Goal: Task Accomplishment & Management: Manage account settings

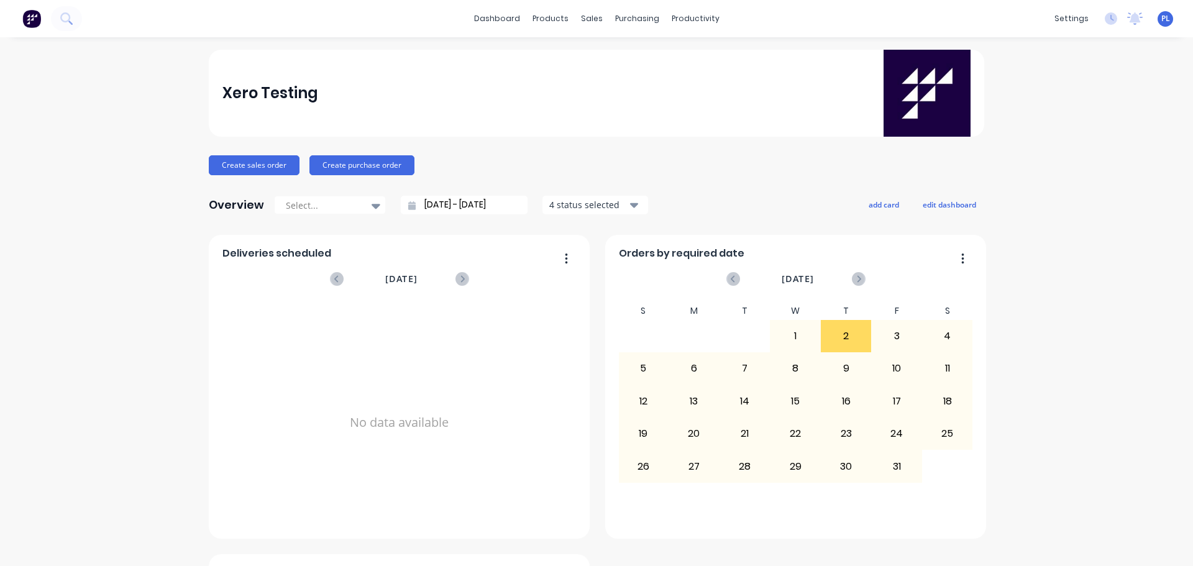
click at [882, 209] on button "add card" at bounding box center [884, 204] width 47 height 16
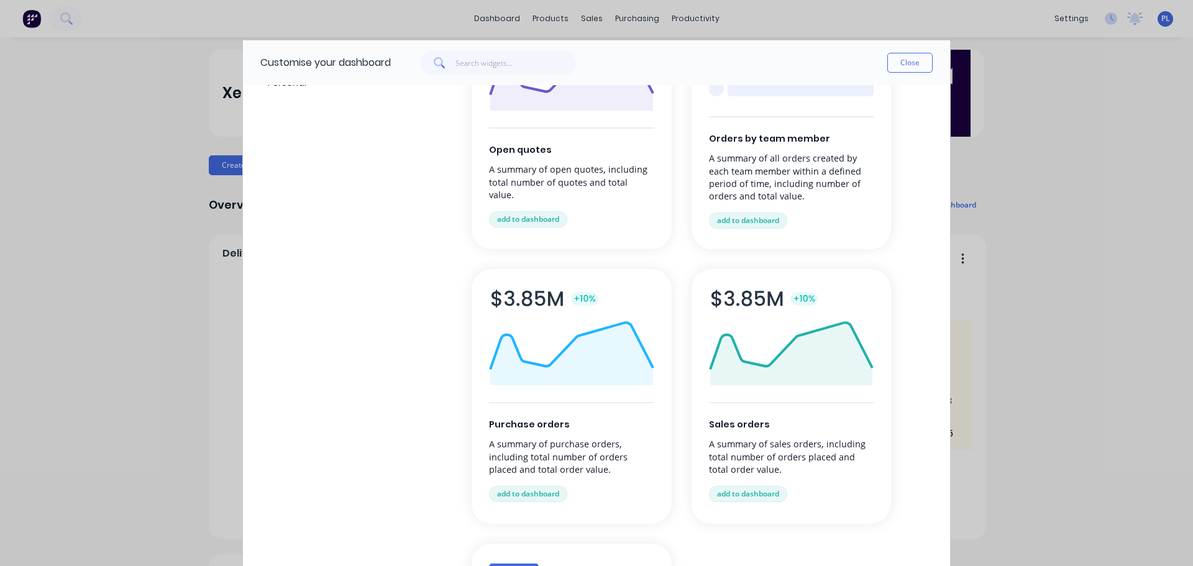
scroll to position [124, 0]
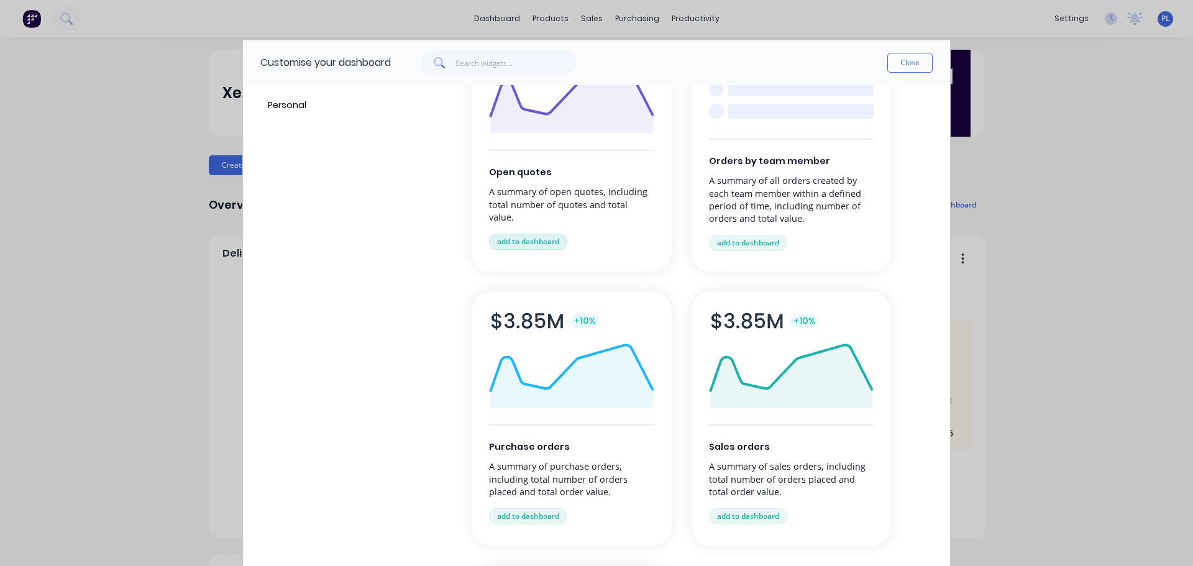
click at [541, 234] on button "add to dashboard" at bounding box center [528, 242] width 78 height 16
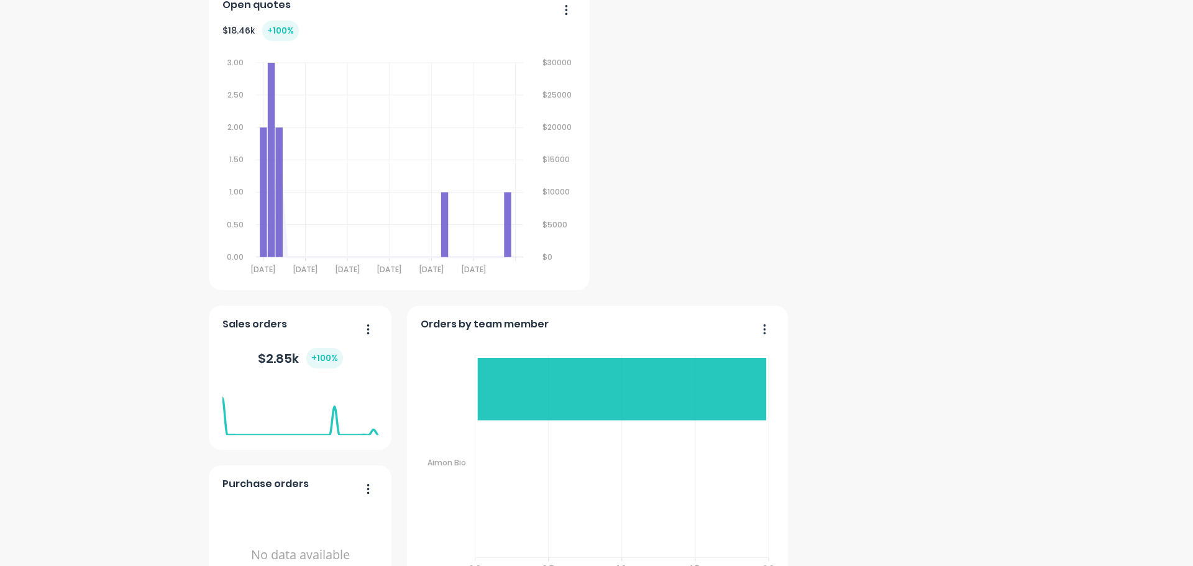
scroll to position [622, 0]
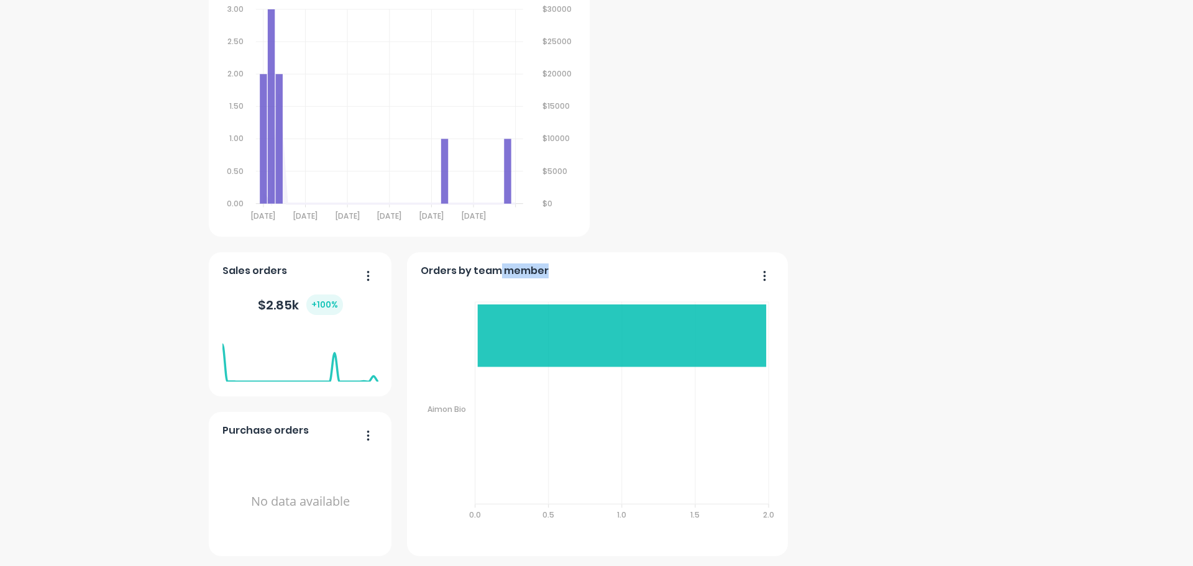
drag, startPoint x: 492, startPoint y: 273, endPoint x: 613, endPoint y: 170, distance: 159.6
drag, startPoint x: 893, startPoint y: 167, endPoint x: 874, endPoint y: 181, distance: 23.6
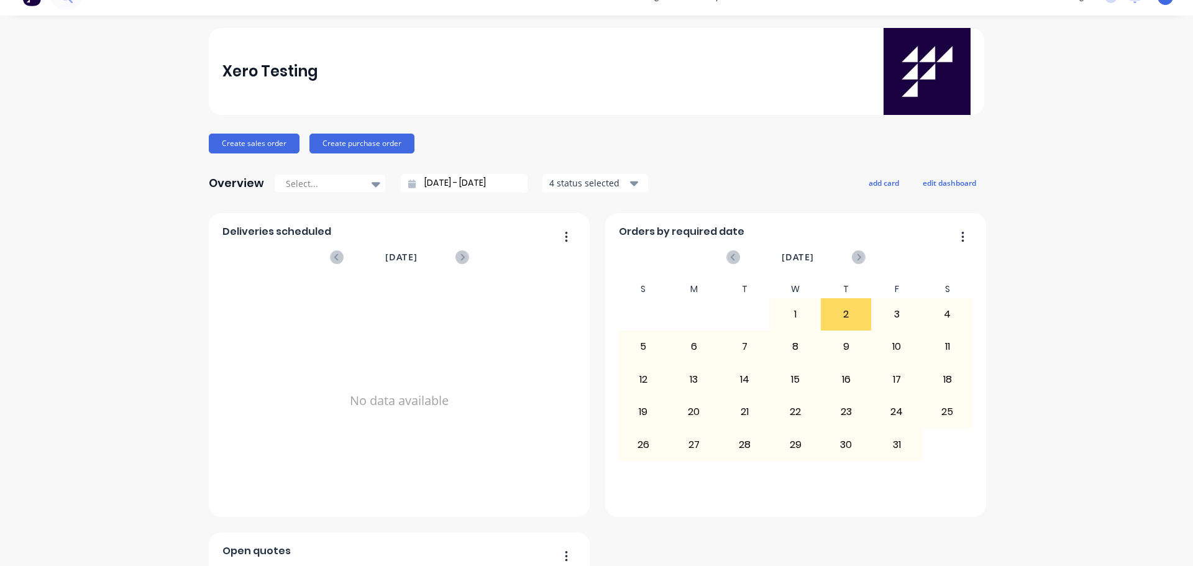
scroll to position [0, 0]
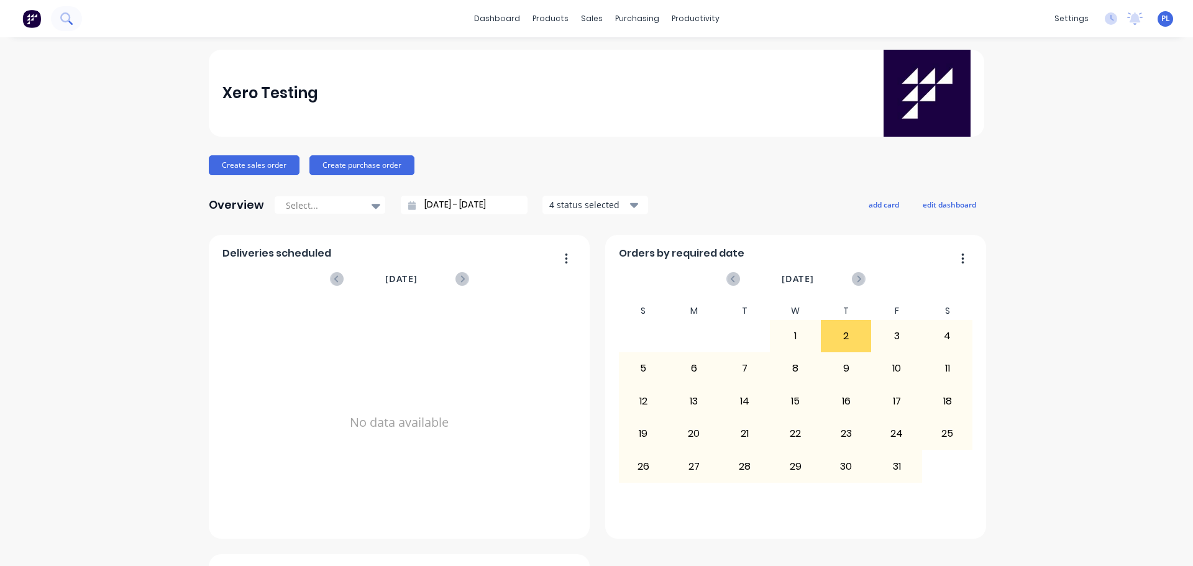
click at [68, 22] on icon at bounding box center [66, 18] width 12 height 12
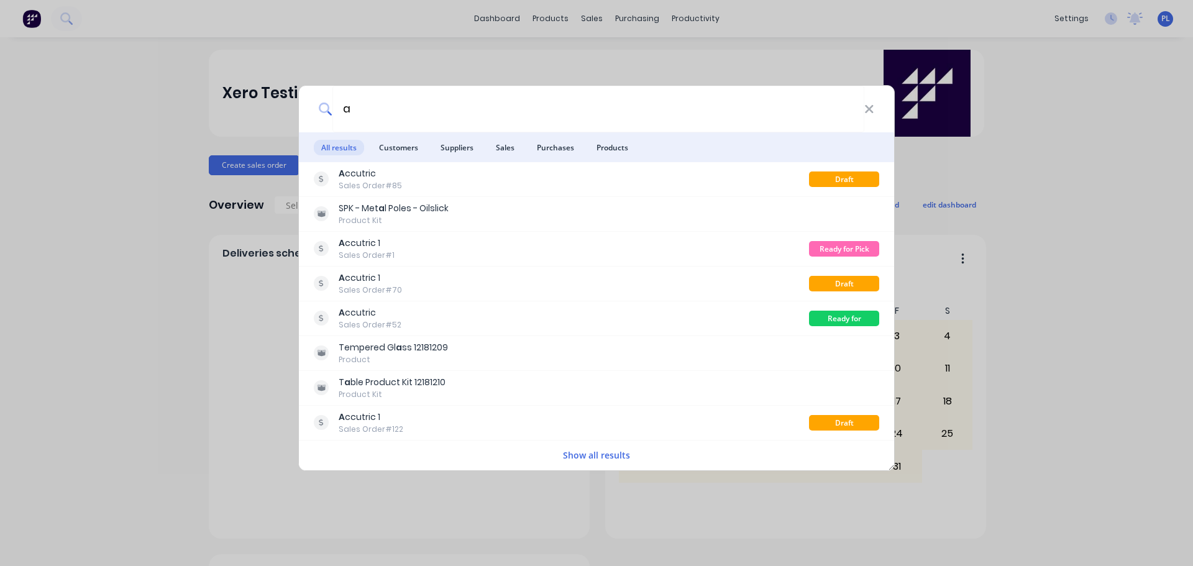
type input "a"
click at [875, 113] on div "a" at bounding box center [596, 109] width 595 height 47
click at [869, 111] on icon at bounding box center [870, 110] width 10 height 14
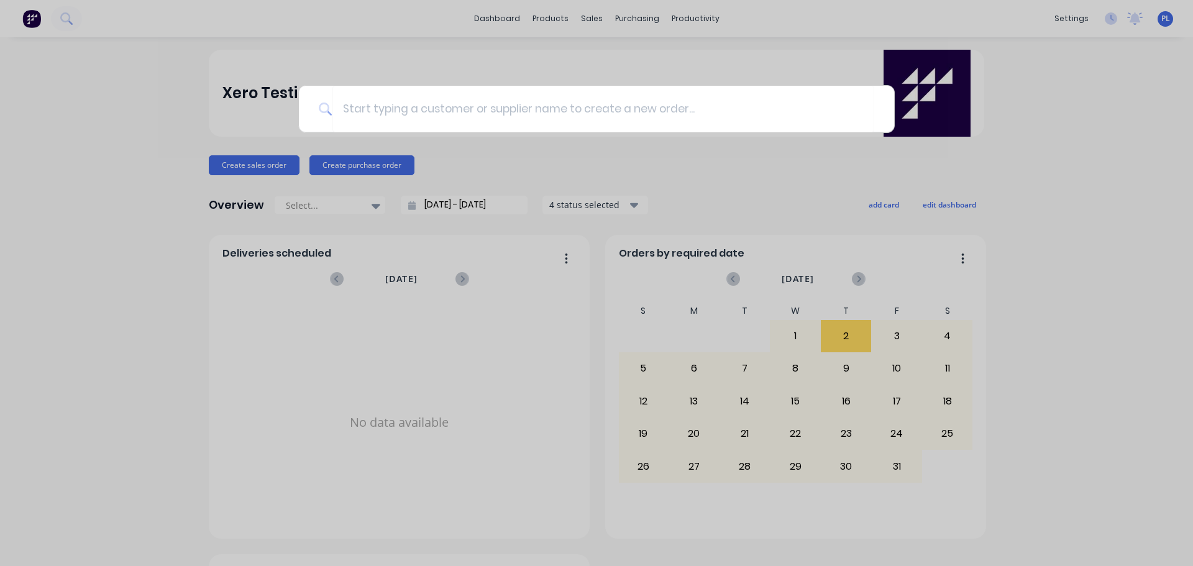
click at [615, 44] on div at bounding box center [596, 283] width 1193 height 566
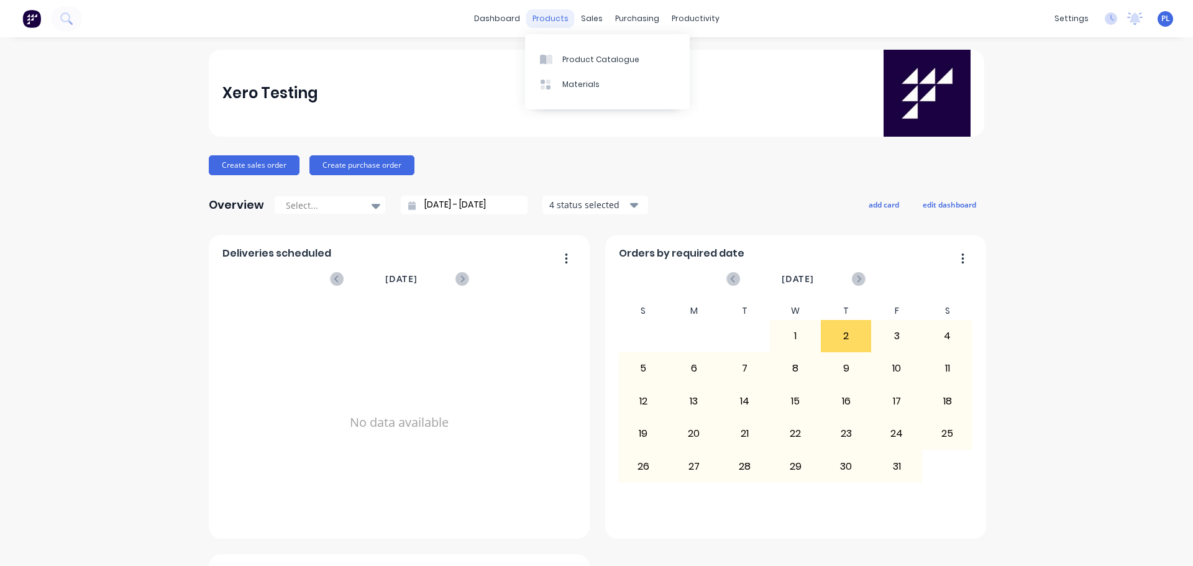
click at [545, 19] on div "products" at bounding box center [550, 18] width 48 height 19
click at [582, 60] on div "Product Catalogue" at bounding box center [601, 59] width 77 height 11
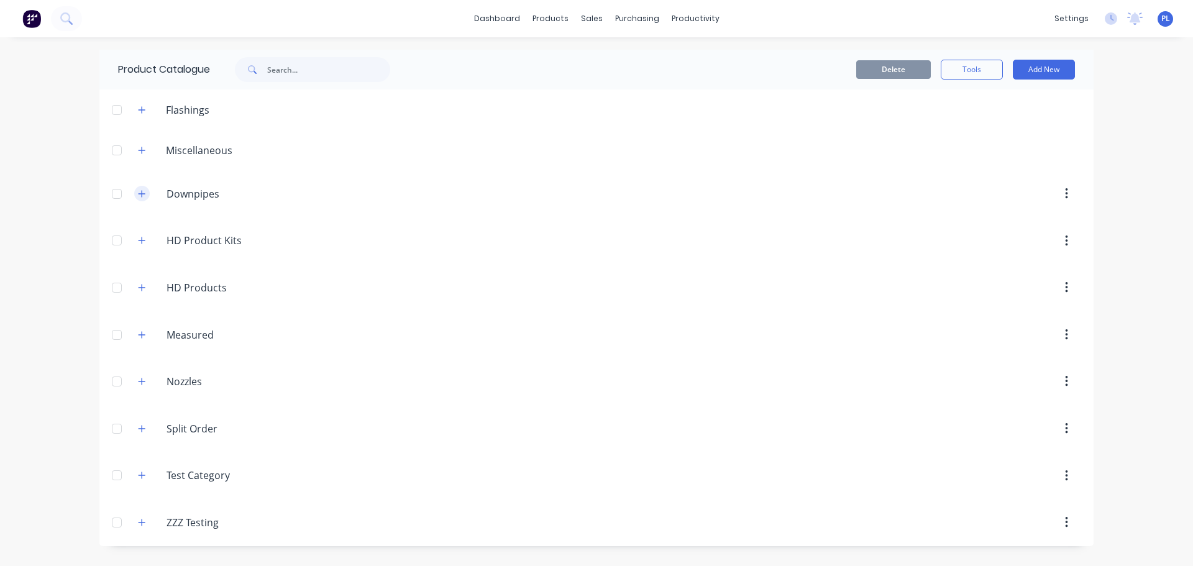
click at [145, 191] on icon "button" at bounding box center [141, 194] width 7 height 9
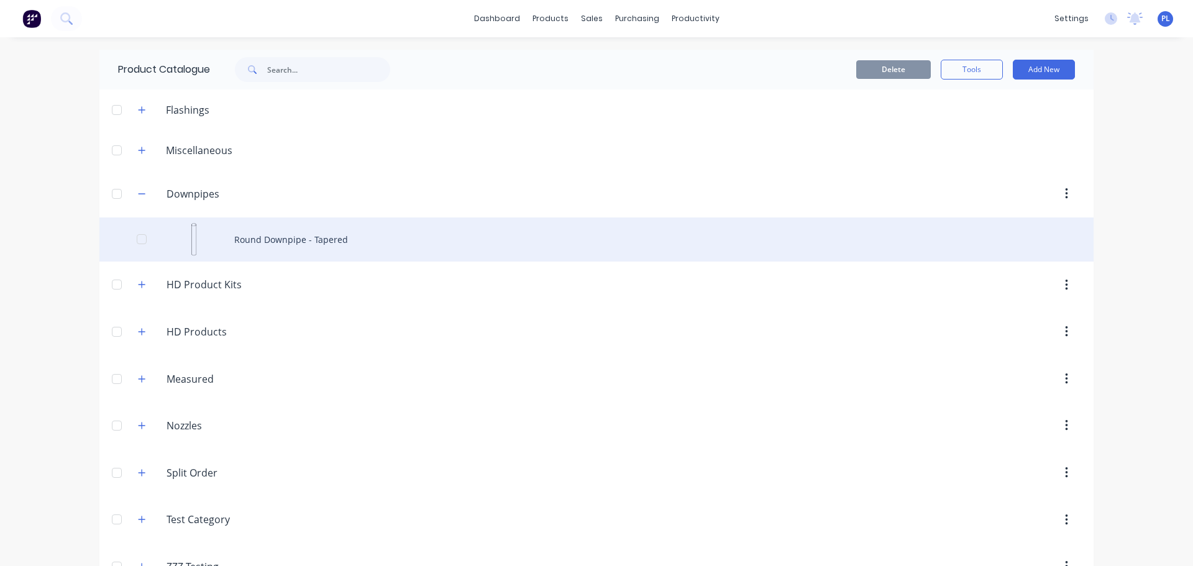
click at [500, 230] on div "Round Downpipe - Tapered" at bounding box center [596, 240] width 995 height 44
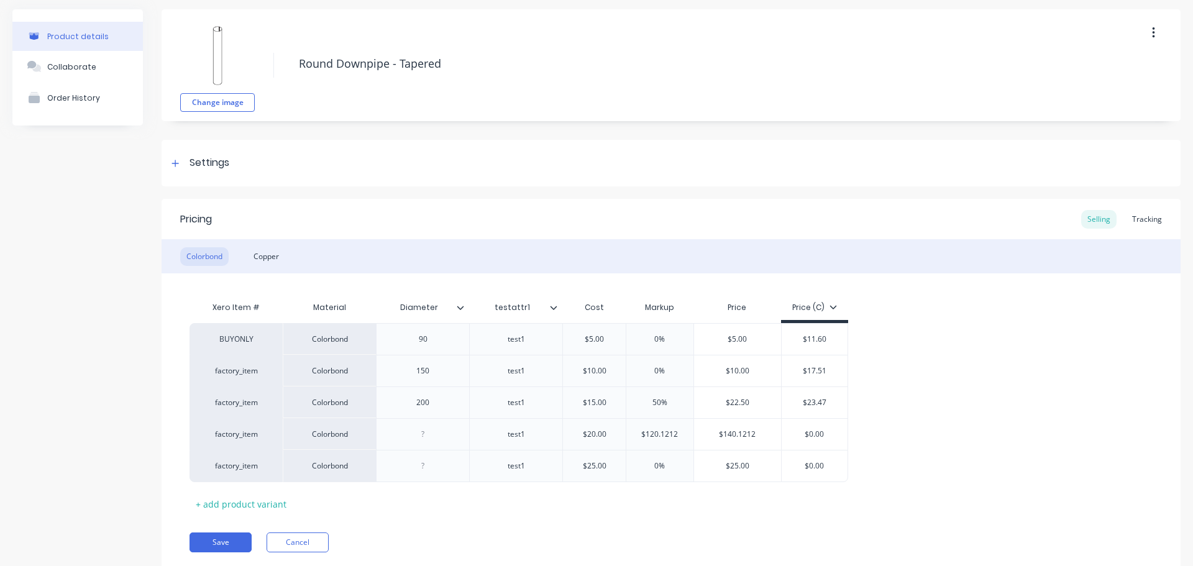
scroll to position [83, 0]
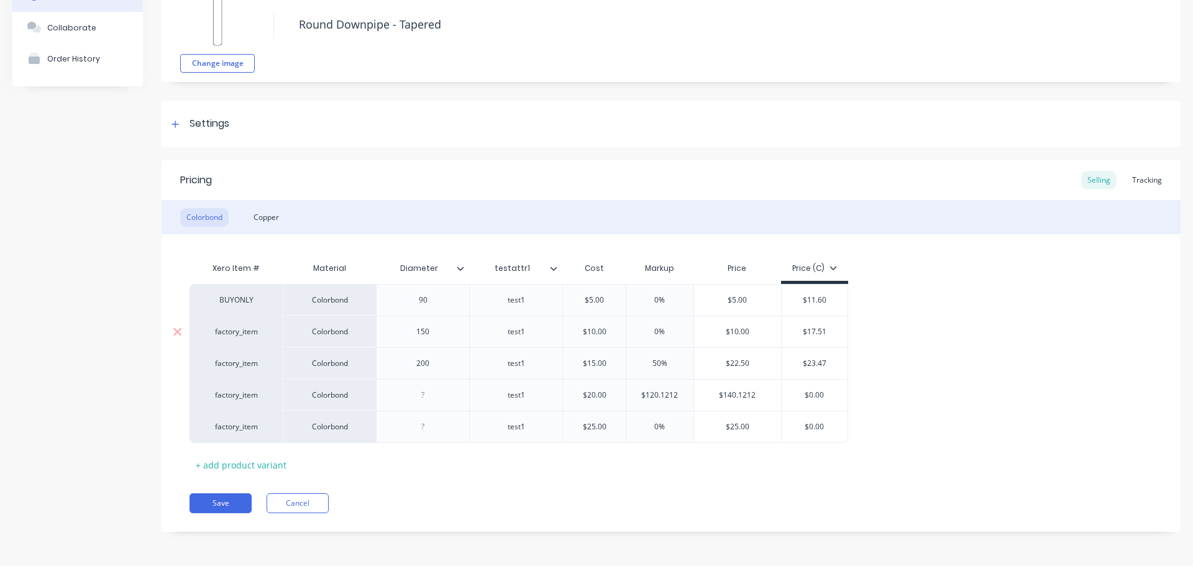
type input "$10.00"
click at [736, 329] on input "$10.00" at bounding box center [737, 331] width 87 height 11
click at [880, 378] on div "BUYONLY Colorbond 90 test1 $5.00 0% $5.00 $11.60 factory_item Colorbond 150 tes…" at bounding box center [671, 363] width 963 height 159
click at [876, 334] on div "BUYONLY Colorbond 90 test1 $5.00 0% $5.00 $11.60 factory_item Colorbond 150 tes…" at bounding box center [671, 363] width 963 height 159
click at [603, 303] on input "$5.00" at bounding box center [594, 300] width 63 height 11
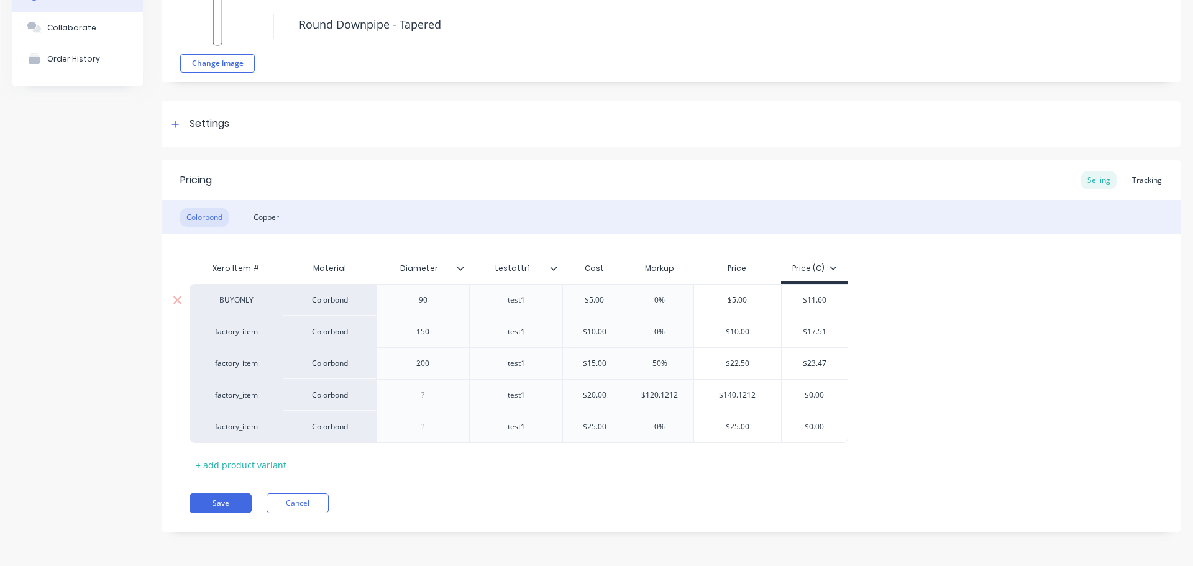
click at [591, 301] on input "$5.00" at bounding box center [594, 300] width 63 height 11
type input "$12"
click at [654, 301] on input "0%" at bounding box center [660, 300] width 67 height 11
click at [759, 339] on div "$10.00" at bounding box center [737, 331] width 87 height 31
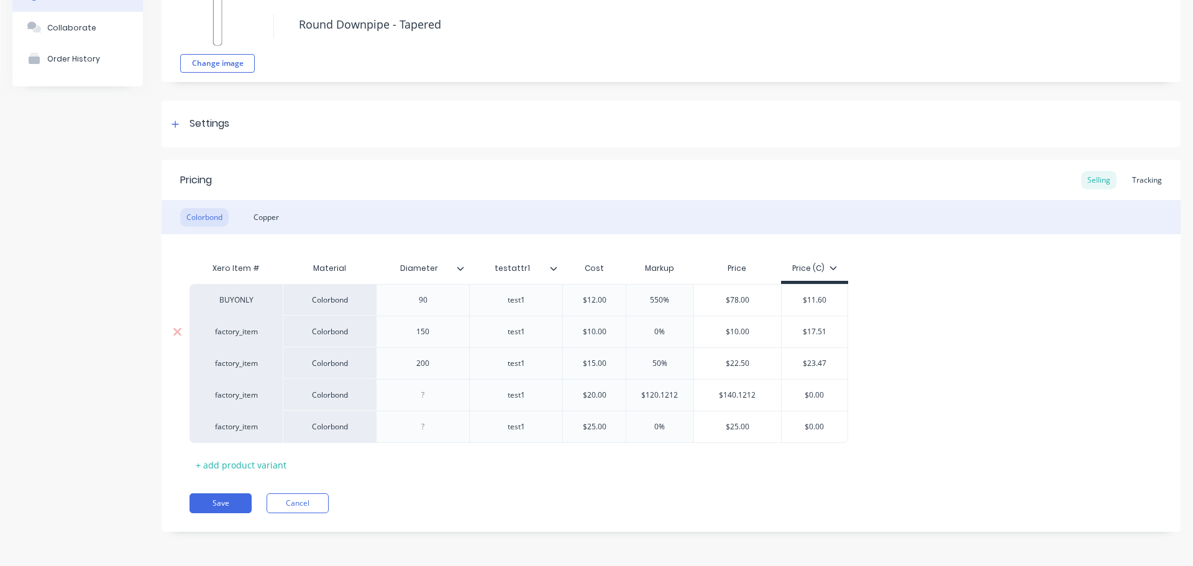
type input "550%"
drag, startPoint x: 740, startPoint y: 313, endPoint x: 724, endPoint y: 301, distance: 19.5
click at [725, 303] on div "BUYONLY Colorbond 90 test1 $12.00 $12 550% 550% $78.00 $11.60 factory_item Colo…" at bounding box center [671, 363] width 963 height 159
click at [725, 301] on div "BUYONLY Colorbond 90 test1 $12.00 $12 550% 550% $78.00 $11.60 factory_item Colo…" at bounding box center [671, 364] width 963 height 159
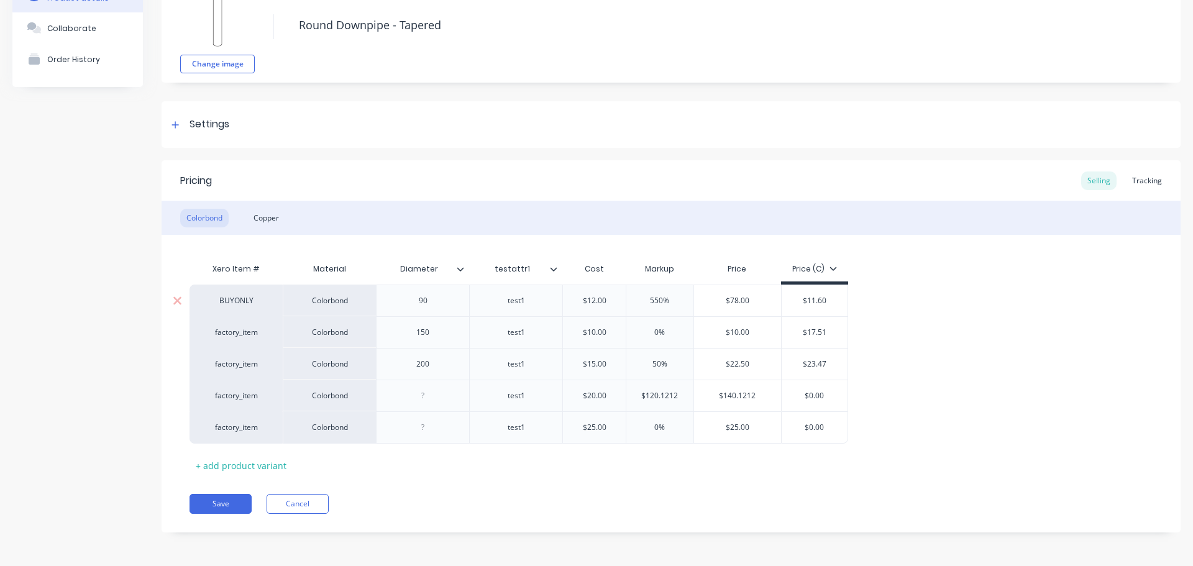
type input "$78.00"
click at [752, 297] on input "$78.00" at bounding box center [737, 300] width 87 height 11
click at [1006, 308] on div "BUYONLY Colorbond 90 test1 $12.00 $12 550% 550% $78.00 $78.00 $11.60 factory_it…" at bounding box center [671, 364] width 963 height 159
click at [1141, 183] on div "Tracking" at bounding box center [1147, 181] width 42 height 19
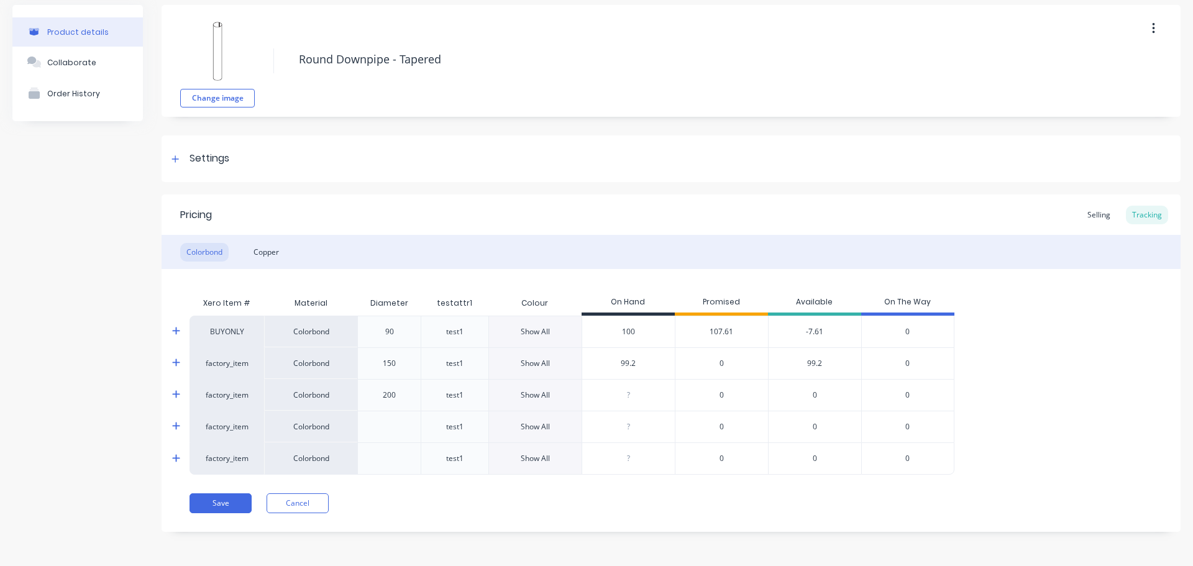
click at [311, 302] on div "Material" at bounding box center [310, 303] width 93 height 25
click at [309, 301] on div "Material" at bounding box center [310, 303] width 93 height 25
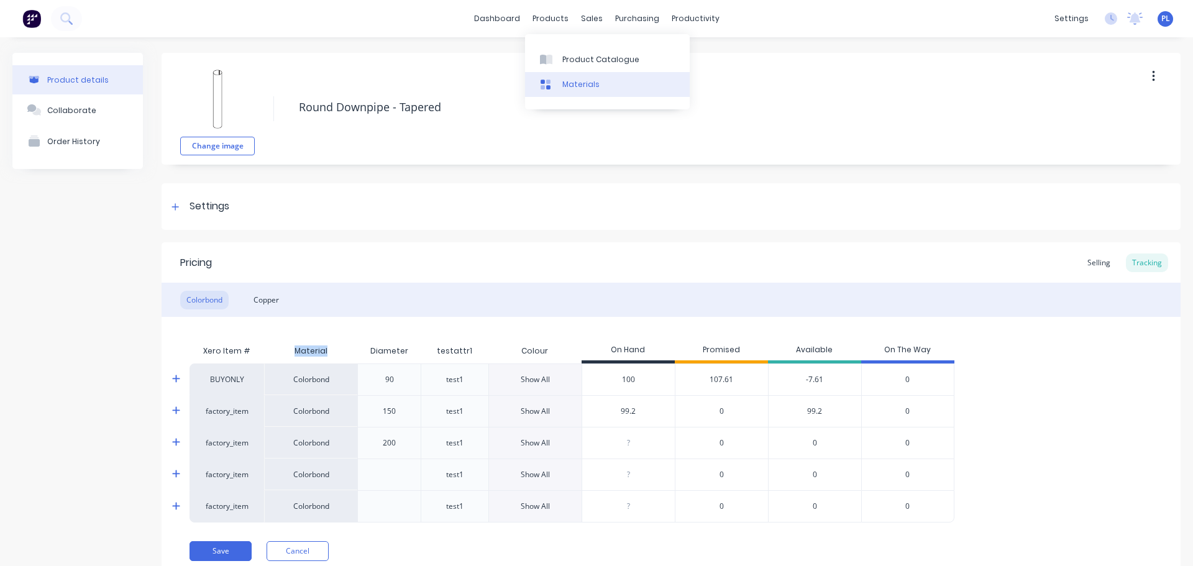
click at [581, 91] on link "Materials" at bounding box center [607, 84] width 165 height 25
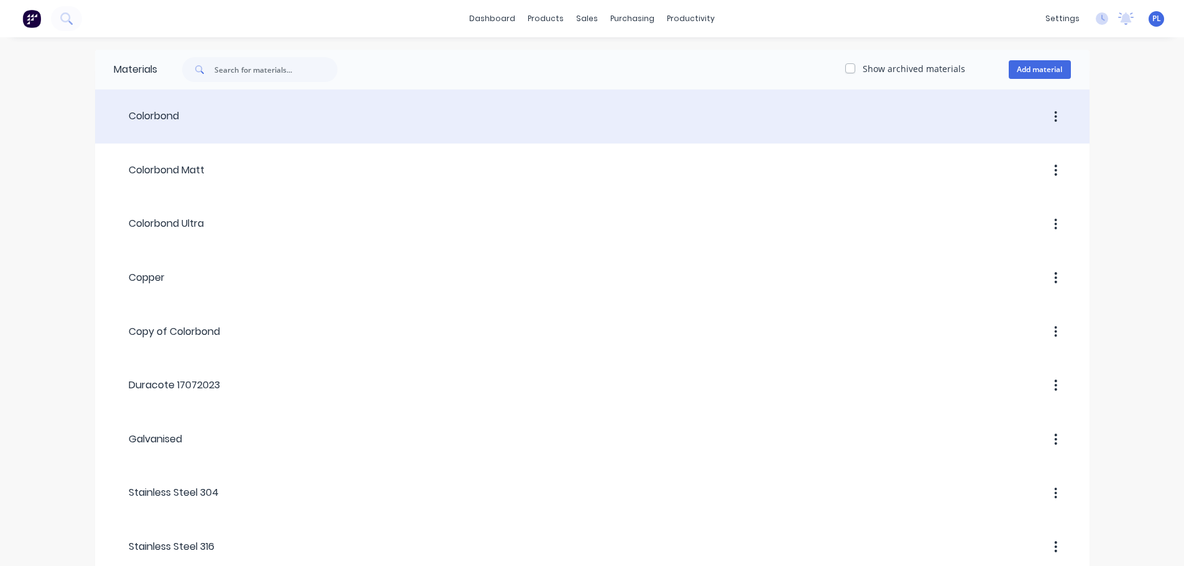
click at [150, 113] on div "Colorbond" at bounding box center [146, 116] width 65 height 15
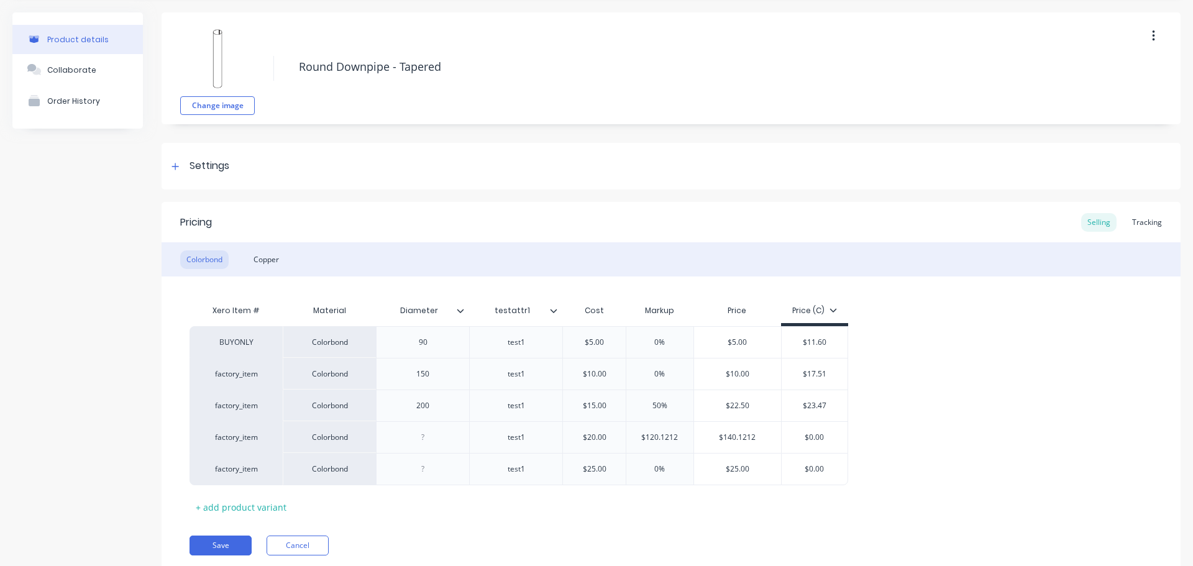
scroll to position [83, 0]
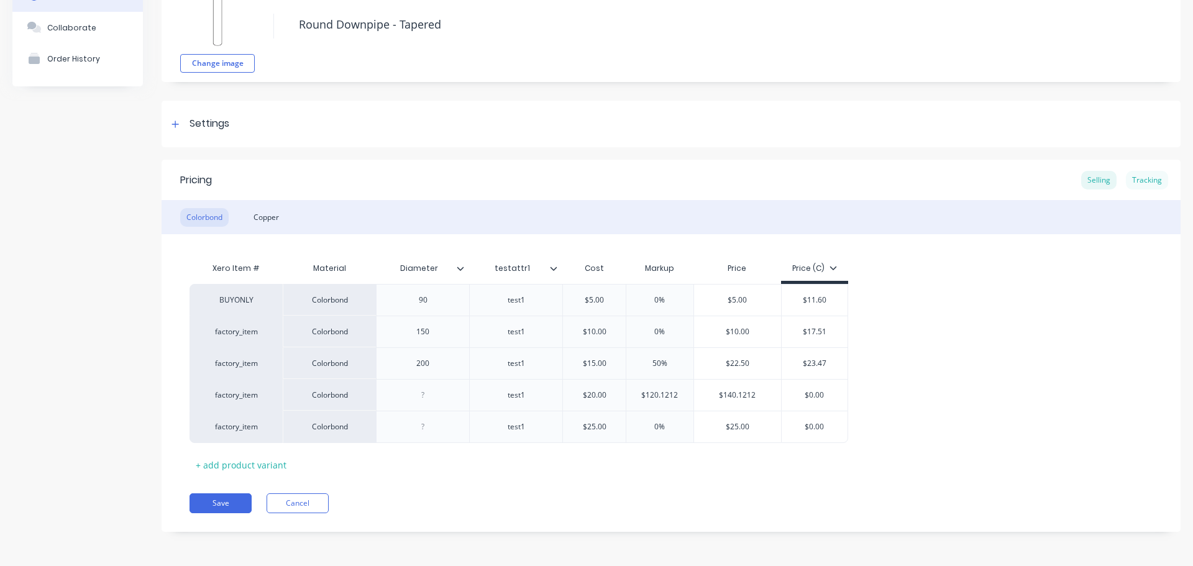
click at [1149, 173] on div "Tracking" at bounding box center [1147, 180] width 42 height 19
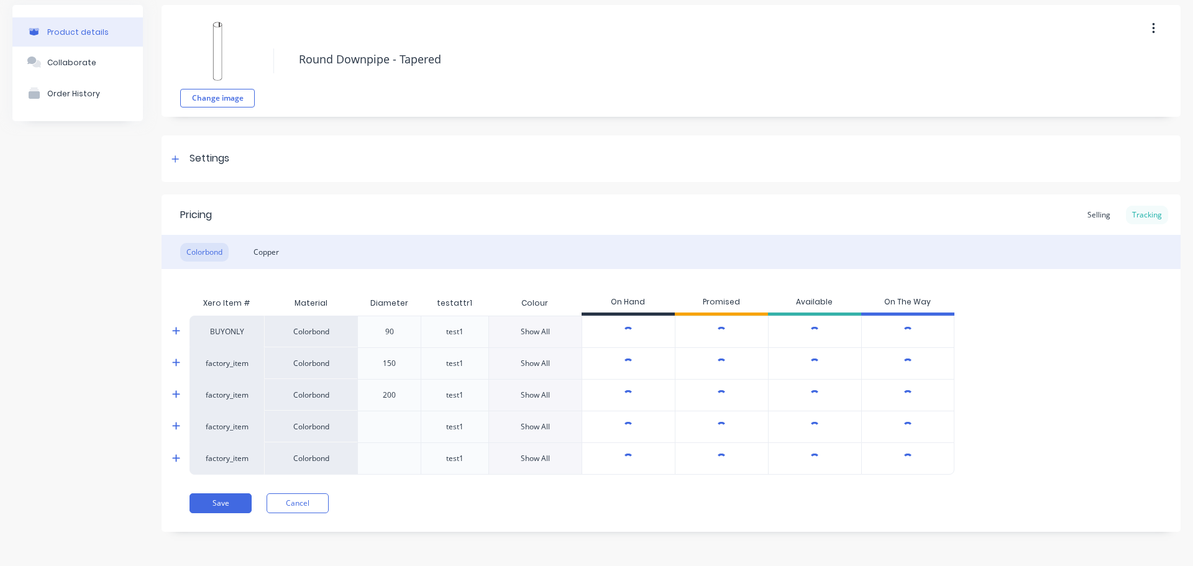
scroll to position [48, 0]
click at [544, 328] on div "Show All" at bounding box center [535, 331] width 29 height 11
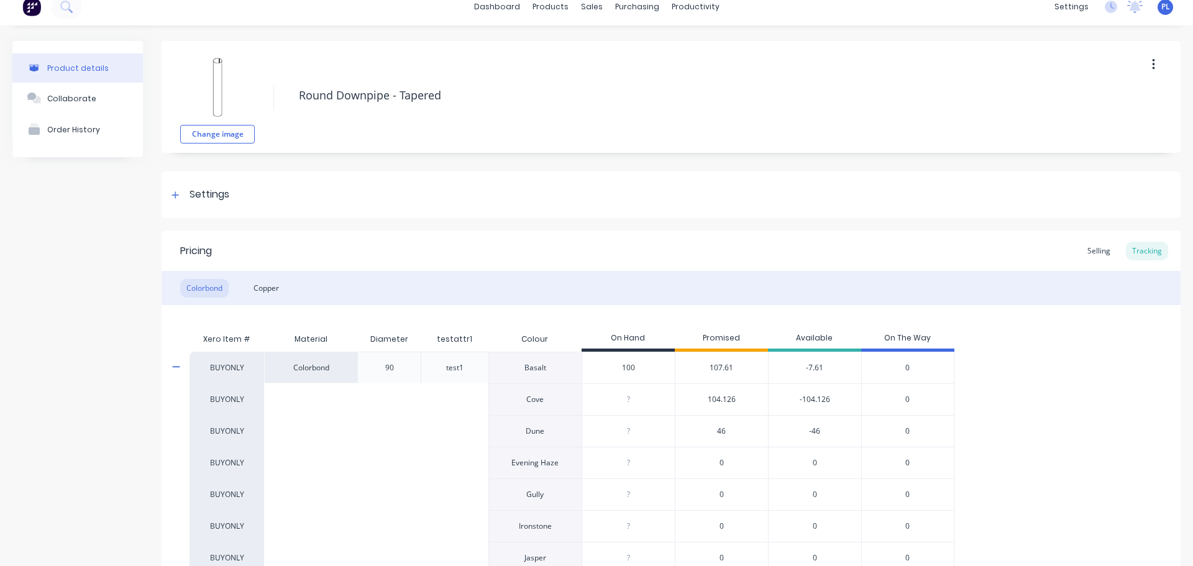
scroll to position [0, 0]
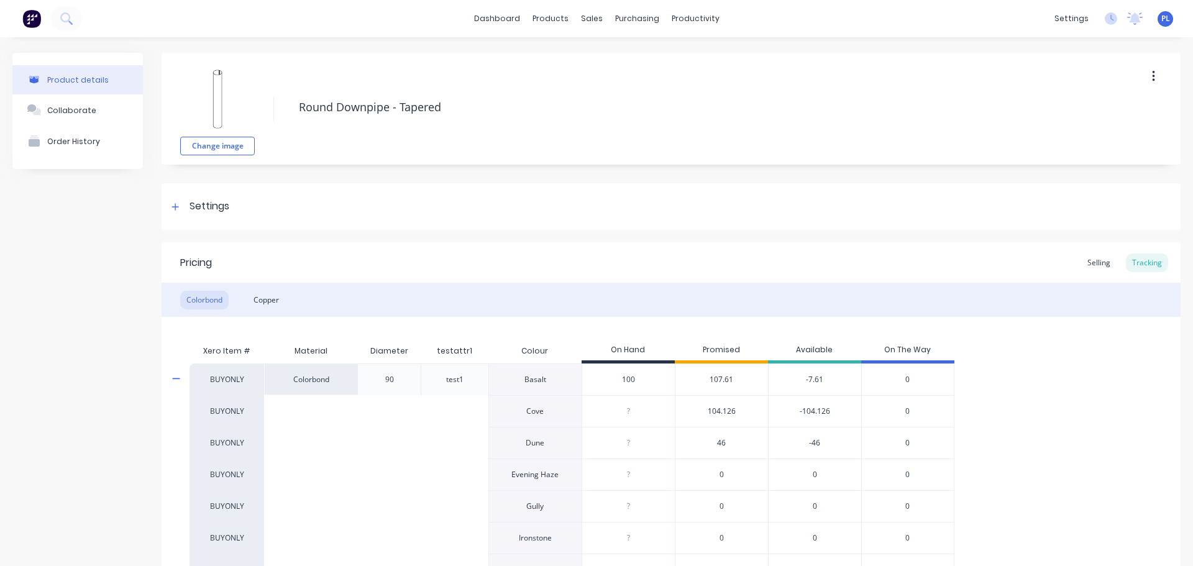
click at [175, 371] on div at bounding box center [184, 379] width 25 height 31
click at [177, 376] on icon at bounding box center [176, 378] width 8 height 9
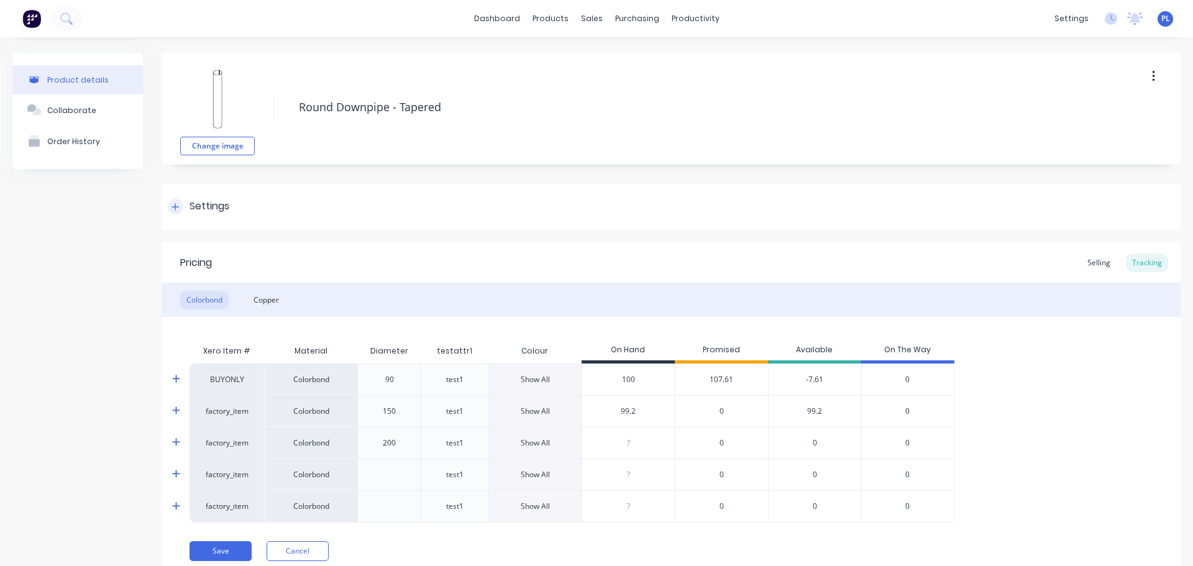
click at [190, 210] on div "Settings" at bounding box center [210, 207] width 40 height 16
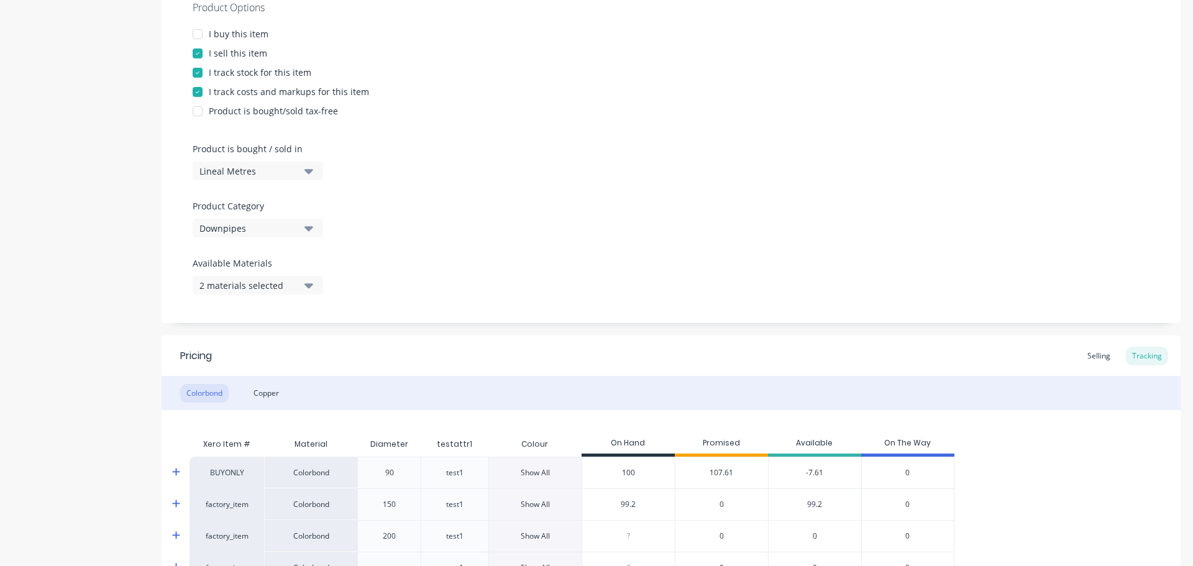
scroll to position [62, 0]
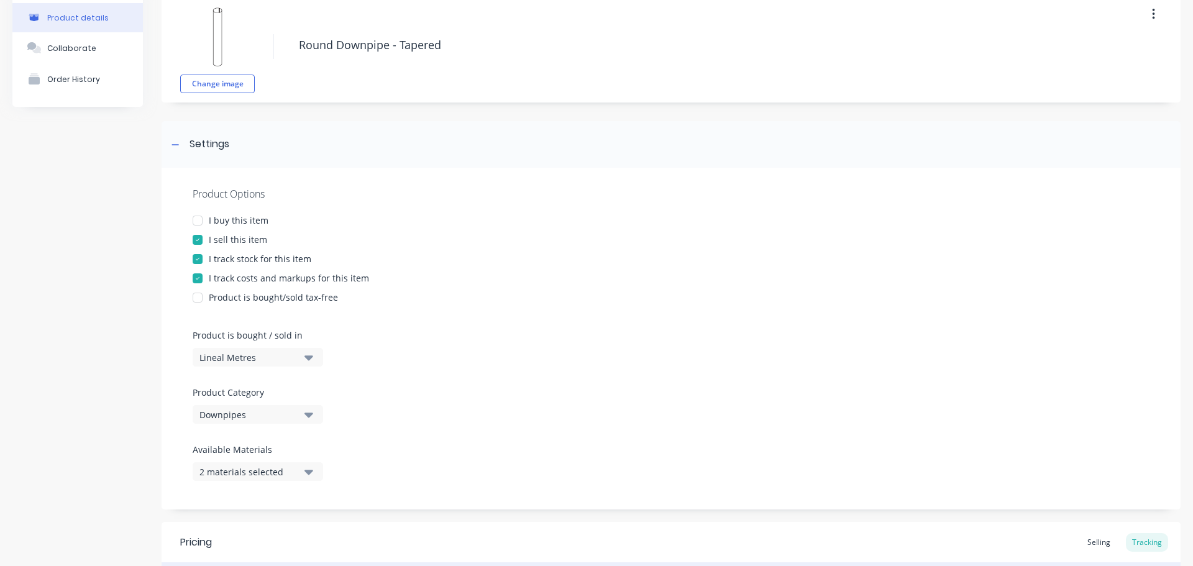
click at [242, 352] on div "Lineal Metres" at bounding box center [249, 357] width 99 height 13
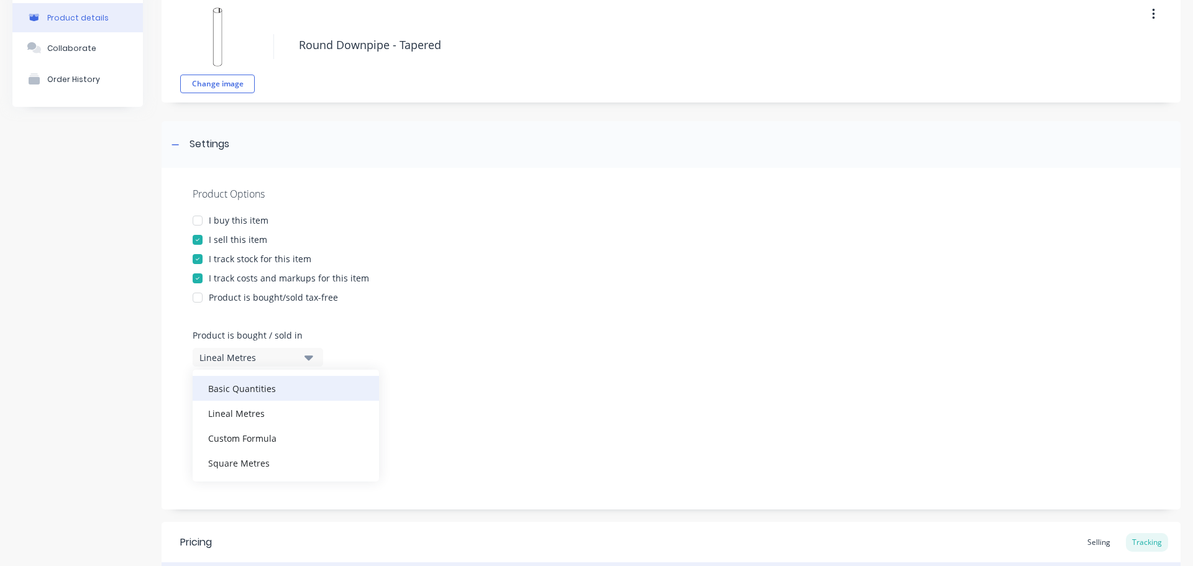
click at [284, 399] on div "Basic Quantities" at bounding box center [286, 388] width 186 height 25
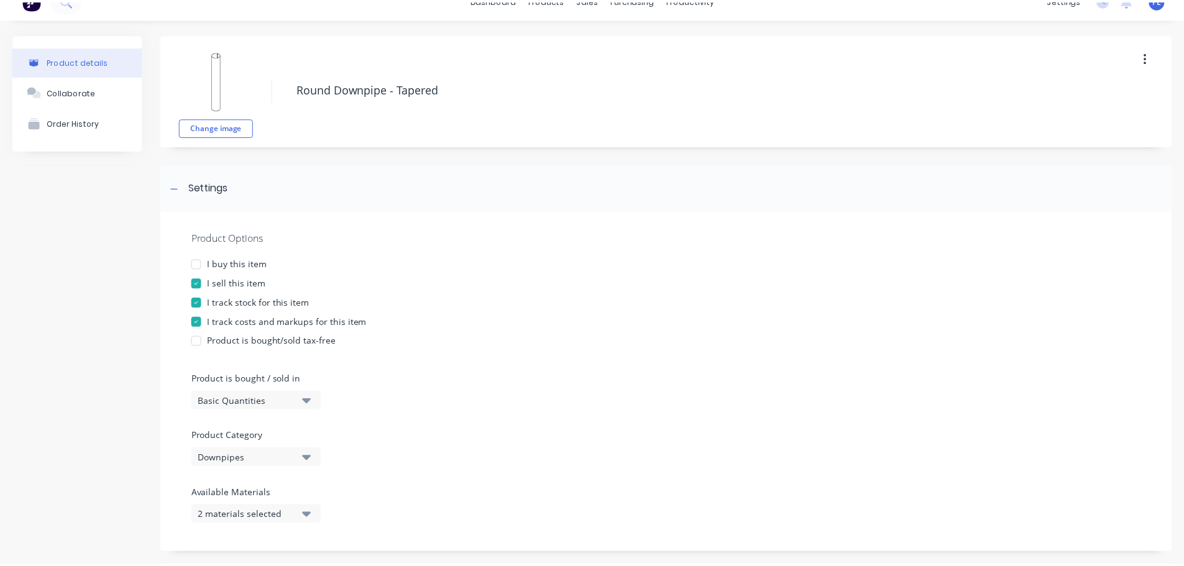
scroll to position [0, 0]
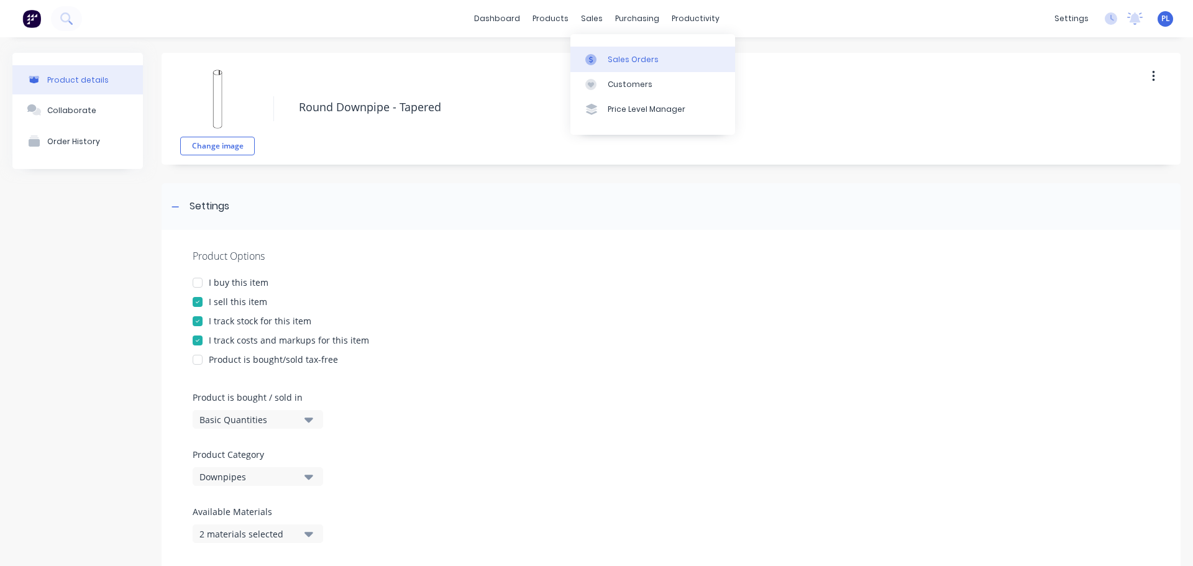
drag, startPoint x: 617, startPoint y: 57, endPoint x: 586, endPoint y: 104, distance: 56.0
click at [615, 55] on div "Sales Orders" at bounding box center [633, 59] width 51 height 11
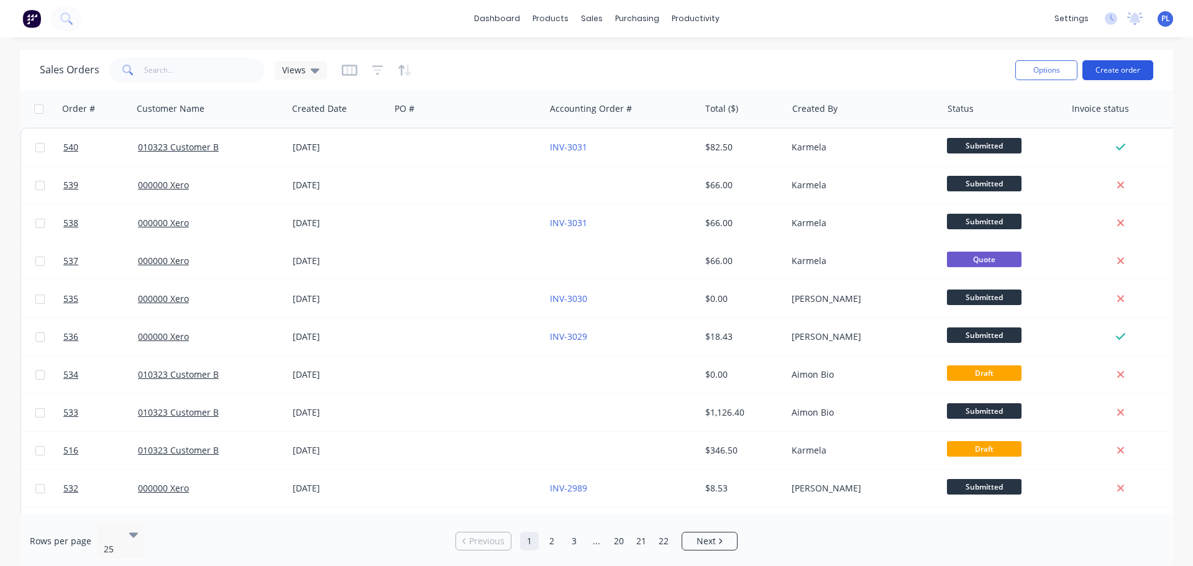
click at [1112, 66] on button "Create order" at bounding box center [1118, 70] width 71 height 20
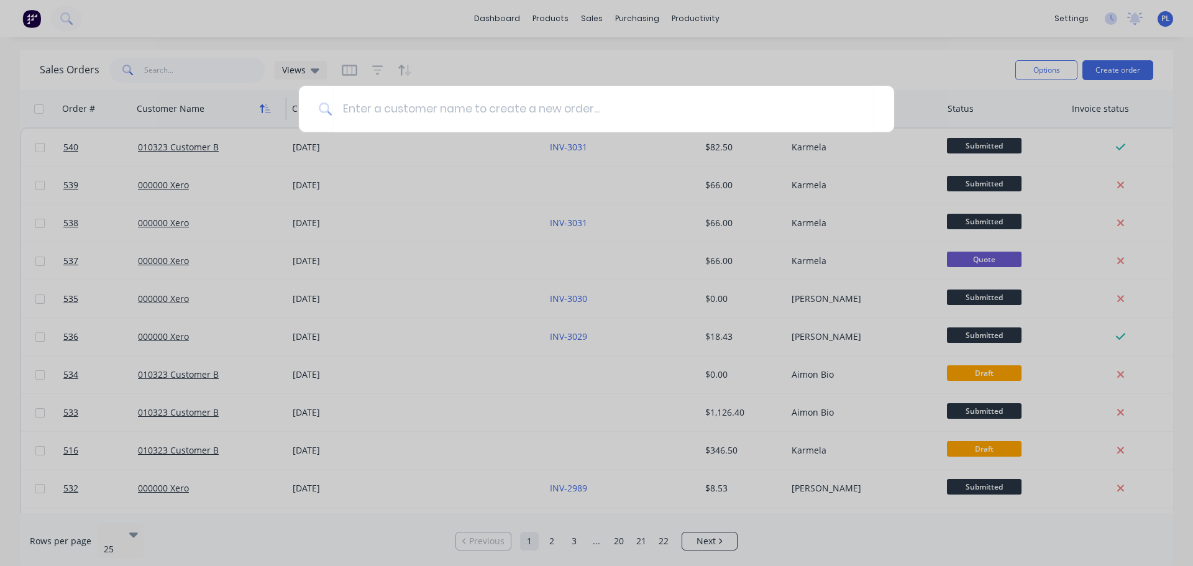
click at [520, 168] on div at bounding box center [596, 283] width 1193 height 566
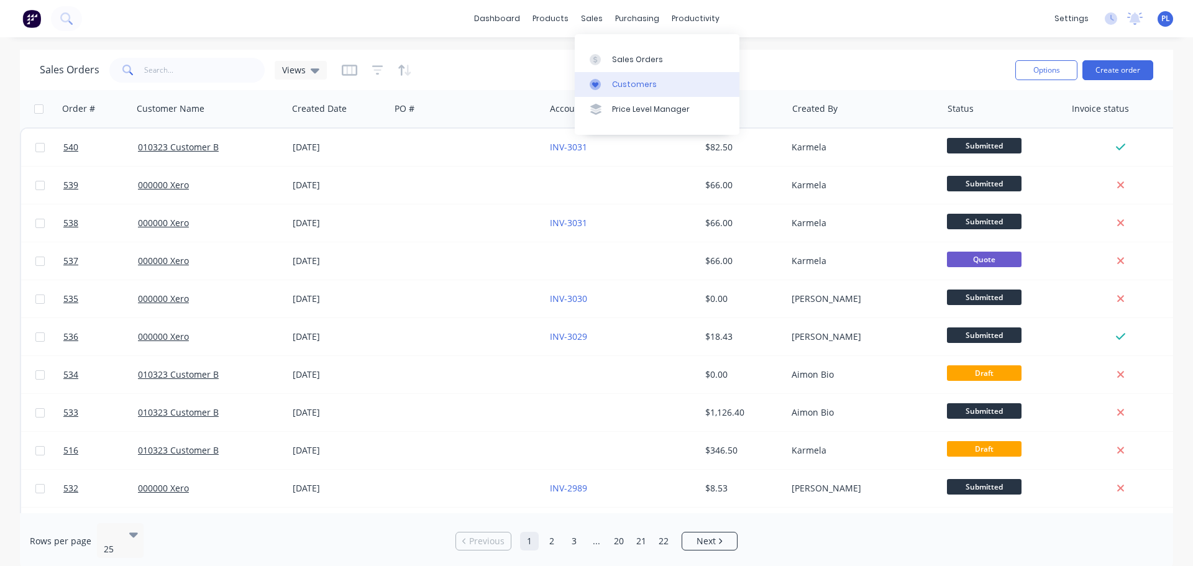
click at [643, 88] on div "Customers" at bounding box center [634, 84] width 45 height 11
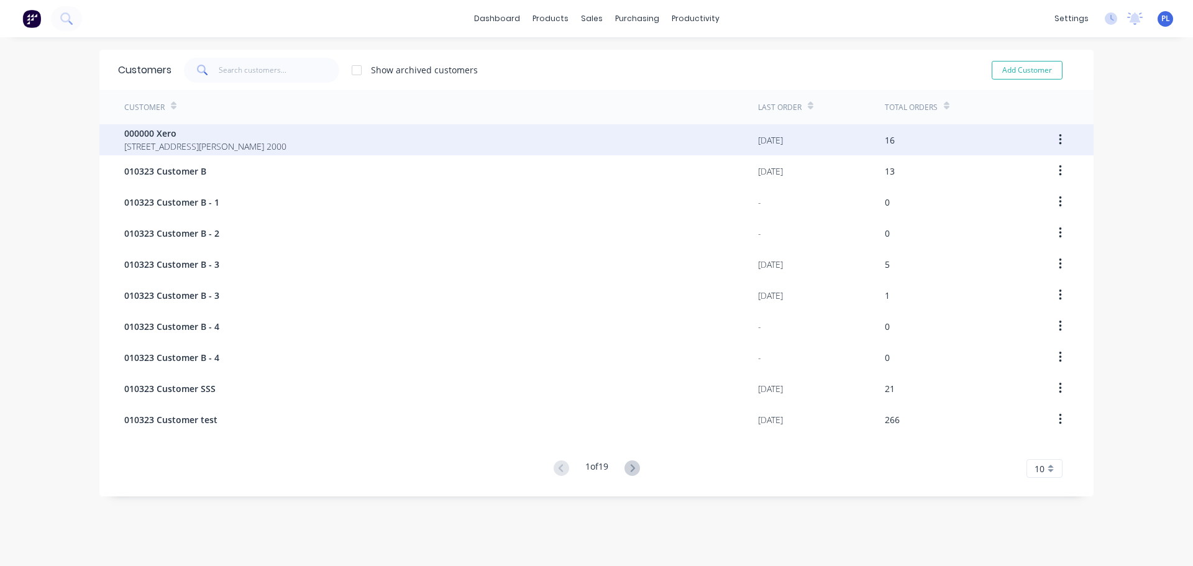
click at [194, 140] on span "281 Elizabeth St SYDNEY 2000" at bounding box center [205, 146] width 162 height 13
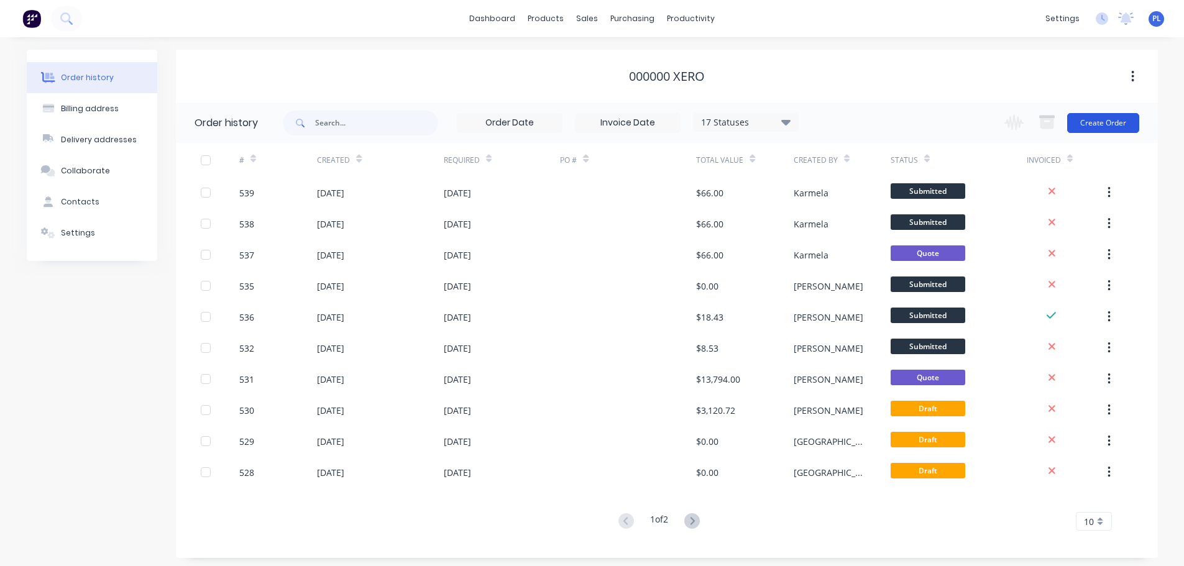
click at [1103, 119] on button "Create Order" at bounding box center [1103, 123] width 72 height 20
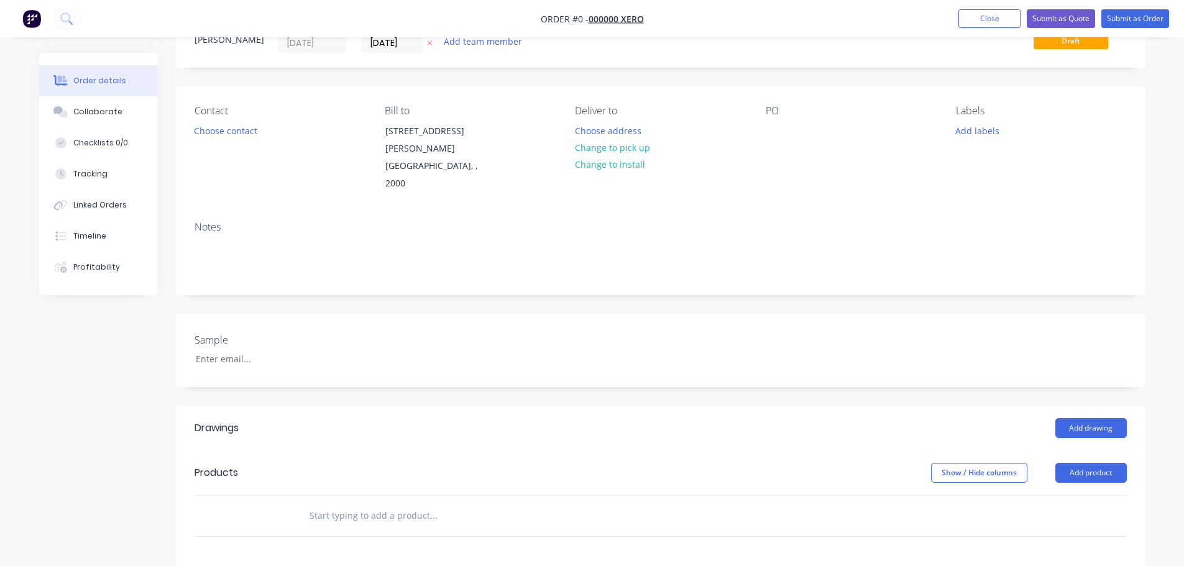
scroll to position [186, 0]
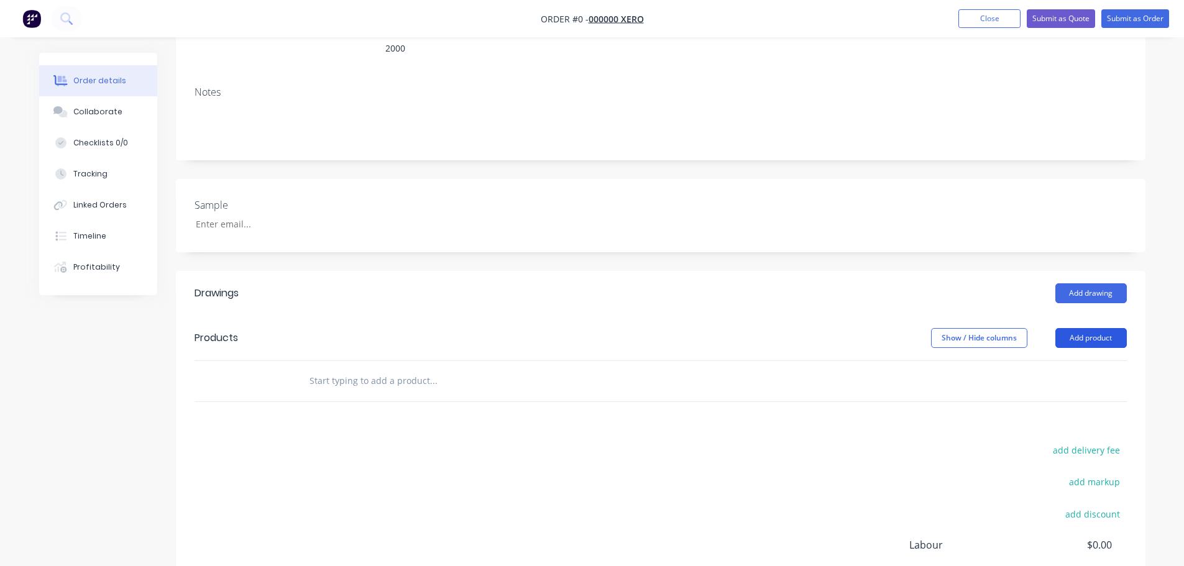
click at [1083, 328] on button "Add product" at bounding box center [1090, 338] width 71 height 20
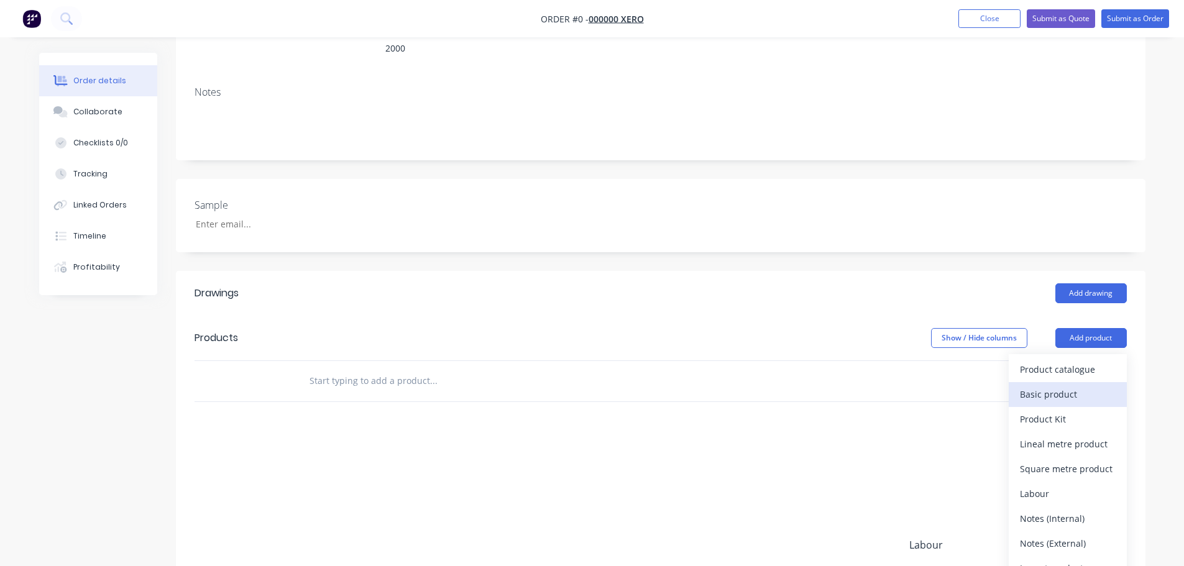
click at [1095, 385] on div "Basic product" at bounding box center [1068, 394] width 96 height 18
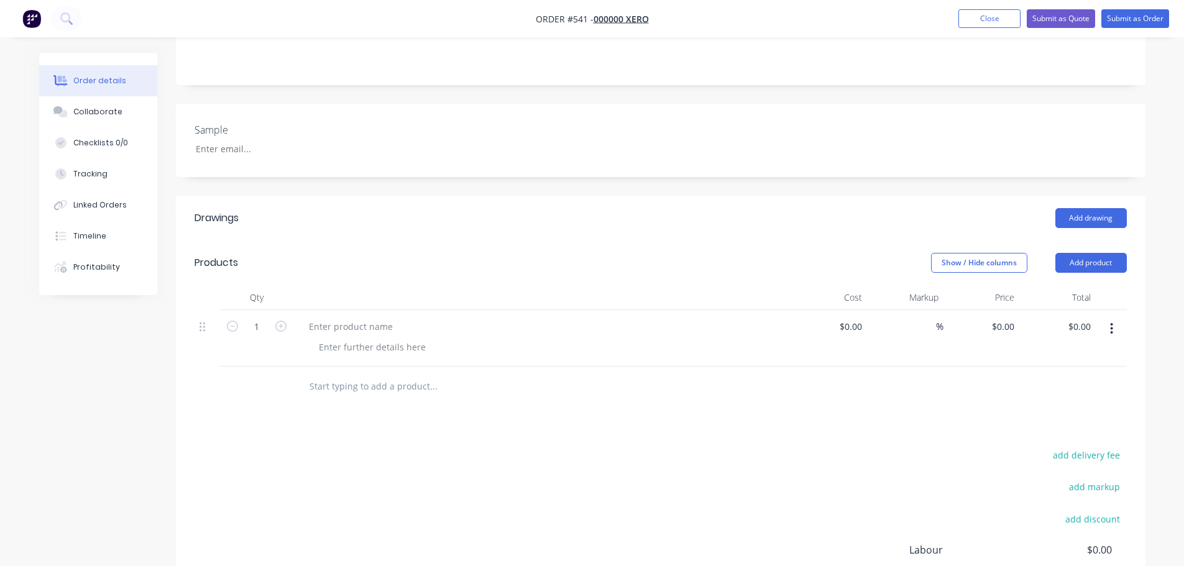
scroll to position [202, 0]
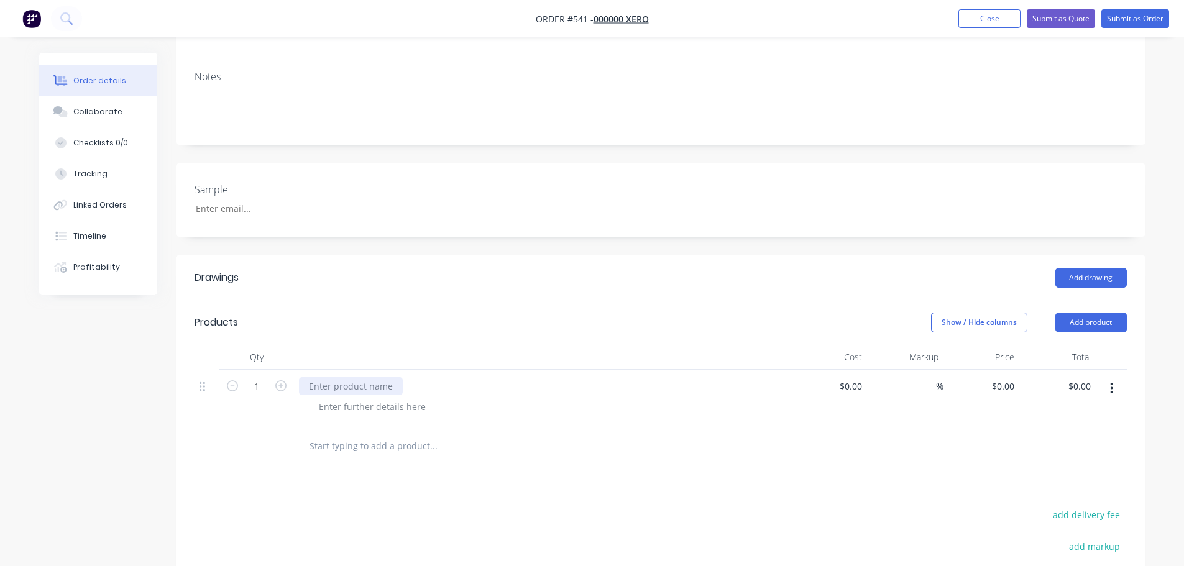
click at [354, 377] on div at bounding box center [351, 386] width 104 height 18
click at [264, 377] on input "1" at bounding box center [257, 386] width 32 height 19
click at [259, 377] on input "1562" at bounding box center [257, 386] width 32 height 19
type input "2"
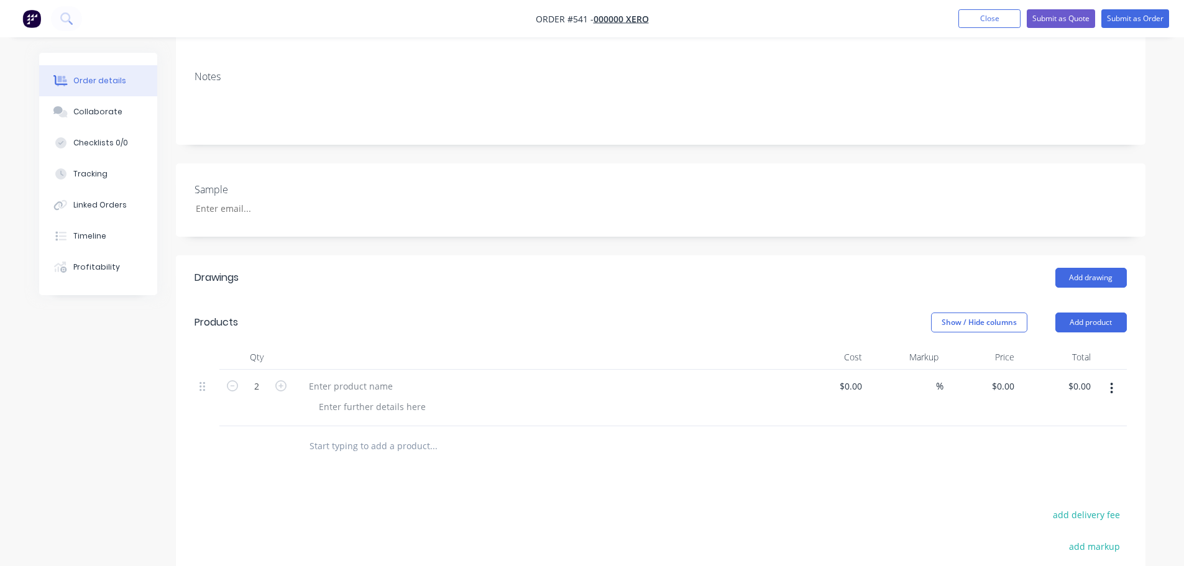
click at [574, 345] on div at bounding box center [542, 357] width 497 height 25
drag, startPoint x: 1028, startPoint y: 372, endPoint x: 1072, endPoint y: 321, distance: 67.0
click at [1029, 372] on div "$0.00 $0.00" at bounding box center [1057, 398] width 76 height 57
click at [1098, 313] on button "Add product" at bounding box center [1090, 323] width 71 height 20
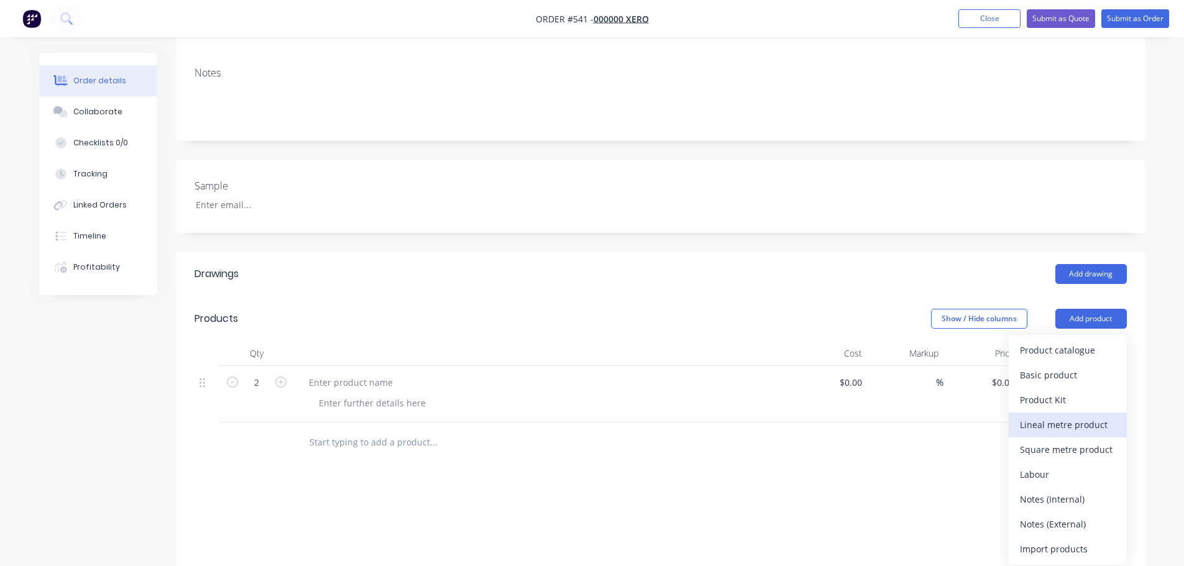
scroll to position [264, 0]
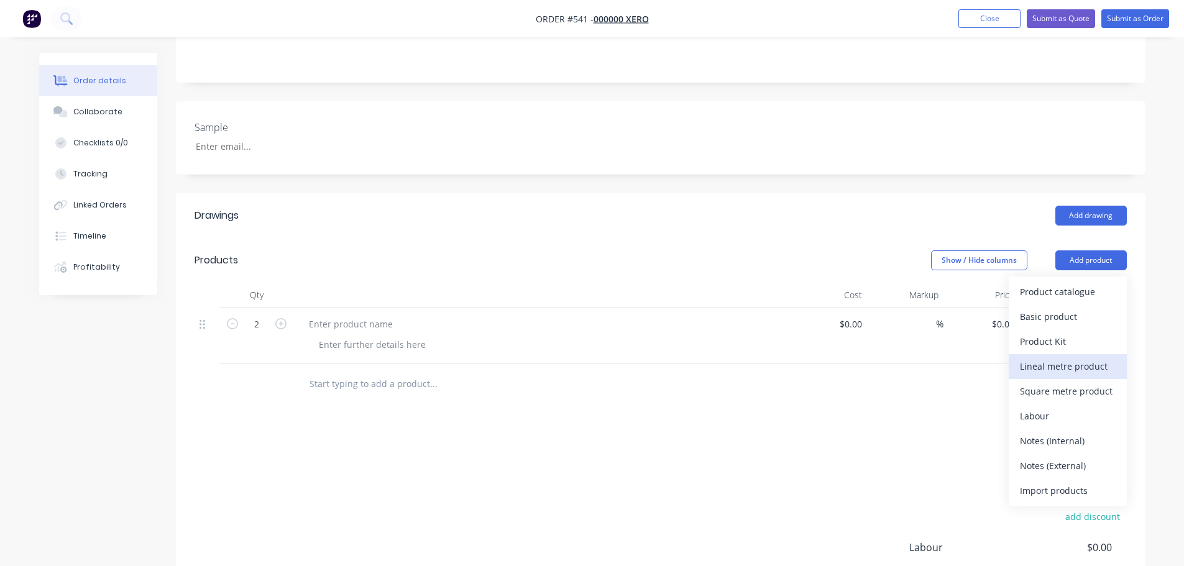
click at [1059, 357] on div "Lineal metre product" at bounding box center [1068, 366] width 96 height 18
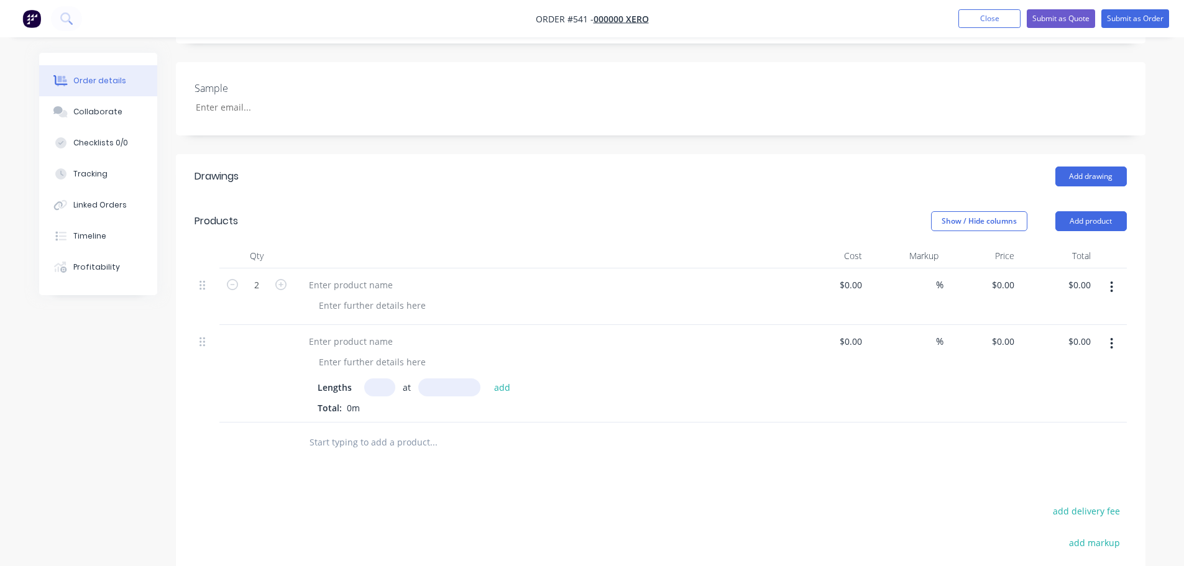
scroll to position [388, 0]
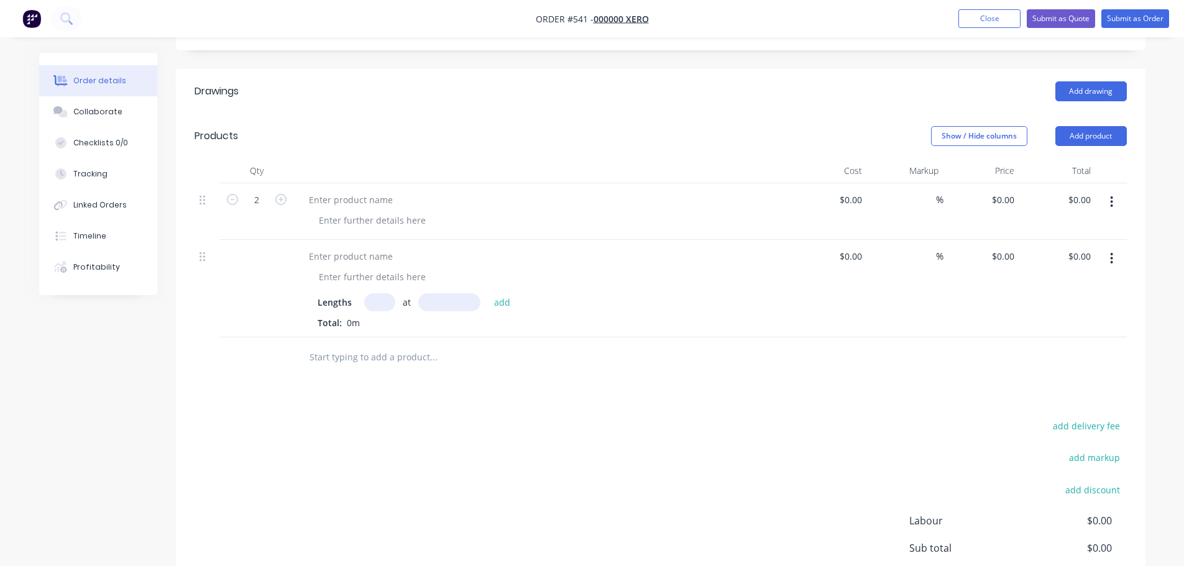
click at [380, 293] on input "text" at bounding box center [379, 302] width 31 height 18
drag, startPoint x: 250, startPoint y: 227, endPoint x: 253, endPoint y: 235, distance: 7.9
click at [247, 240] on div at bounding box center [256, 289] width 75 height 98
click at [382, 293] on input "text" at bounding box center [379, 302] width 31 height 18
type input "1"
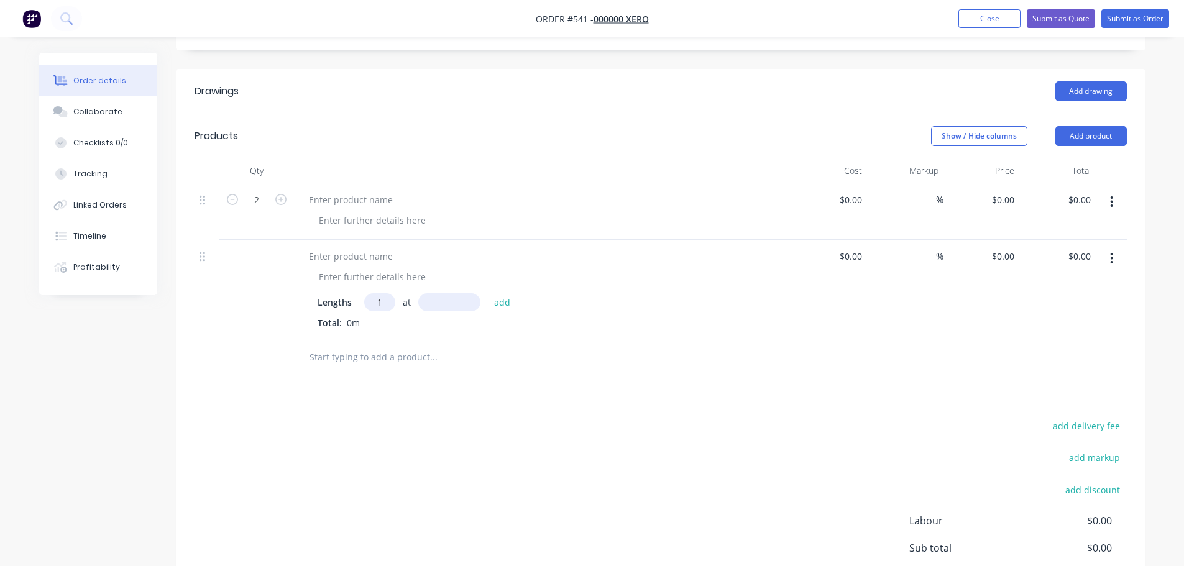
click at [438, 293] on input "text" at bounding box center [449, 302] width 62 height 18
type input "1000mm"
click at [501, 293] on button "add" at bounding box center [502, 301] width 29 height 17
click at [403, 362] on div at bounding box center [518, 378] width 448 height 40
click at [377, 293] on input "text" at bounding box center [379, 302] width 31 height 18
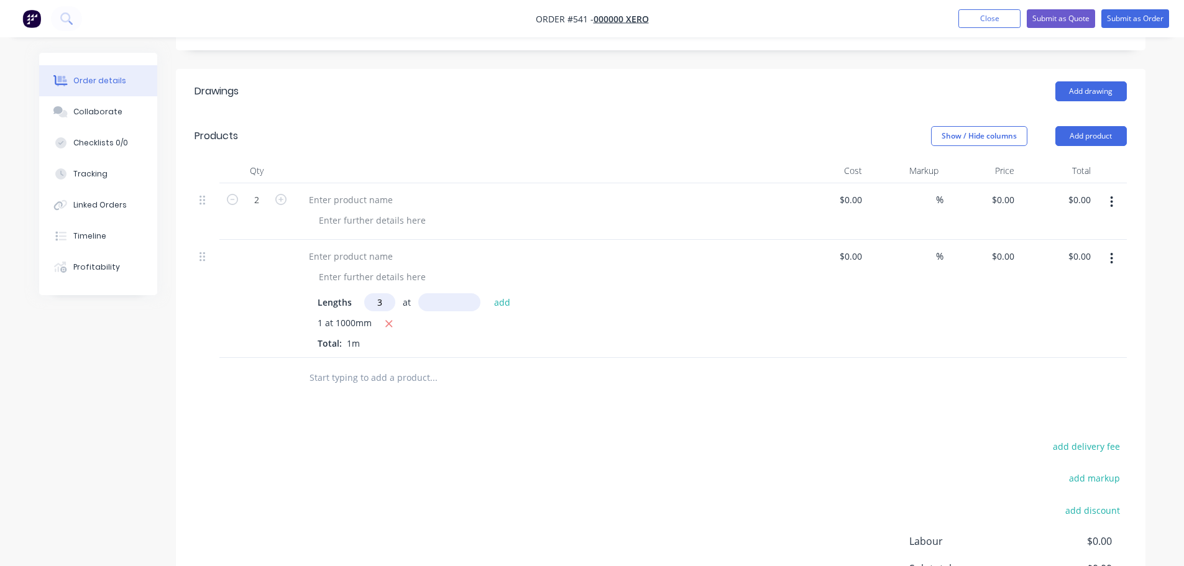
type input "3"
click at [443, 293] on input "text" at bounding box center [449, 302] width 62 height 18
type input "1000"
click at [488, 293] on button "add" at bounding box center [502, 301] width 29 height 17
type input "5"
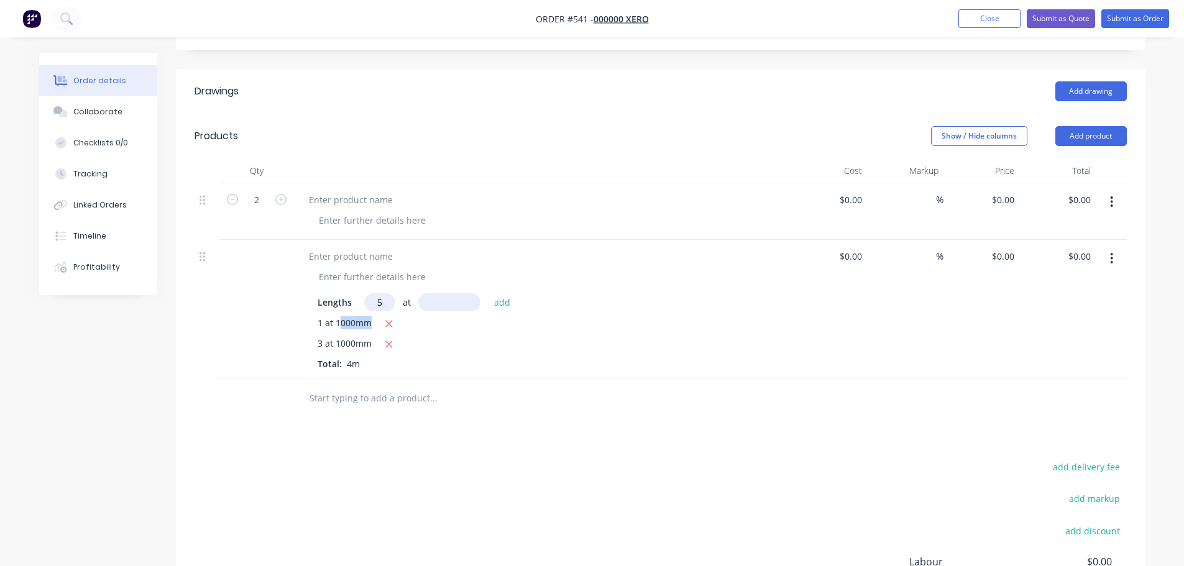
drag, startPoint x: 349, startPoint y: 292, endPoint x: 369, endPoint y: 292, distance: 19.9
click at [369, 316] on span "1 at 1000mm" at bounding box center [345, 324] width 54 height 16
drag, startPoint x: 318, startPoint y: 290, endPoint x: 310, endPoint y: 337, distance: 47.4
click at [318, 316] on span "1 at 1000mm" at bounding box center [345, 324] width 54 height 16
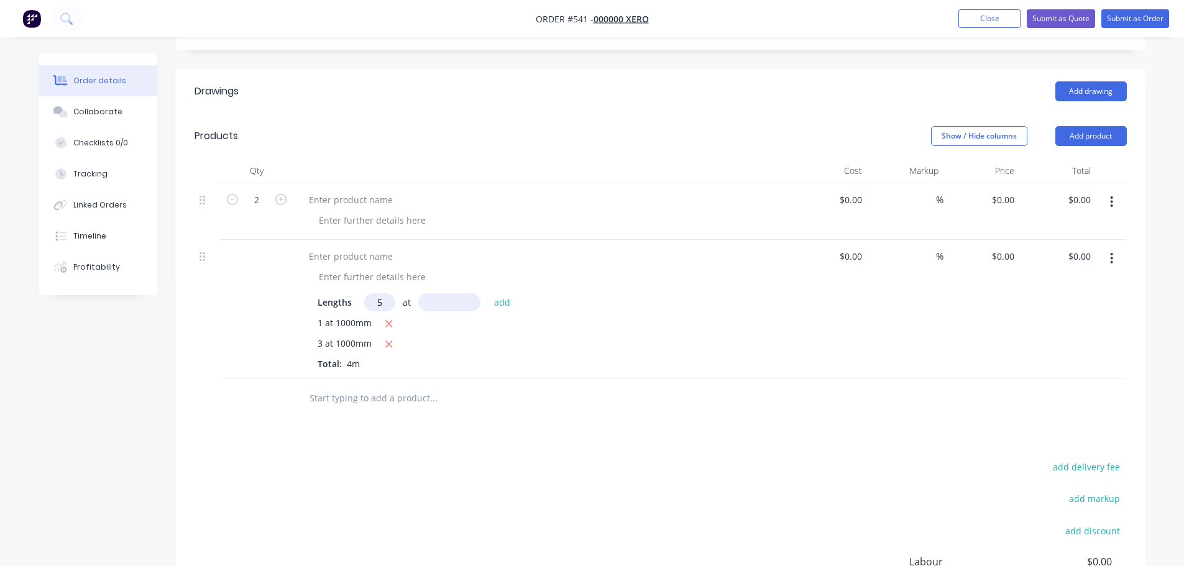
click at [386, 293] on input "5" at bounding box center [379, 302] width 31 height 18
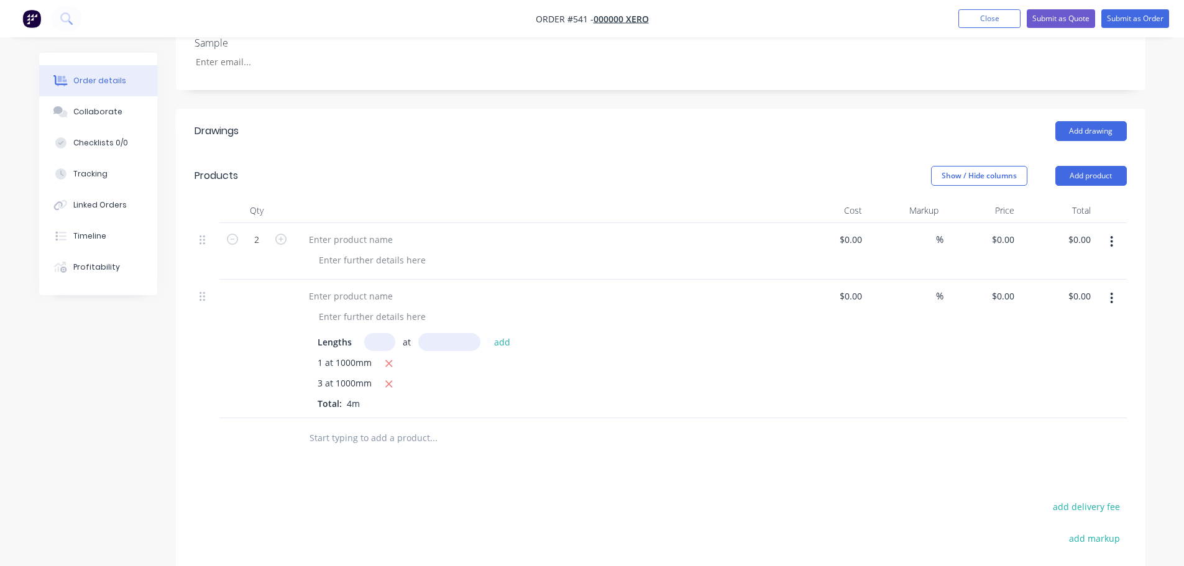
scroll to position [326, 0]
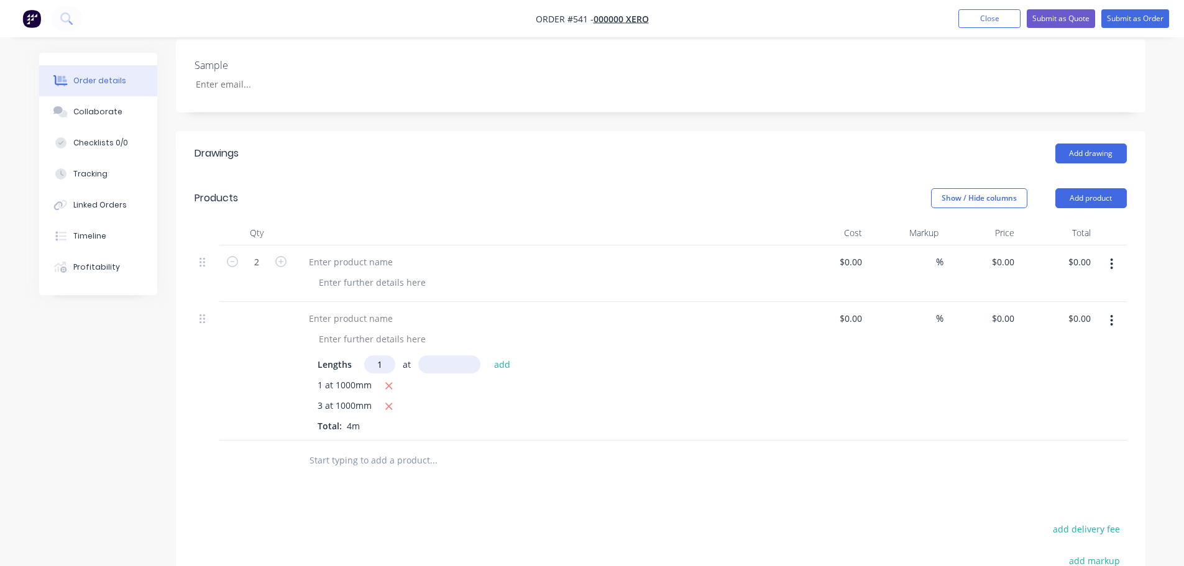
type input "1"
click at [426, 356] on input "text" at bounding box center [449, 365] width 62 height 18
type input "700"
click at [488, 356] on button "add" at bounding box center [502, 364] width 29 height 17
drag, startPoint x: 334, startPoint y: 356, endPoint x: 370, endPoint y: 354, distance: 36.7
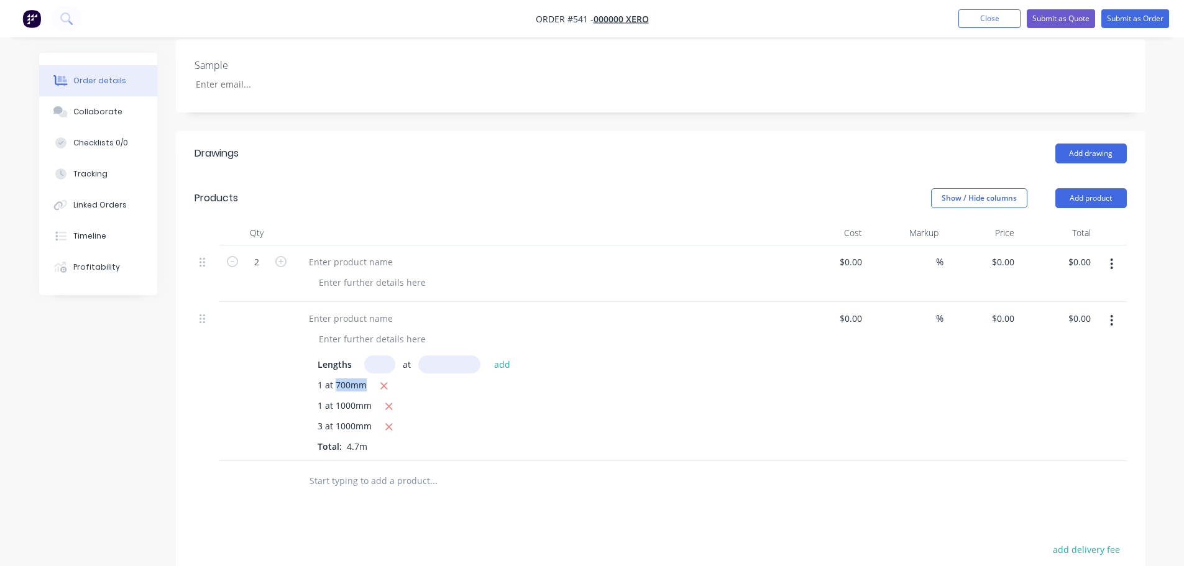
click at [370, 379] on div "1 at 700mm" at bounding box center [543, 387] width 450 height 16
click at [328, 379] on span "1 at 700mm" at bounding box center [342, 387] width 49 height 16
click at [329, 379] on span "1 at 700mm" at bounding box center [342, 387] width 49 height 16
drag, startPoint x: 369, startPoint y: 415, endPoint x: 311, endPoint y: 415, distance: 58.4
click at [311, 415] on div "Lengths at add 1 at 700mm 1 at 1000mm 3 at 1000mm Total: 4.7m" at bounding box center [542, 402] width 487 height 103
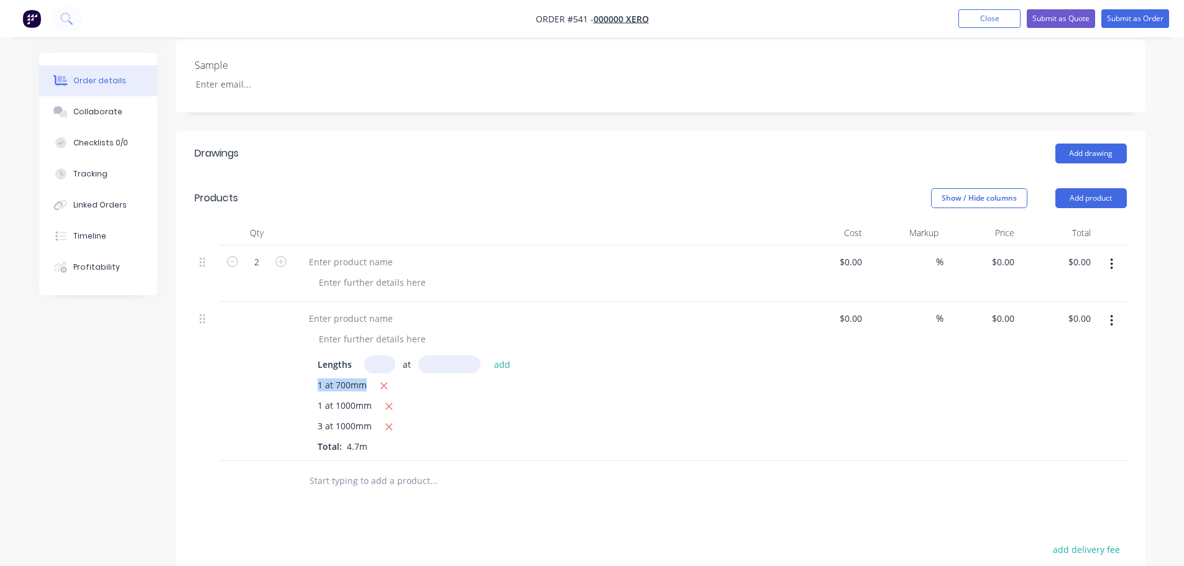
drag, startPoint x: 319, startPoint y: 356, endPoint x: 365, endPoint y: 356, distance: 46.0
click at [365, 379] on span "1 at 700mm" at bounding box center [342, 387] width 49 height 16
drag, startPoint x: 339, startPoint y: 415, endPoint x: 367, endPoint y: 420, distance: 29.0
click at [367, 420] on div "1 at 700mm 1 at 1000mm 3 at 1000mm Total: 4.7m" at bounding box center [543, 416] width 450 height 75
click at [367, 441] on span "4.7m" at bounding box center [357, 447] width 30 height 12
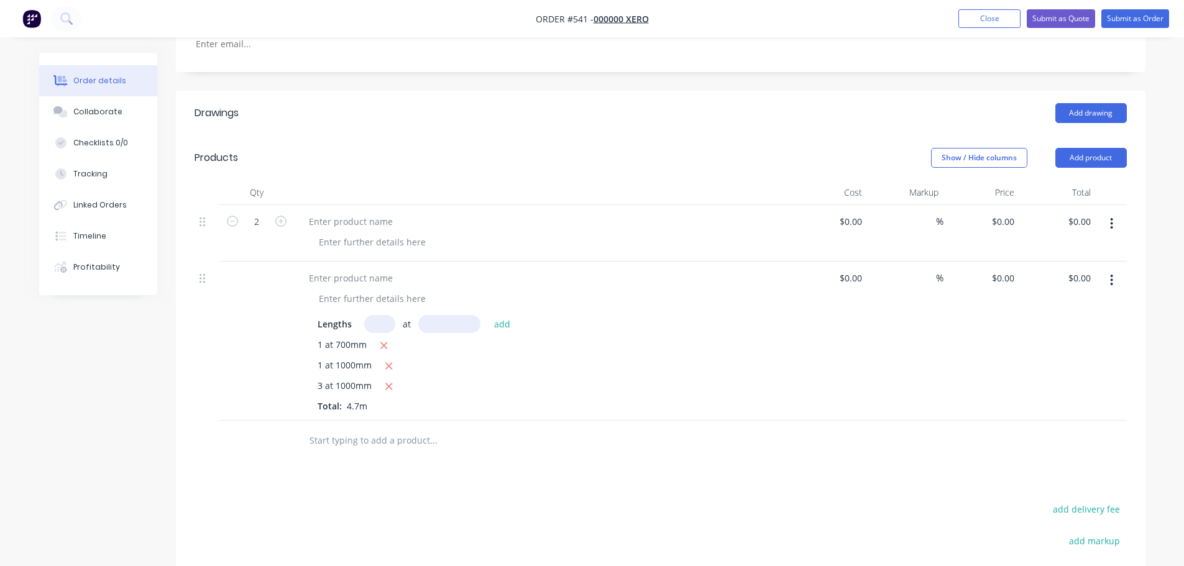
scroll to position [388, 0]
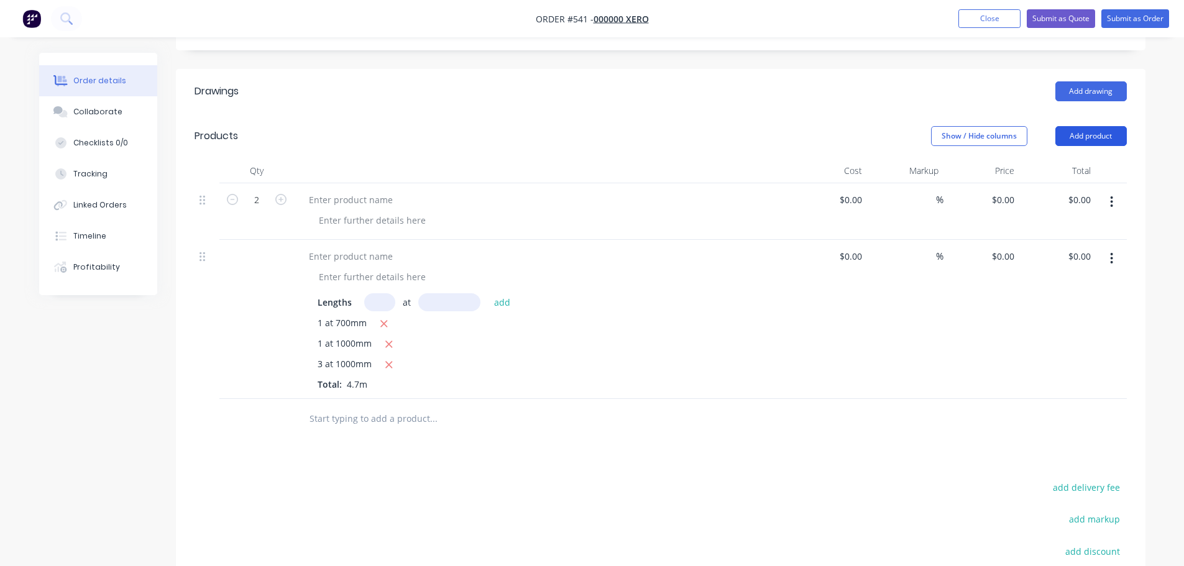
click at [1090, 126] on button "Add product" at bounding box center [1090, 136] width 71 height 20
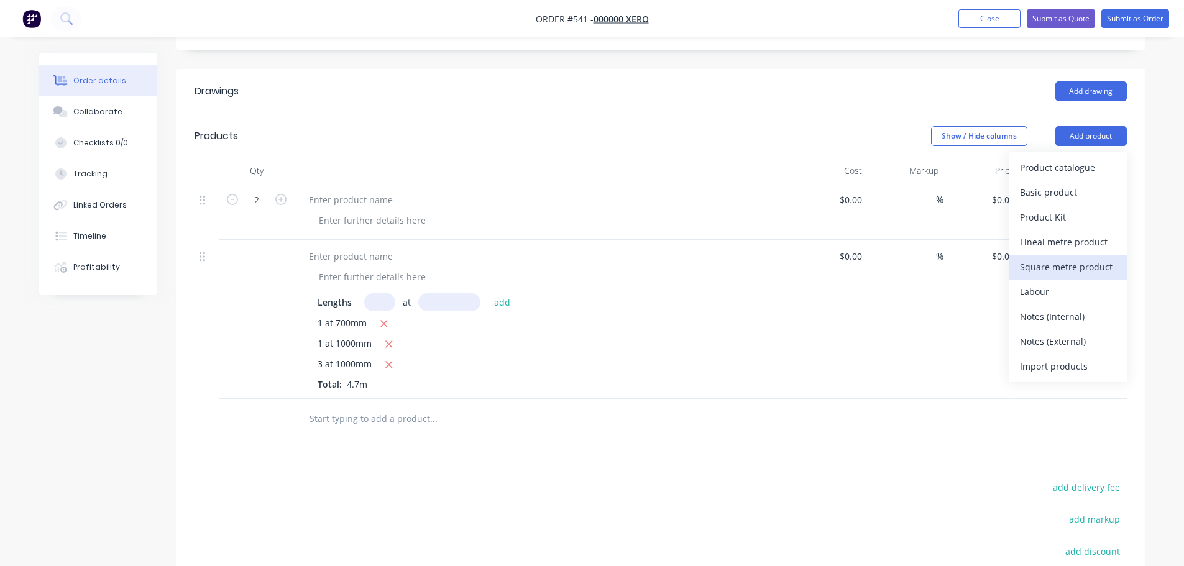
click at [1059, 258] on div "Square metre product" at bounding box center [1068, 267] width 96 height 18
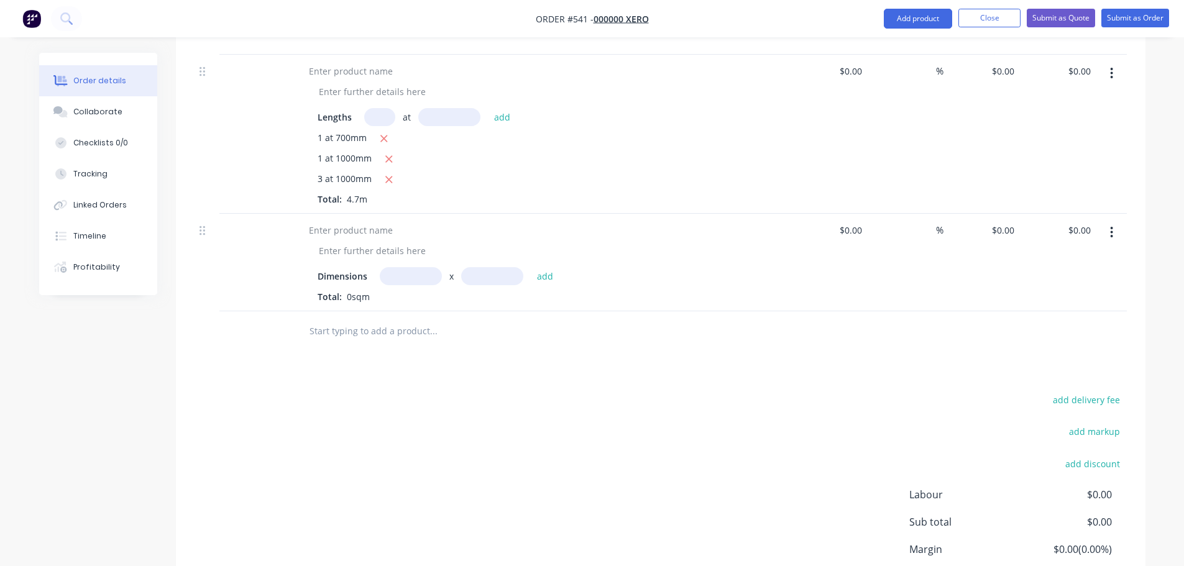
scroll to position [513, 0]
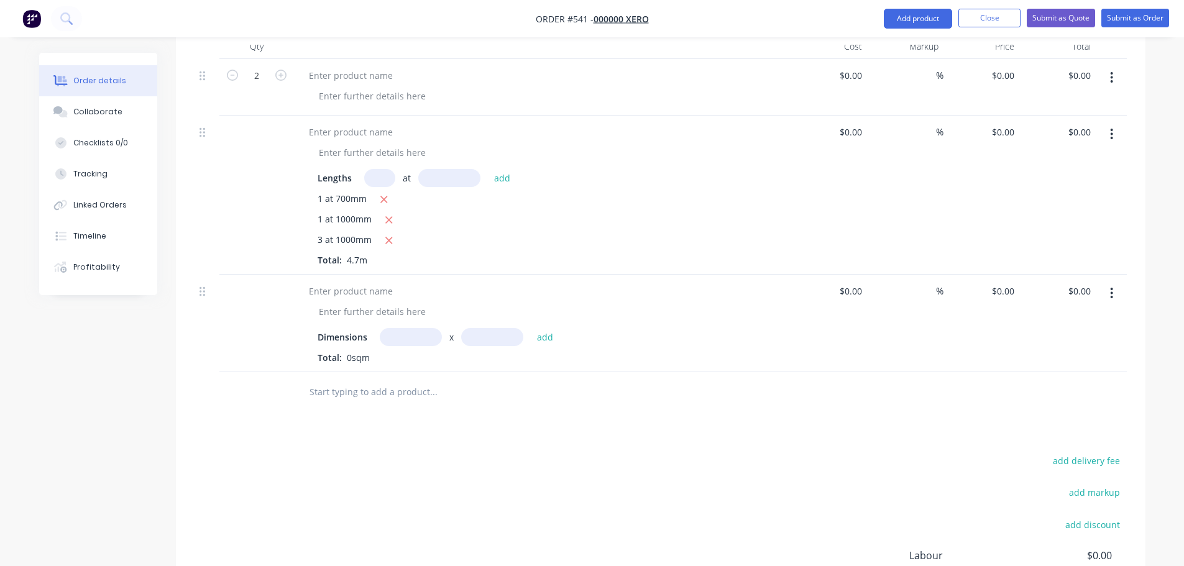
click at [423, 328] on input "text" at bounding box center [411, 337] width 62 height 18
type input "2m"
click at [500, 328] on input "text" at bounding box center [492, 337] width 62 height 18
type input "2m"
click at [542, 328] on button "add" at bounding box center [545, 336] width 29 height 17
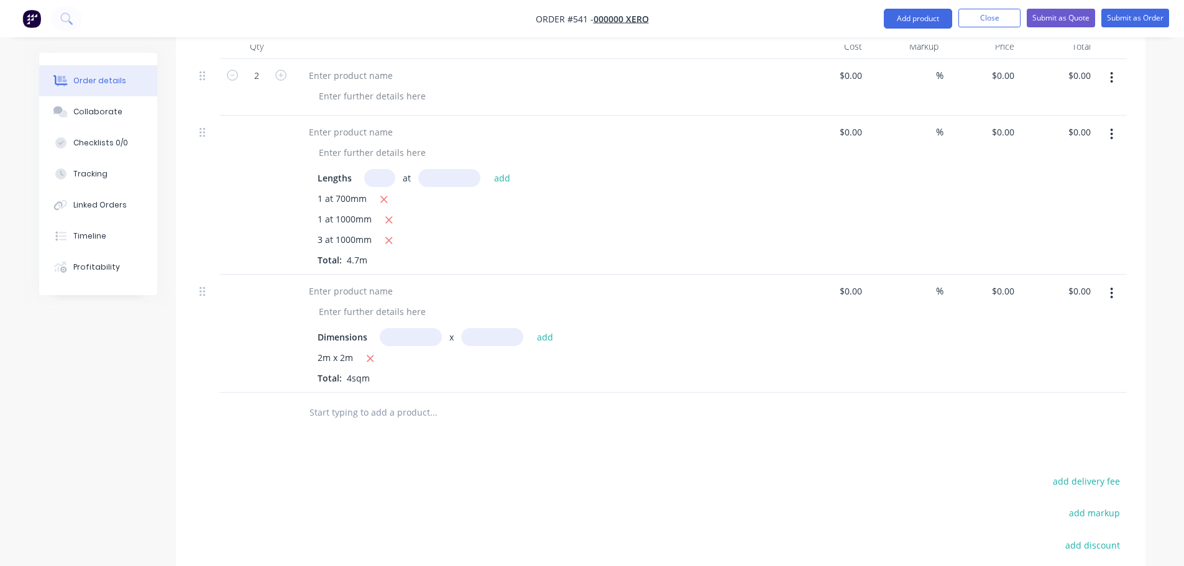
click at [398, 328] on input "text" at bounding box center [411, 337] width 62 height 18
type input "1m"
click at [483, 328] on input "text" at bounding box center [492, 337] width 62 height 18
type input "1m"
click at [554, 328] on button "add" at bounding box center [545, 336] width 29 height 17
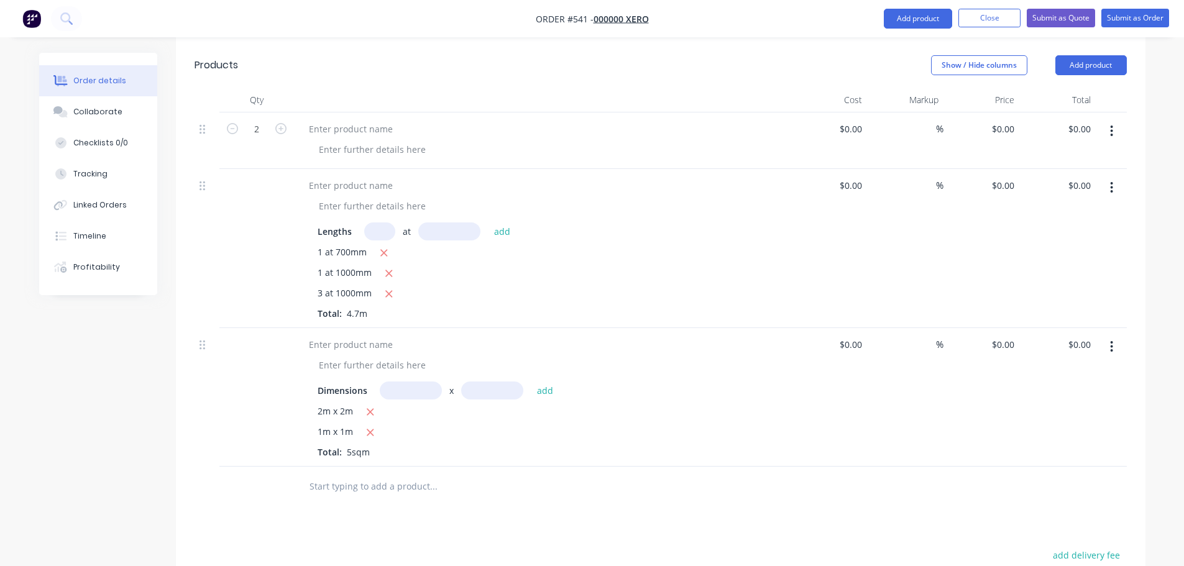
scroll to position [388, 0]
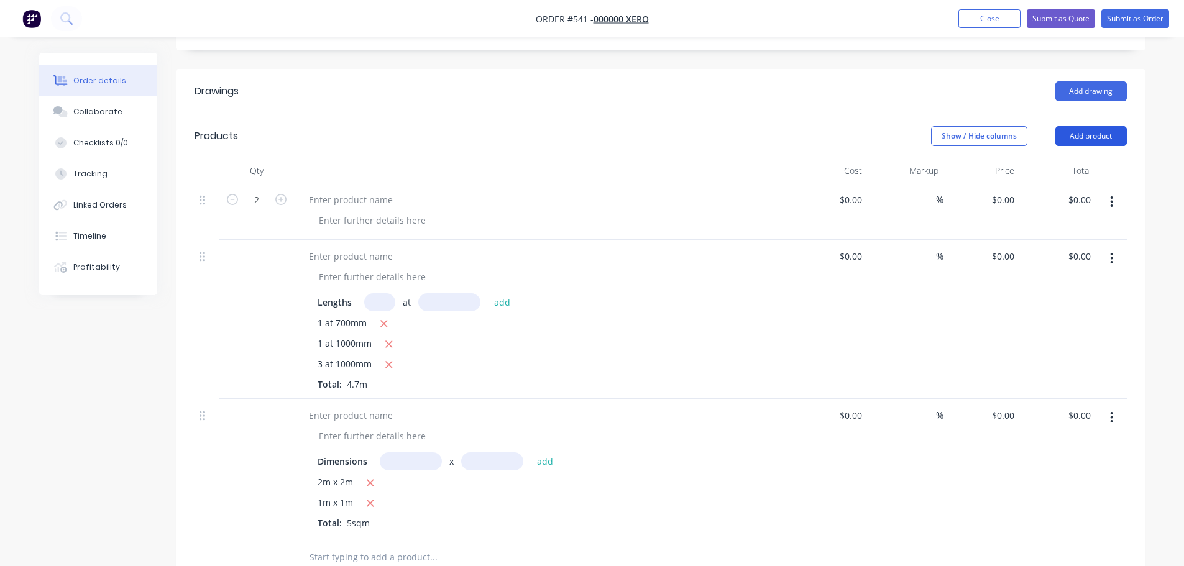
click at [1125, 126] on button "Add product" at bounding box center [1090, 136] width 71 height 20
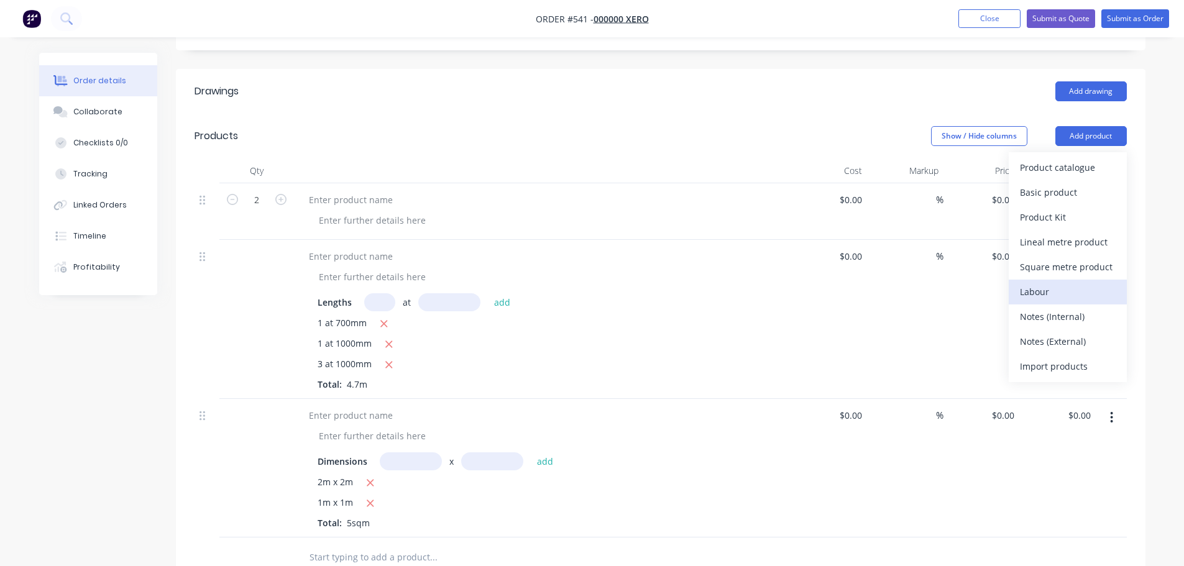
click at [1064, 283] on div "Labour" at bounding box center [1068, 292] width 96 height 18
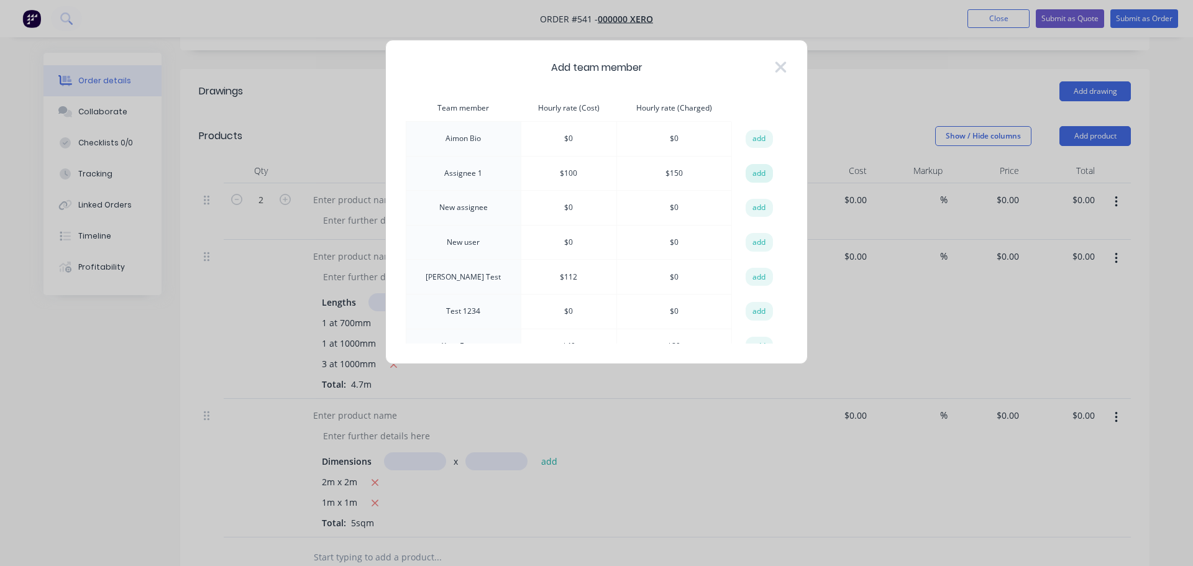
click at [746, 172] on button "add" at bounding box center [759, 173] width 27 height 19
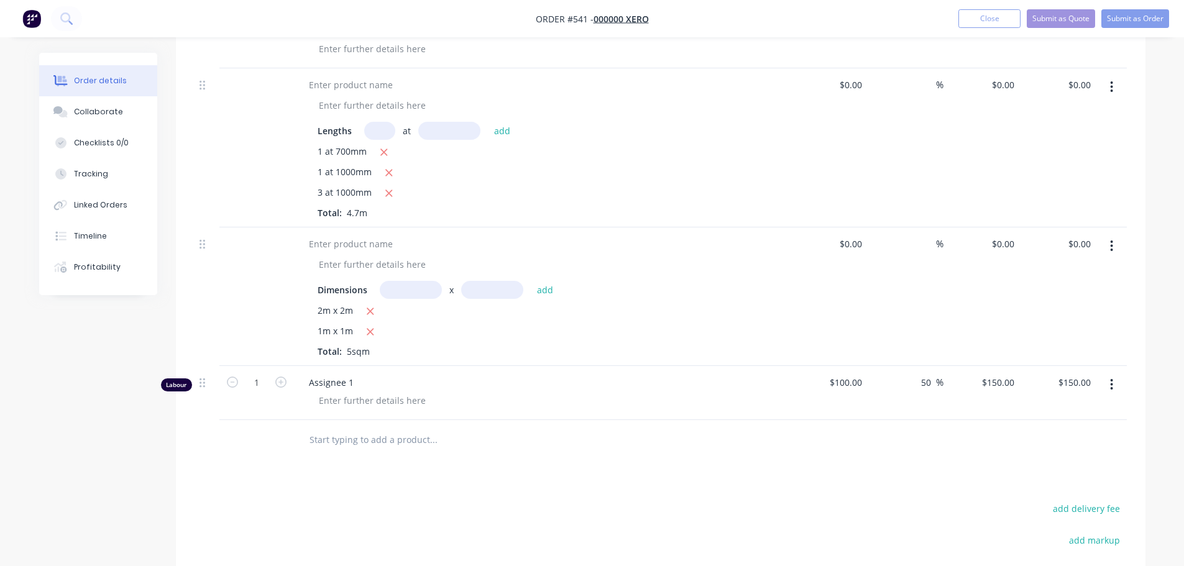
scroll to position [637, 0]
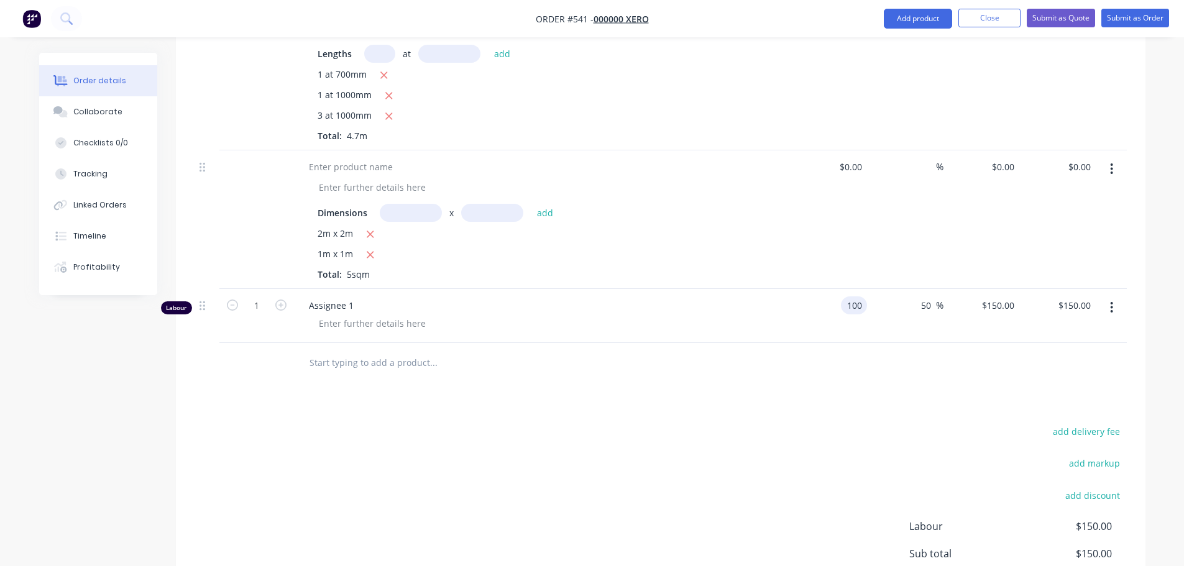
click at [837, 289] on div "100 100" at bounding box center [829, 316] width 76 height 54
type input "$100.00"
click at [265, 296] on input "1" at bounding box center [257, 305] width 32 height 19
type input "55"
type input "$8,250.00"
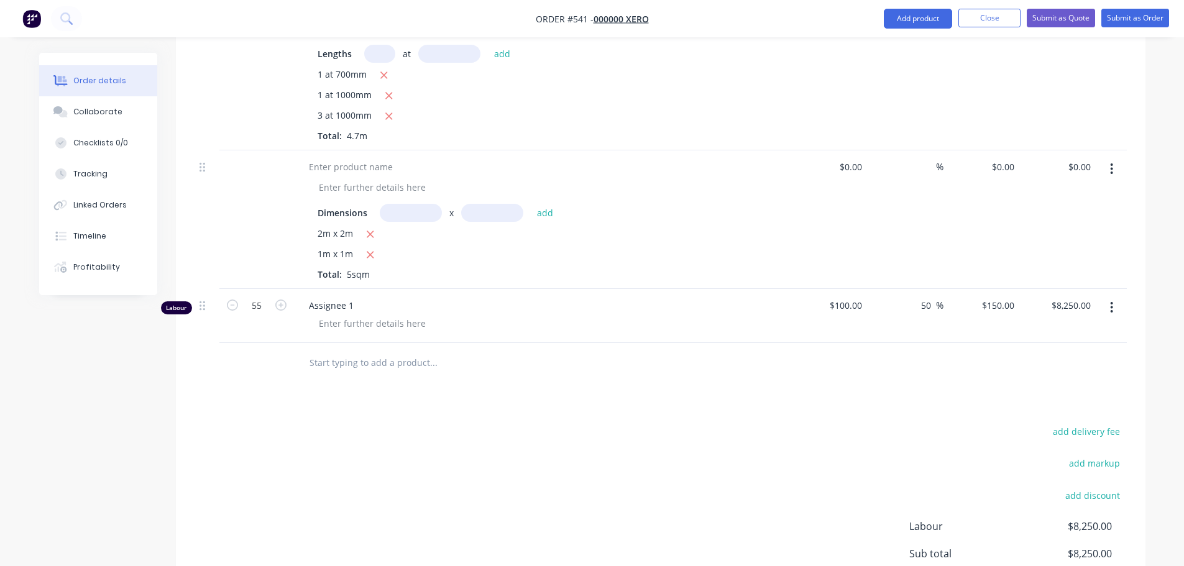
click at [536, 289] on div "Assignee 1" at bounding box center [542, 316] width 497 height 54
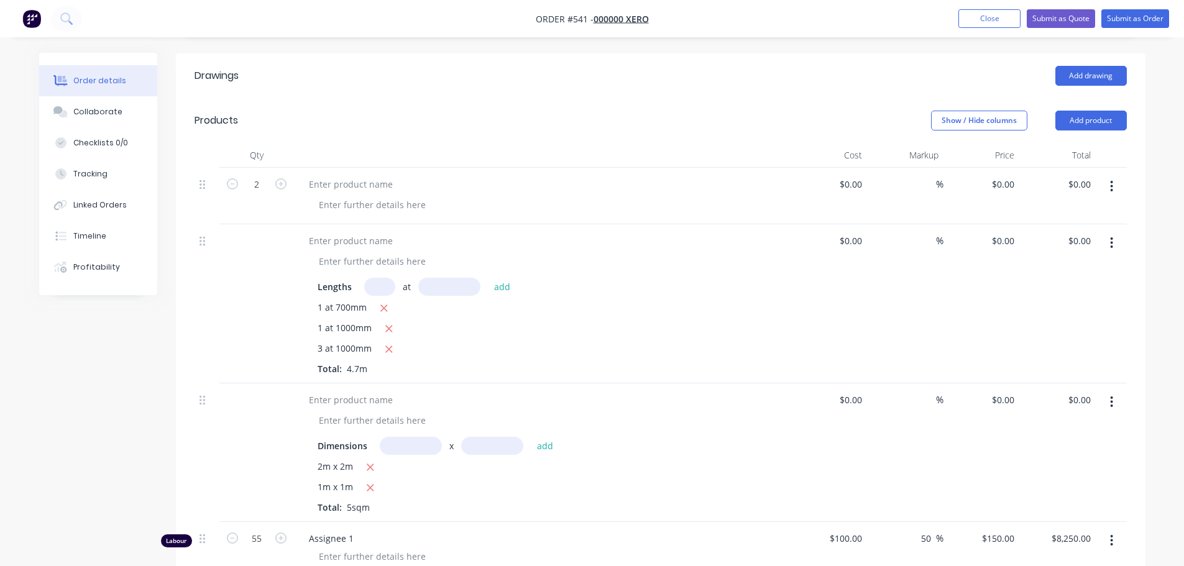
scroll to position [326, 0]
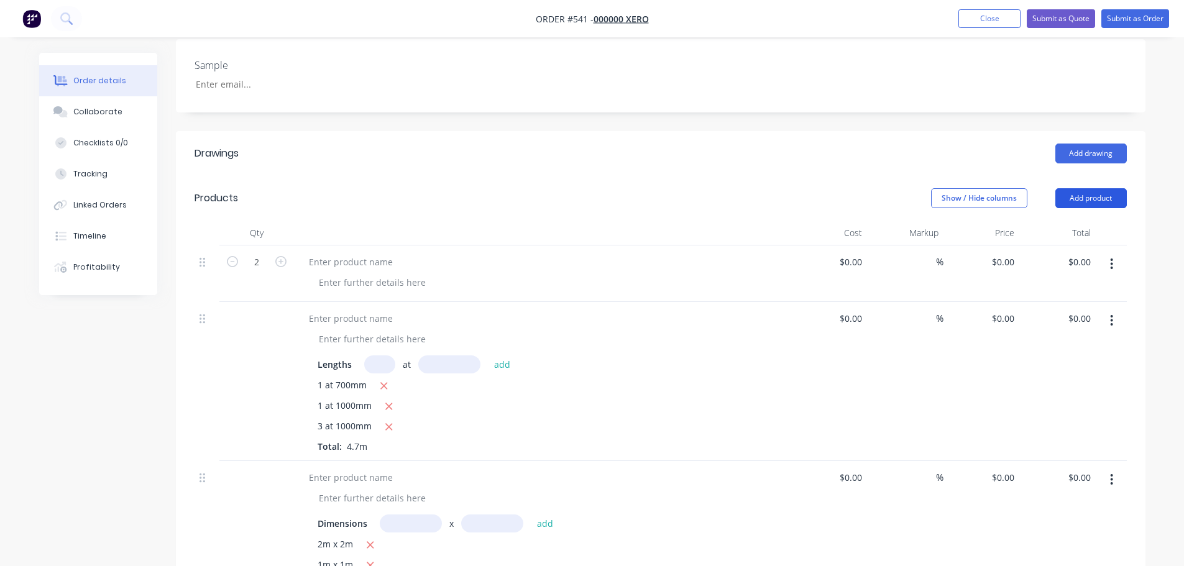
click at [1078, 188] on button "Add product" at bounding box center [1090, 198] width 71 height 20
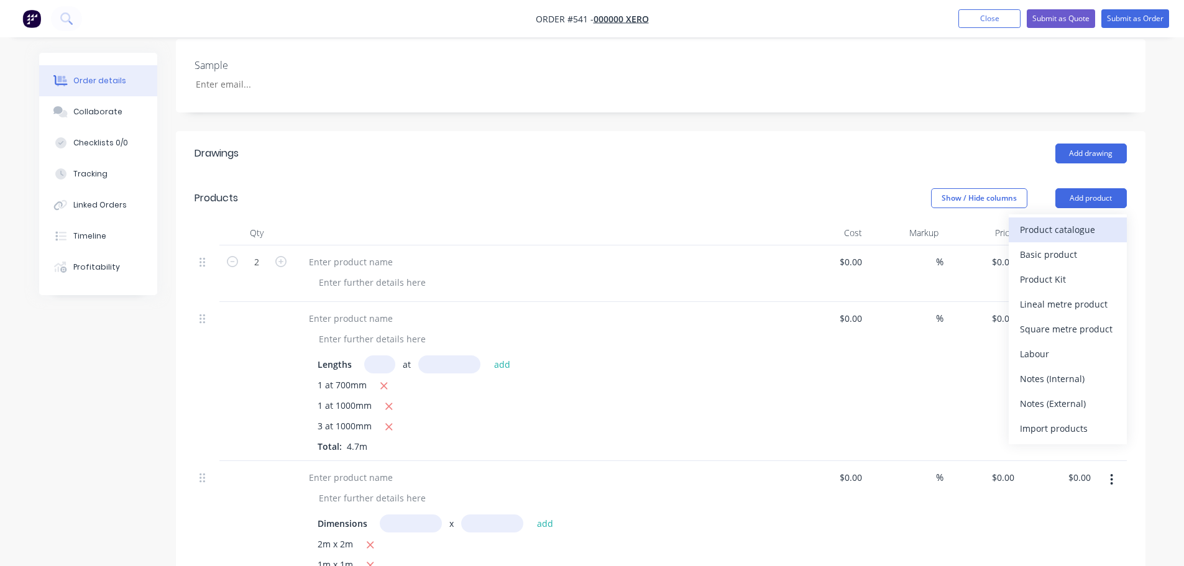
click at [1044, 221] on div "Product catalogue" at bounding box center [1068, 230] width 96 height 18
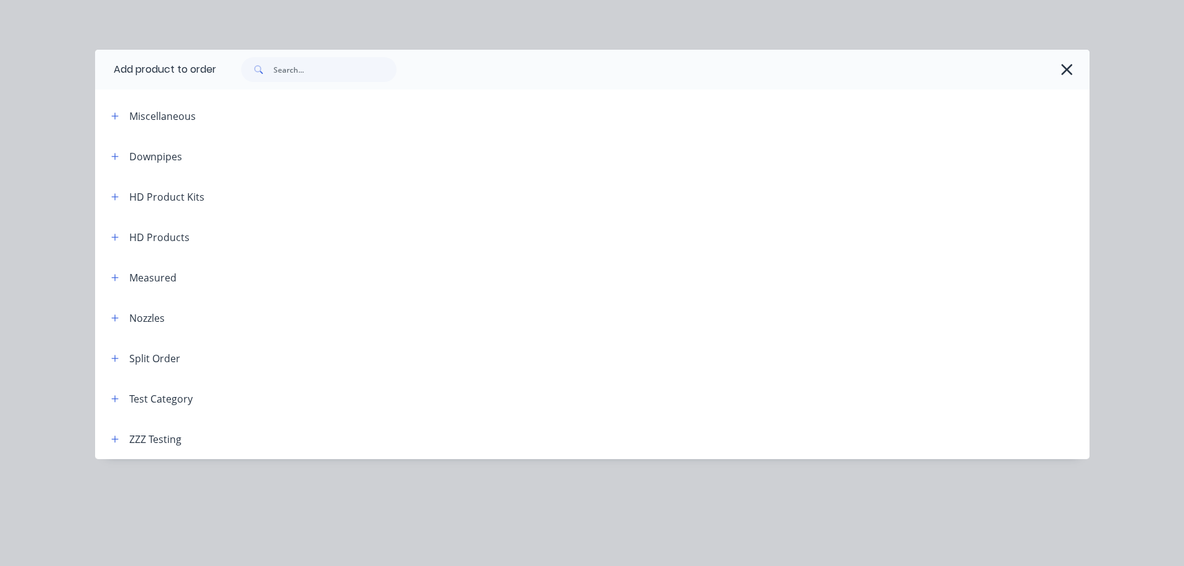
scroll to position [699, 0]
click at [117, 277] on icon "button" at bounding box center [114, 277] width 7 height 9
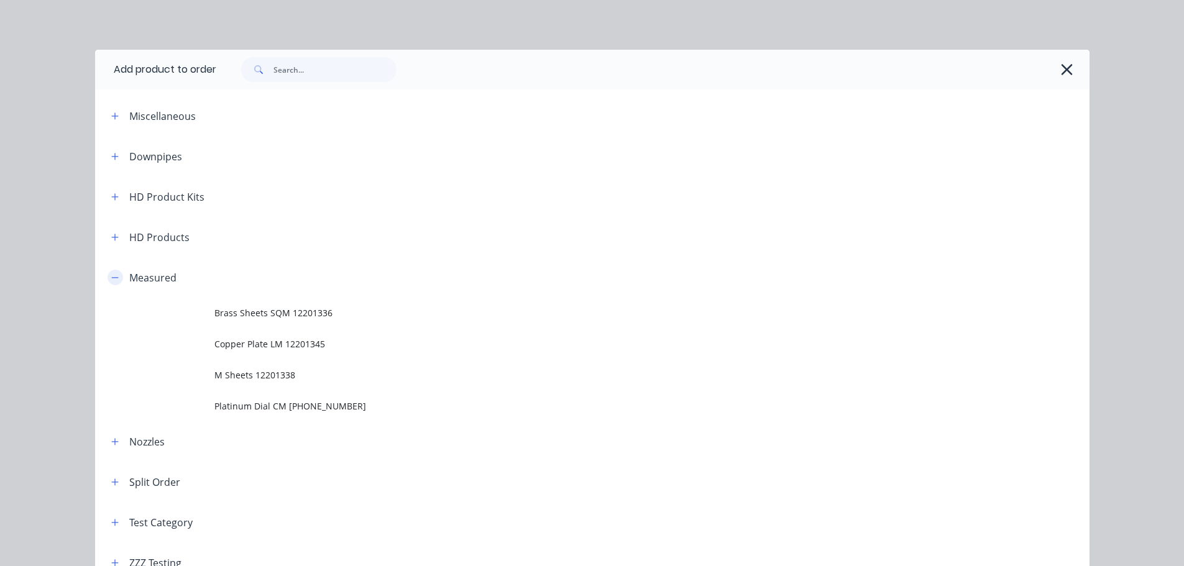
click at [108, 278] on button "button" at bounding box center [116, 278] width 16 height 16
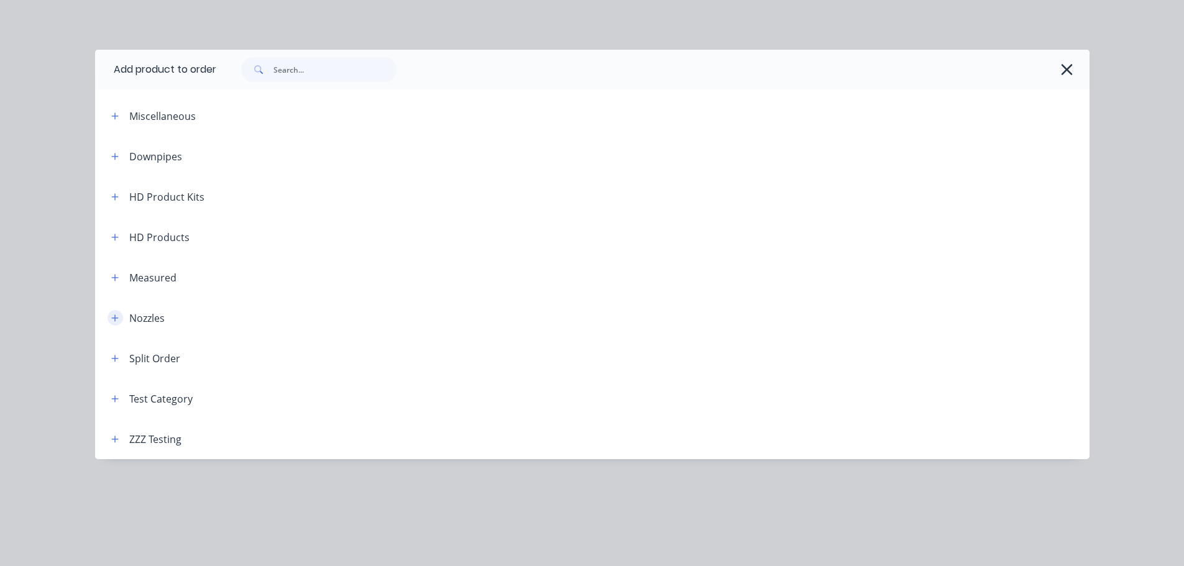
click at [117, 314] on icon "button" at bounding box center [114, 318] width 7 height 9
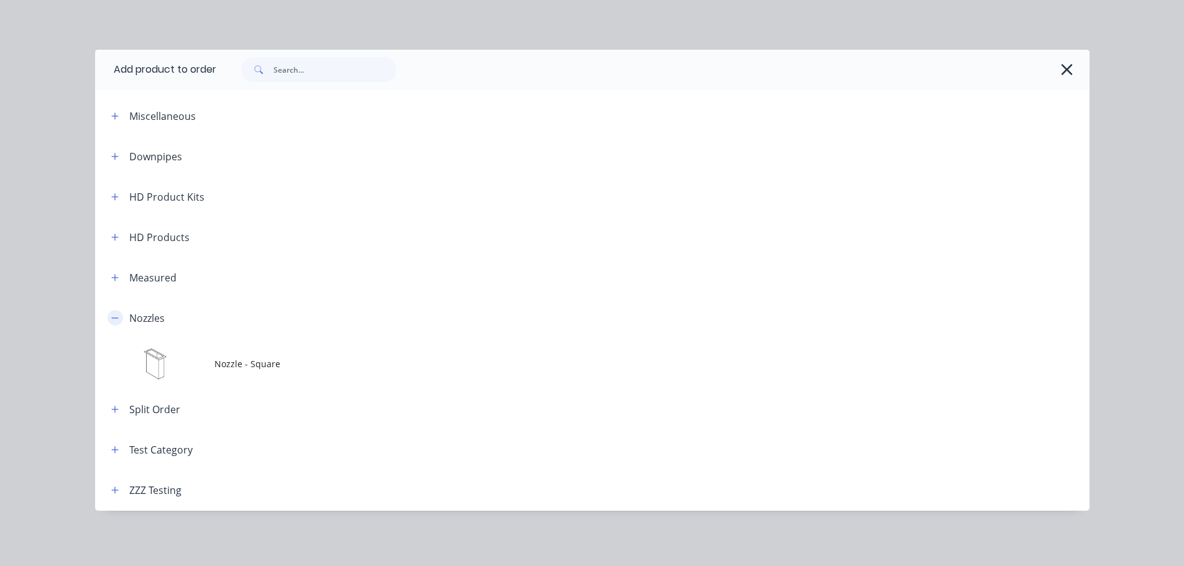
click at [110, 321] on button "button" at bounding box center [116, 318] width 16 height 16
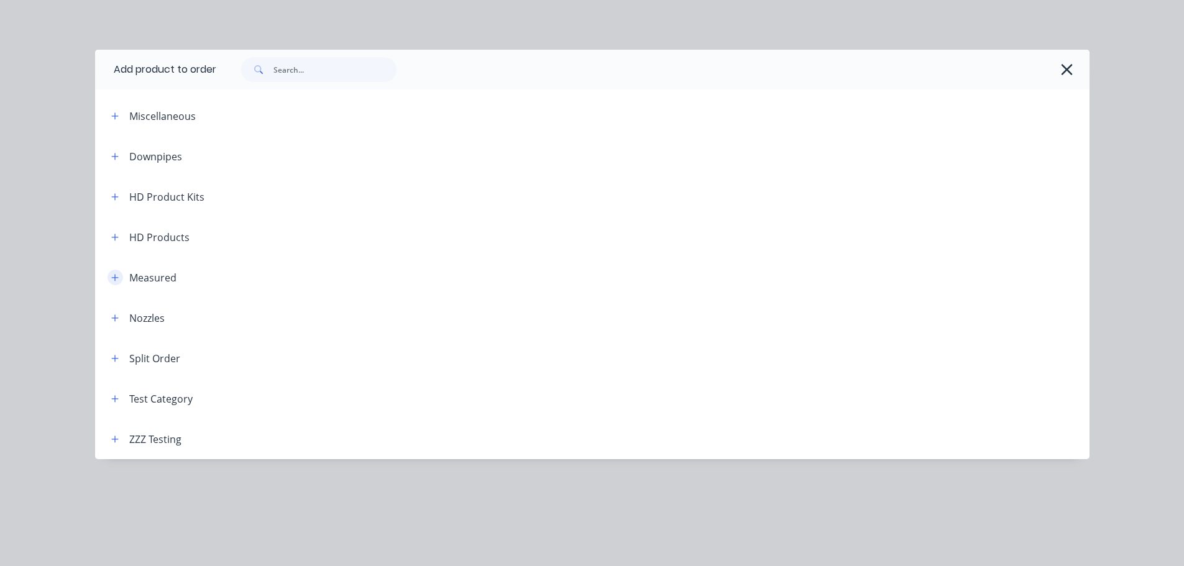
click at [114, 279] on icon "button" at bounding box center [114, 277] width 7 height 9
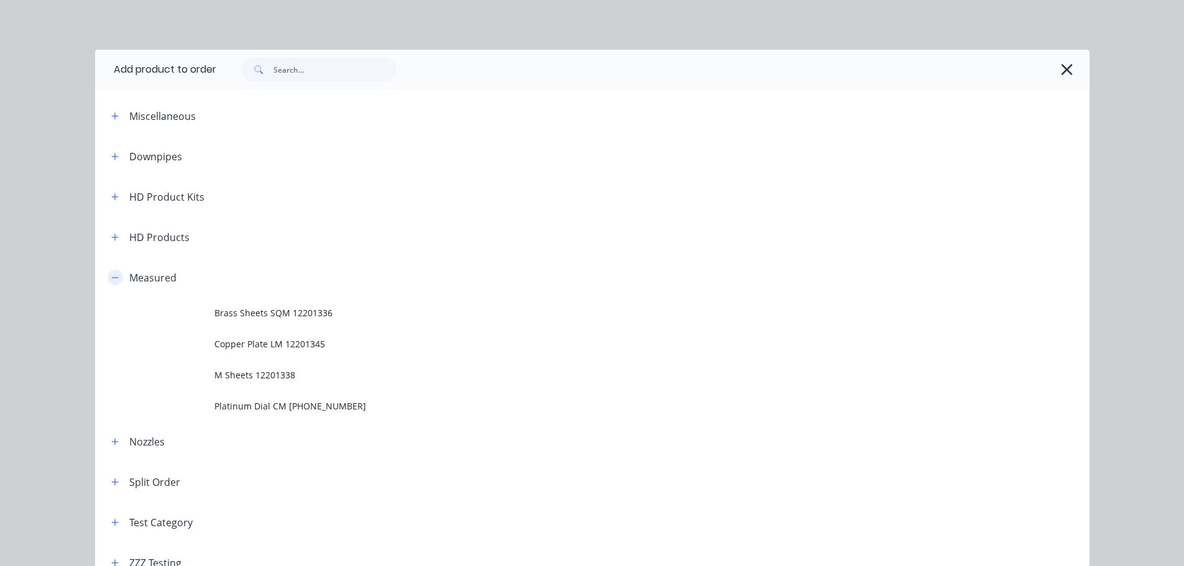
click at [109, 283] on button "button" at bounding box center [116, 278] width 16 height 16
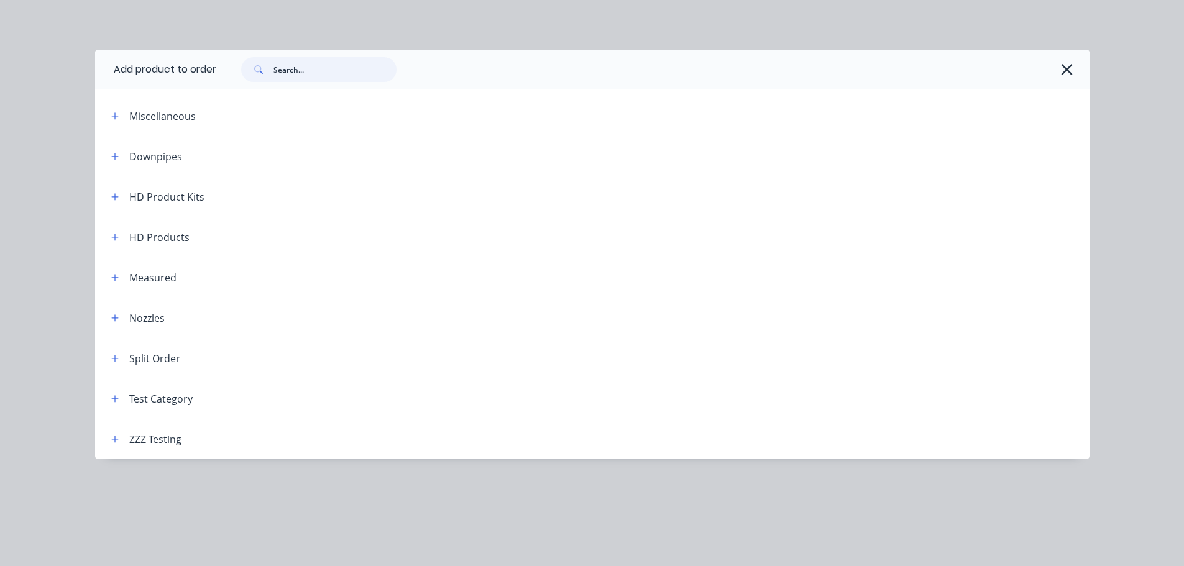
click at [281, 68] on input "text" at bounding box center [334, 69] width 123 height 25
type input "CF"
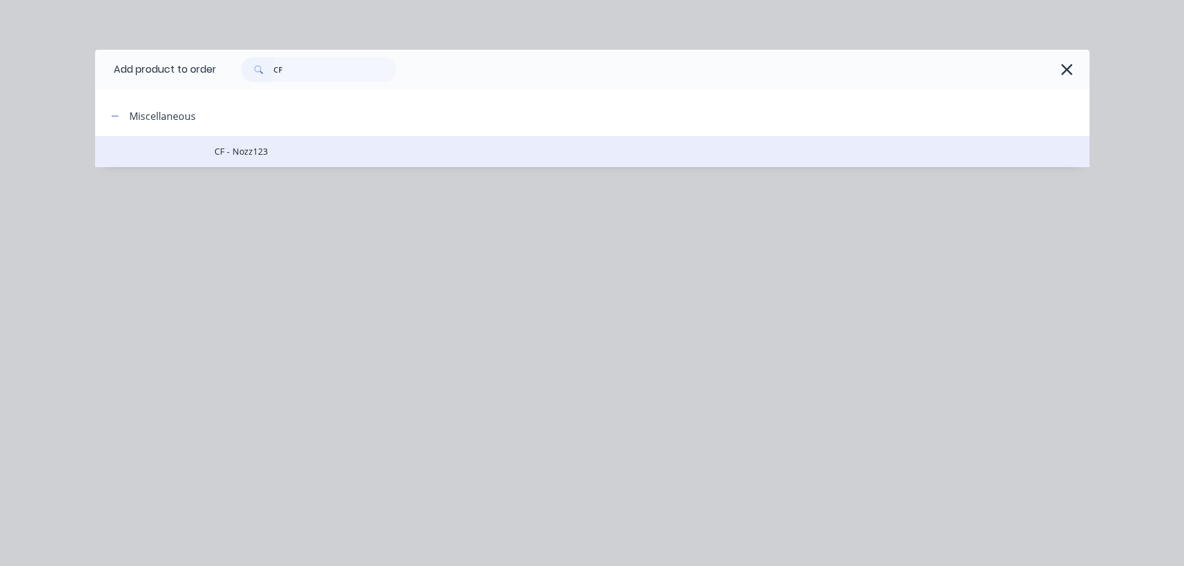
click at [317, 142] on td "CF - Nozz123" at bounding box center [651, 151] width 875 height 31
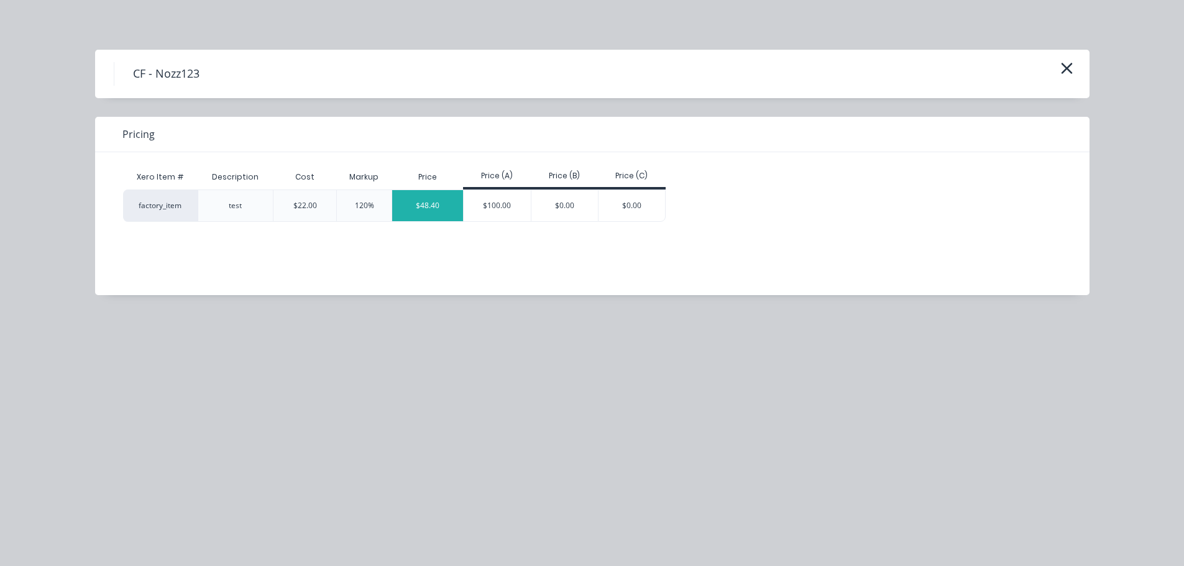
click at [439, 208] on div "$48.40" at bounding box center [427, 205] width 71 height 31
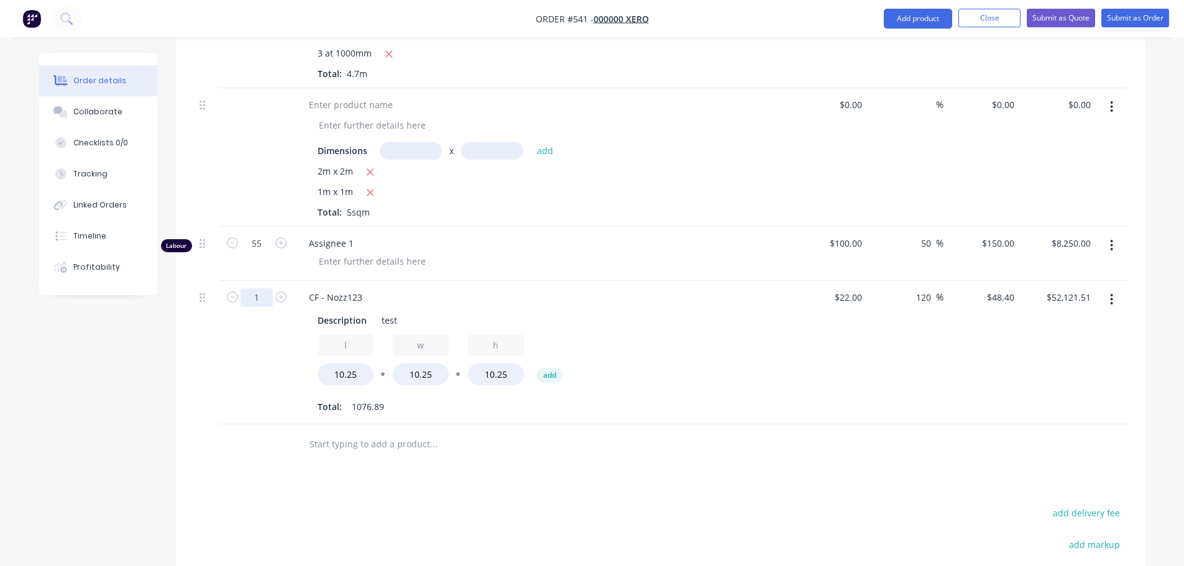
drag, startPoint x: 259, startPoint y: 275, endPoint x: 188, endPoint y: 272, distance: 70.9
click at [258, 288] on input "1" at bounding box center [257, 297] width 32 height 19
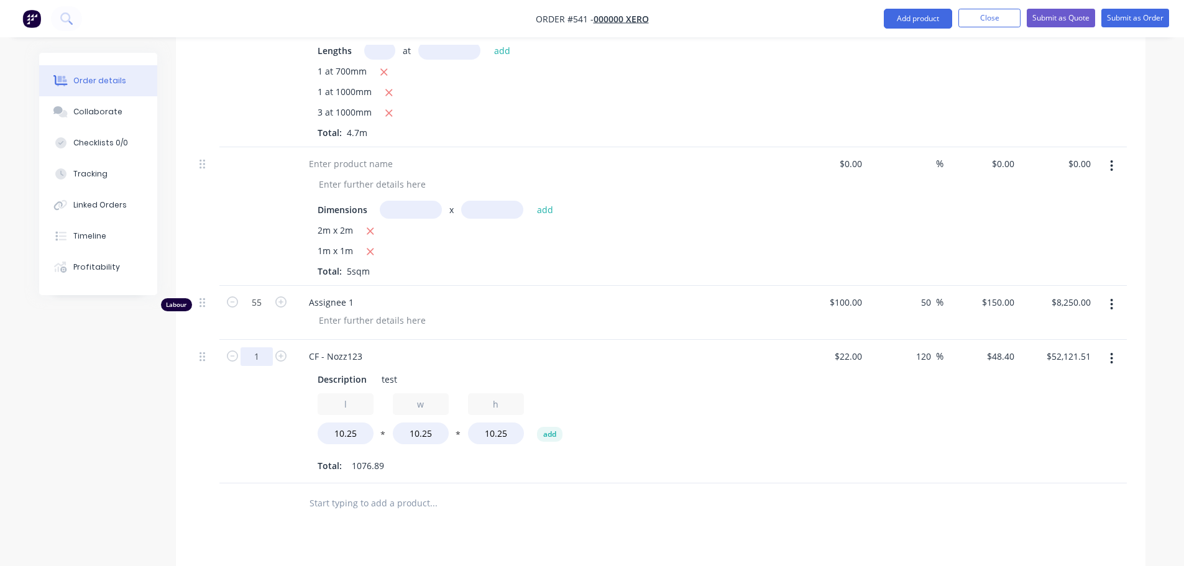
scroll to position [575, 0]
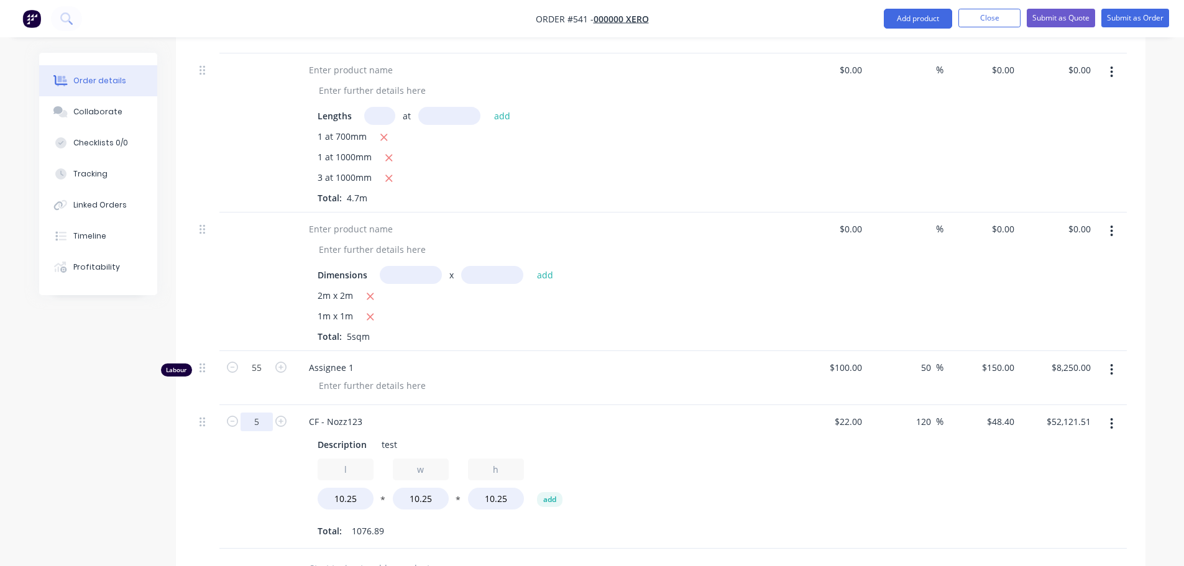
type input "5"
click at [258, 459] on div "5" at bounding box center [256, 477] width 75 height 144
click at [343, 488] on input "10.25" at bounding box center [346, 499] width 56 height 22
click at [380, 498] on button "*" at bounding box center [383, 502] width 12 height 9
click at [382, 498] on button "/" at bounding box center [383, 502] width 12 height 9
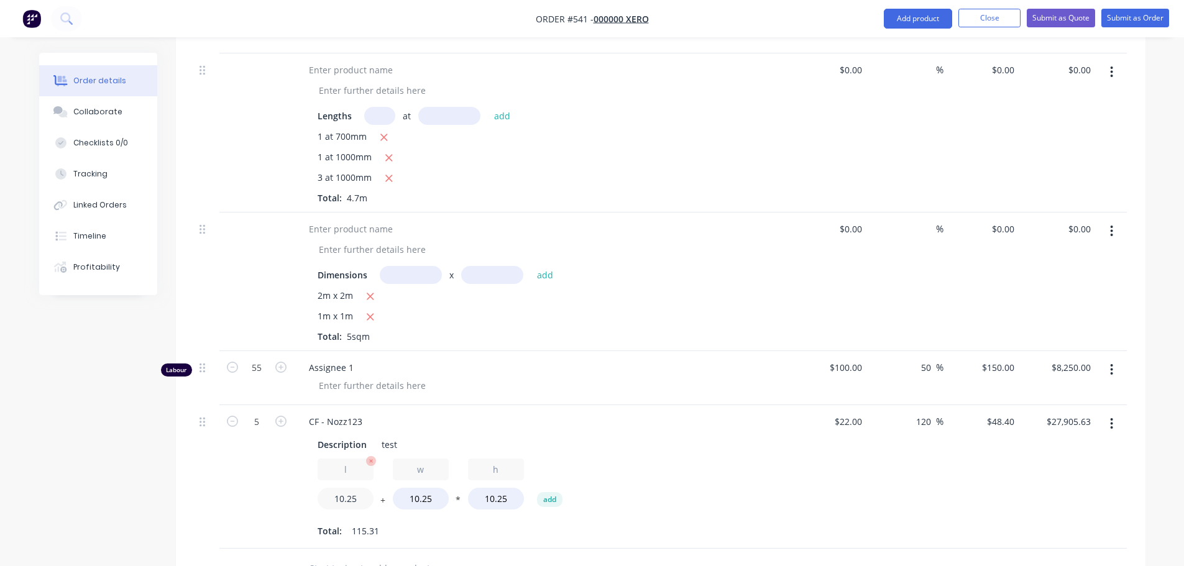
click at [337, 488] on input "10.25" at bounding box center [346, 499] width 56 height 22
click at [338, 488] on input "10.25" at bounding box center [346, 499] width 56 height 22
click at [544, 492] on button "add" at bounding box center [549, 499] width 25 height 15
click at [594, 456] on icon "button" at bounding box center [597, 461] width 10 height 10
drag, startPoint x: 345, startPoint y: 497, endPoint x: 402, endPoint y: 504, distance: 57.7
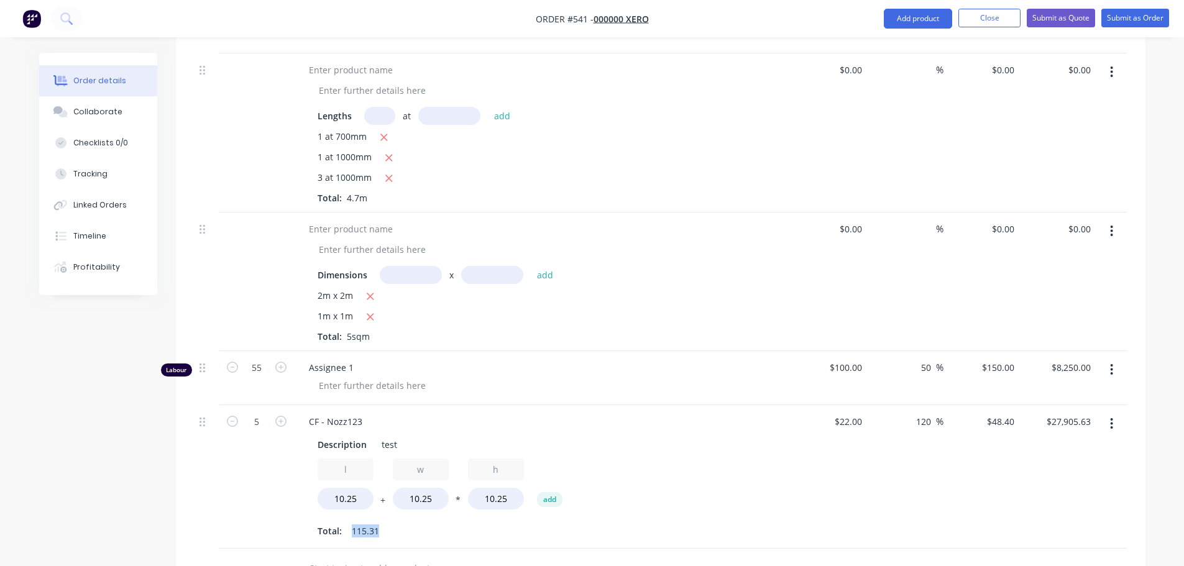
click at [402, 522] on div "Total: 115.31" at bounding box center [543, 531] width 450 height 19
click at [1069, 413] on input "27905.63" at bounding box center [1070, 422] width 50 height 18
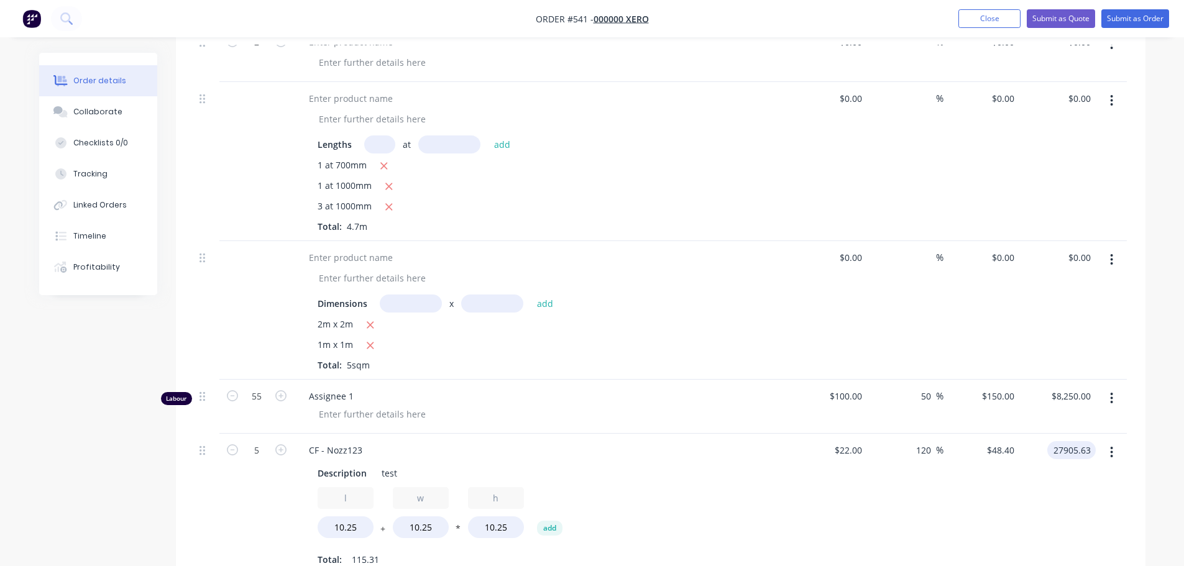
scroll to position [699, 0]
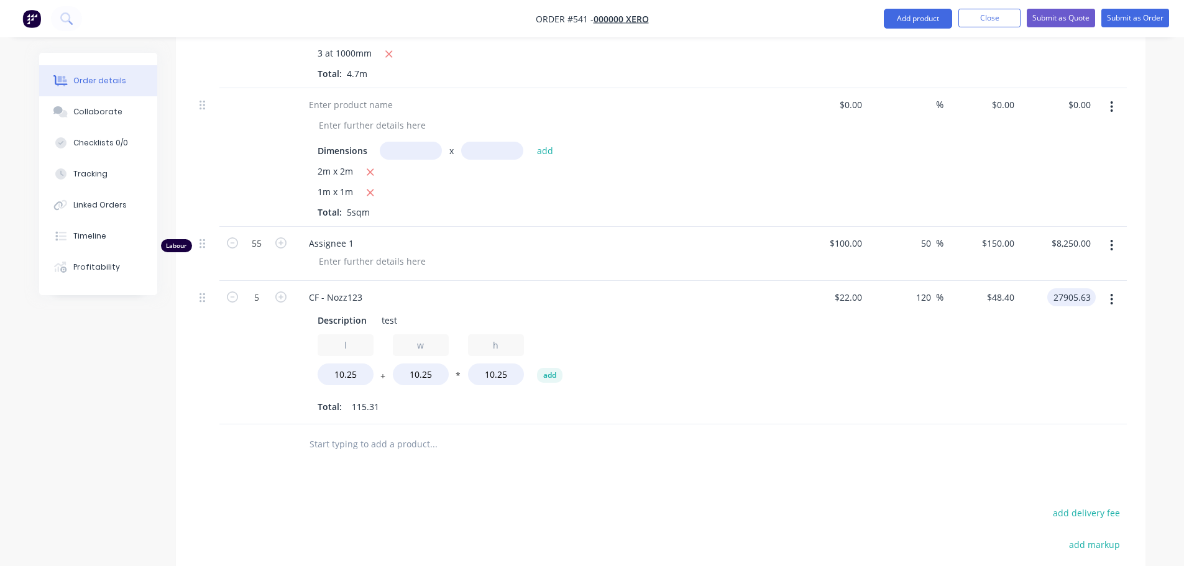
type input "$27,905.63"
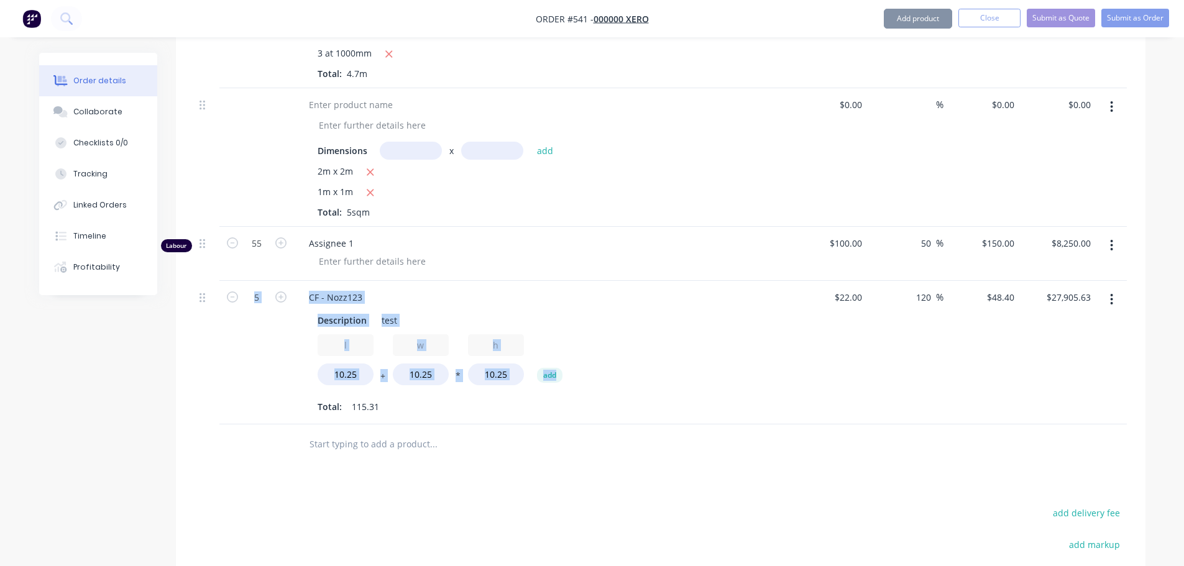
drag, startPoint x: 273, startPoint y: 346, endPoint x: 622, endPoint y: 343, distance: 349.3
click at [622, 343] on div "5 CF - Nozz123 Description test l 10.25 + w 10.25 * h 10.25 add Total: 115.31 $…" at bounding box center [661, 353] width 932 height 144
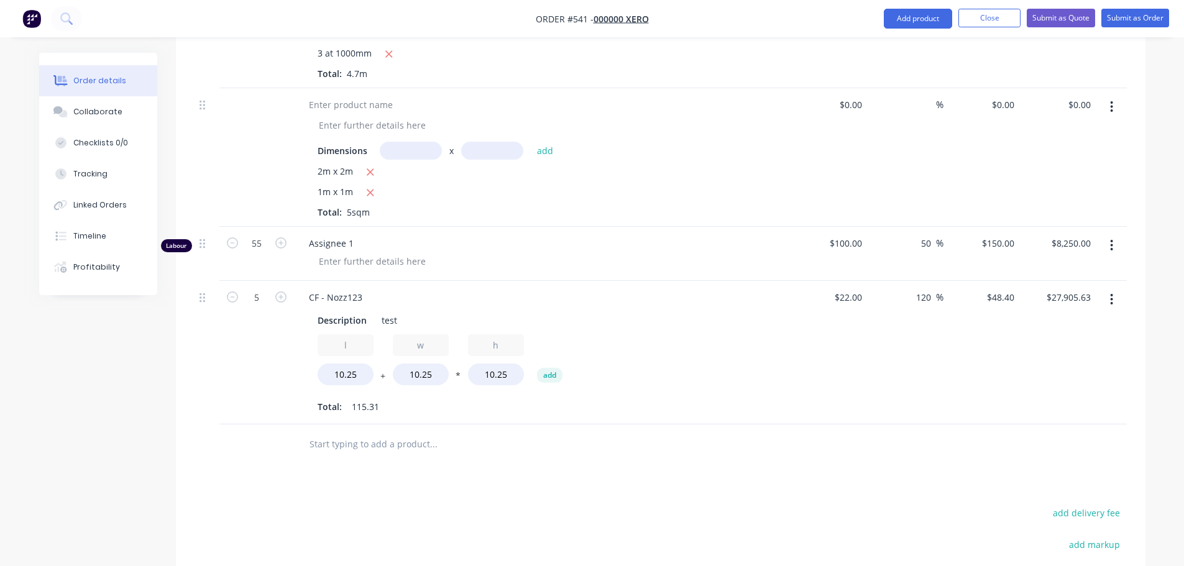
drag, startPoint x: 553, startPoint y: 388, endPoint x: 441, endPoint y: 361, distance: 115.8
click at [536, 379] on div "CF - Nozz123 Description test l 10.25 + w 10.25 * h 10.25 add Total: 115.31" at bounding box center [542, 353] width 497 height 144
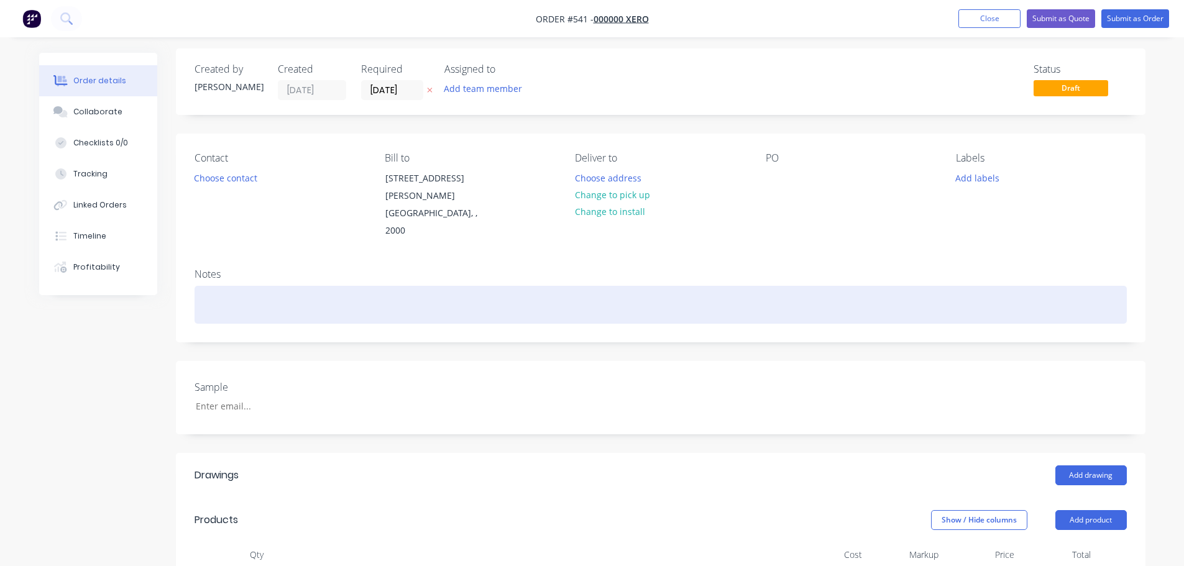
scroll to position [0, 0]
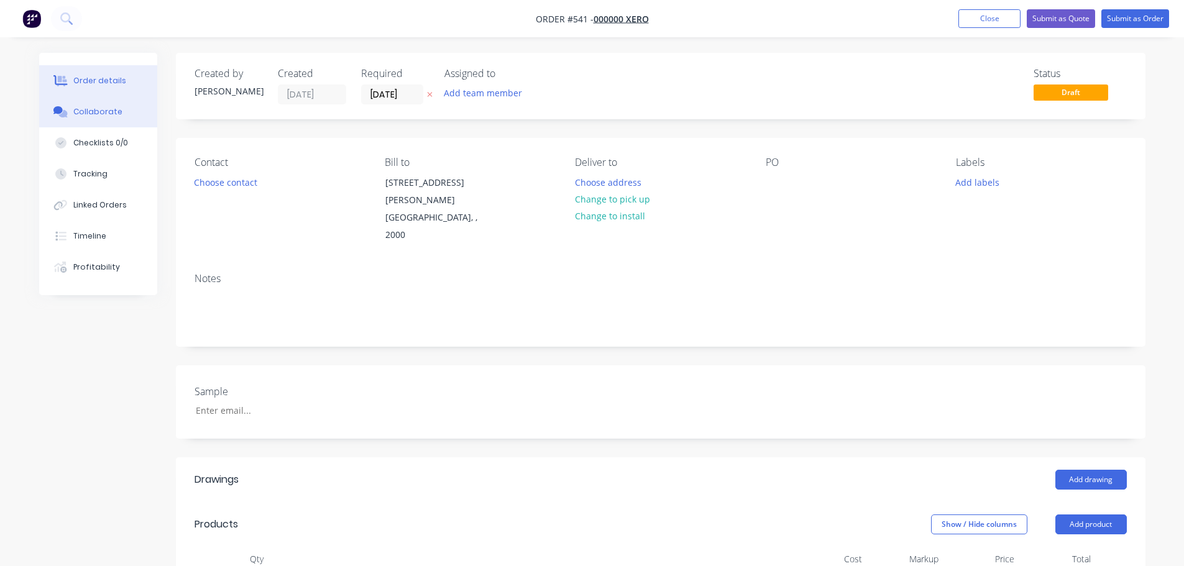
click at [75, 106] on div "Collaborate" at bounding box center [97, 111] width 49 height 11
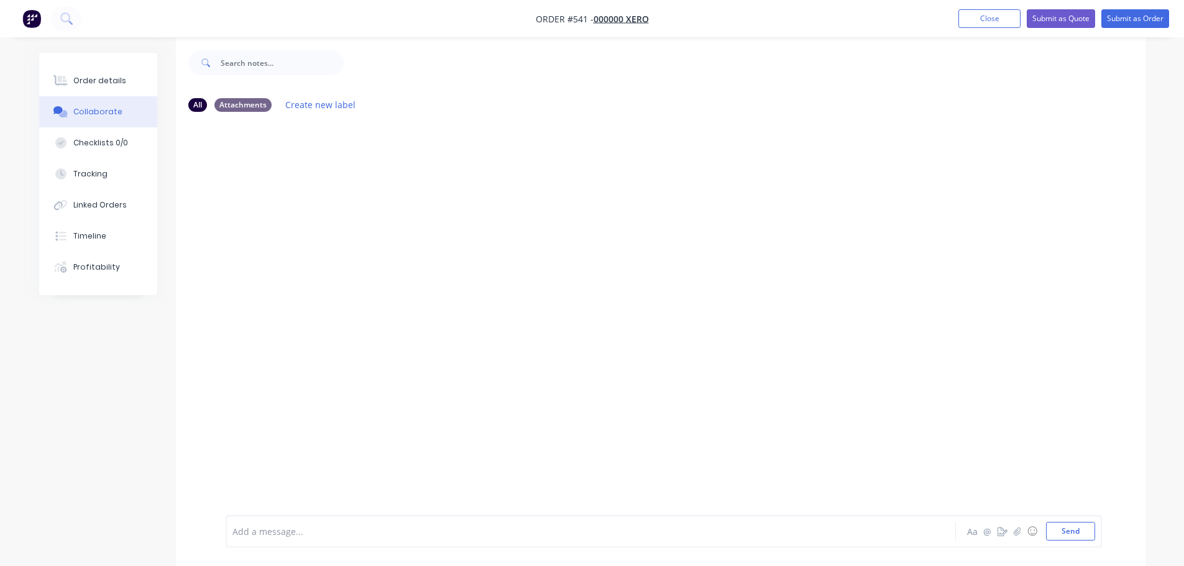
scroll to position [19, 0]
click at [283, 544] on div "Add a message... Aa @ ☺ Send" at bounding box center [664, 531] width 876 height 32
click at [278, 540] on div "Add a message..." at bounding box center [555, 531] width 647 height 19
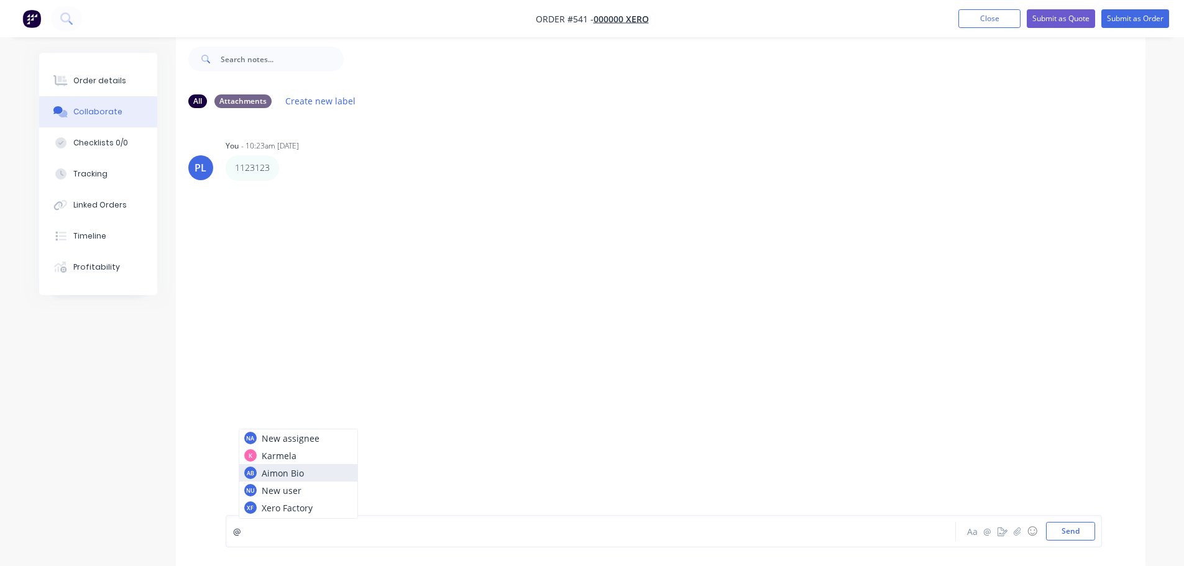
click at [533, 323] on div "PL You - 10:23am 03/10/25 1123123 Labels Edit Delete" at bounding box center [661, 307] width 970 height 379
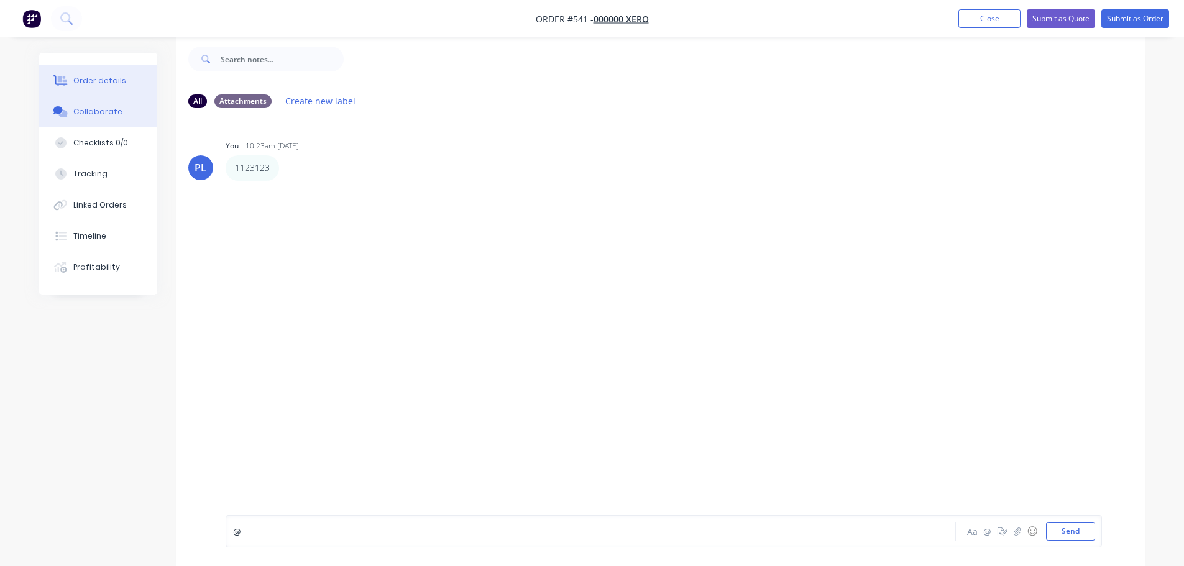
click at [99, 72] on button "Order details" at bounding box center [98, 80] width 118 height 31
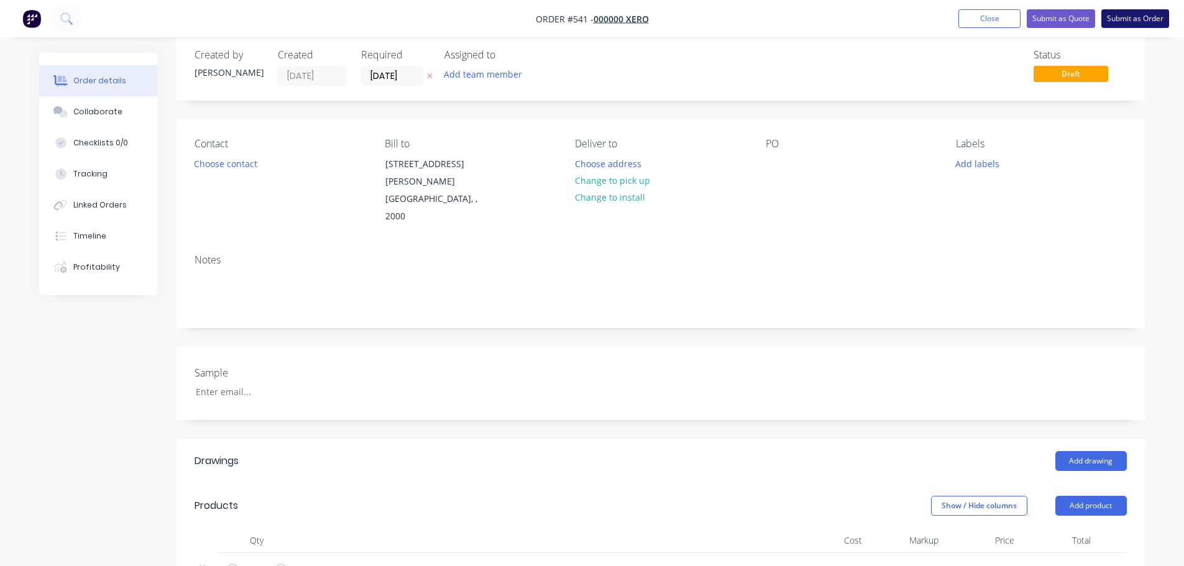
click at [1118, 21] on button "Submit as Order" at bounding box center [1135, 18] width 68 height 19
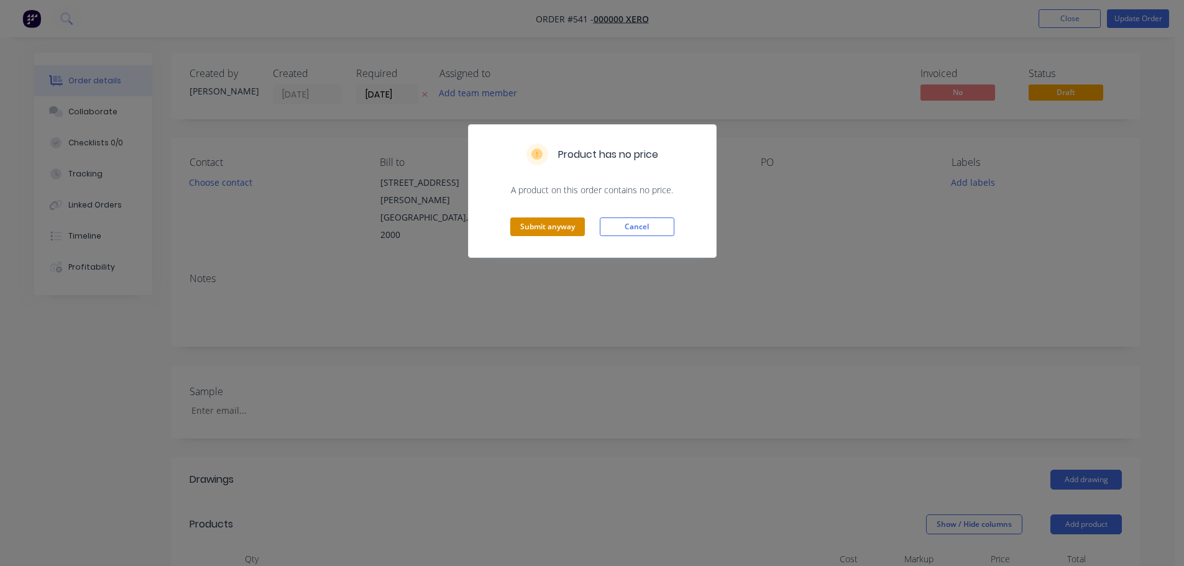
click at [550, 229] on button "Submit anyway" at bounding box center [547, 227] width 75 height 19
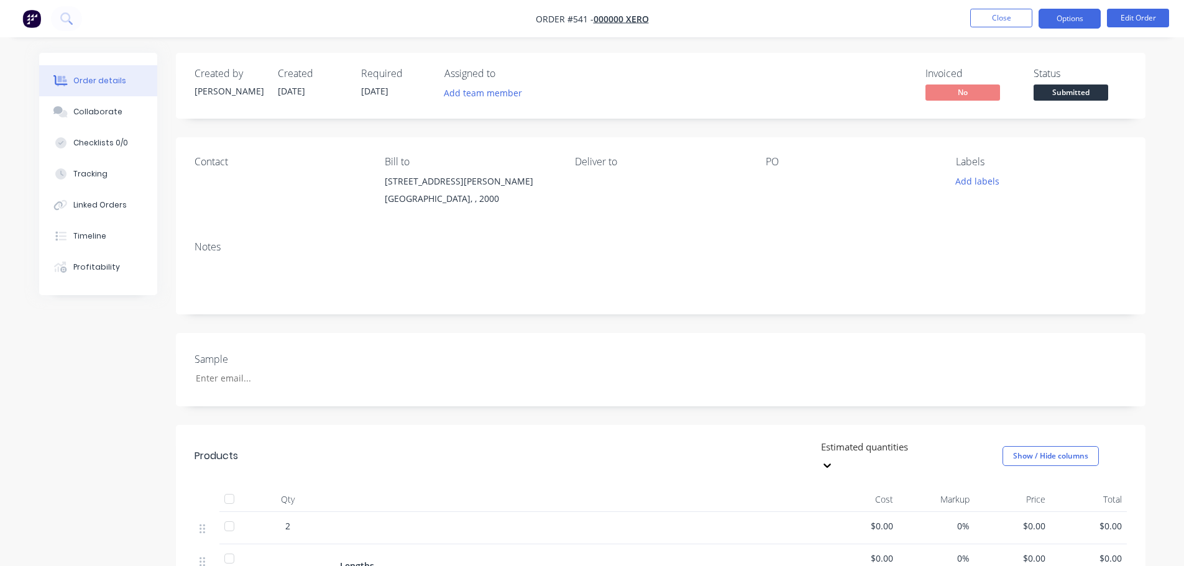
click at [1067, 16] on button "Options" at bounding box center [1070, 19] width 62 height 20
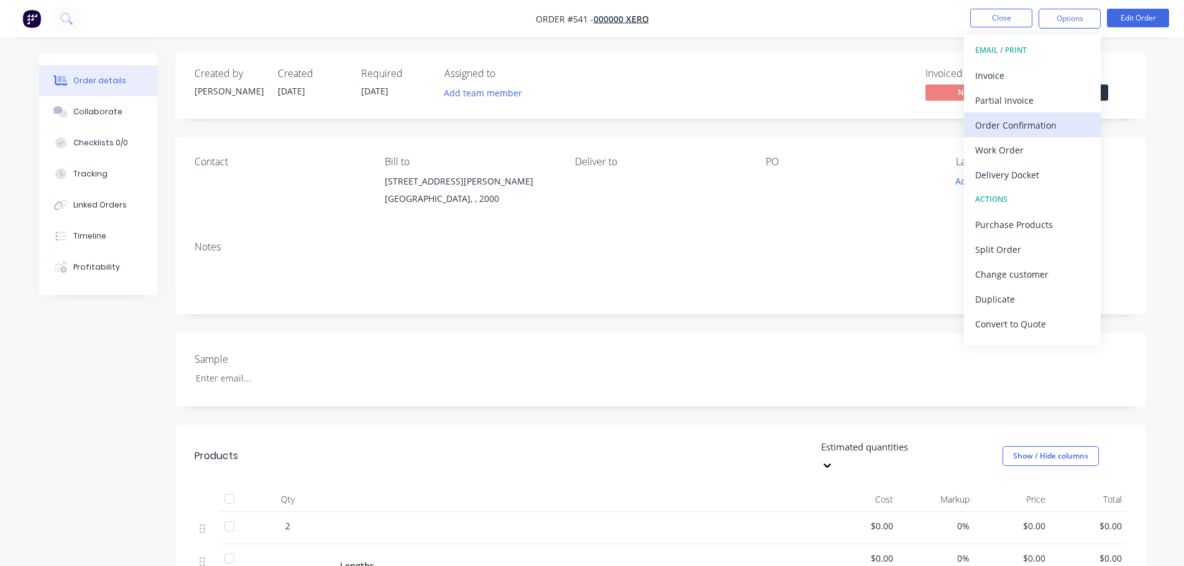
drag, startPoint x: 1021, startPoint y: 73, endPoint x: 1032, endPoint y: 134, distance: 61.8
click at [1034, 128] on div "EMAIL / PRINT Invoice Partial Invoice Order Confirmation Work Order Delivery Do…" at bounding box center [1032, 190] width 137 height 311
click at [1003, 149] on div "Work Order" at bounding box center [1032, 150] width 114 height 18
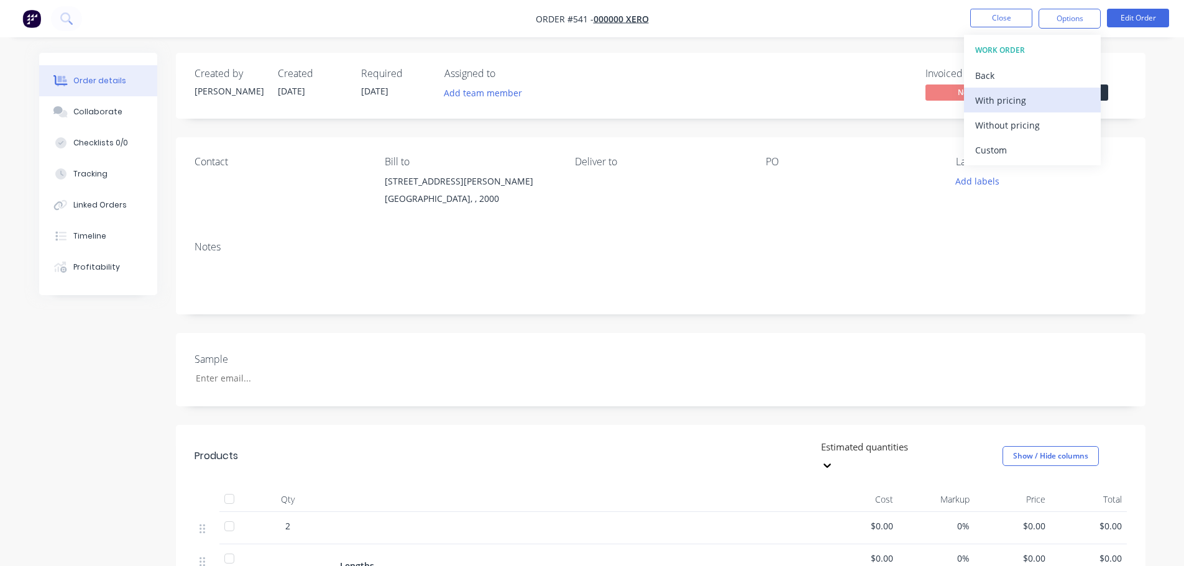
click at [1012, 93] on div "With pricing" at bounding box center [1032, 100] width 114 height 18
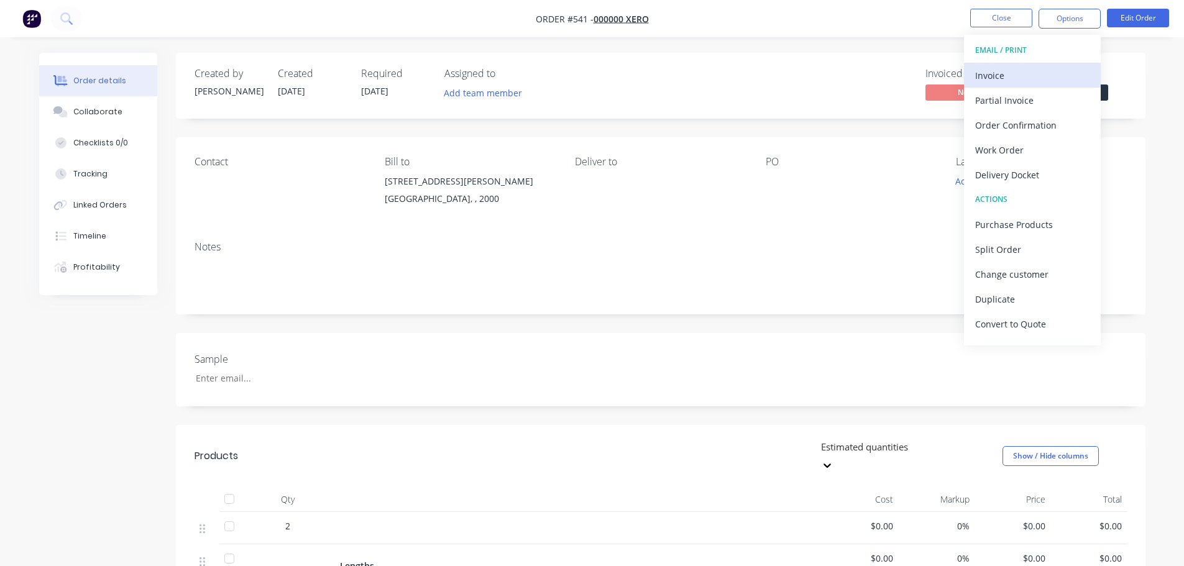
click at [1030, 72] on div "Invoice" at bounding box center [1032, 76] width 114 height 18
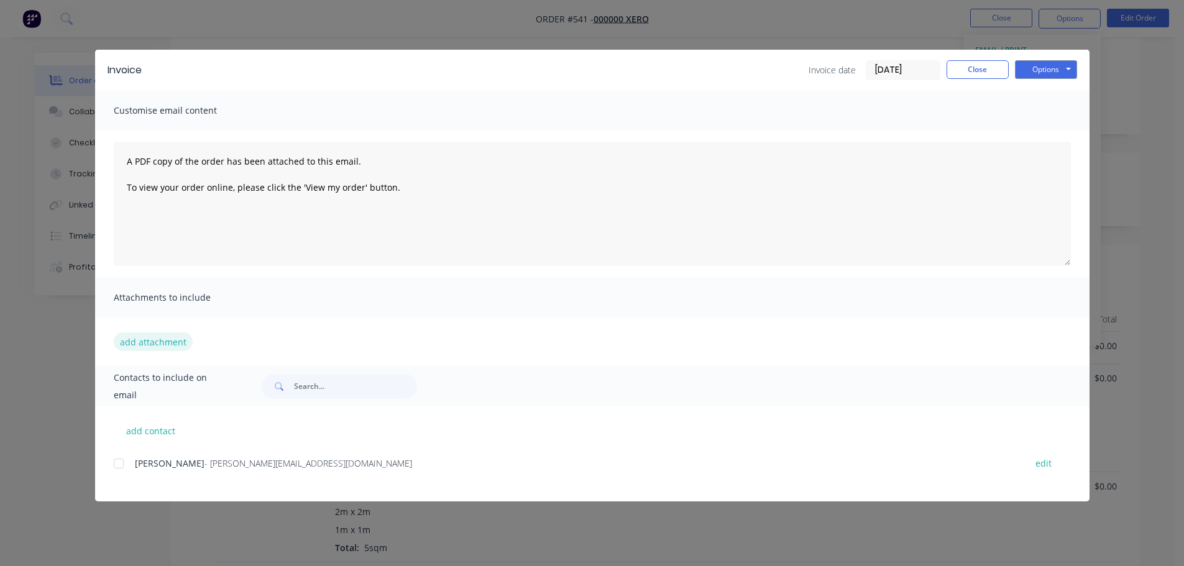
scroll to position [186, 0]
drag, startPoint x: 117, startPoint y: 463, endPoint x: 147, endPoint y: 473, distance: 31.4
click at [119, 467] on div at bounding box center [118, 463] width 25 height 25
click at [995, 60] on button "Close" at bounding box center [978, 69] width 62 height 19
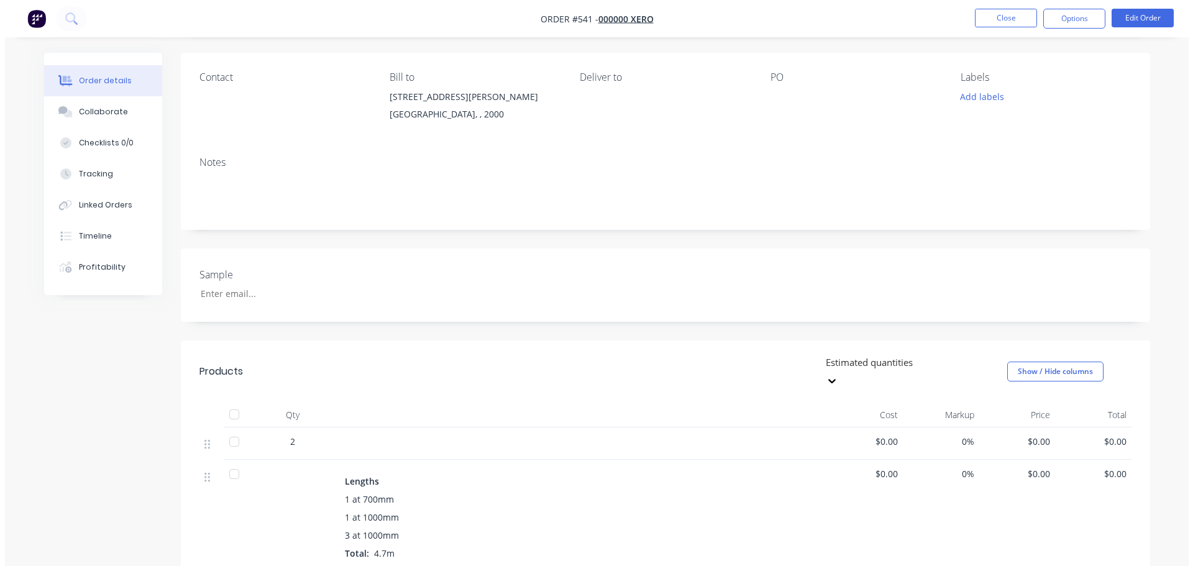
scroll to position [0, 0]
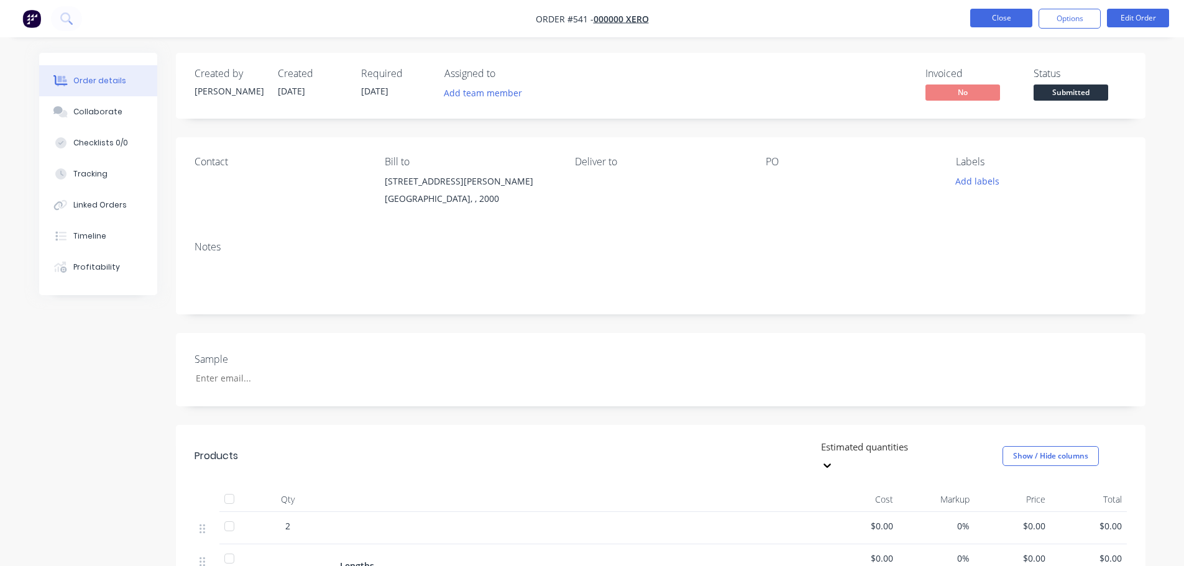
click at [1005, 16] on button "Close" at bounding box center [1001, 18] width 62 height 19
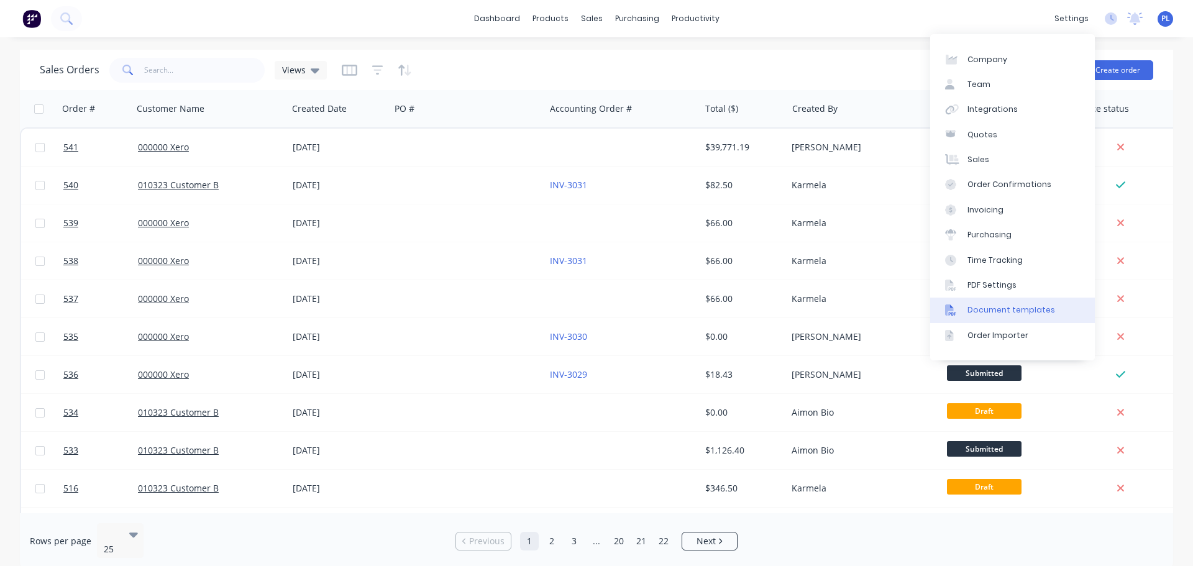
drag, startPoint x: 1001, startPoint y: 310, endPoint x: 963, endPoint y: 305, distance: 38.2
click at [1001, 310] on div "Document templates" at bounding box center [1012, 310] width 88 height 11
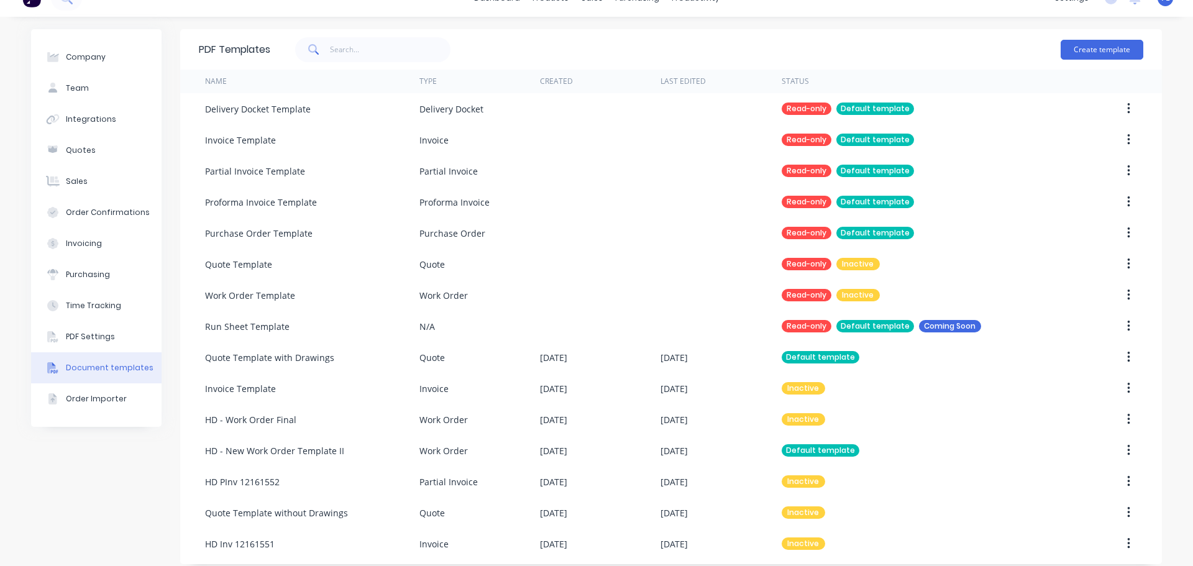
scroll to position [31, 0]
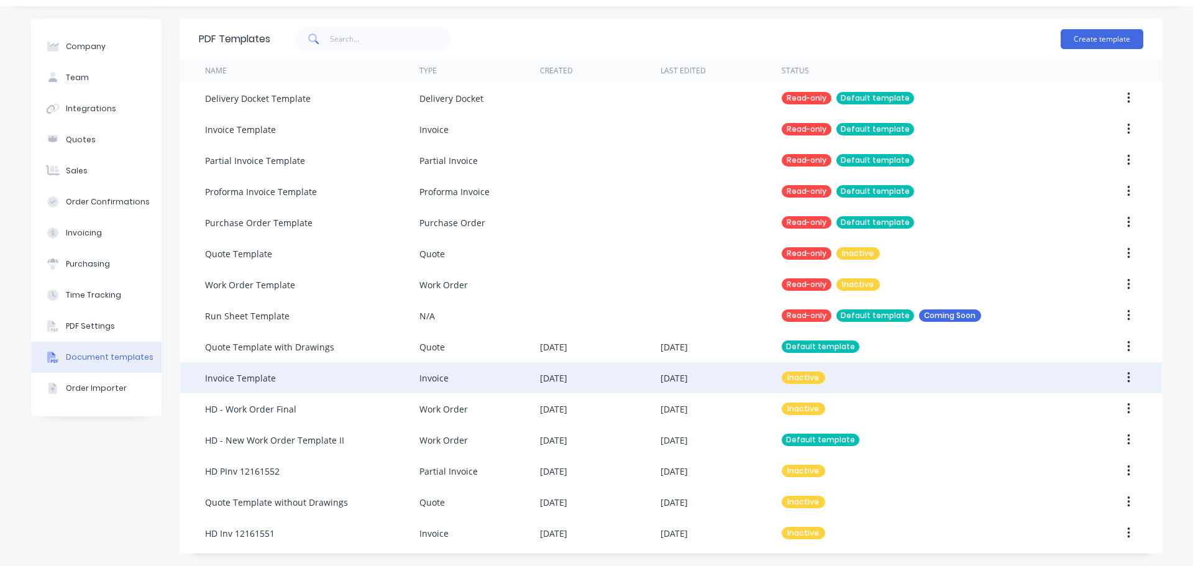
click at [272, 379] on div "Invoice Template" at bounding box center [312, 377] width 214 height 31
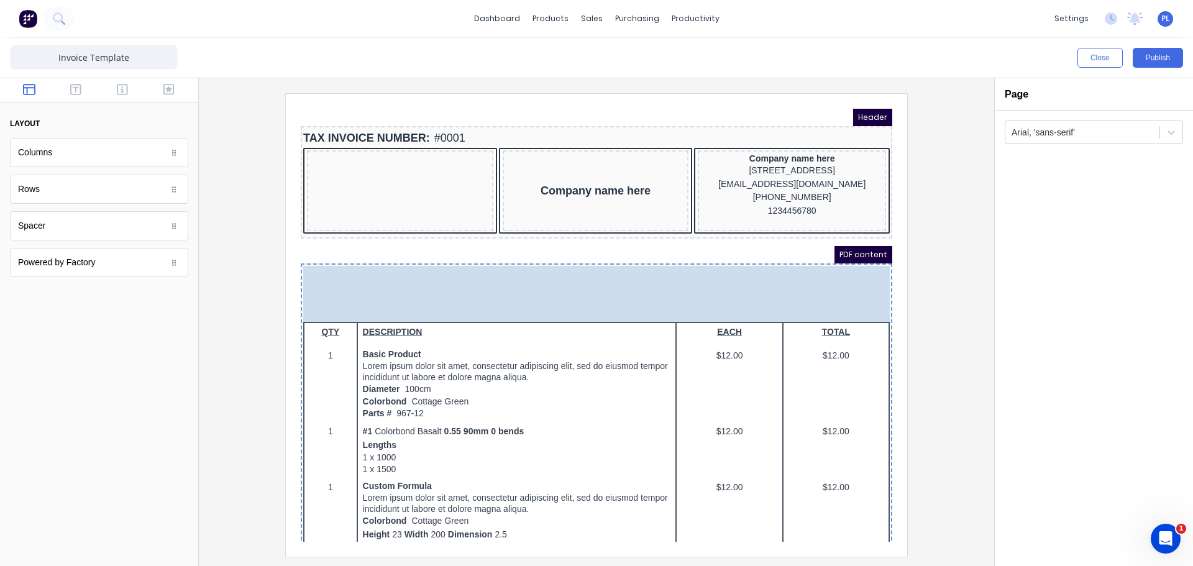
drag, startPoint x: 382, startPoint y: 171, endPoint x: 682, endPoint y: 278, distance: 318.3
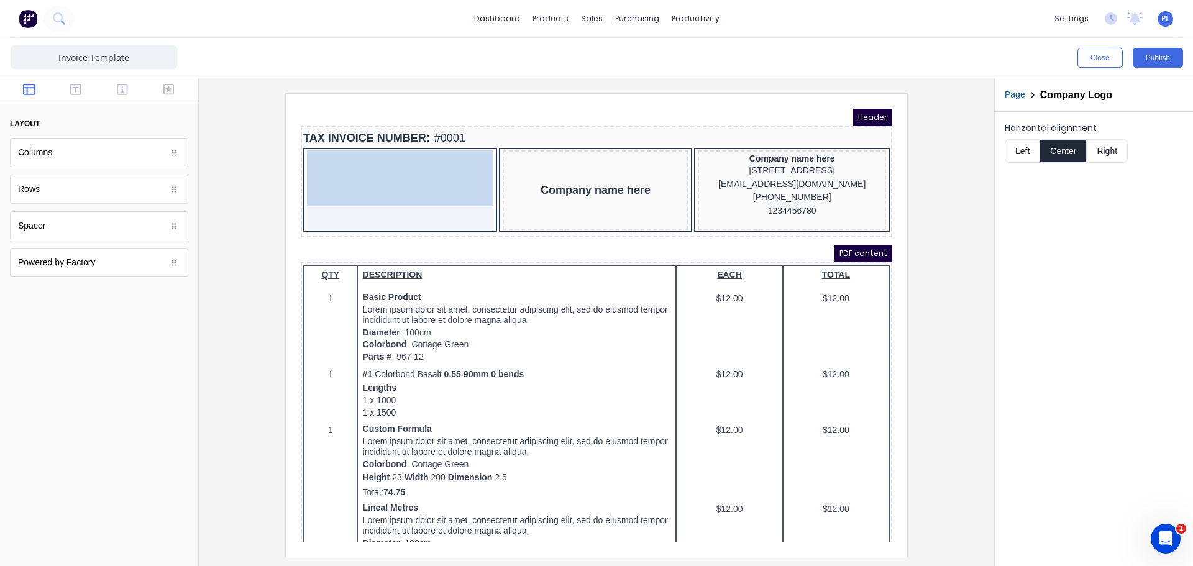
drag, startPoint x: 590, startPoint y: 267, endPoint x: 364, endPoint y: 167, distance: 247.1
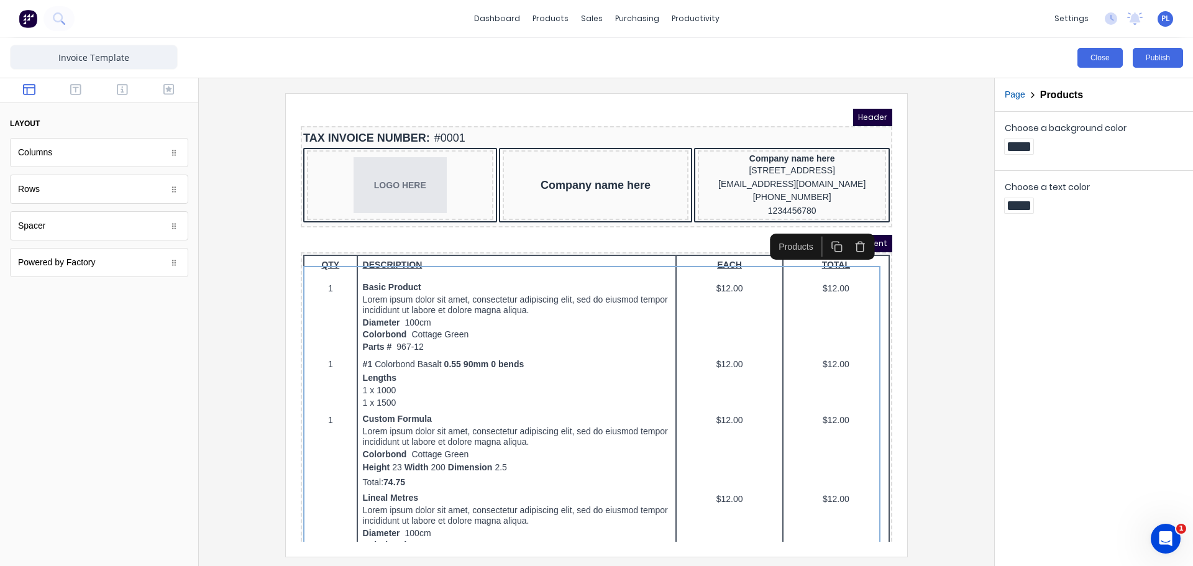
click at [1095, 63] on button "Close" at bounding box center [1100, 58] width 45 height 20
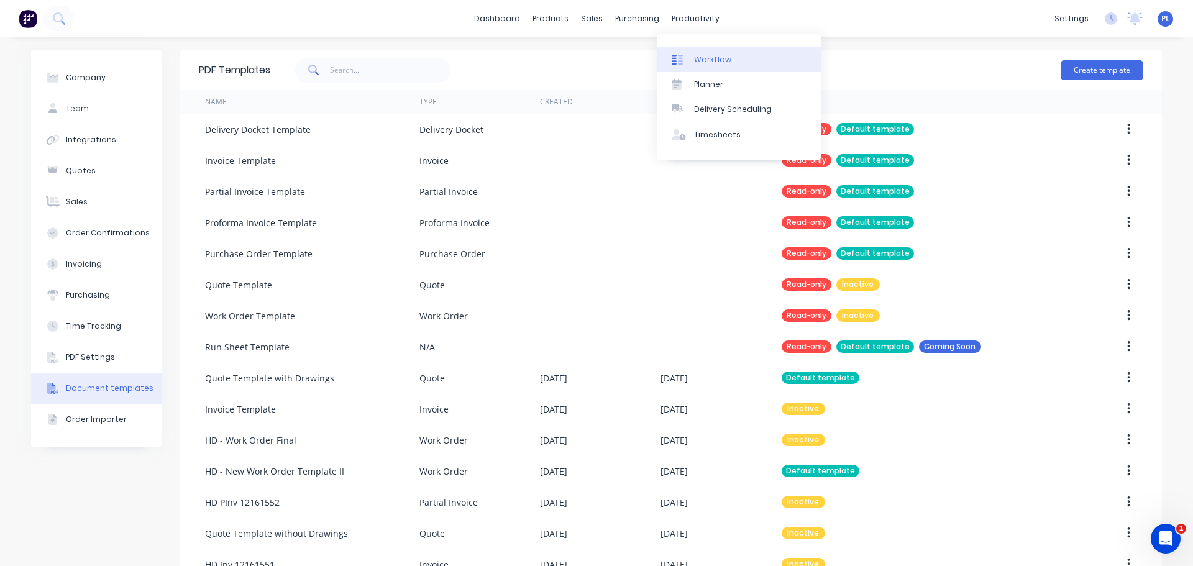
click at [704, 58] on div "Workflow" at bounding box center [712, 59] width 37 height 11
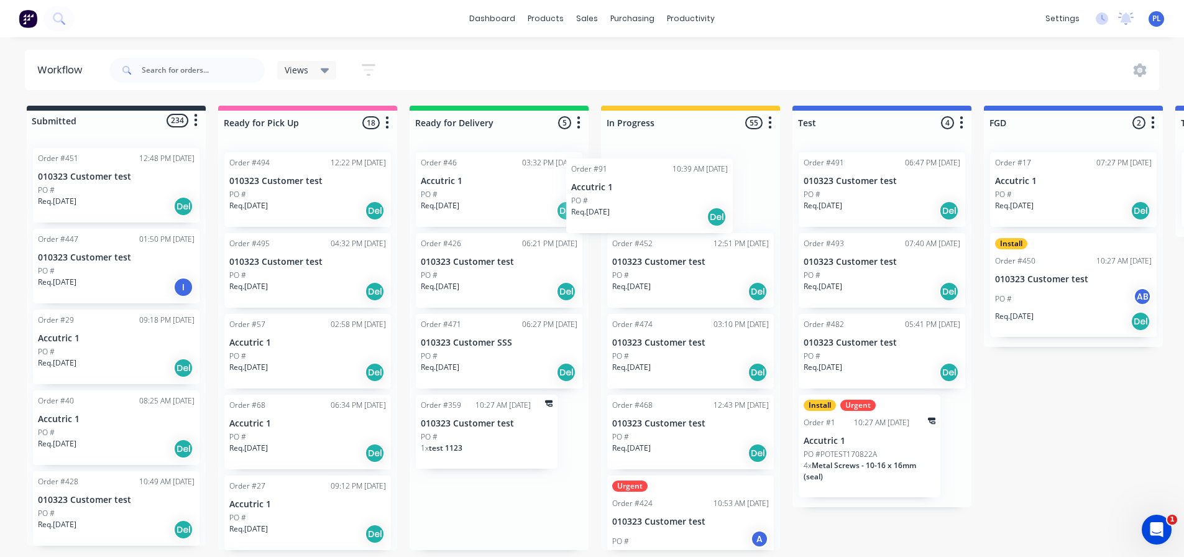
drag, startPoint x: 505, startPoint y: 191, endPoint x: 687, endPoint y: 196, distance: 182.8
click at [683, 200] on div "Submitted 234 Status colour #273444 hex #273444 Save Cancel Summaries Total ord…" at bounding box center [1117, 328] width 2253 height 444
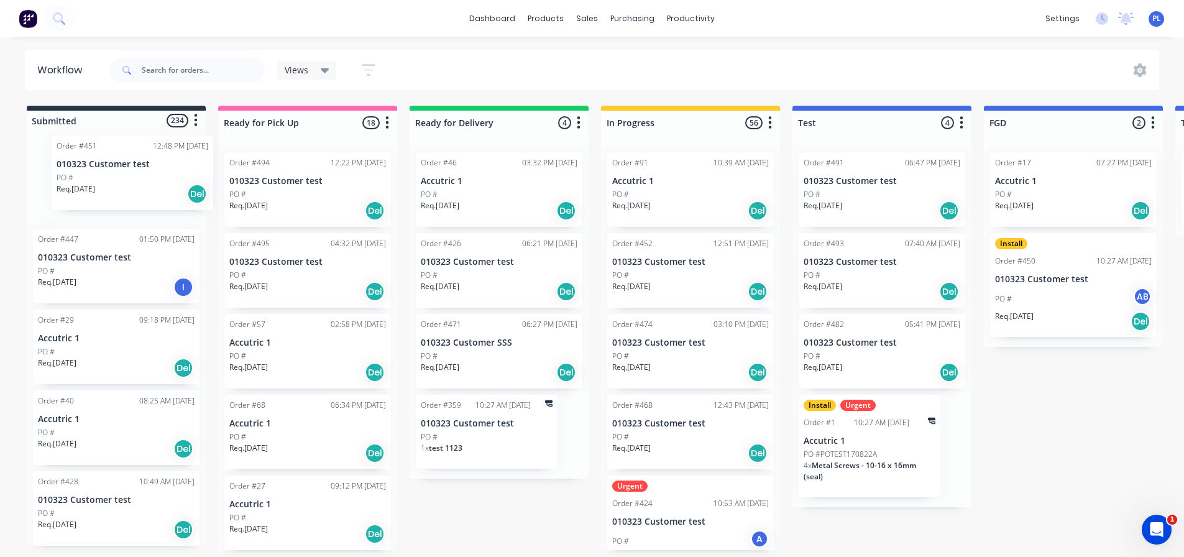
drag, startPoint x: 81, startPoint y: 199, endPoint x: 96, endPoint y: 188, distance: 17.8
click at [96, 188] on div "Order #451 12:48 PM 14/03/25 010323 Customer test PO # Req. 14/03/25 Del Order …" at bounding box center [116, 342] width 179 height 408
click at [387, 117] on icon "button" at bounding box center [387, 122] width 3 height 12
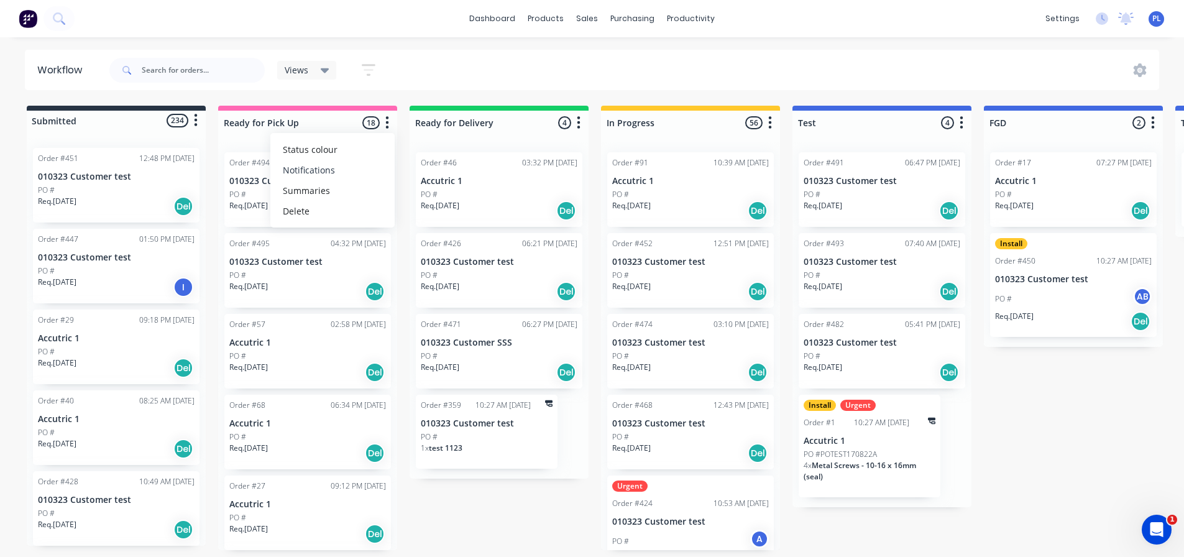
click at [313, 172] on button "Notifications" at bounding box center [332, 170] width 124 height 21
click at [499, 287] on div "Req. 19/02/25 Del" at bounding box center [499, 291] width 157 height 21
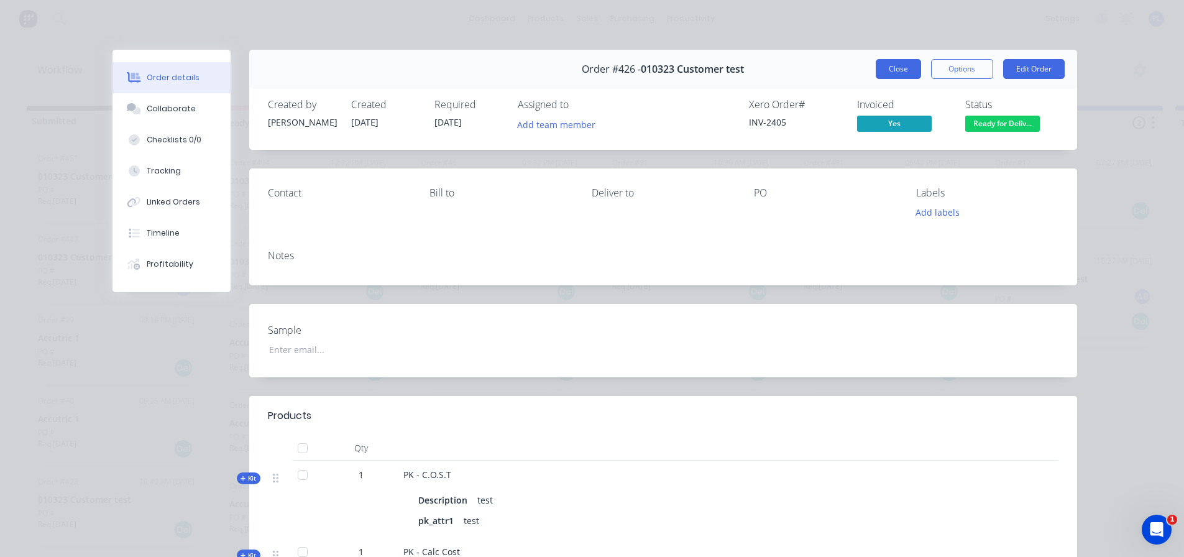
click at [914, 67] on button "Close" at bounding box center [898, 69] width 45 height 20
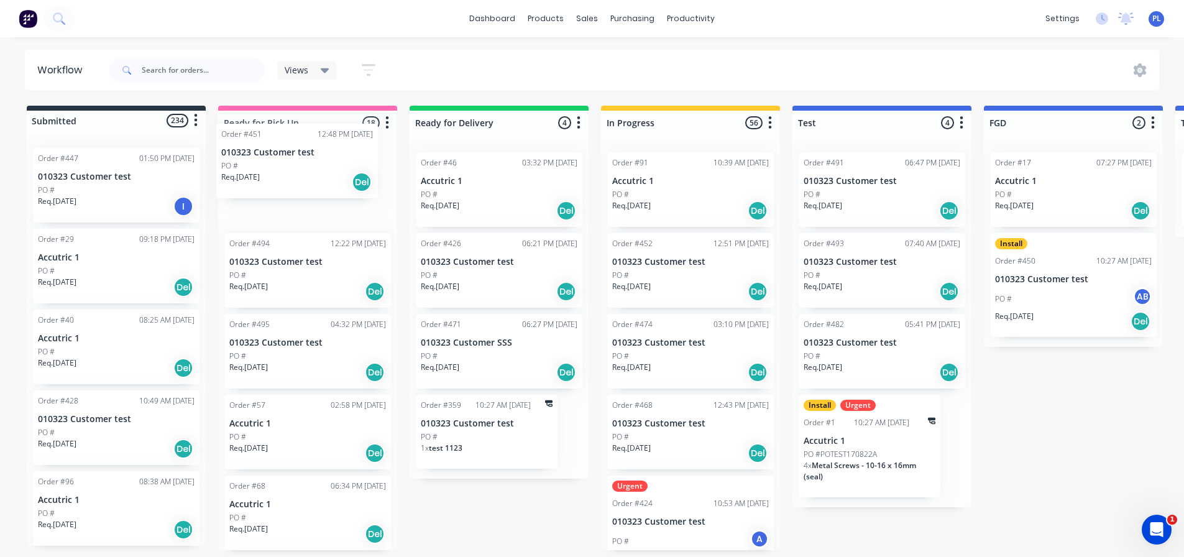
drag, startPoint x: 113, startPoint y: 181, endPoint x: 302, endPoint y: 157, distance: 191.1
click at [302, 157] on div "Submitted 234 Status colour #273444 hex #273444 Save Cancel Summaries Total ord…" at bounding box center [1117, 328] width 2253 height 444
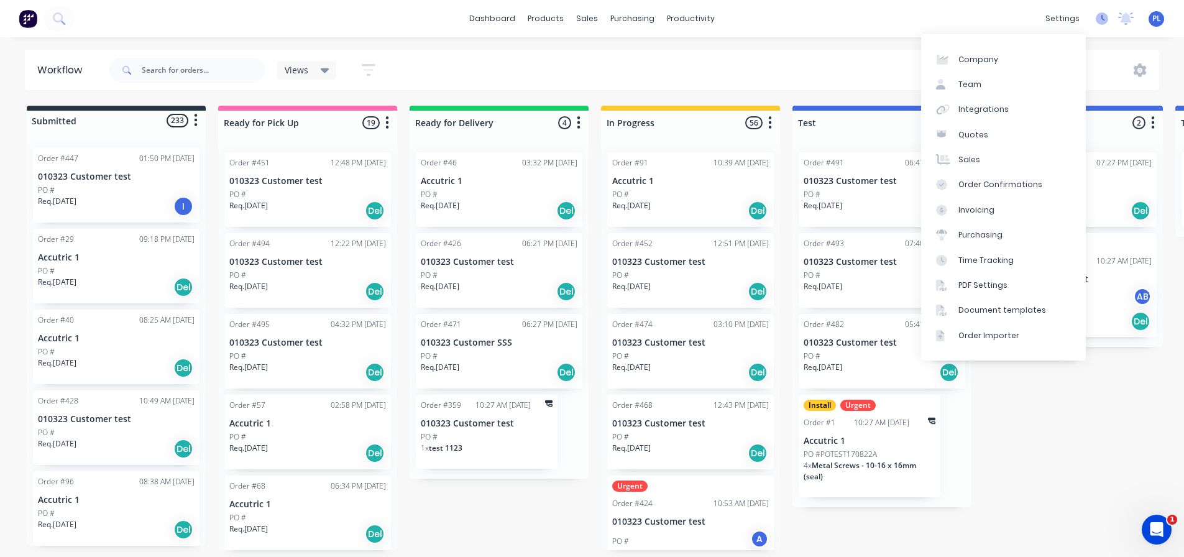
click at [1107, 19] on icon at bounding box center [1102, 18] width 12 height 12
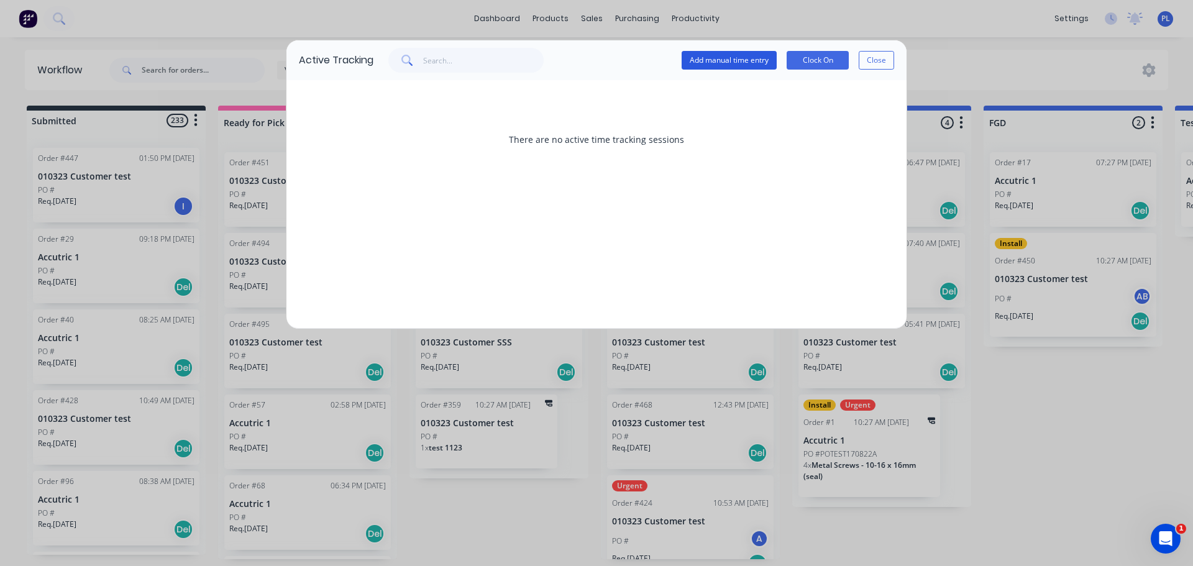
click at [694, 61] on button "Add manual time entry" at bounding box center [729, 60] width 95 height 19
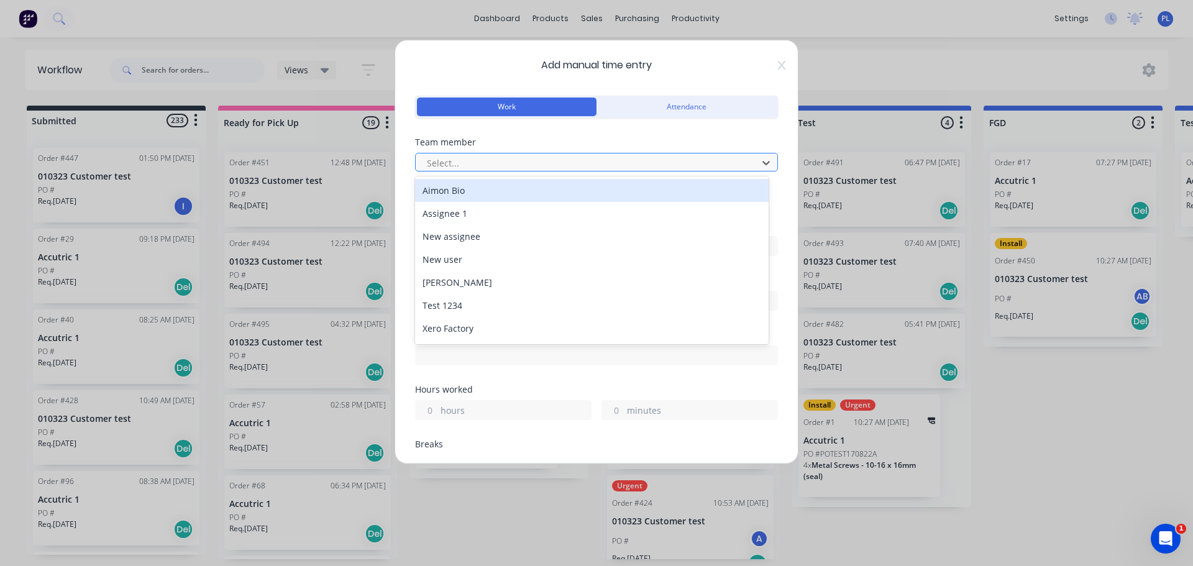
click at [452, 165] on div at bounding box center [589, 163] width 326 height 16
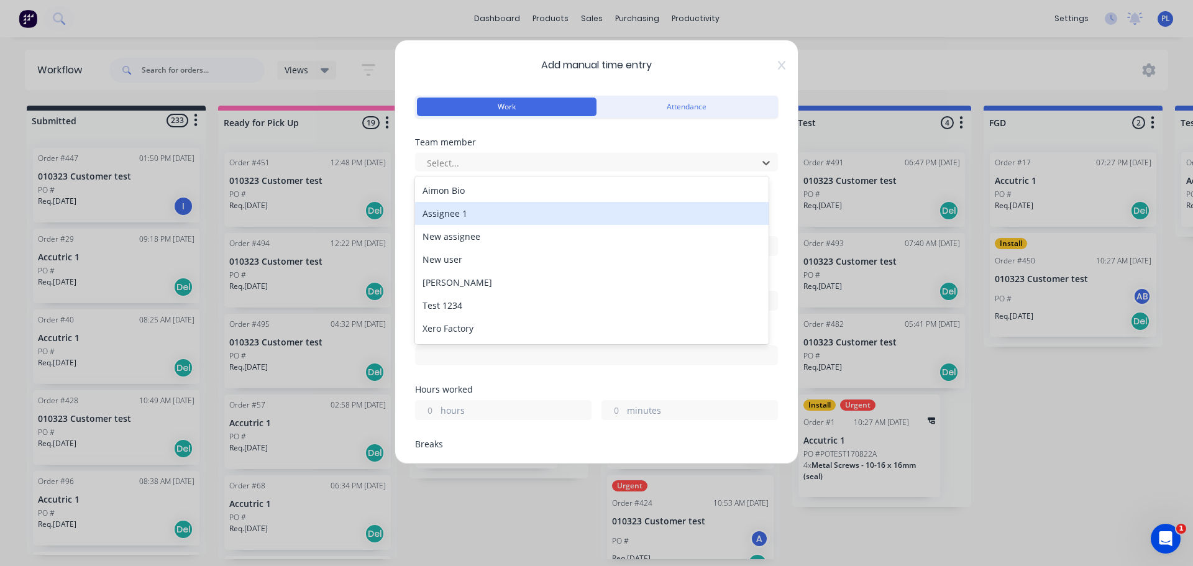
click at [459, 216] on div "Assignee 1" at bounding box center [592, 213] width 354 height 23
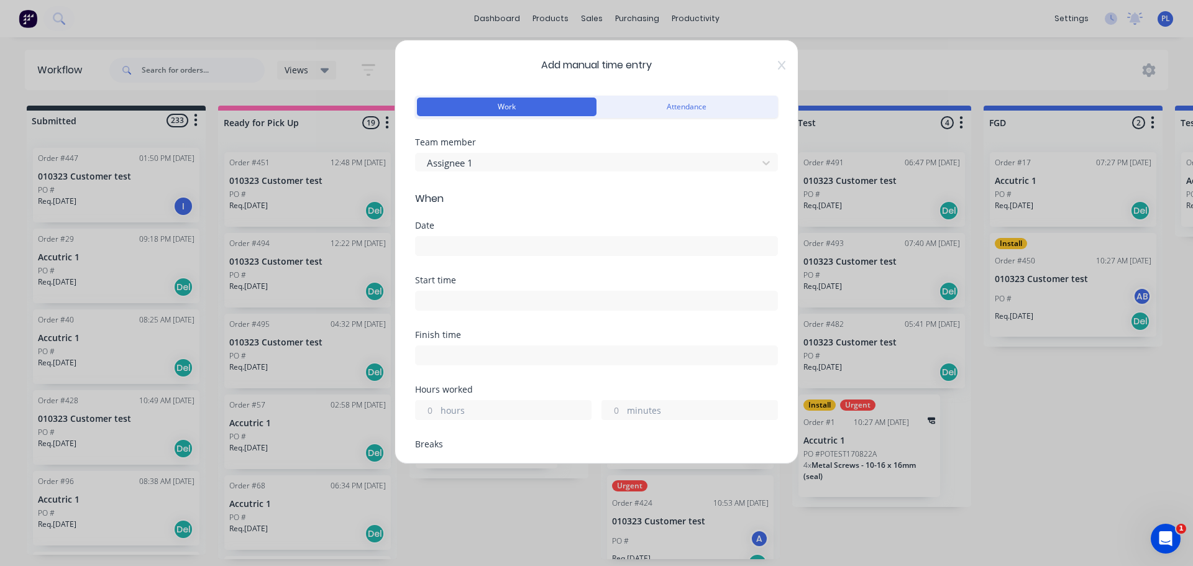
click at [474, 241] on label at bounding box center [596, 246] width 363 height 20
click at [474, 241] on input at bounding box center [597, 246] width 362 height 19
click at [471, 244] on input at bounding box center [597, 246] width 362 height 19
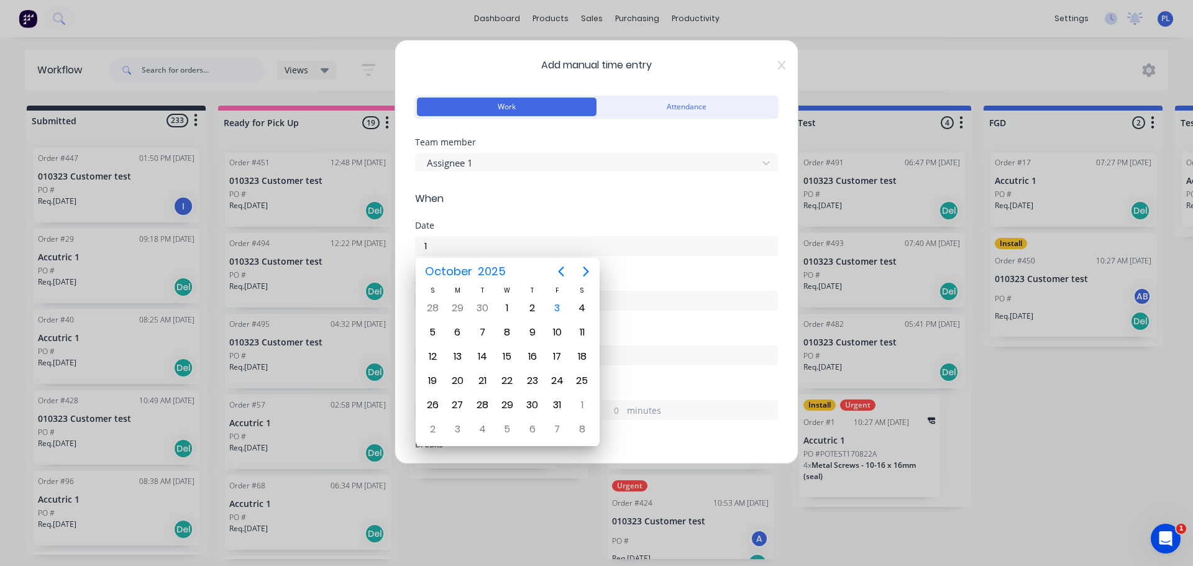
drag, startPoint x: 669, startPoint y: 310, endPoint x: 709, endPoint y: 50, distance: 262.2
click at [666, 295] on label at bounding box center [596, 301] width 363 height 20
click at [666, 295] on input at bounding box center [597, 301] width 362 height 19
type input "03/10/2025"
type input "10:28 AM"
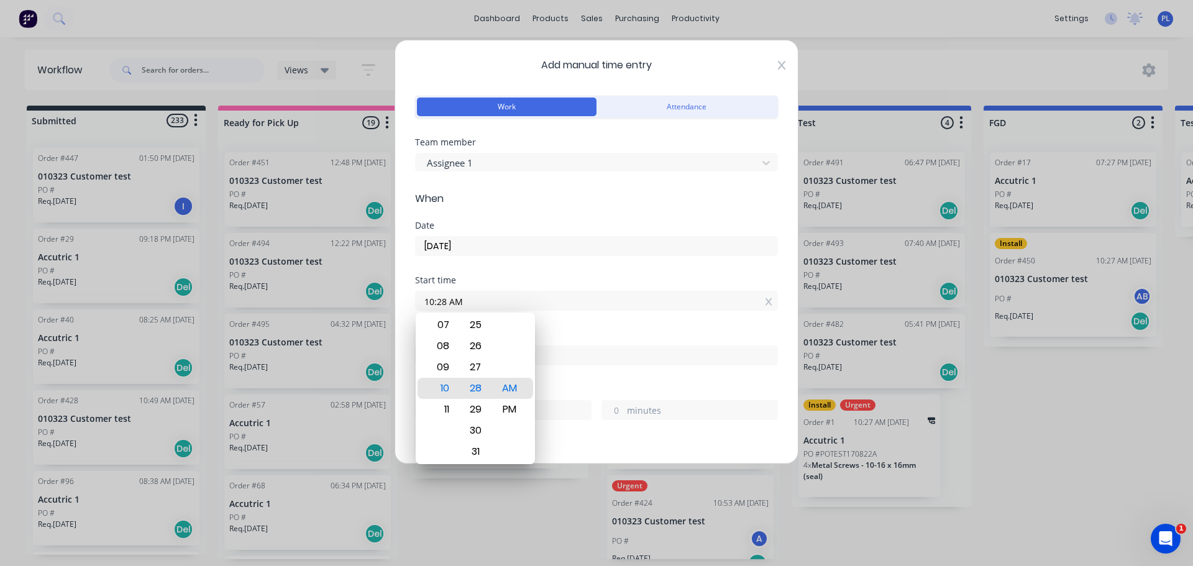
click at [778, 65] on icon at bounding box center [781, 65] width 7 height 10
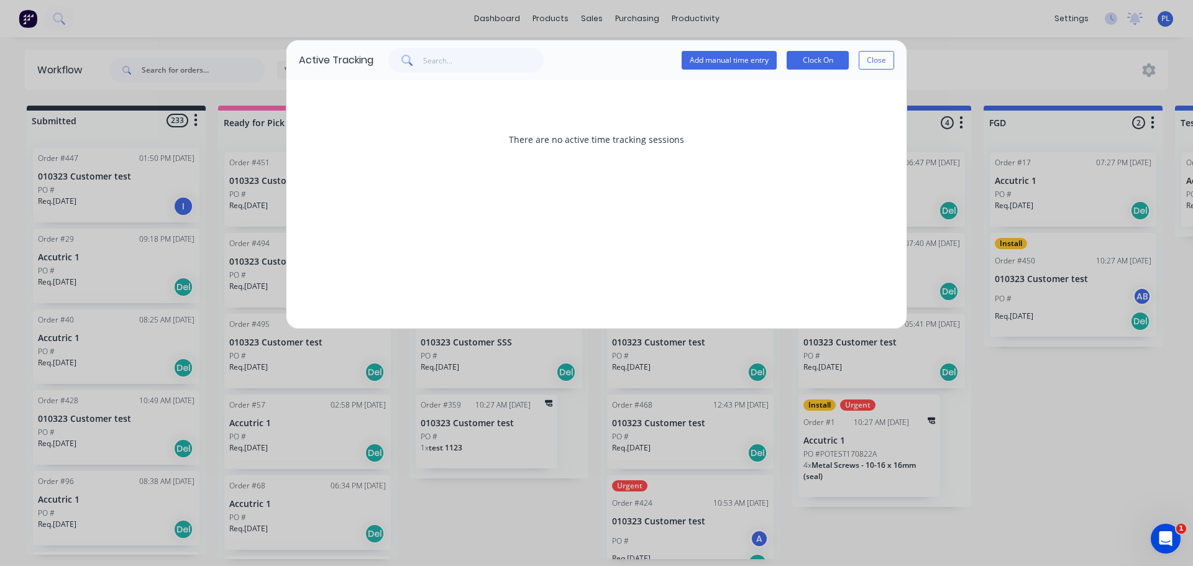
drag, startPoint x: 880, startPoint y: 63, endPoint x: 544, endPoint y: 105, distance: 338.9
click at [875, 64] on button "Close" at bounding box center [876, 60] width 35 height 19
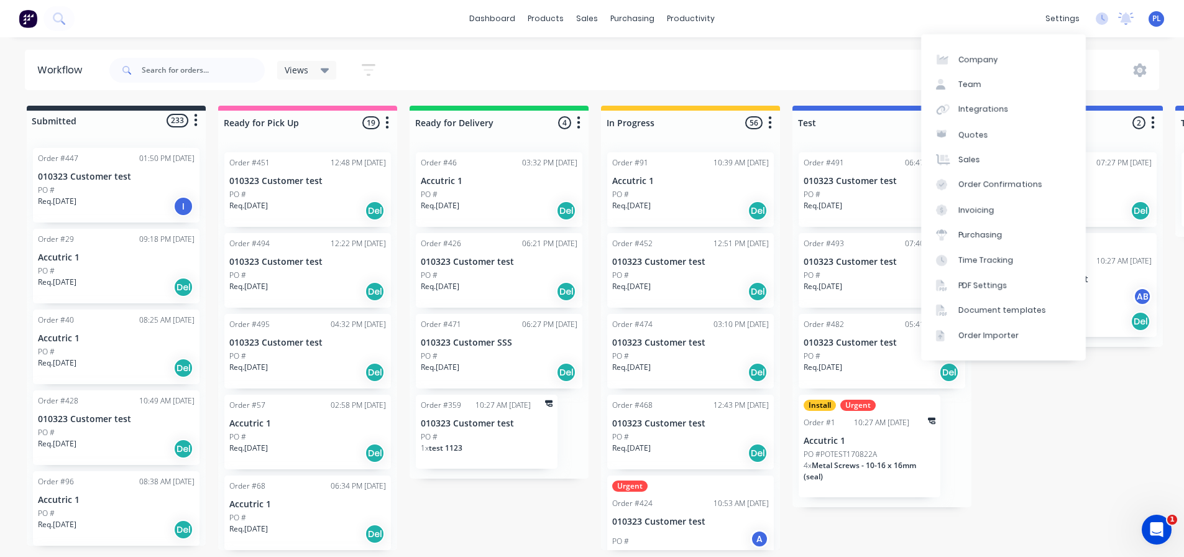
drag, startPoint x: 686, startPoint y: 56, endPoint x: 669, endPoint y: 39, distance: 23.7
click at [683, 54] on div "Views Save new view None (Default) edit Test View edit Show/Hide statuses Show …" at bounding box center [633, 70] width 1053 height 37
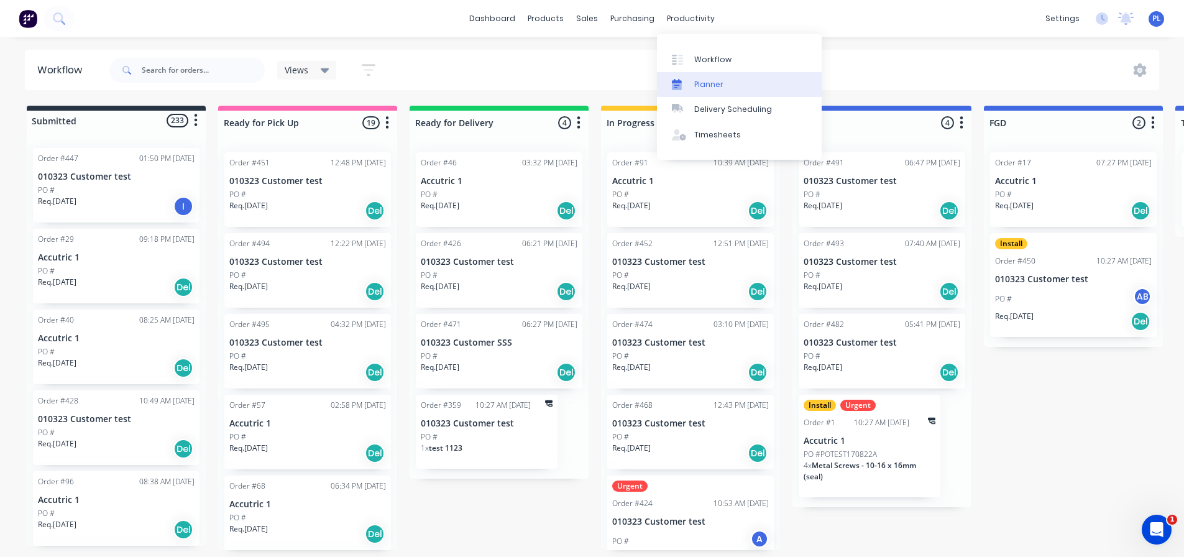
click at [712, 84] on div "Planner" at bounding box center [708, 84] width 29 height 11
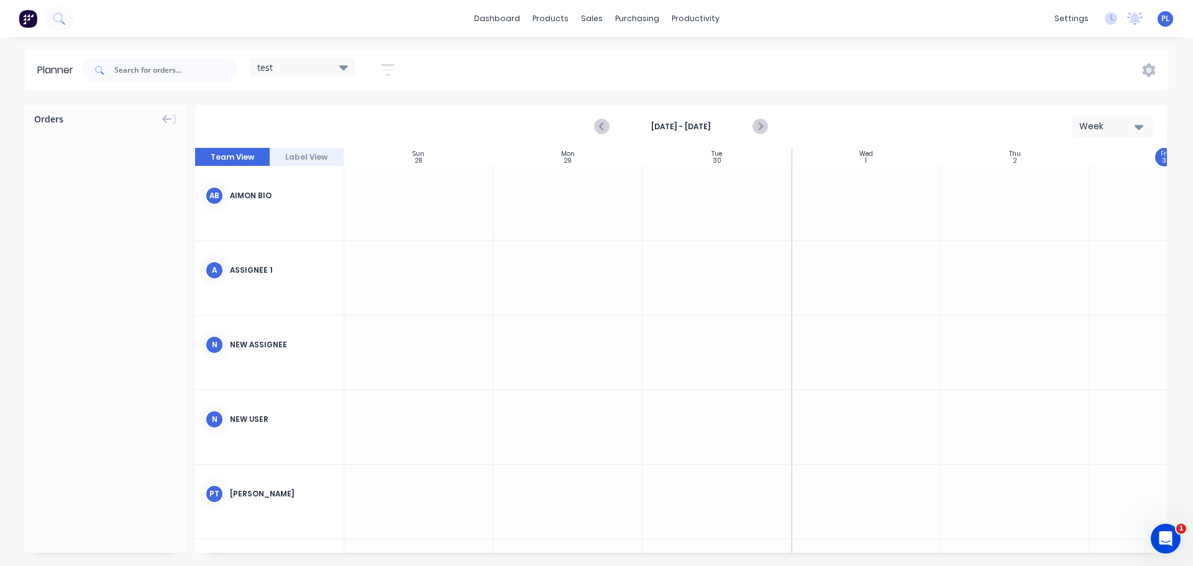
scroll to position [0, 1]
click at [723, 104] on div "Delivery Scheduling" at bounding box center [738, 109] width 78 height 11
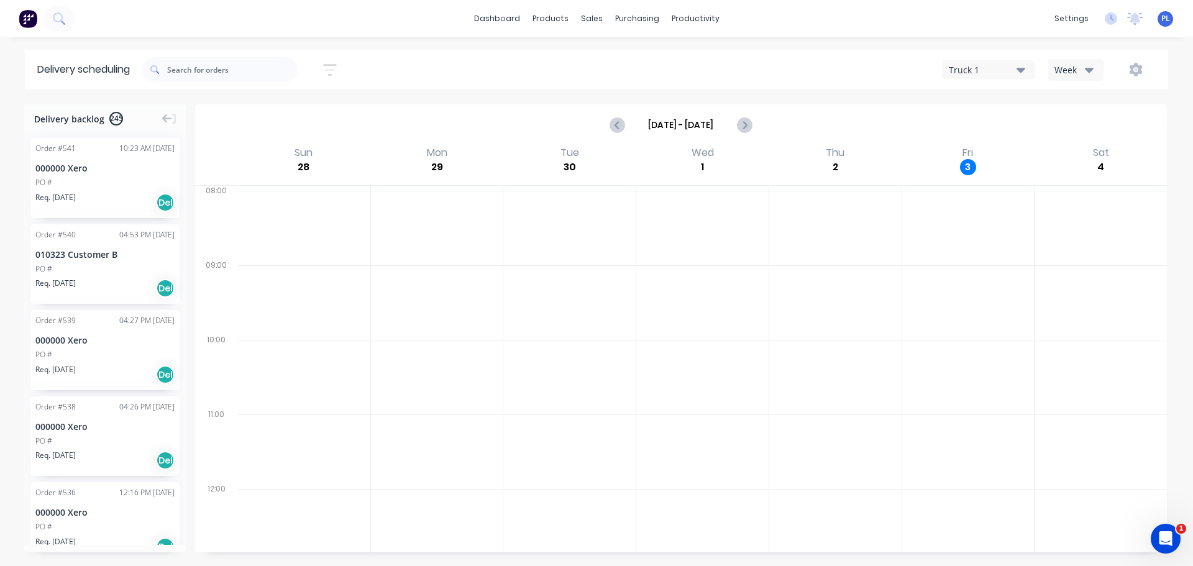
click at [983, 67] on div "Truck 1" at bounding box center [983, 69] width 68 height 13
click at [656, 93] on link "Suppliers" at bounding box center [689, 84] width 165 height 25
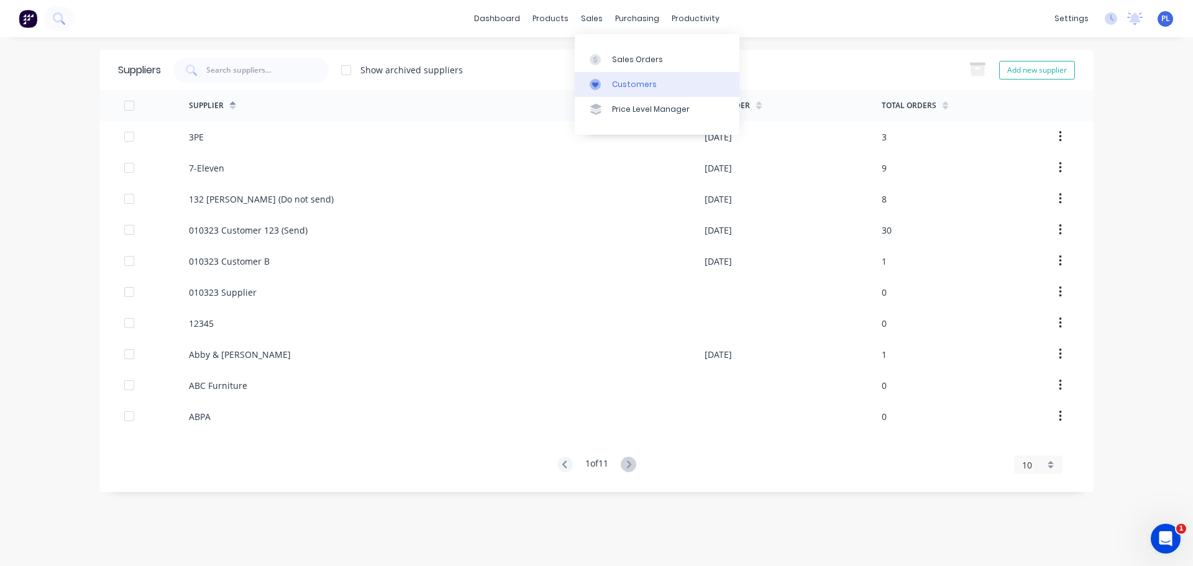
click at [603, 90] on div at bounding box center [599, 84] width 19 height 11
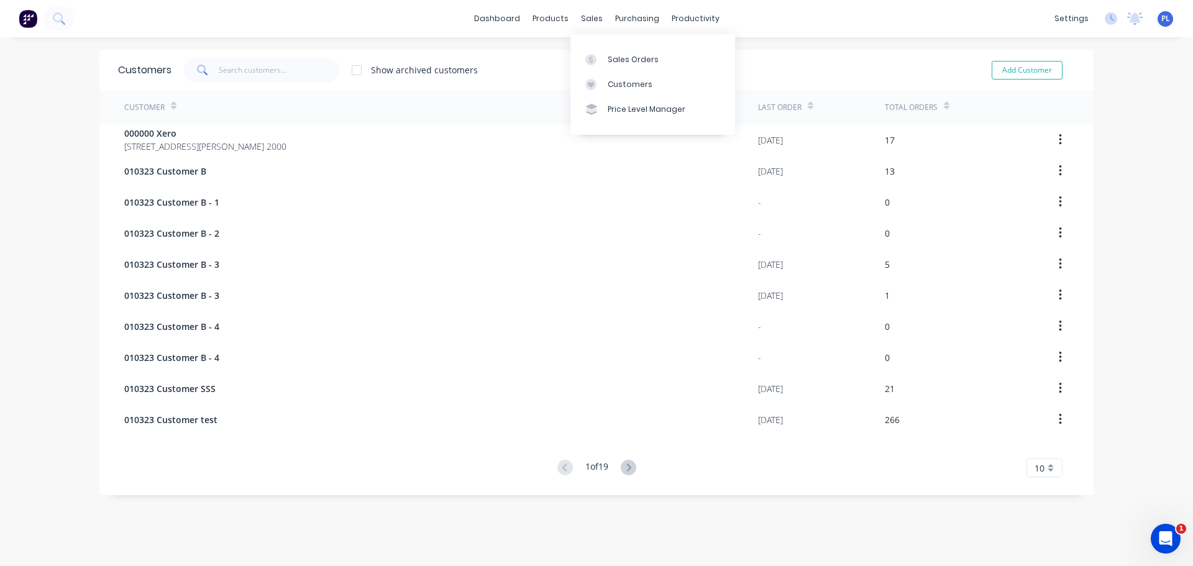
drag, startPoint x: 589, startPoint y: 20, endPoint x: 598, endPoint y: 37, distance: 19.5
click at [589, 20] on div "sales" at bounding box center [592, 18] width 34 height 19
click at [610, 58] on div "Sales Orders" at bounding box center [633, 59] width 51 height 11
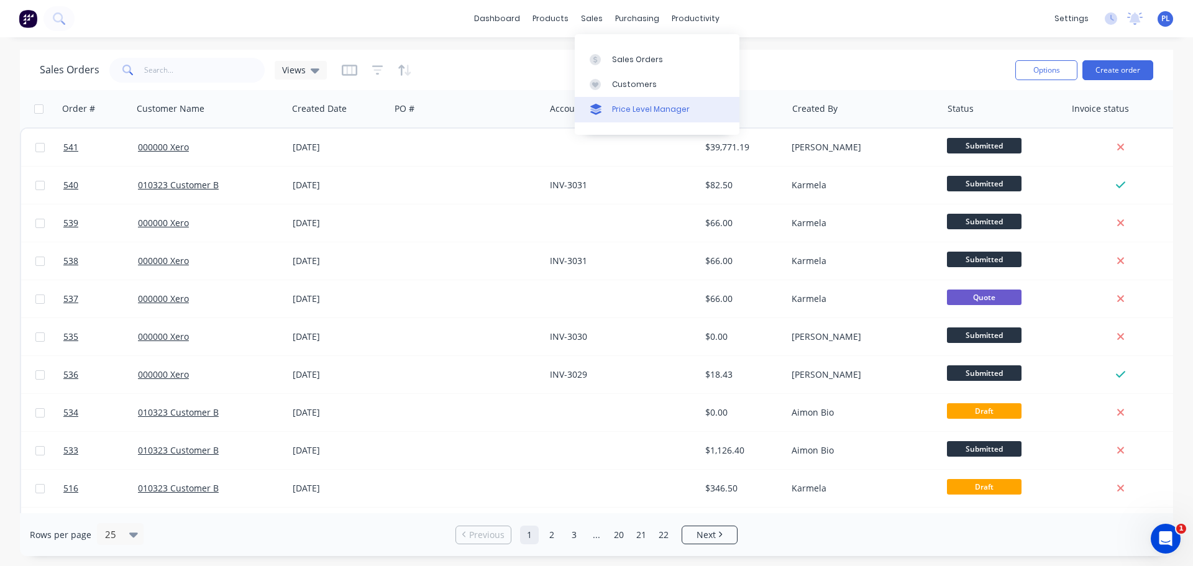
click at [626, 111] on div "Price Level Manager" at bounding box center [651, 109] width 78 height 11
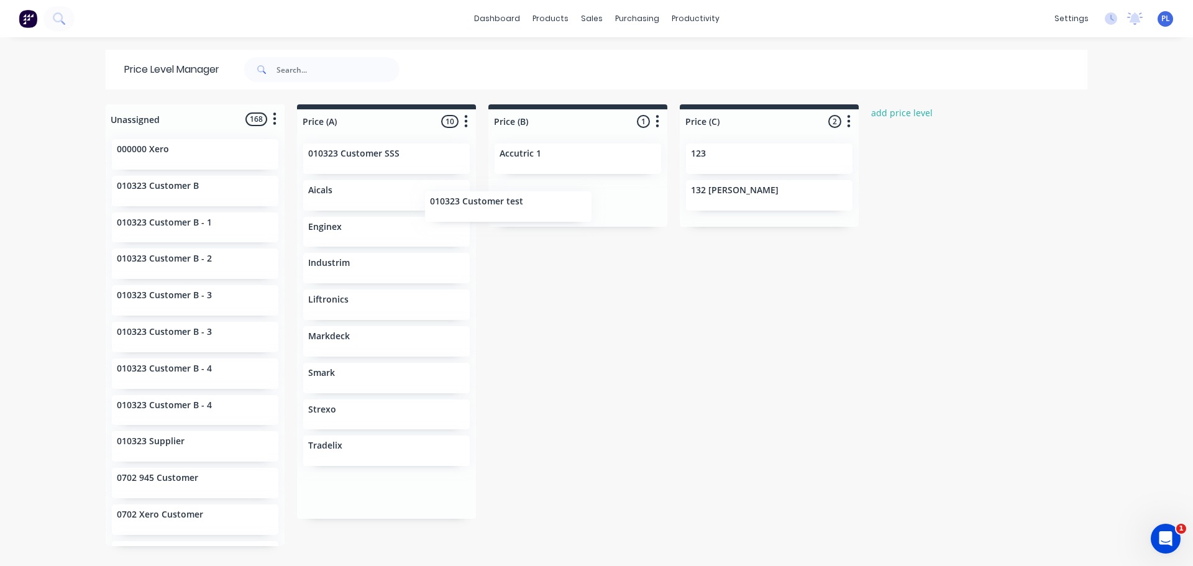
drag, startPoint x: 375, startPoint y: 201, endPoint x: 582, endPoint y: 208, distance: 207.7
click at [582, 208] on div "Unassigned 168 Move all customers Price (A) Price (B) Price (C) 000000 Xero 010…" at bounding box center [596, 334] width 995 height 461
click at [613, 350] on div "Unassigned 168 Move all customers Price (A) Price (B) Price (C) 000000 Xero 010…" at bounding box center [596, 334] width 995 height 461
click at [496, 5] on div "dashboard products sales purchasing productivity dashboard products Product Cat…" at bounding box center [596, 18] width 1193 height 37
click at [502, 19] on link "dashboard" at bounding box center [497, 18] width 58 height 19
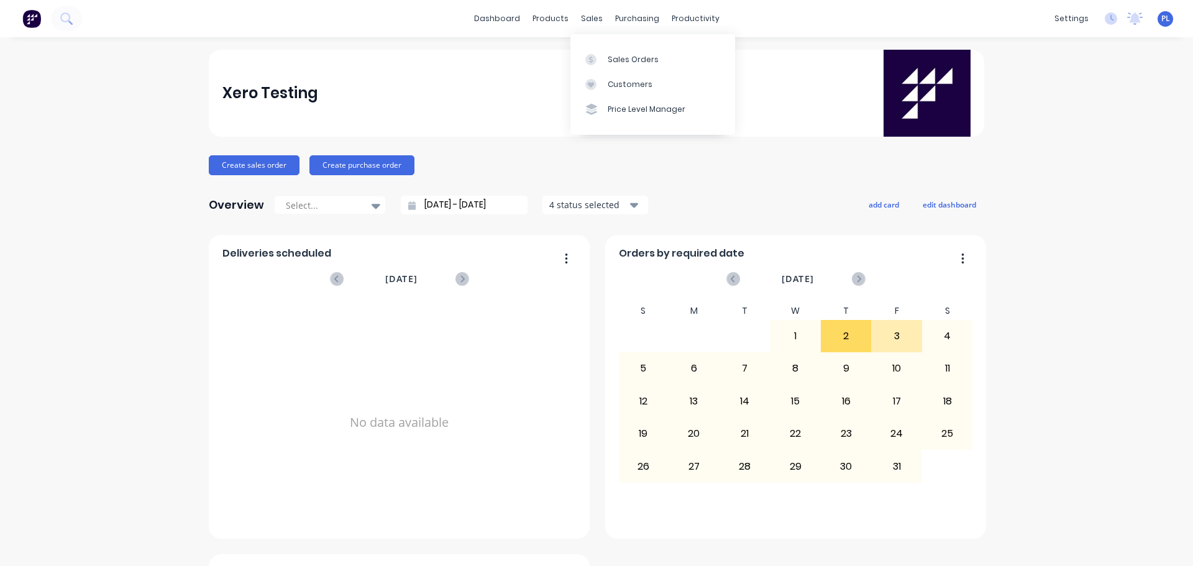
click at [605, 55] on link "Sales Orders" at bounding box center [653, 59] width 165 height 25
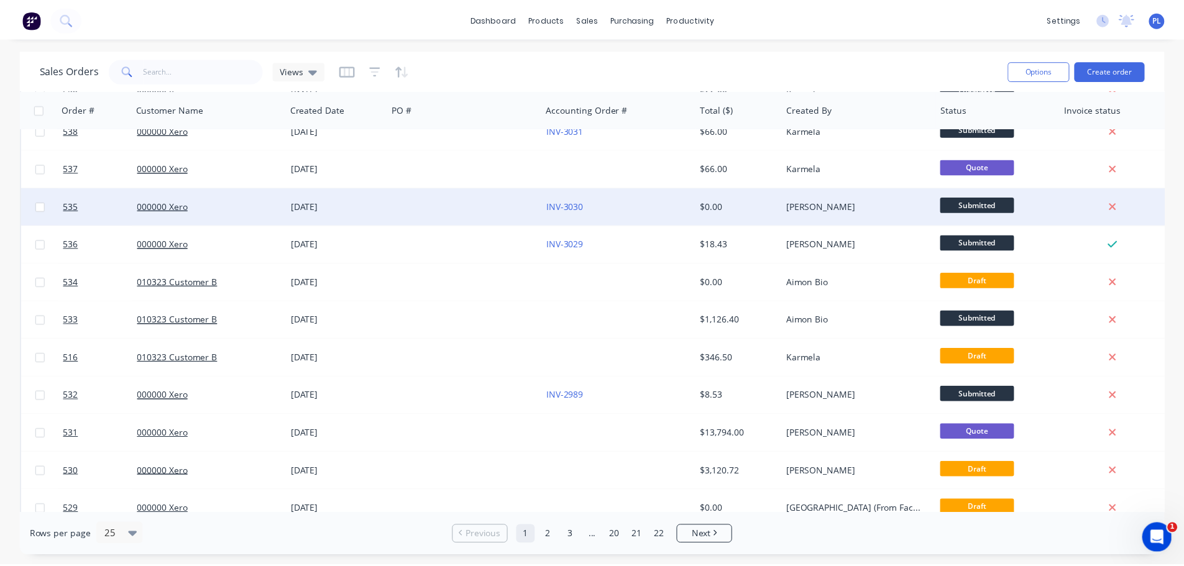
scroll to position [62, 0]
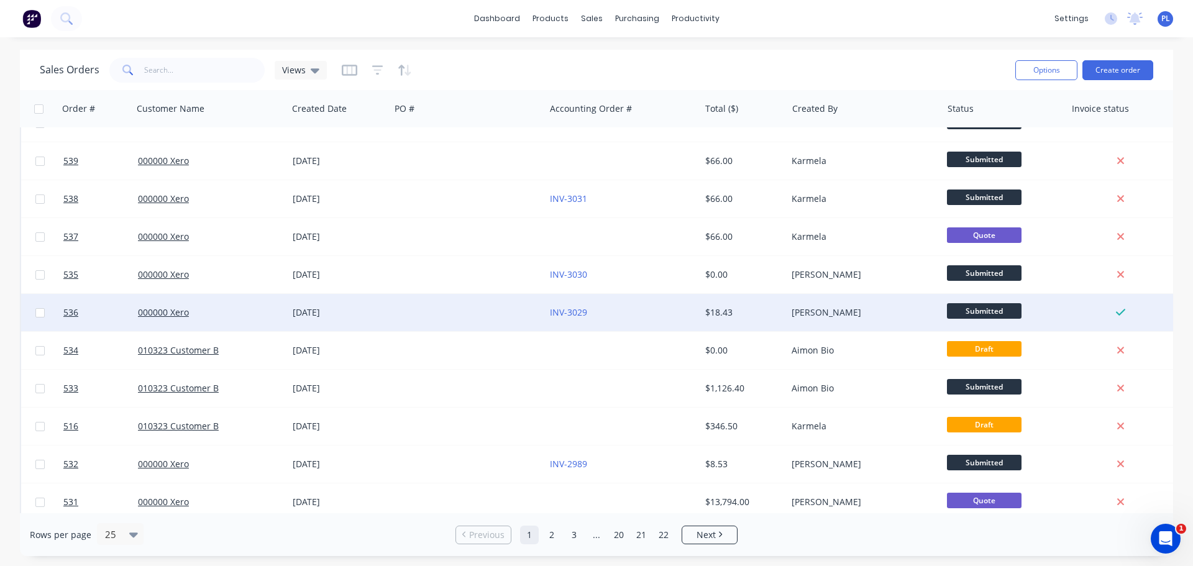
click at [758, 311] on div "$18.43" at bounding box center [741, 312] width 73 height 12
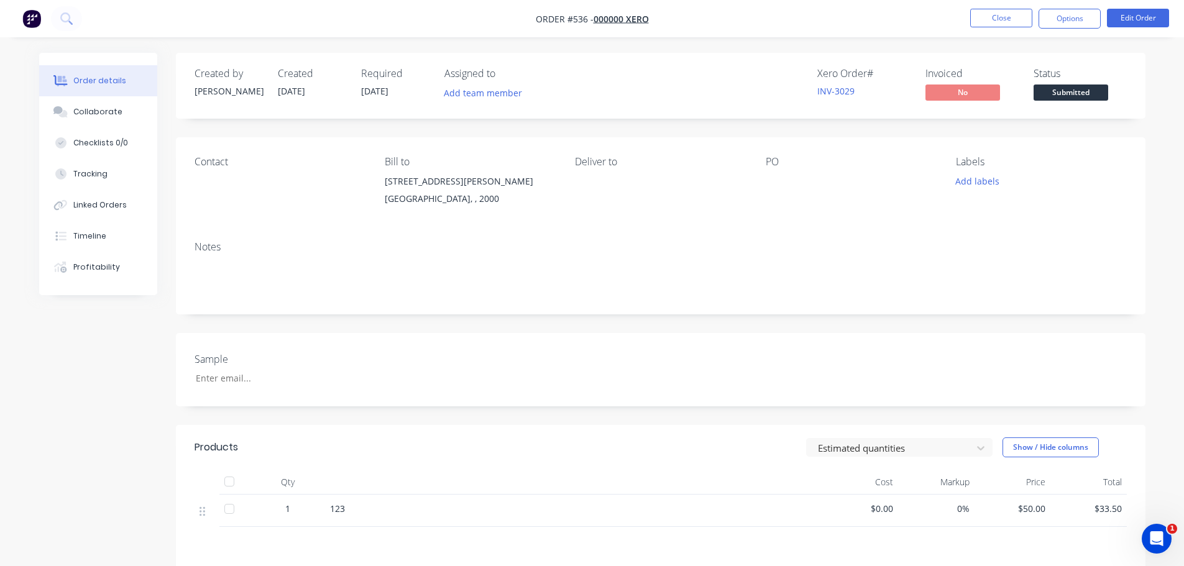
click at [993, 7] on nav "Order #536 - 000000 Xero Close Options Edit Order" at bounding box center [592, 18] width 1184 height 37
click at [999, 19] on button "Close" at bounding box center [1001, 18] width 62 height 19
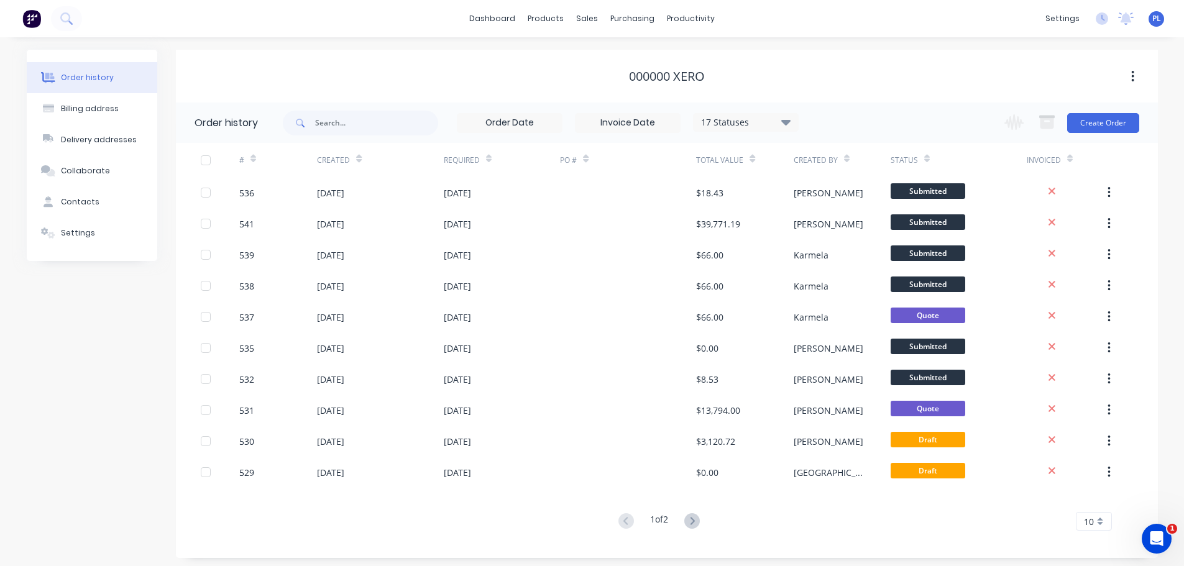
click at [880, 85] on div "000000 Xero" at bounding box center [667, 76] width 982 height 22
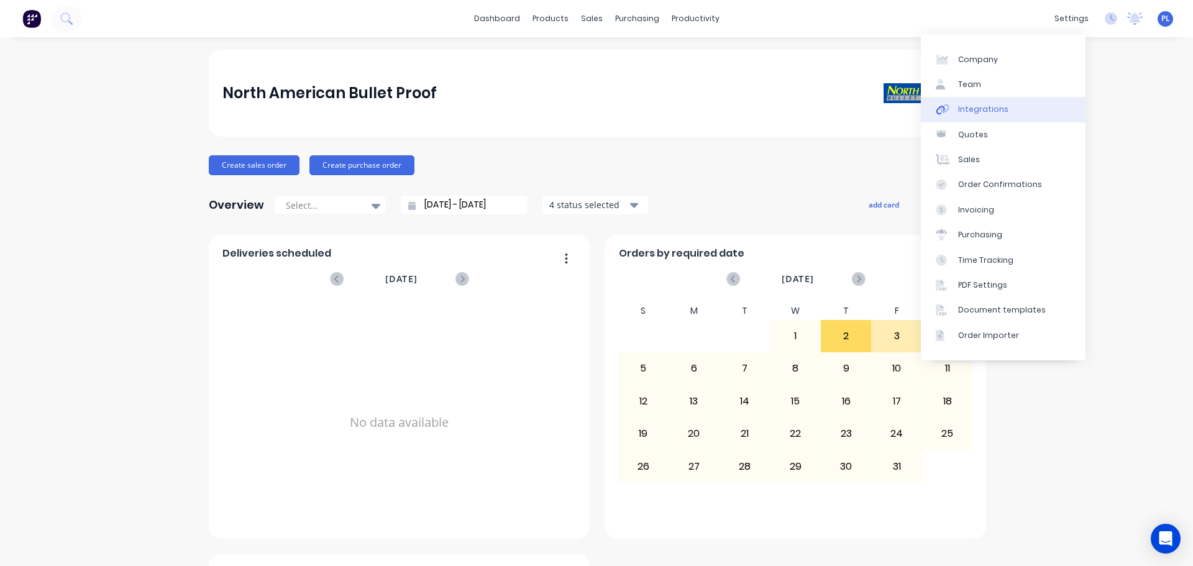
click at [1019, 115] on link "Integrations" at bounding box center [1003, 109] width 165 height 25
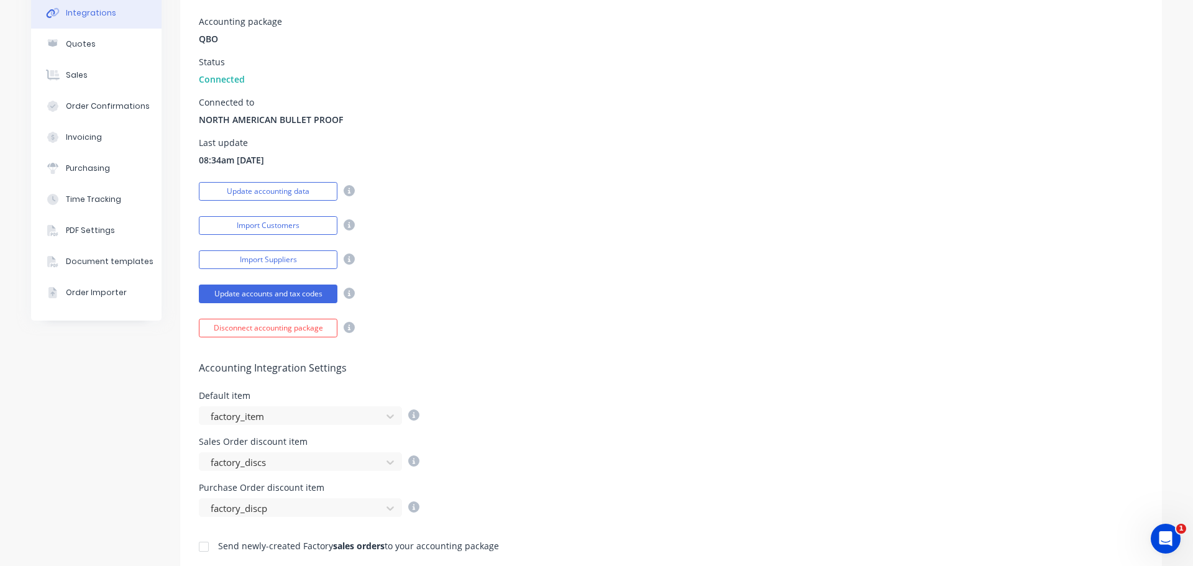
scroll to position [124, 0]
click at [287, 298] on button "Update accounts and tax codes" at bounding box center [268, 296] width 139 height 19
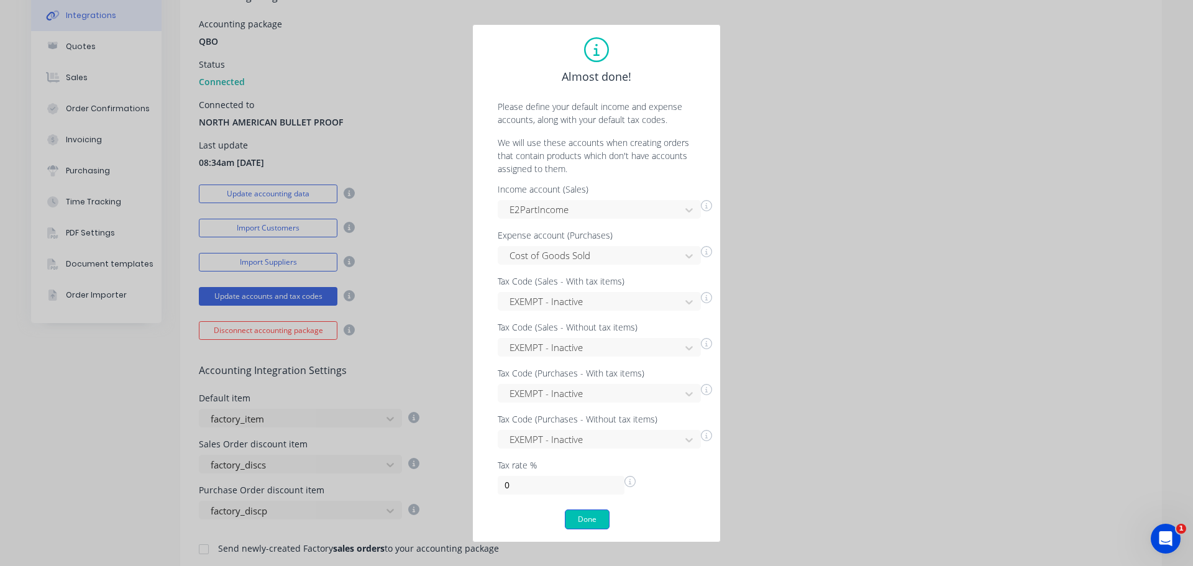
click at [581, 519] on button "Done" at bounding box center [587, 520] width 45 height 20
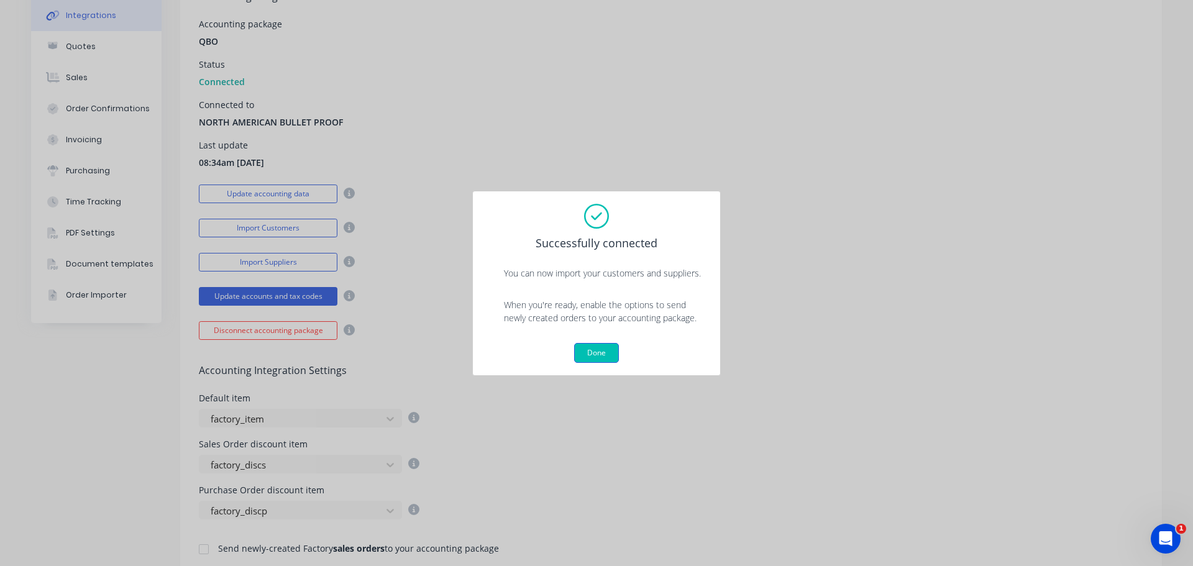
click at [617, 349] on button "Done" at bounding box center [596, 353] width 45 height 20
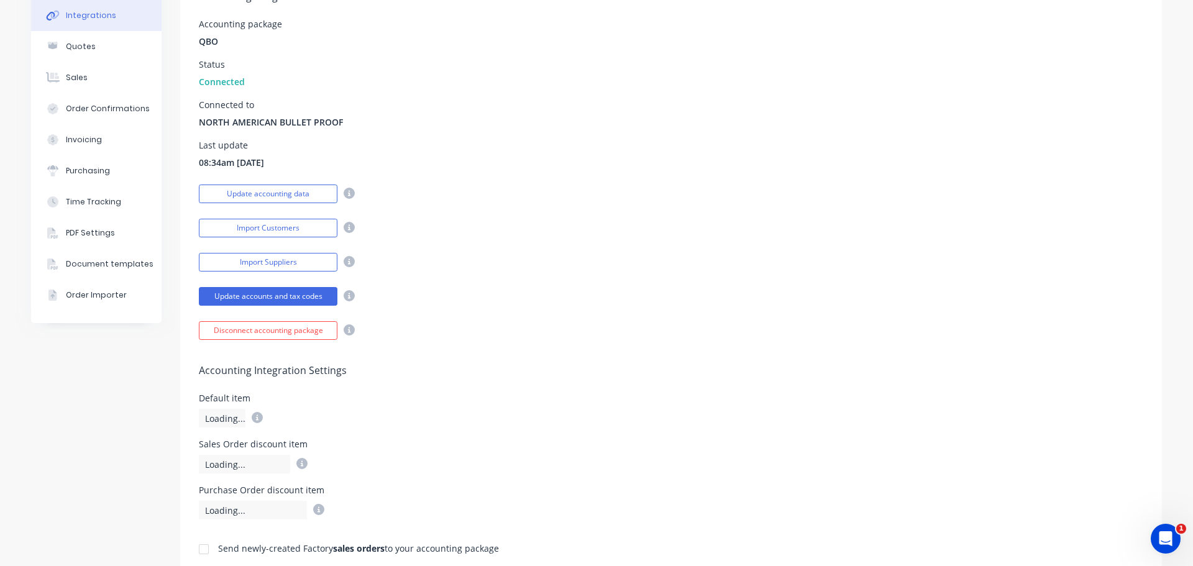
scroll to position [186, 0]
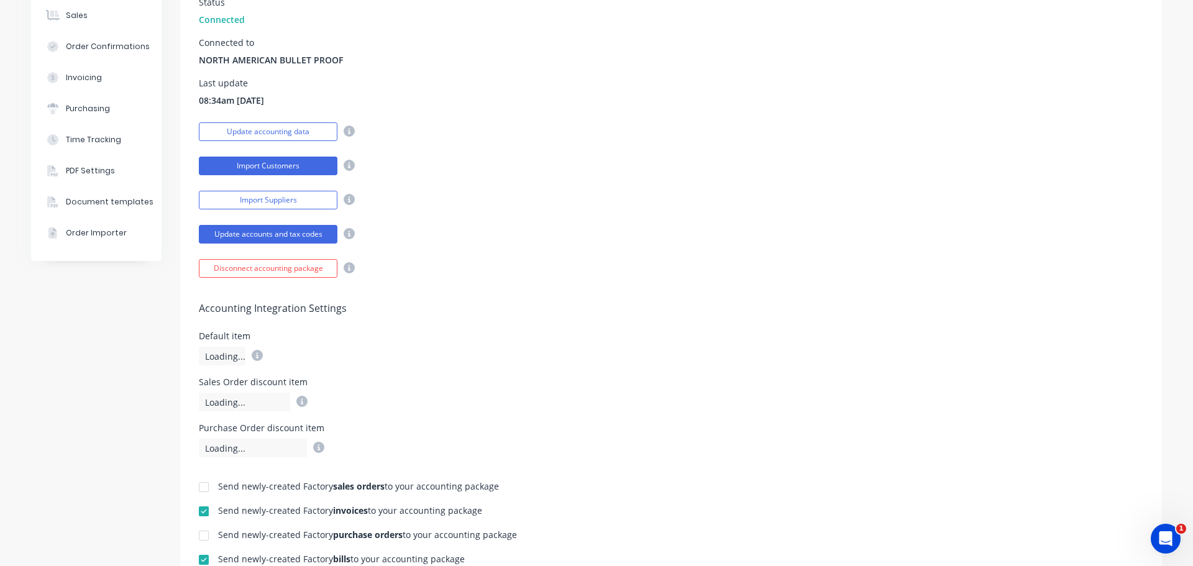
click at [292, 164] on button "Import Customers" at bounding box center [268, 166] width 139 height 19
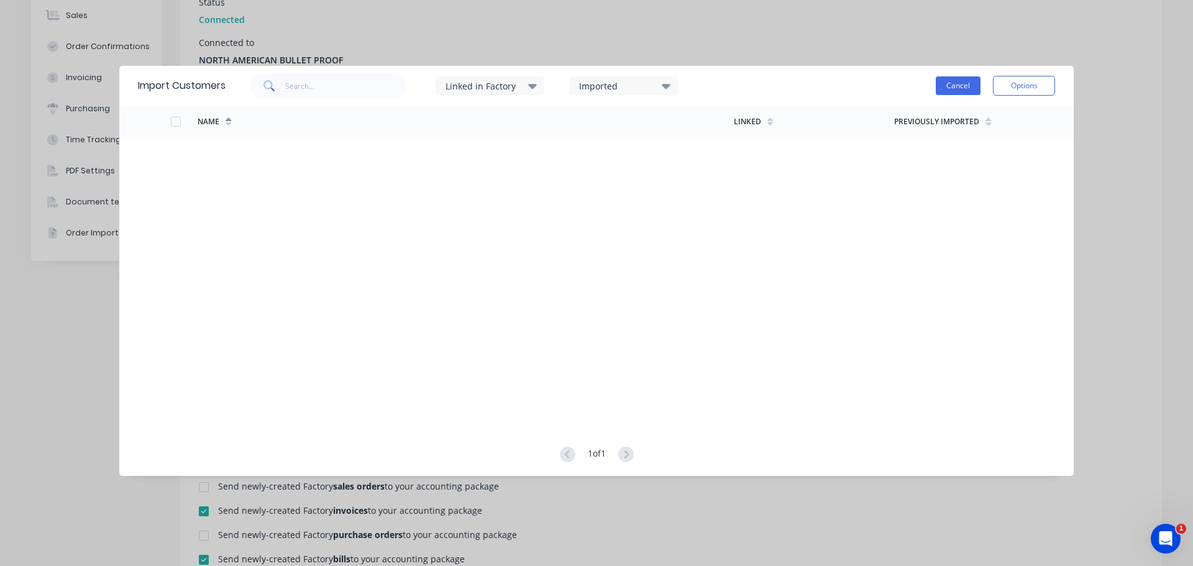
click at [958, 77] on button "Cancel" at bounding box center [958, 85] width 45 height 19
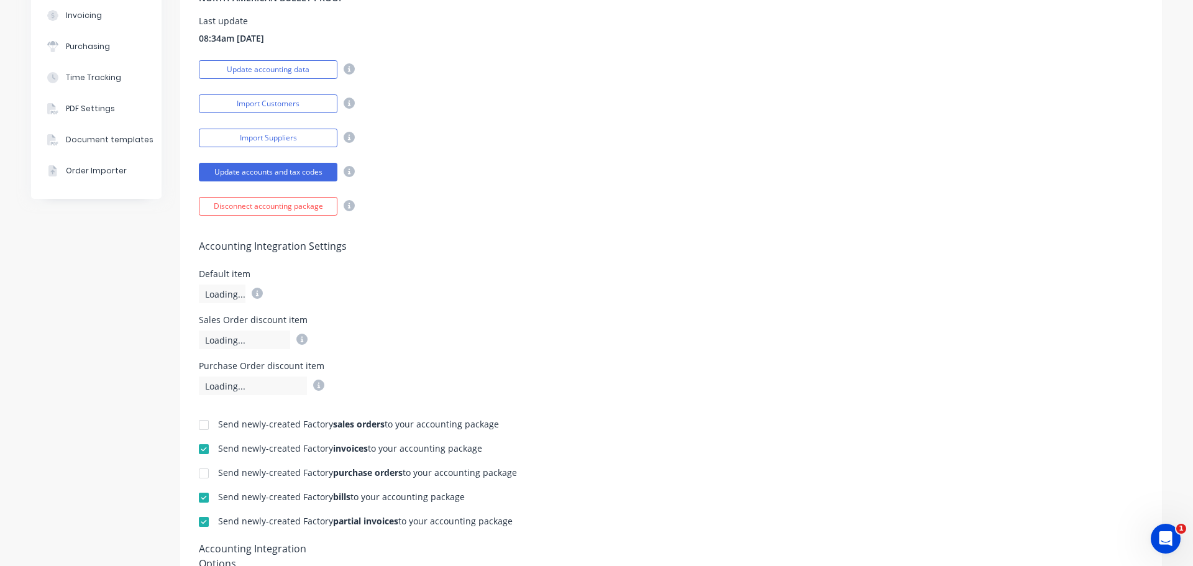
scroll to position [0, 0]
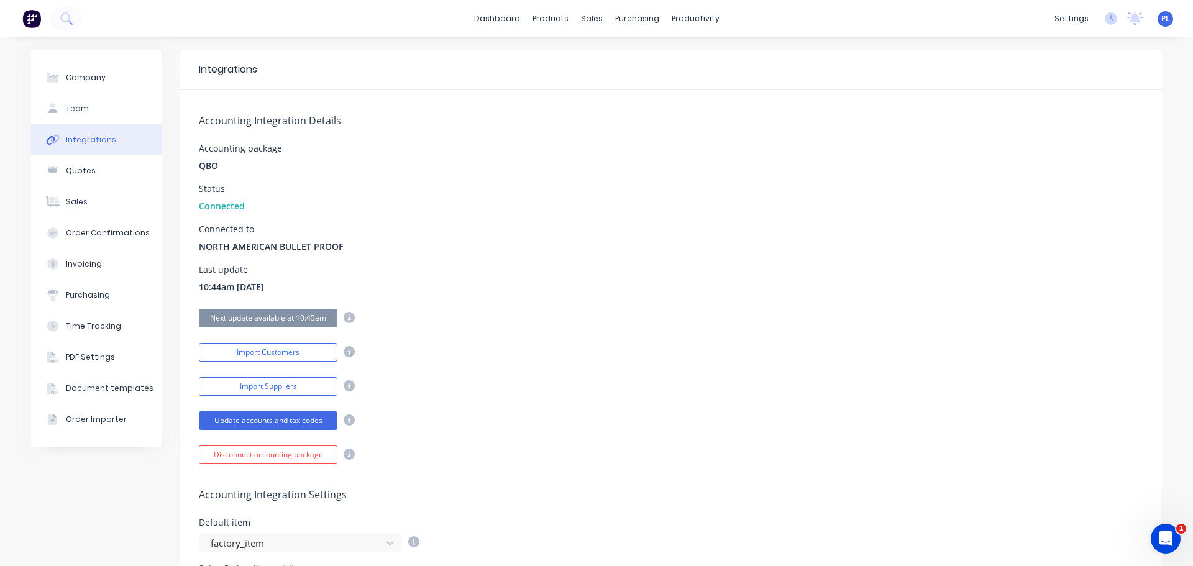
click at [618, 368] on div "Accounting Integration Details Accounting package QBO Status Connected Connecte…" at bounding box center [671, 277] width 982 height 374
drag, startPoint x: 292, startPoint y: 252, endPoint x: 191, endPoint y: 224, distance: 104.3
click at [279, 252] on span "NORTH AMERICAN BULLET PROOF" at bounding box center [271, 246] width 144 height 13
drag, startPoint x: 233, startPoint y: 245, endPoint x: 691, endPoint y: 241, distance: 457.5
click at [548, 231] on div "Connected to NORTH AMERICAN BULLET PROOF" at bounding box center [671, 239] width 945 height 28
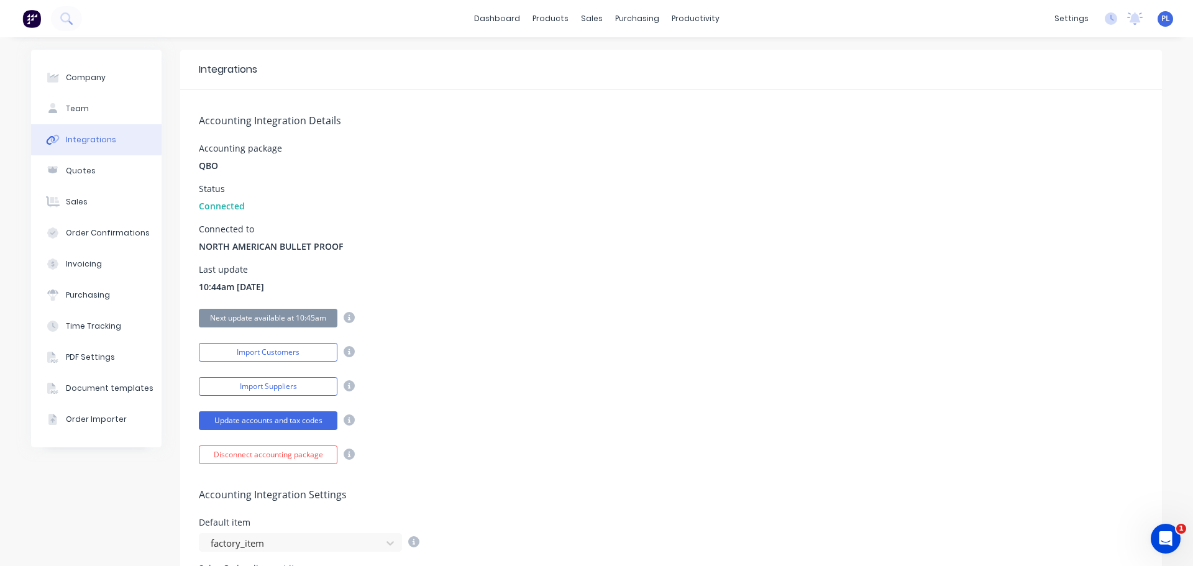
click at [656, 257] on div "Accounting Integration Details Accounting package QBO Status Connected Connecte…" at bounding box center [671, 277] width 982 height 374
click at [839, 209] on div "Status Connected" at bounding box center [671, 199] width 945 height 28
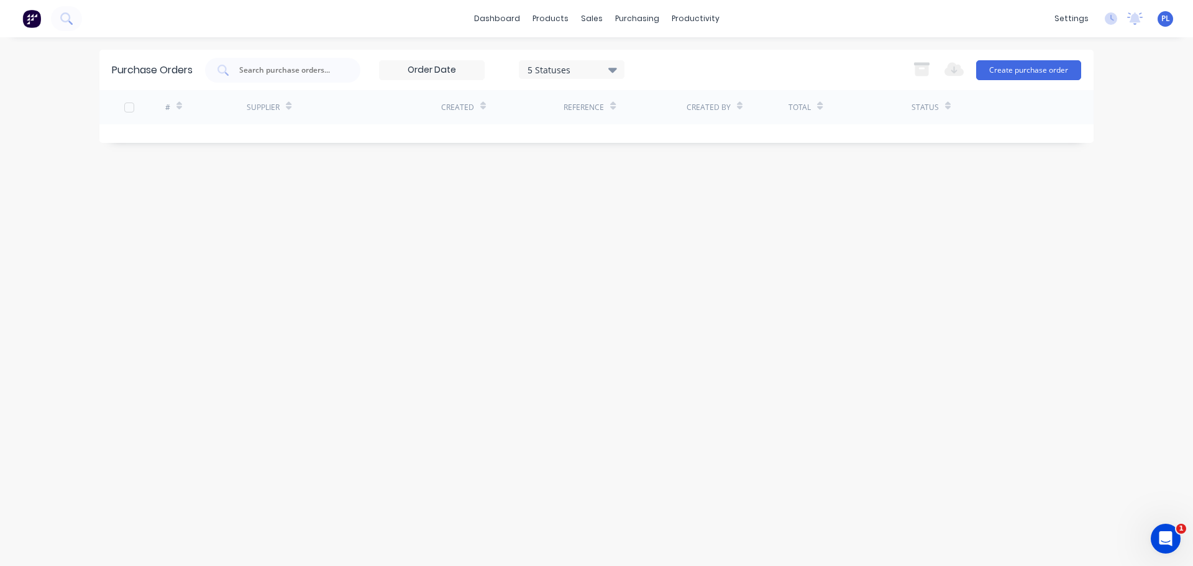
click at [582, 300] on div "Purchase Orders 5 Statuses 5 Statuses Export to Excel (XLSX) Create purchase or…" at bounding box center [596, 302] width 995 height 504
click at [499, 14] on link "dashboard" at bounding box center [497, 18] width 58 height 19
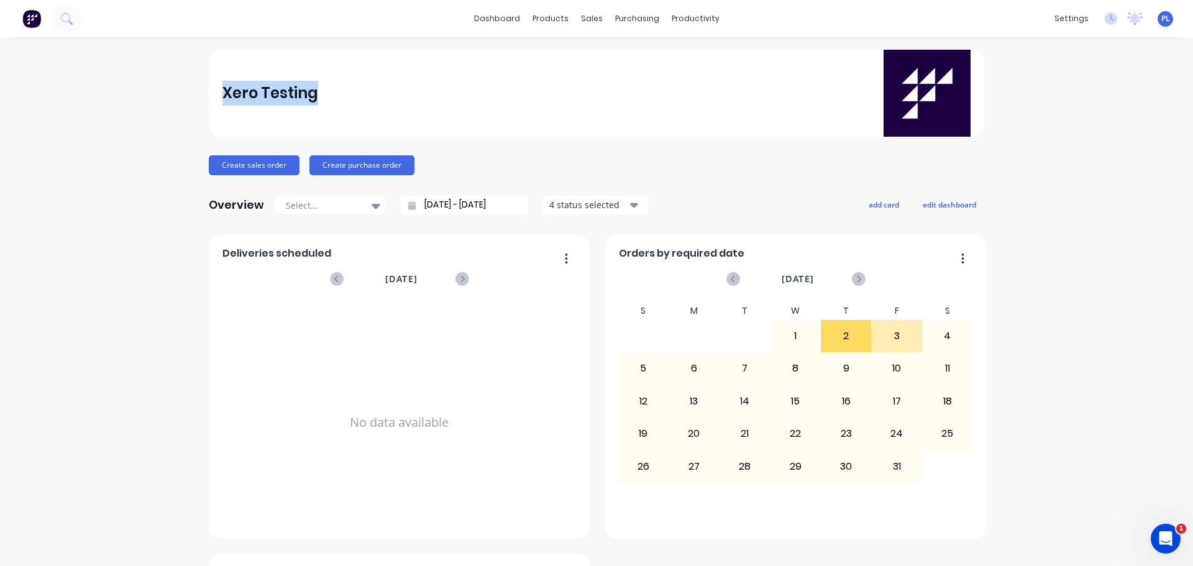
drag, startPoint x: 218, startPoint y: 93, endPoint x: 461, endPoint y: 104, distance: 242.7
click at [461, 104] on div "Xero Testing" at bounding box center [597, 93] width 749 height 87
click at [926, 209] on button "edit dashboard" at bounding box center [950, 204] width 70 height 16
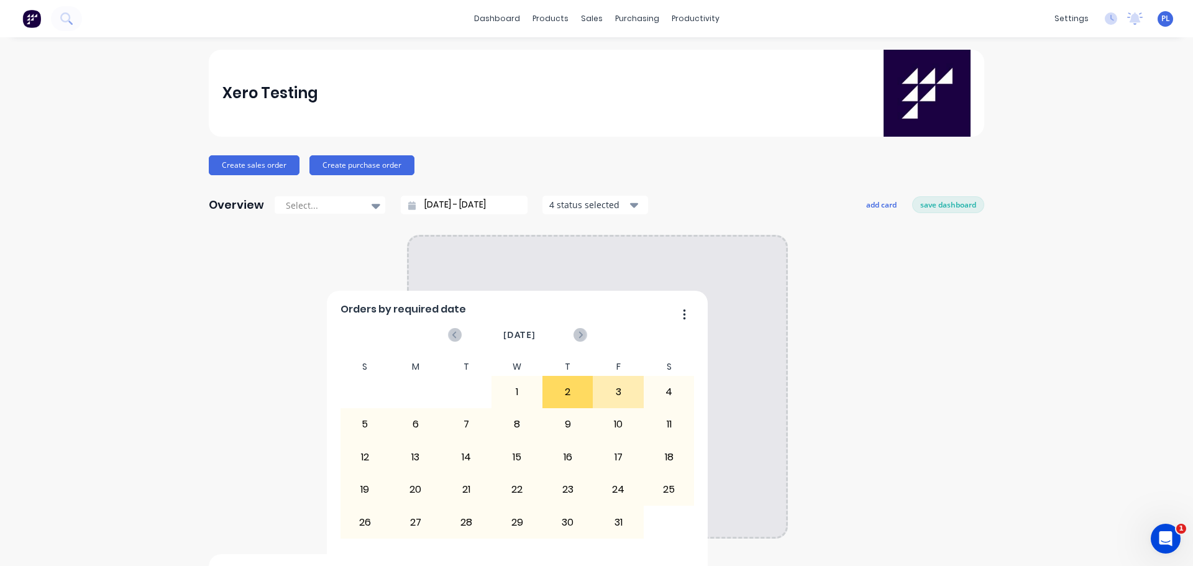
drag, startPoint x: 758, startPoint y: 260, endPoint x: 477, endPoint y: 257, distance: 280.3
click at [586, 304] on div "Orders by required date" at bounding box center [518, 313] width 354 height 18
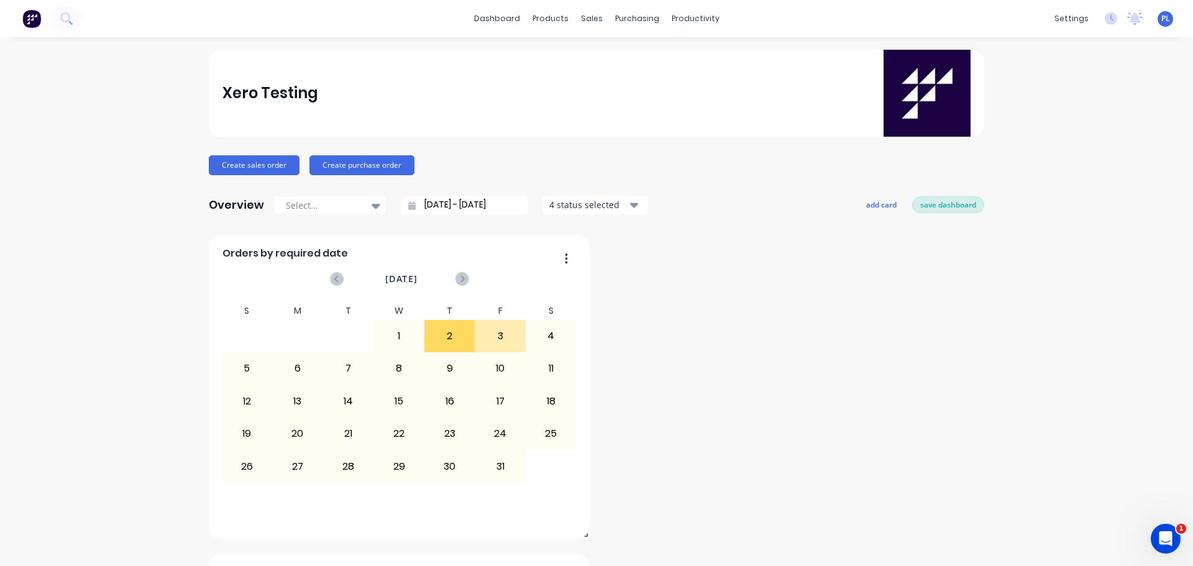
click at [960, 199] on button "save dashboard" at bounding box center [948, 204] width 72 height 16
click at [883, 205] on button "add card" at bounding box center [884, 204] width 47 height 16
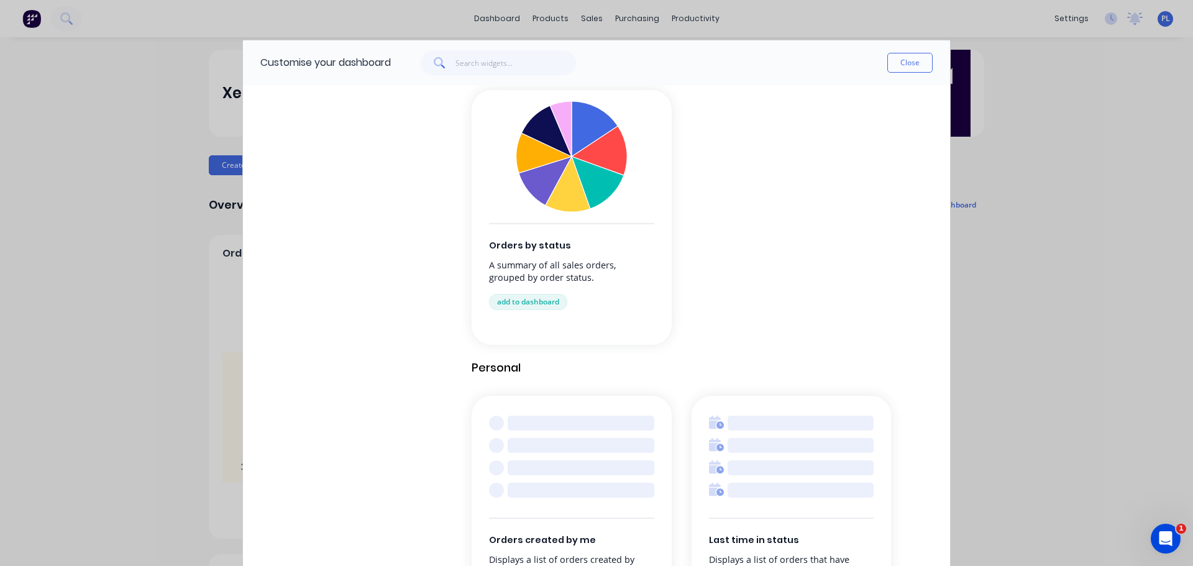
scroll to position [1223, 0]
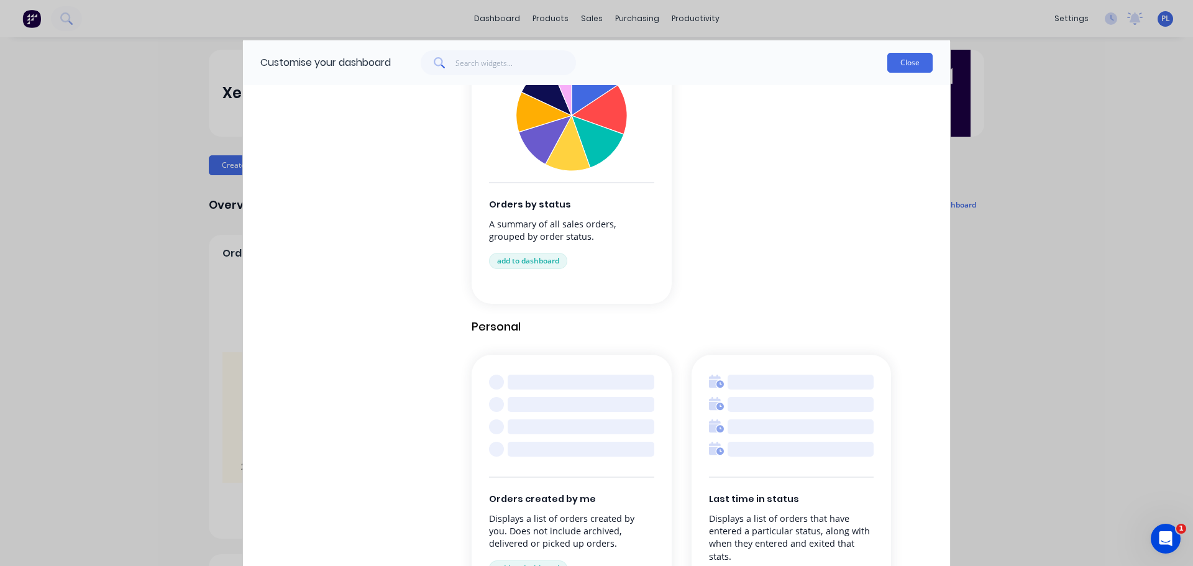
click at [930, 58] on button "Close" at bounding box center [910, 63] width 45 height 20
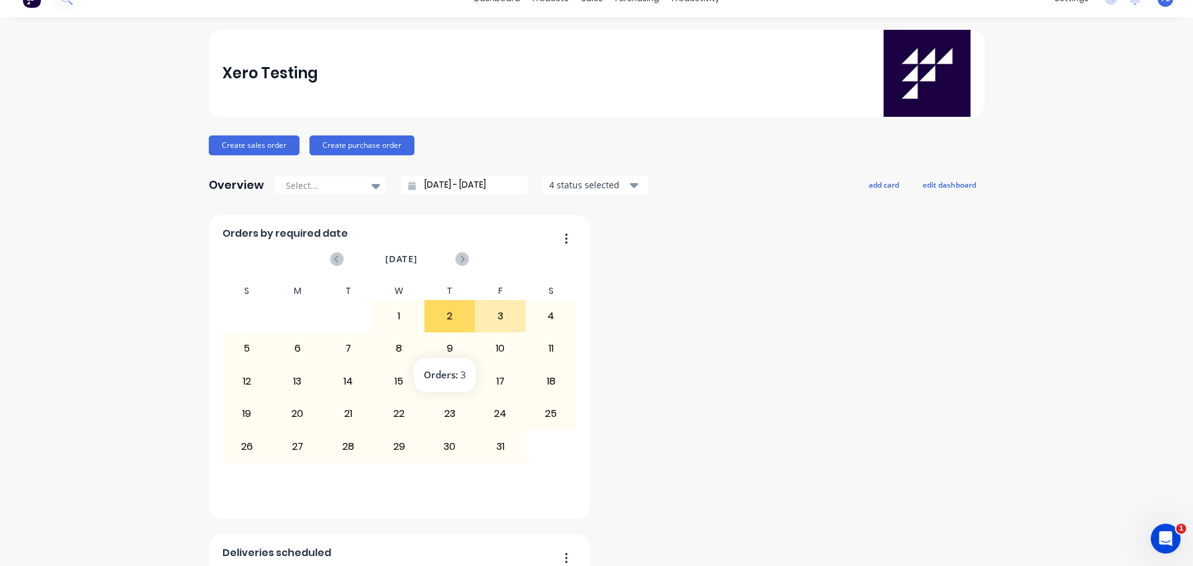
scroll to position [0, 0]
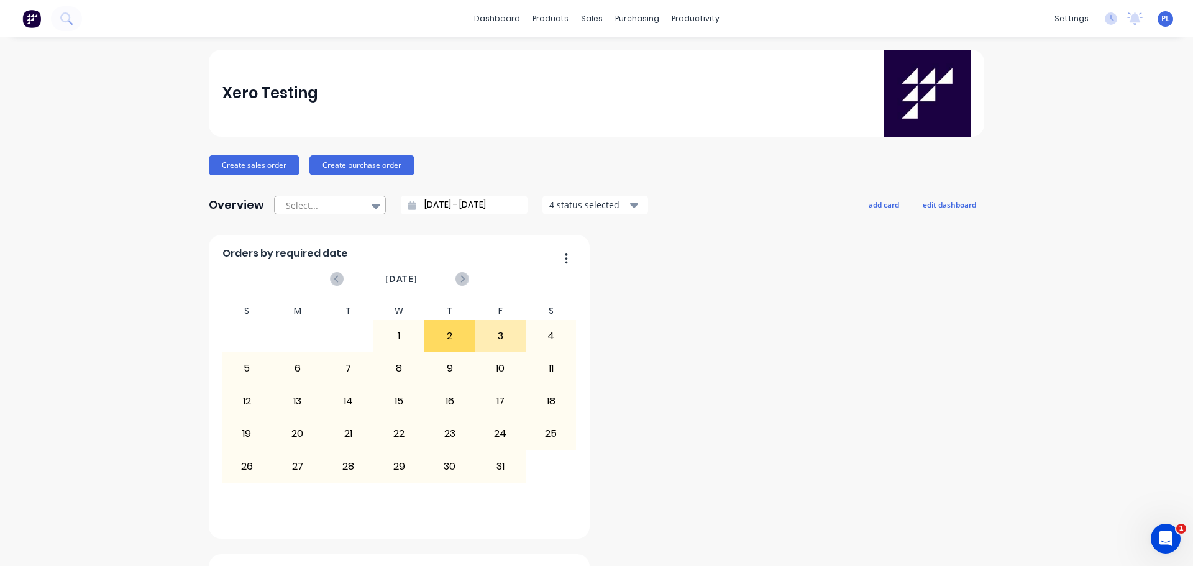
click at [349, 204] on div at bounding box center [324, 206] width 78 height 16
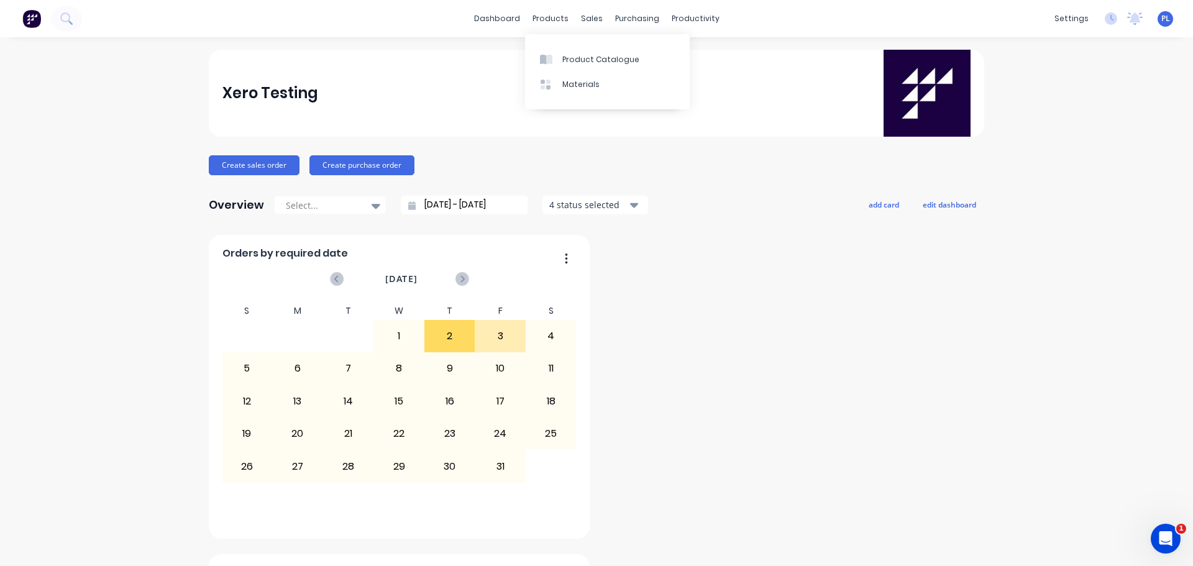
click at [579, 45] on div "Product Catalogue Materials" at bounding box center [607, 71] width 165 height 75
click at [584, 47] on link "Product Catalogue" at bounding box center [607, 59] width 165 height 25
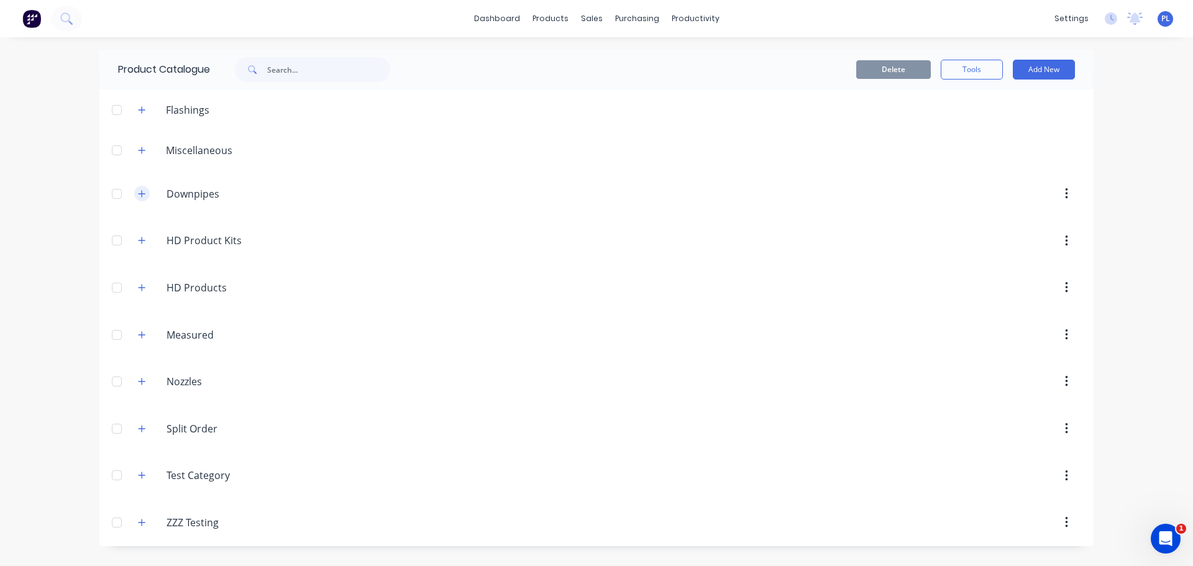
click at [140, 196] on icon "button" at bounding box center [141, 194] width 7 height 9
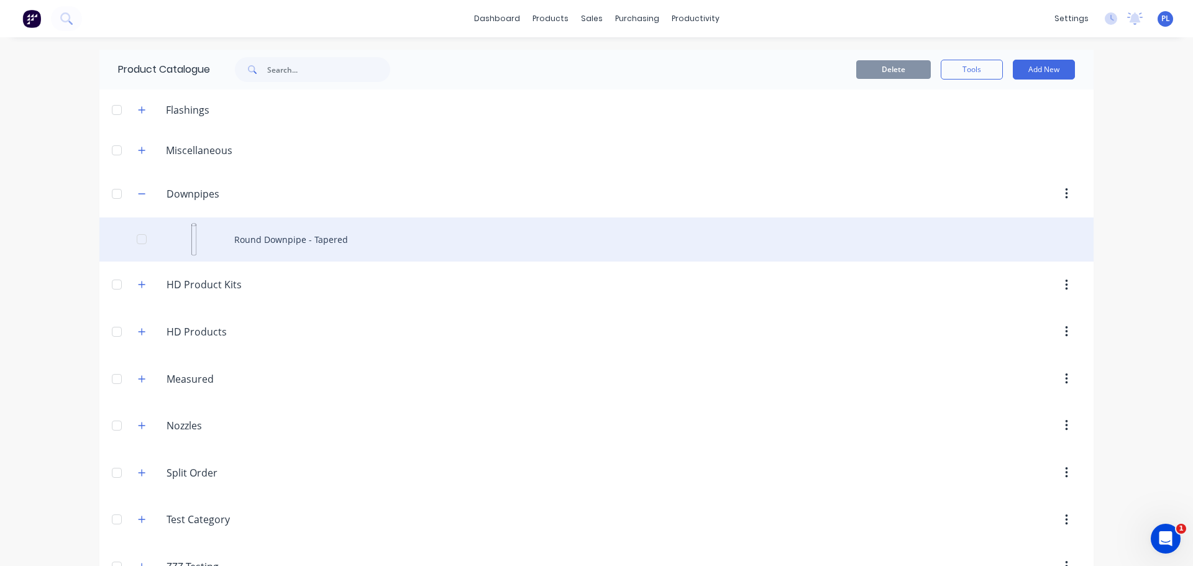
click at [300, 257] on div "Round Downpipe - Tapered" at bounding box center [596, 240] width 995 height 44
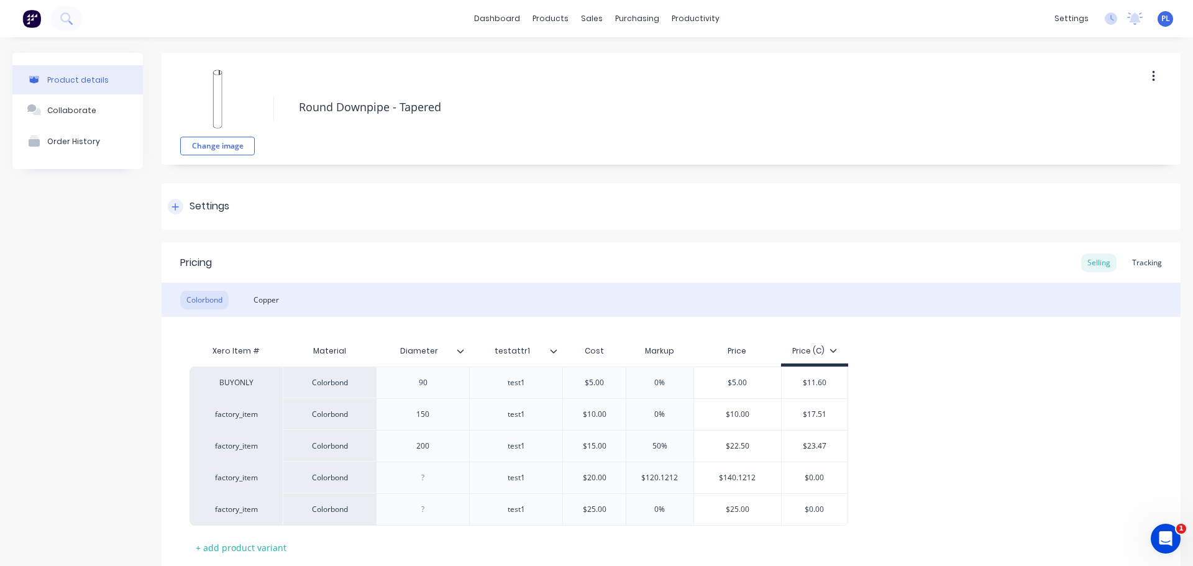
click at [183, 190] on div "Settings" at bounding box center [671, 206] width 1019 height 47
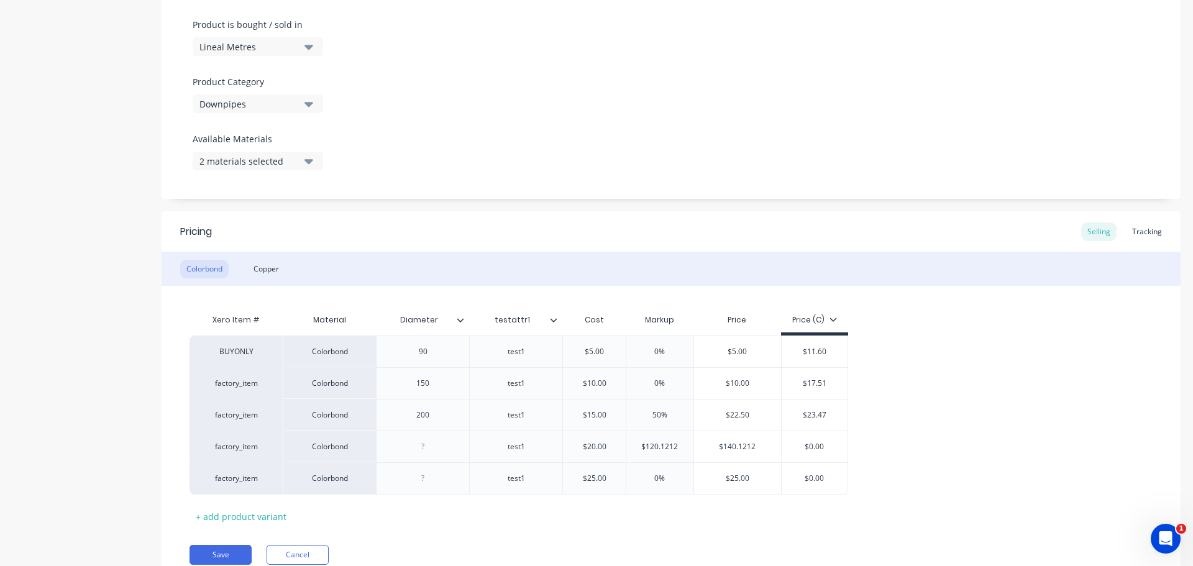
scroll to position [425, 0]
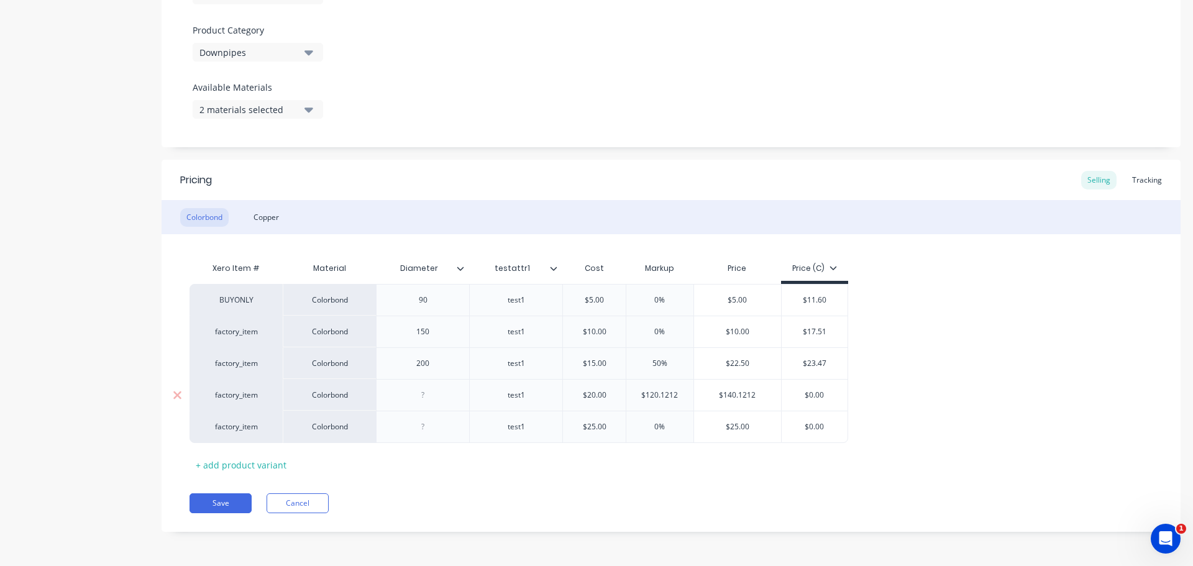
type input "$140.1212"
click at [736, 397] on input "$140.1212" at bounding box center [737, 395] width 87 height 11
click at [430, 301] on div "90" at bounding box center [423, 300] width 62 height 16
click at [431, 339] on div "150" at bounding box center [423, 332] width 62 height 16
click at [469, 262] on div "testattr1" at bounding box center [512, 268] width 86 height 31
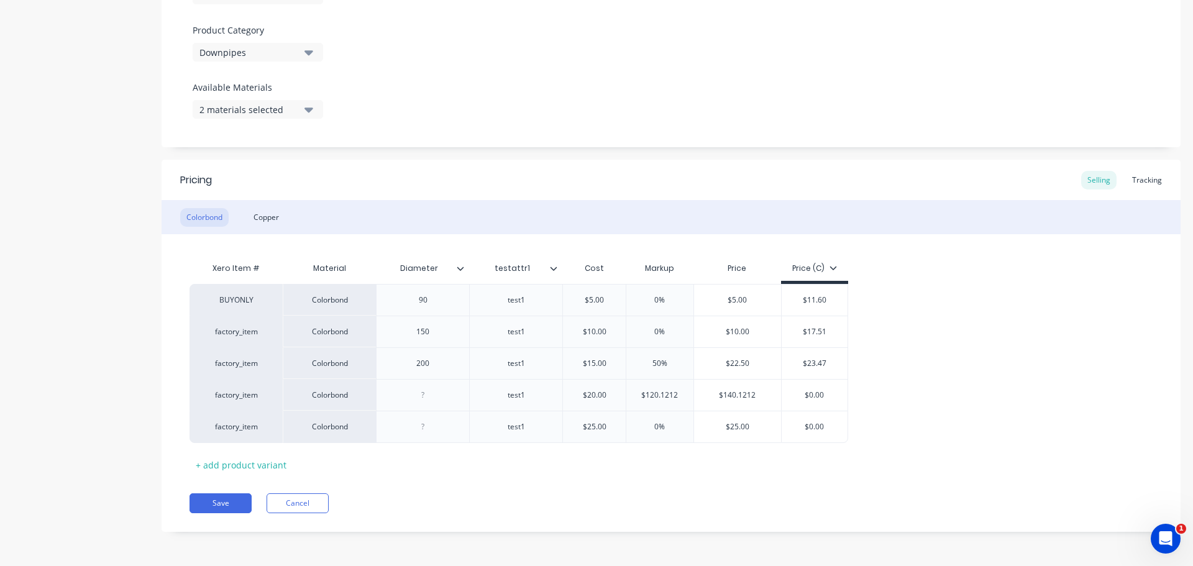
type input "testattr1"
click at [462, 265] on icon at bounding box center [460, 268] width 7 height 7
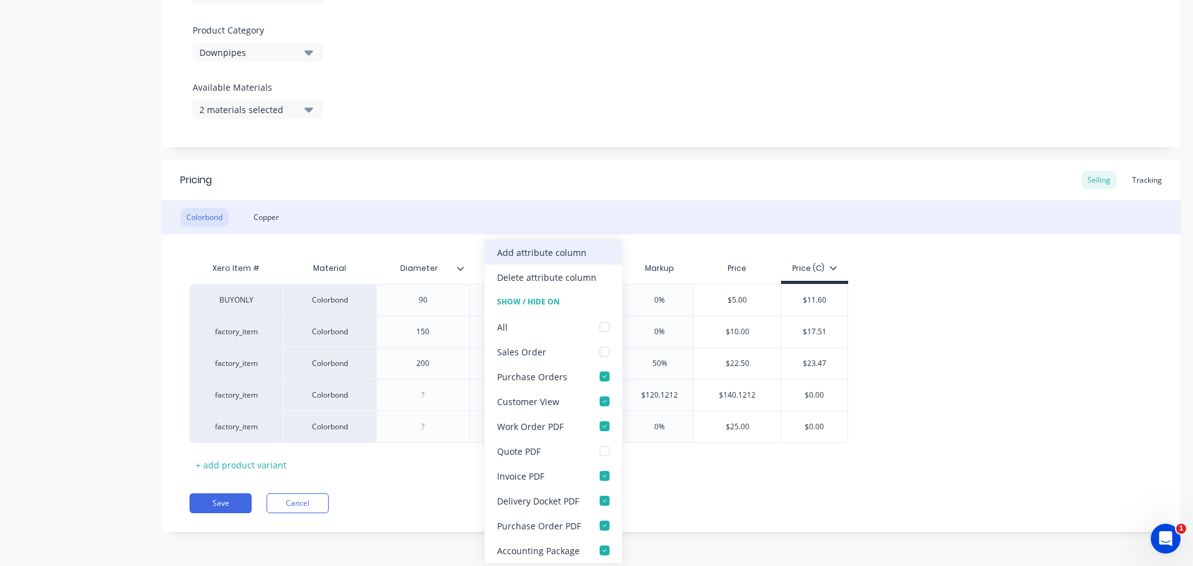
click at [526, 255] on div "Add attribute column" at bounding box center [542, 252] width 90 height 13
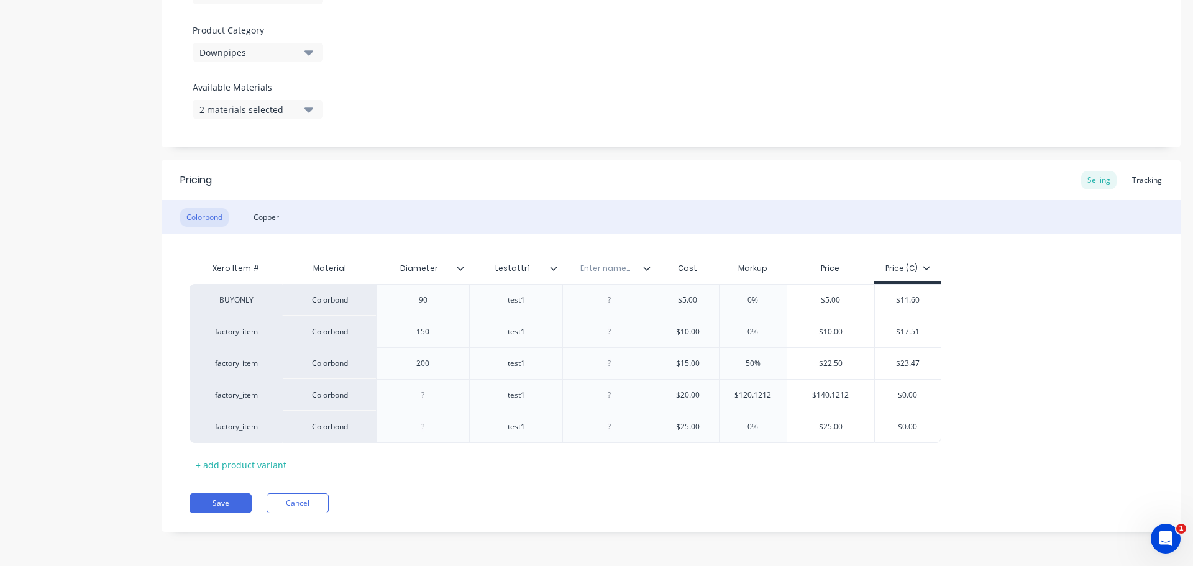
click at [465, 267] on div at bounding box center [465, 268] width 7 height 11
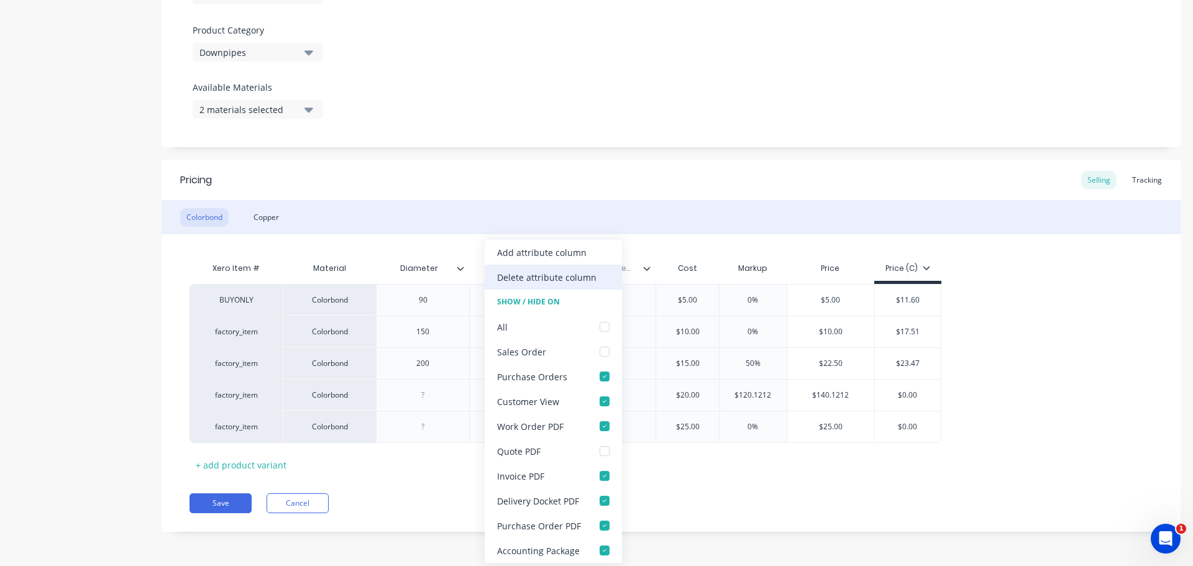
click at [513, 280] on div "Delete attribute column" at bounding box center [546, 277] width 99 height 13
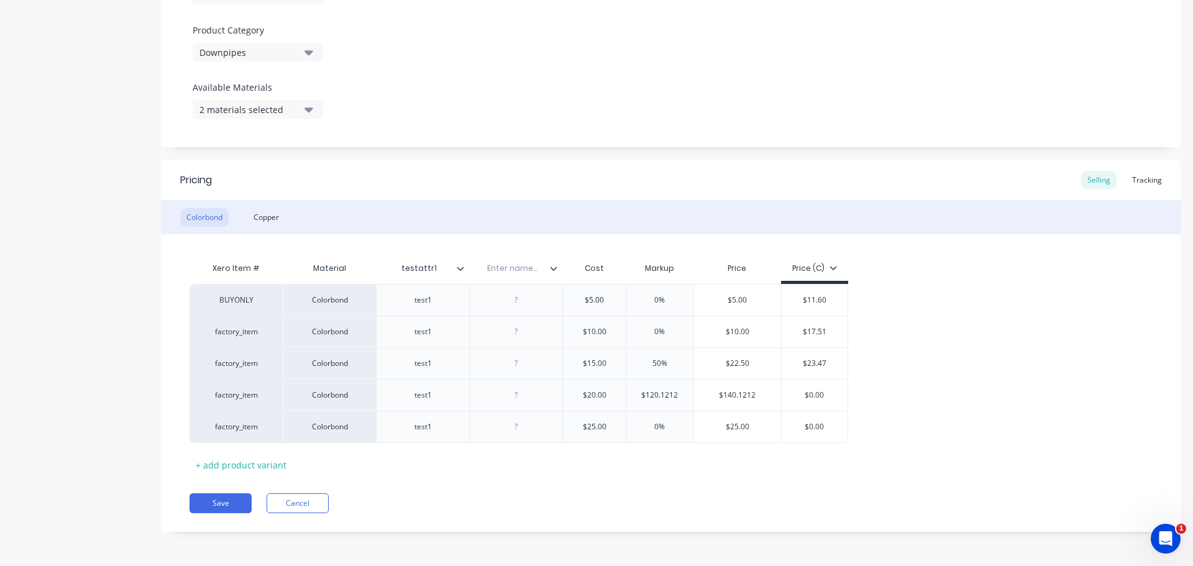
click at [464, 272] on icon at bounding box center [460, 268] width 7 height 7
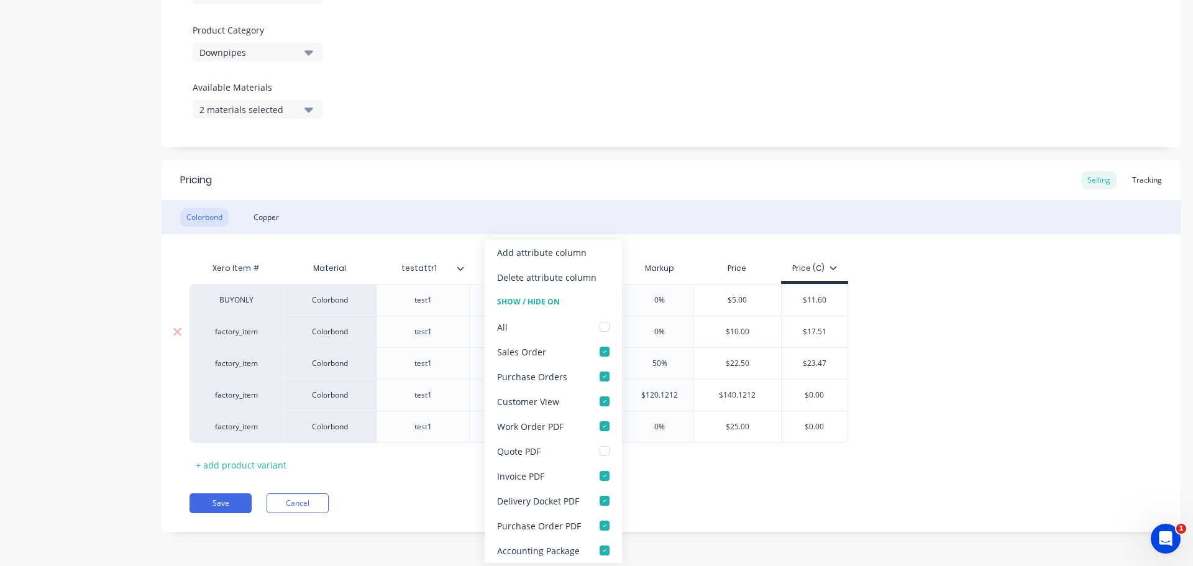
click at [724, 316] on div "$10.00" at bounding box center [738, 332] width 88 height 32
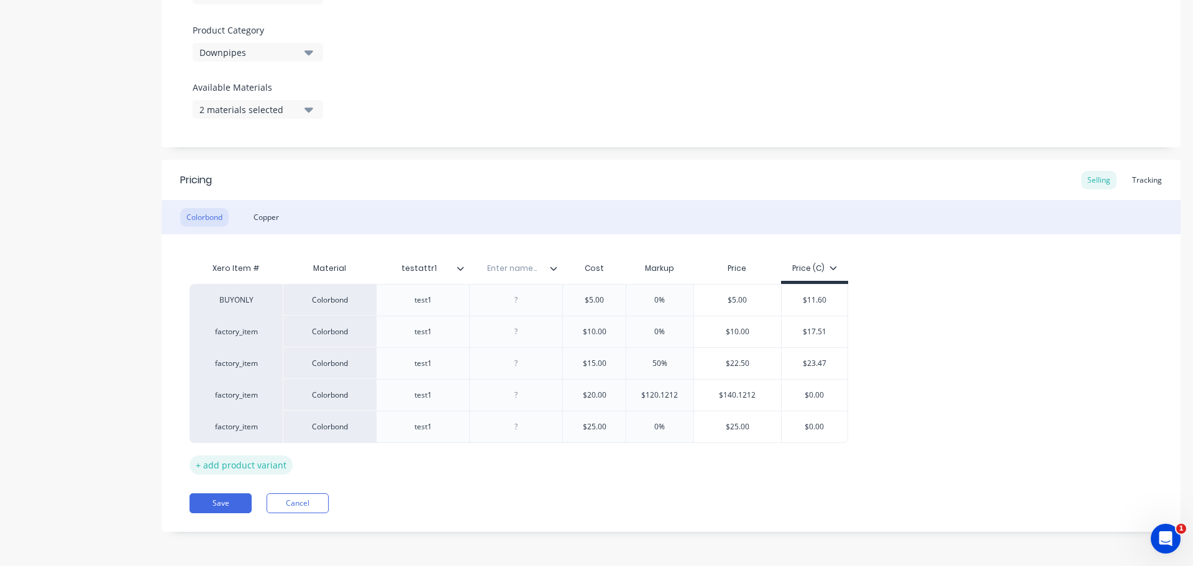
click at [257, 458] on div "+ add product variant" at bounding box center [241, 465] width 103 height 19
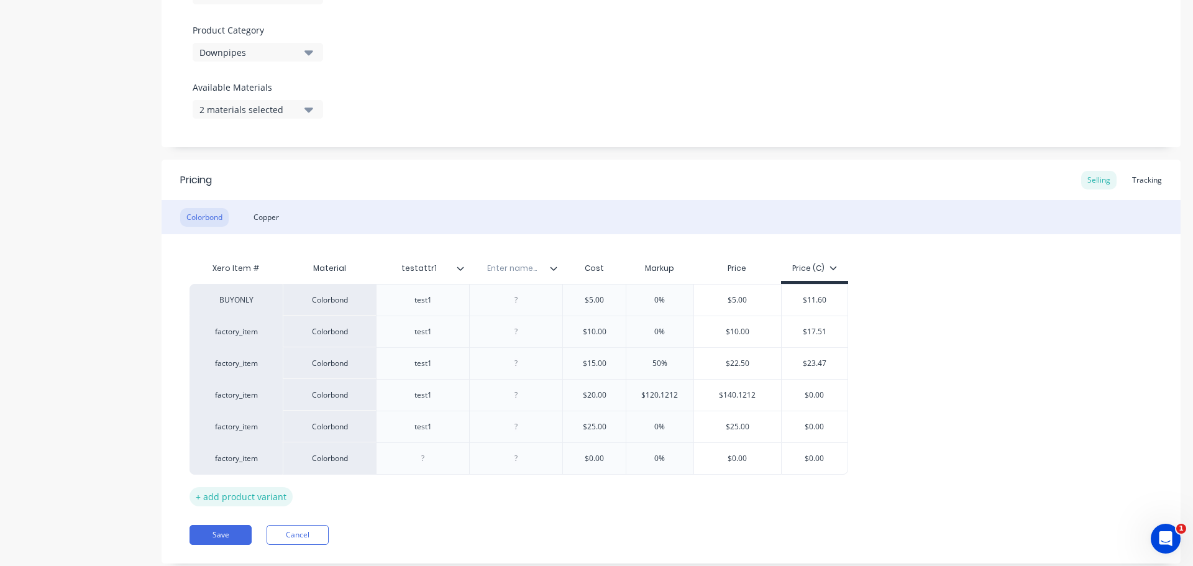
click at [244, 488] on div "+ add product variant" at bounding box center [241, 496] width 103 height 19
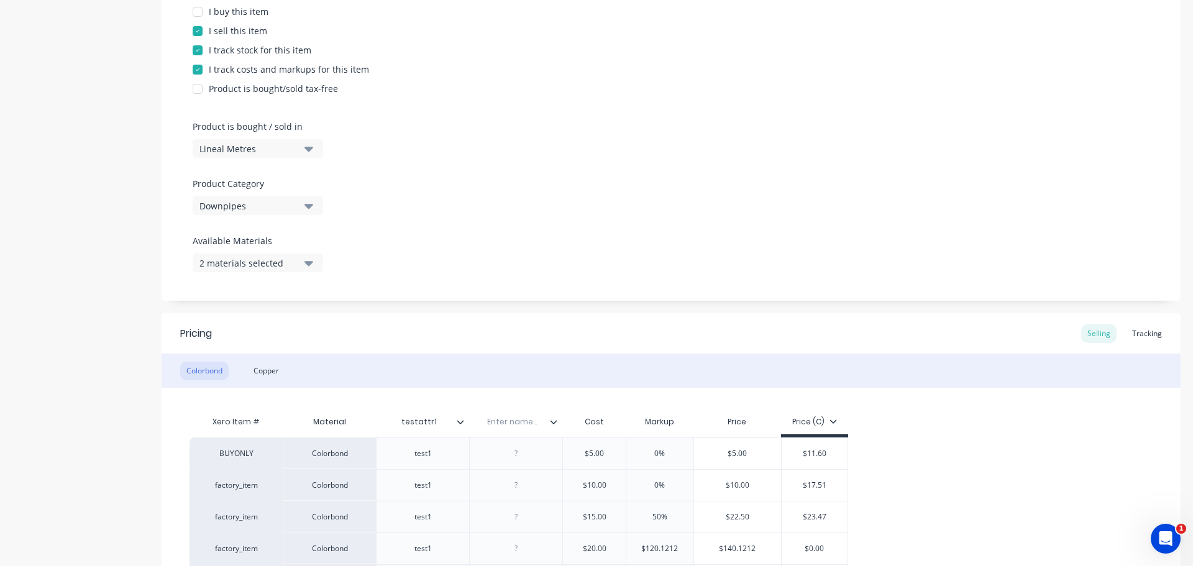
scroll to position [488, 0]
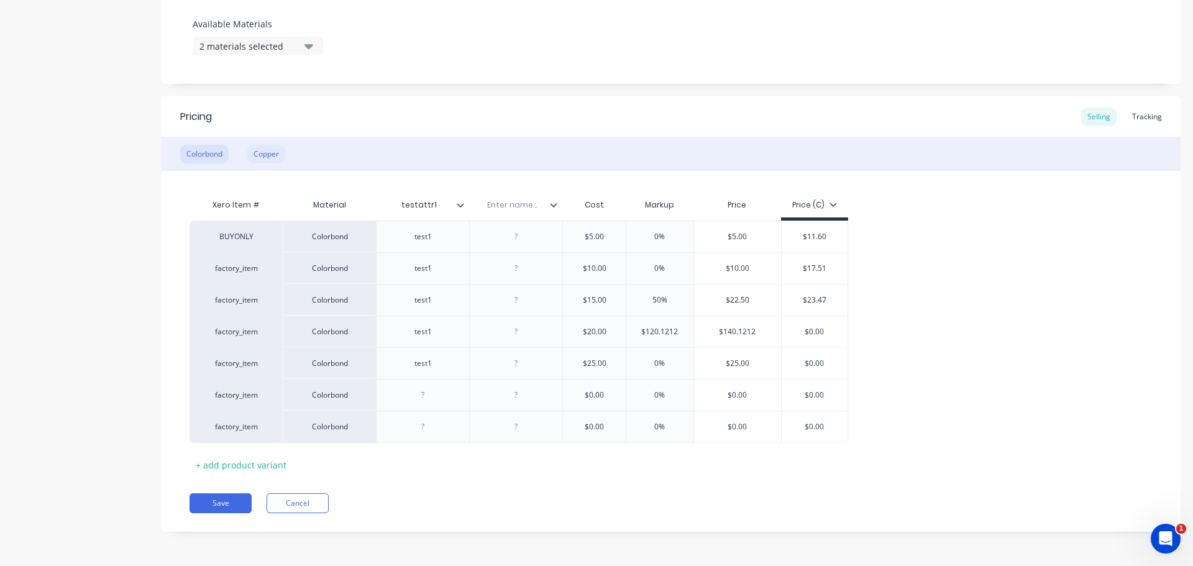
click at [277, 153] on div "Copper" at bounding box center [266, 154] width 38 height 19
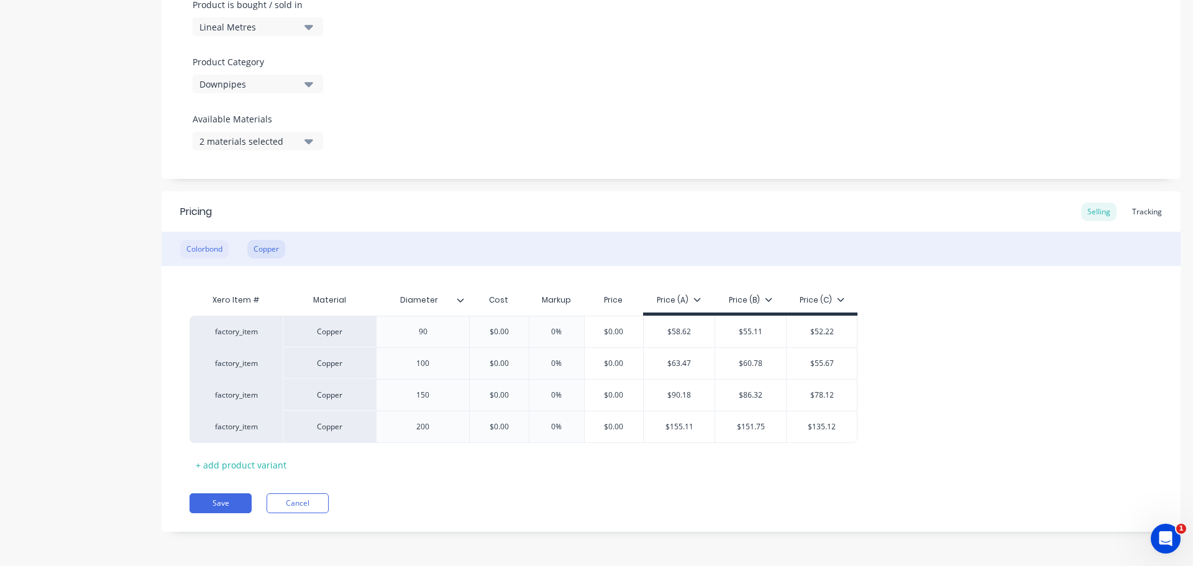
click at [213, 248] on div "Colorbond" at bounding box center [204, 249] width 48 height 19
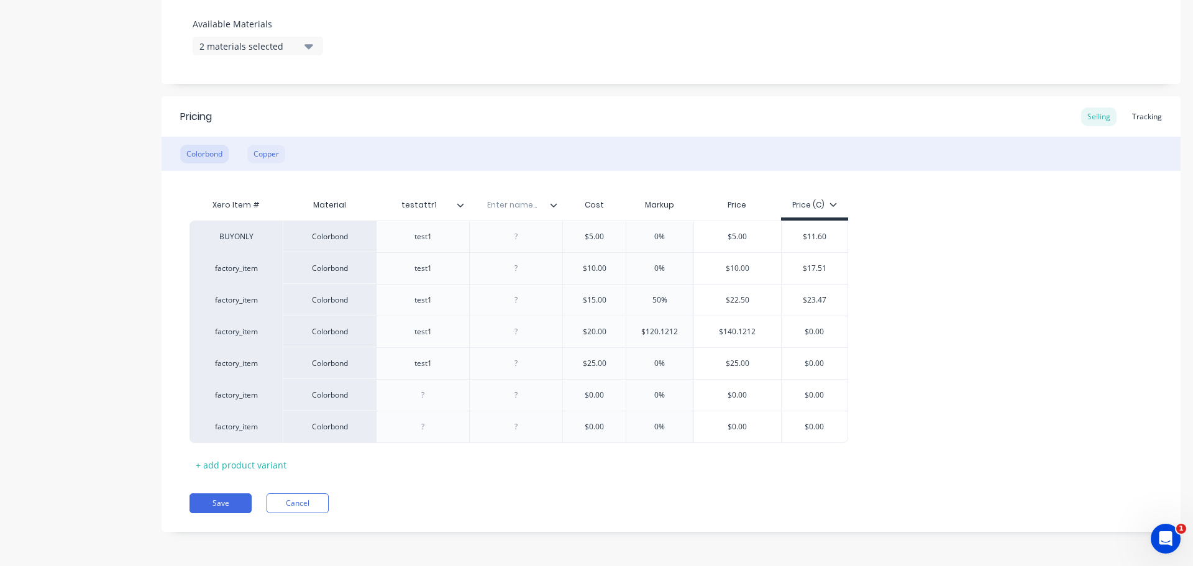
click at [279, 154] on div "Copper" at bounding box center [266, 154] width 38 height 19
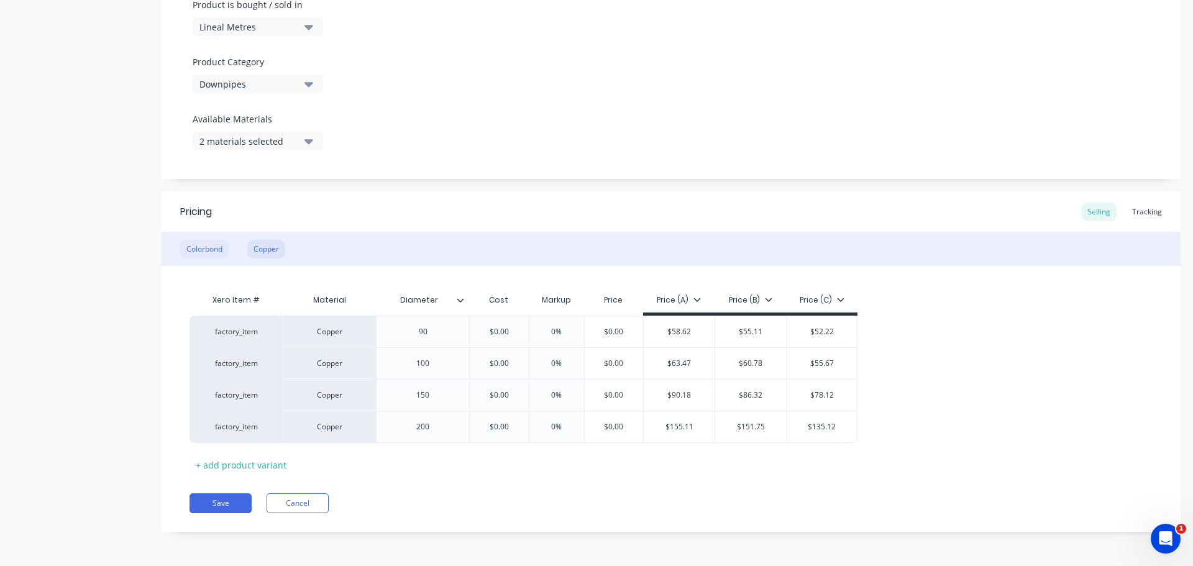
click at [203, 249] on div "Colorbond" at bounding box center [204, 249] width 48 height 19
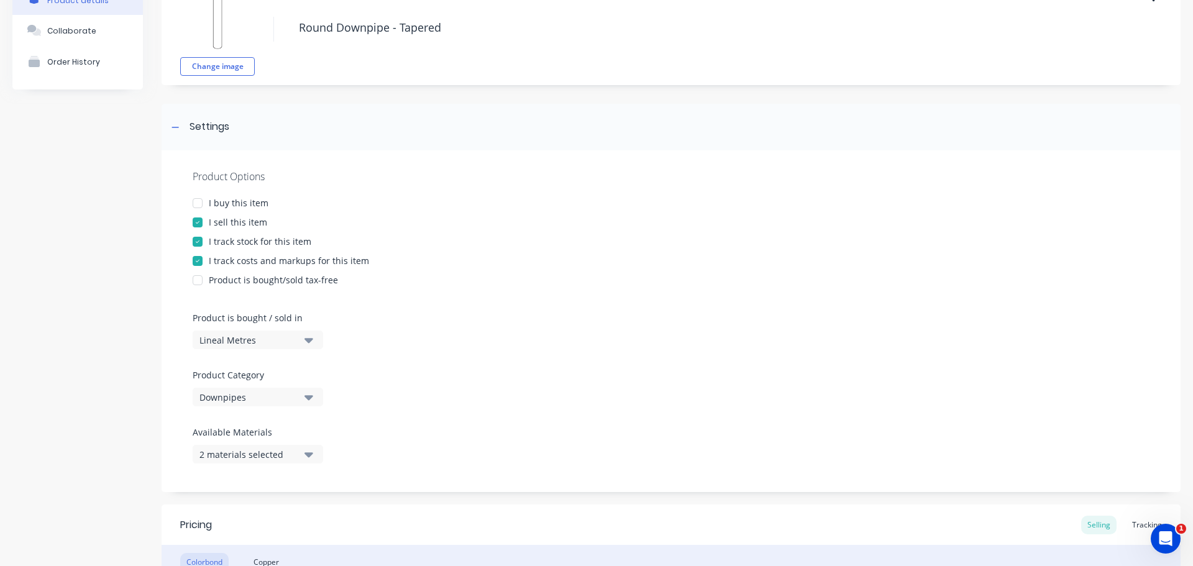
scroll to position [0, 0]
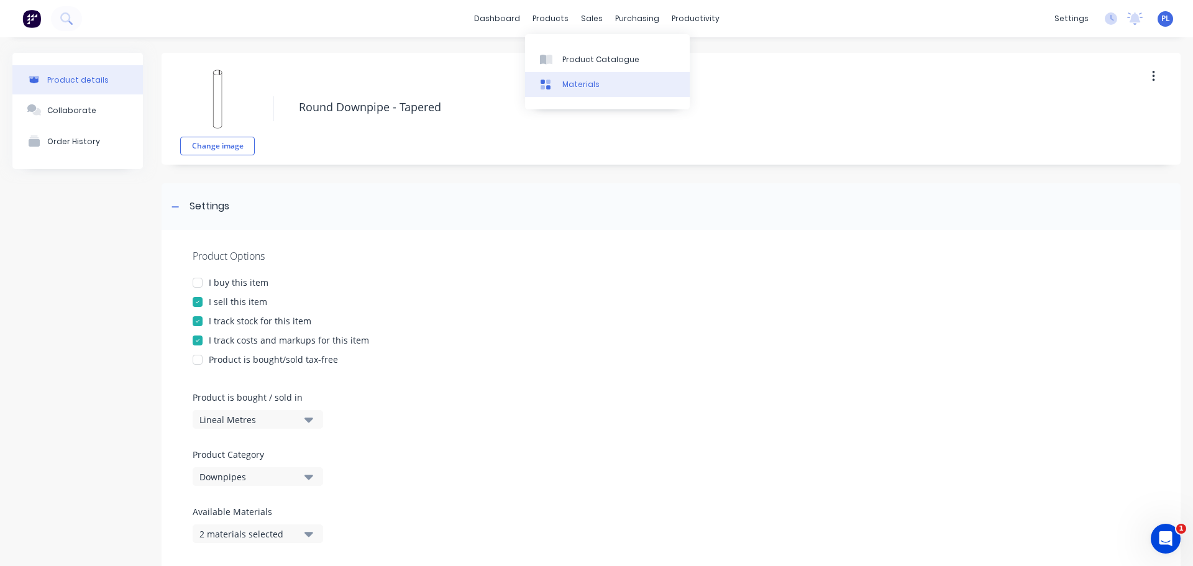
click at [574, 76] on link "Materials" at bounding box center [607, 84] width 165 height 25
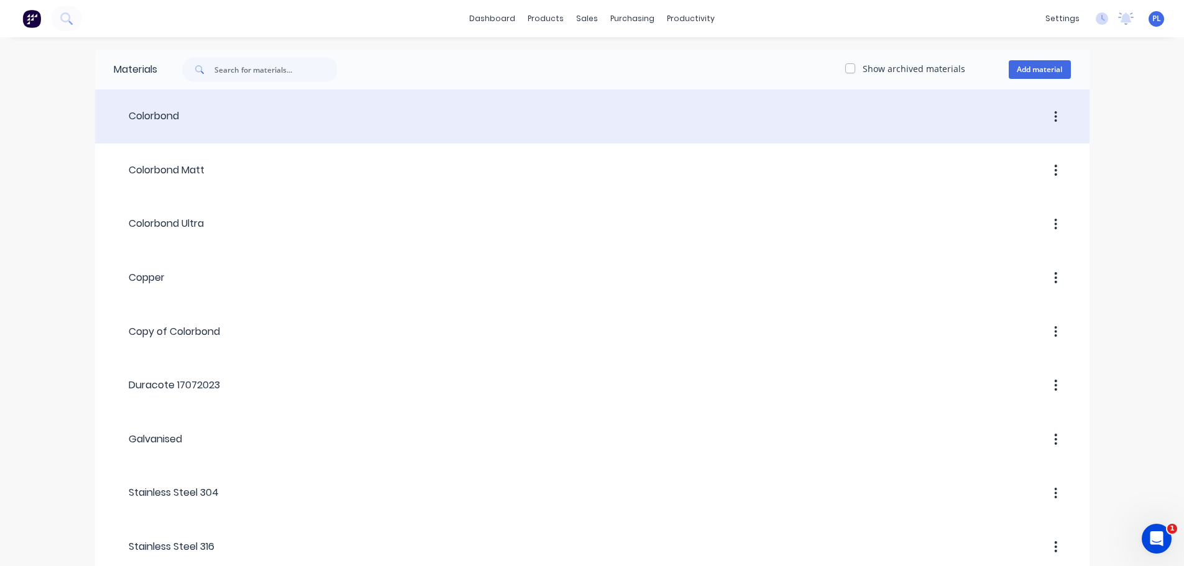
click at [174, 116] on div "Colorbond" at bounding box center [146, 116] width 65 height 15
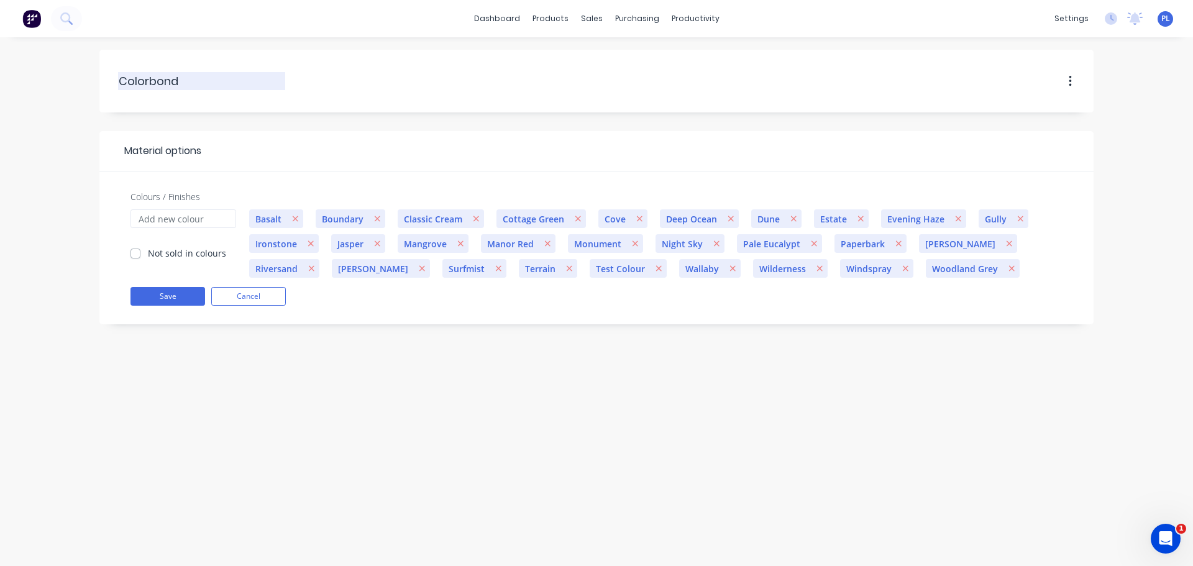
drag, startPoint x: 129, startPoint y: 89, endPoint x: 223, endPoint y: 78, distance: 94.5
click at [223, 78] on input "Colorbond" at bounding box center [202, 81] width 167 height 17
drag, startPoint x: 248, startPoint y: 156, endPoint x: 165, endPoint y: 286, distance: 154.3
click at [244, 170] on header "Material options" at bounding box center [596, 151] width 995 height 40
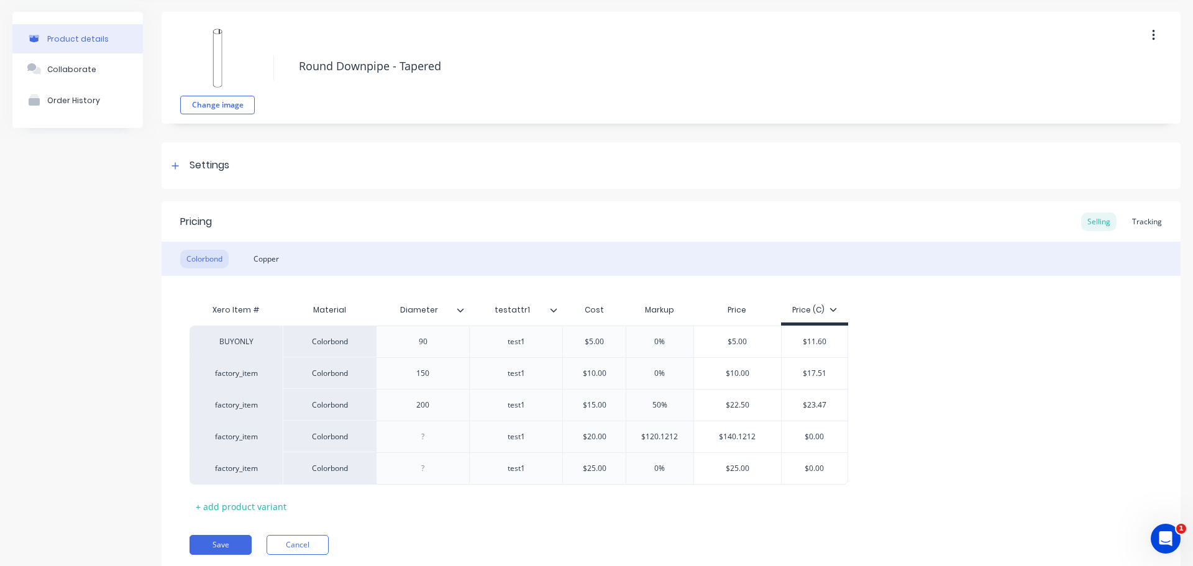
scroll to position [83, 0]
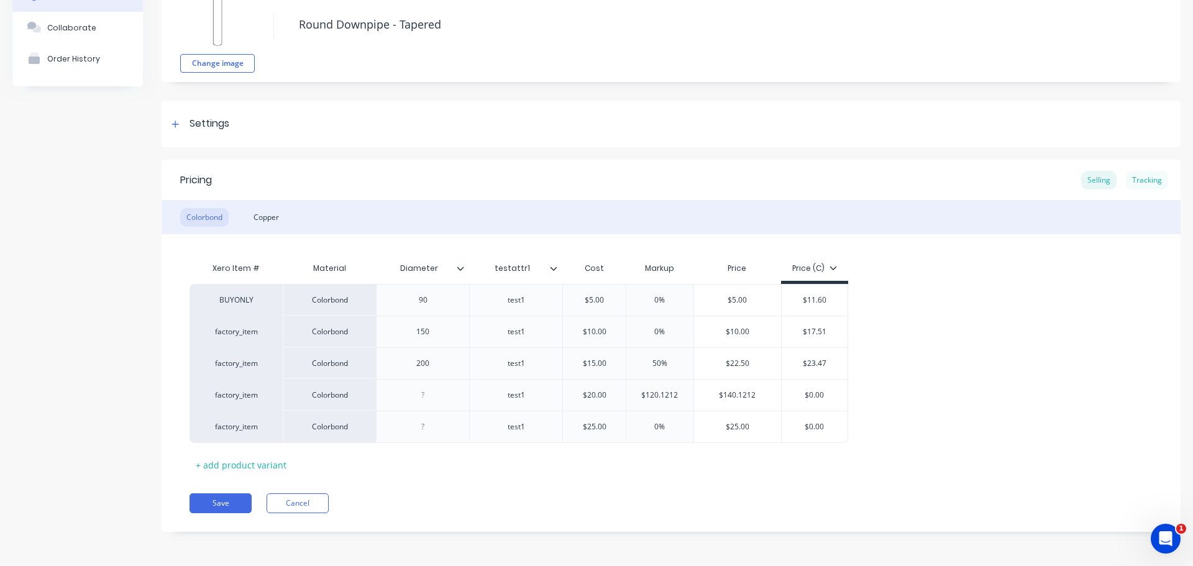
click at [1143, 188] on div "Tracking" at bounding box center [1147, 180] width 42 height 19
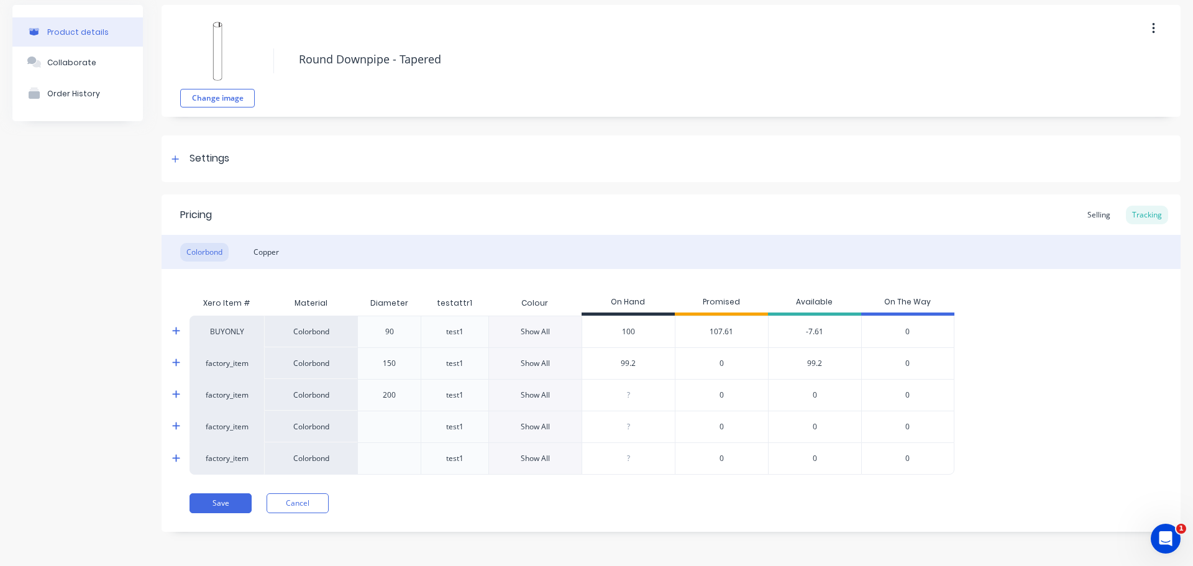
click at [525, 336] on div "Show All" at bounding box center [535, 331] width 29 height 11
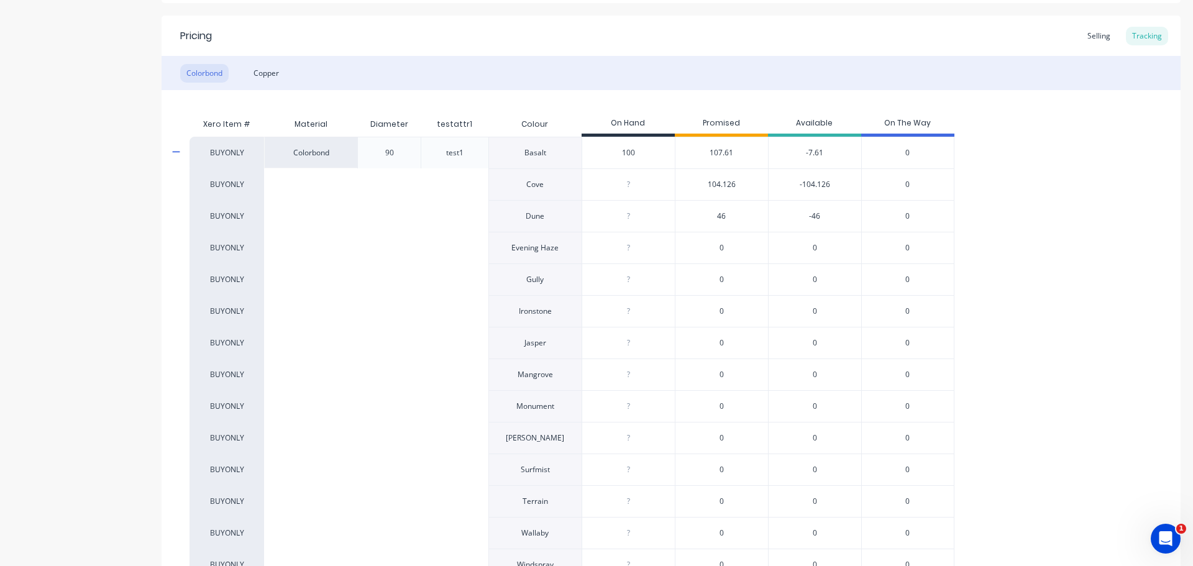
scroll to position [234, 0]
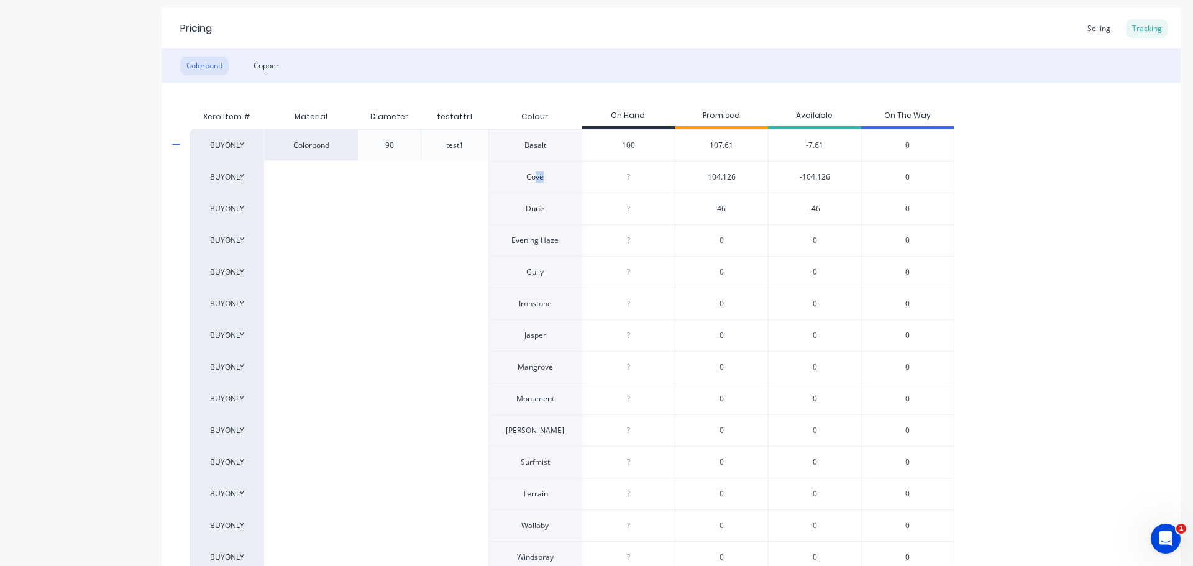
drag, startPoint x: 534, startPoint y: 175, endPoint x: 555, endPoint y: 173, distance: 21.2
click at [555, 174] on div "Cove" at bounding box center [535, 177] width 93 height 32
click at [555, 173] on div "Cove" at bounding box center [535, 177] width 93 height 32
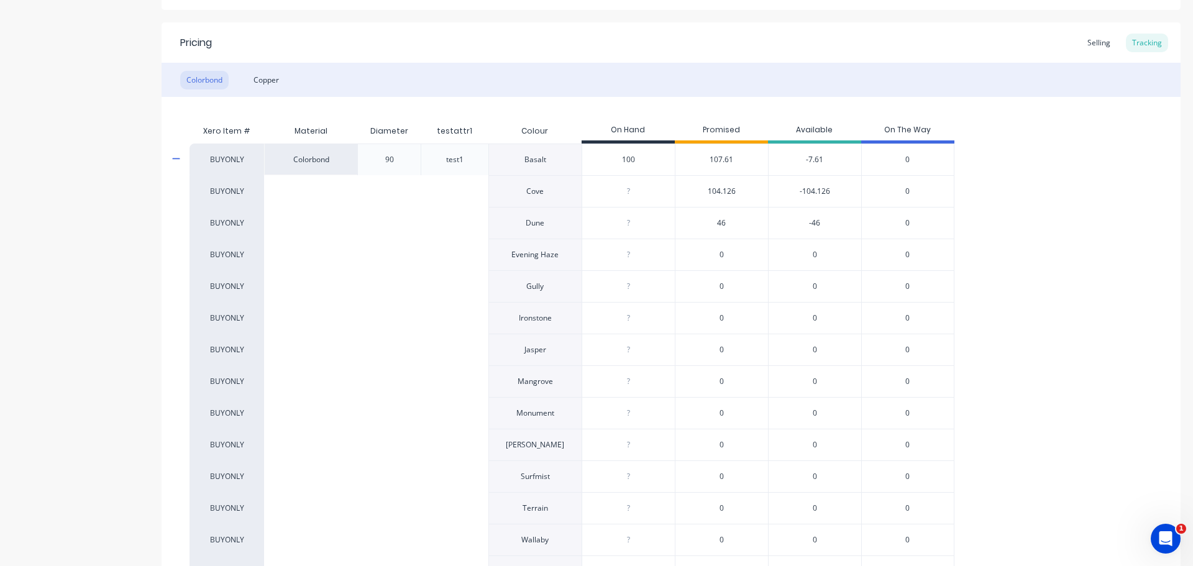
scroll to position [0, 0]
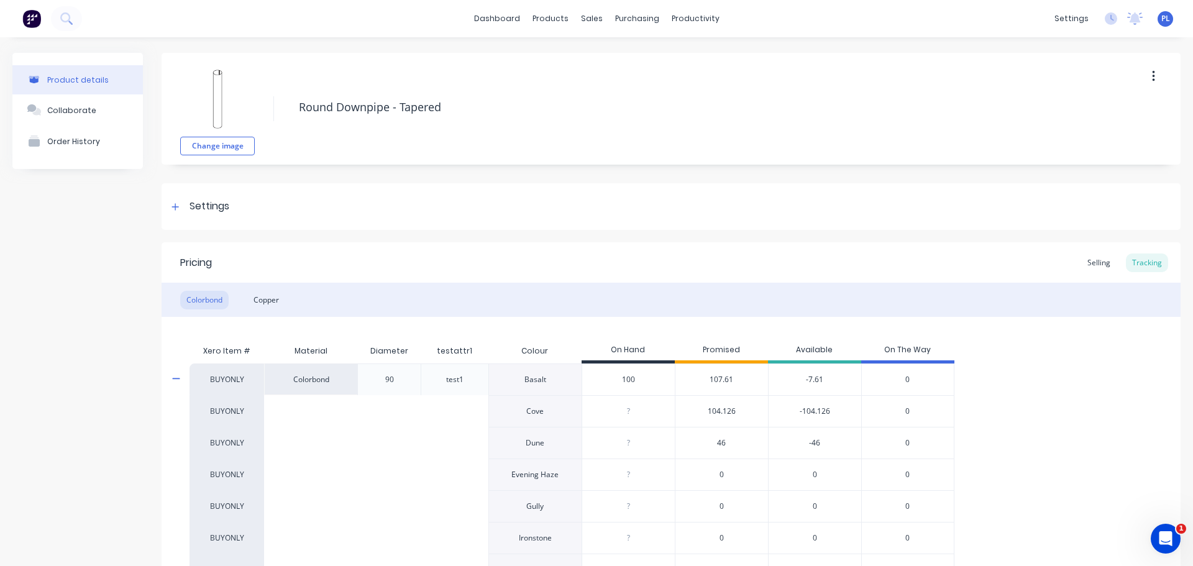
click at [177, 381] on icon at bounding box center [176, 378] width 8 height 9
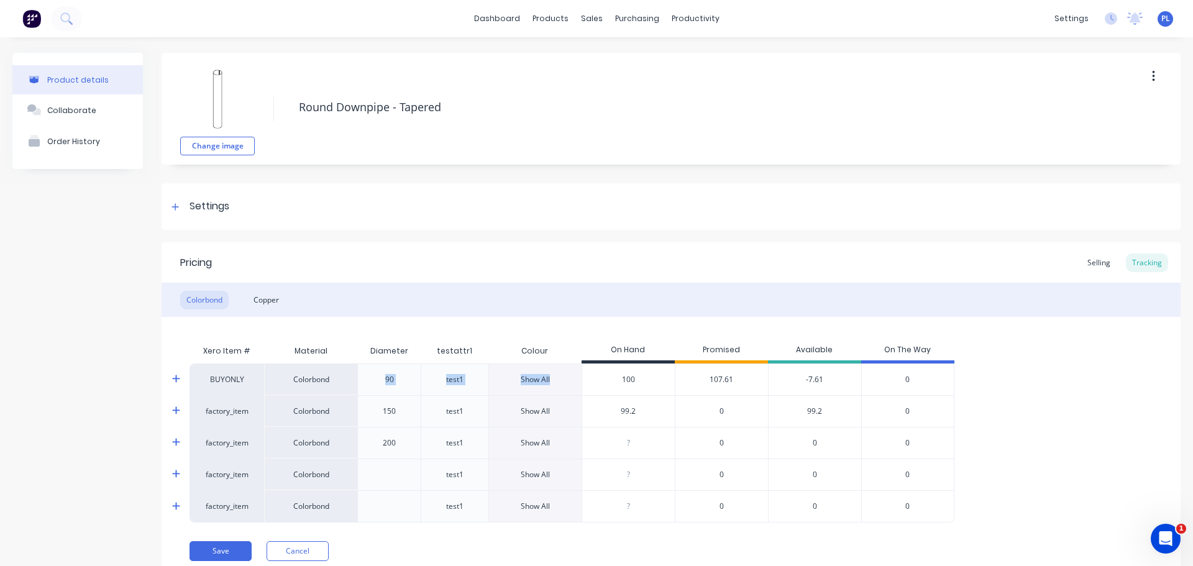
drag, startPoint x: 519, startPoint y: 385, endPoint x: 661, endPoint y: 384, distance: 142.3
click at [661, 384] on div "BUYONLY Colorbond 90 test1 Show All 100 107.61 -7.61 0" at bounding box center [585, 380] width 790 height 32
click at [810, 387] on div "-7.61" at bounding box center [814, 380] width 93 height 32
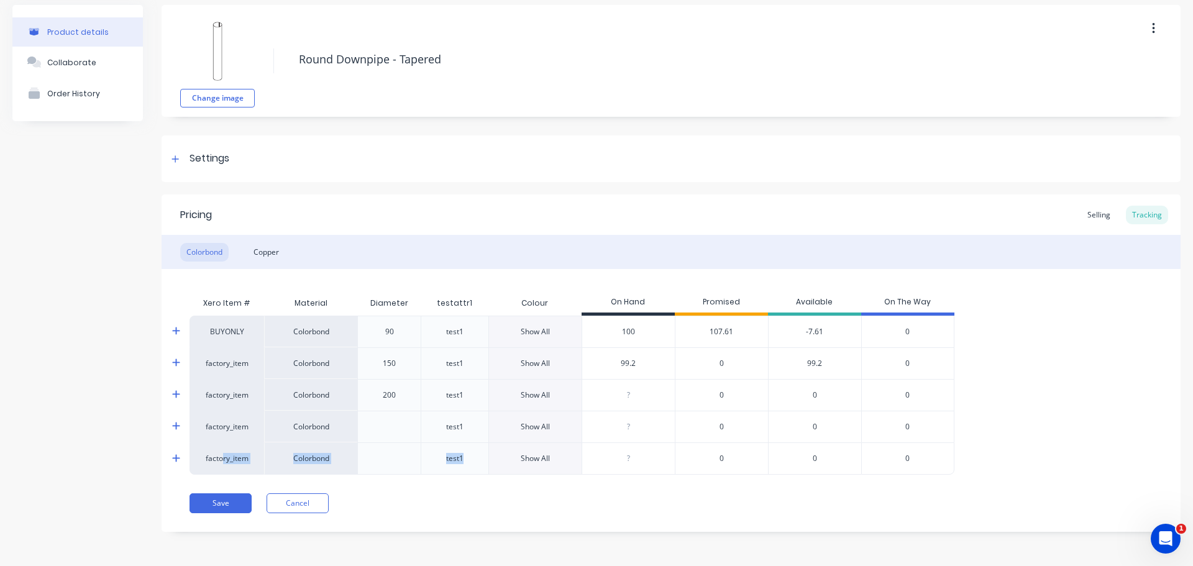
drag, startPoint x: 222, startPoint y: 456, endPoint x: 497, endPoint y: 462, distance: 275.4
click at [490, 464] on div "factory_item Colorbond test1 Show All ? 0 0 0" at bounding box center [585, 459] width 790 height 32
type input "0"
drag, startPoint x: 604, startPoint y: 390, endPoint x: 677, endPoint y: 401, distance: 73.5
click at [635, 402] on div "? 0" at bounding box center [628, 395] width 93 height 31
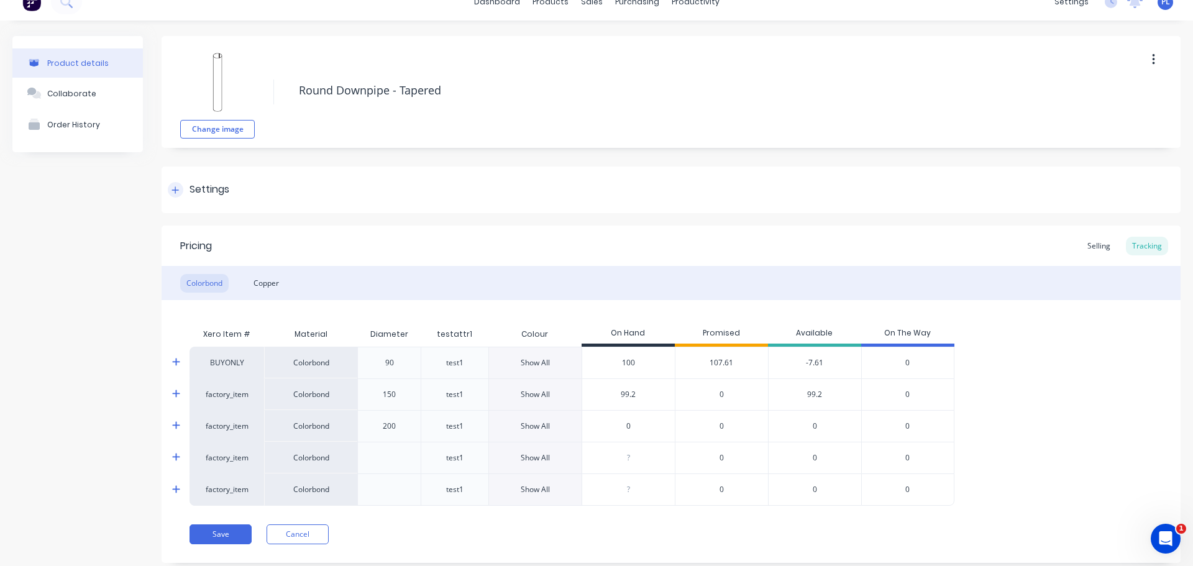
scroll to position [0, 0]
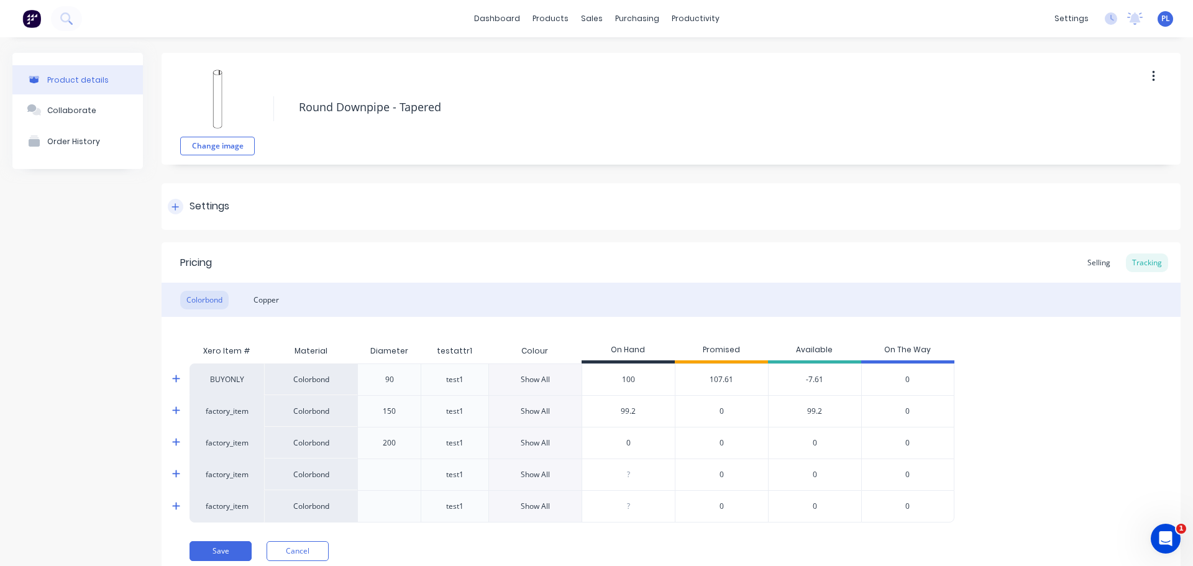
click at [231, 193] on div "Settings" at bounding box center [671, 206] width 1019 height 47
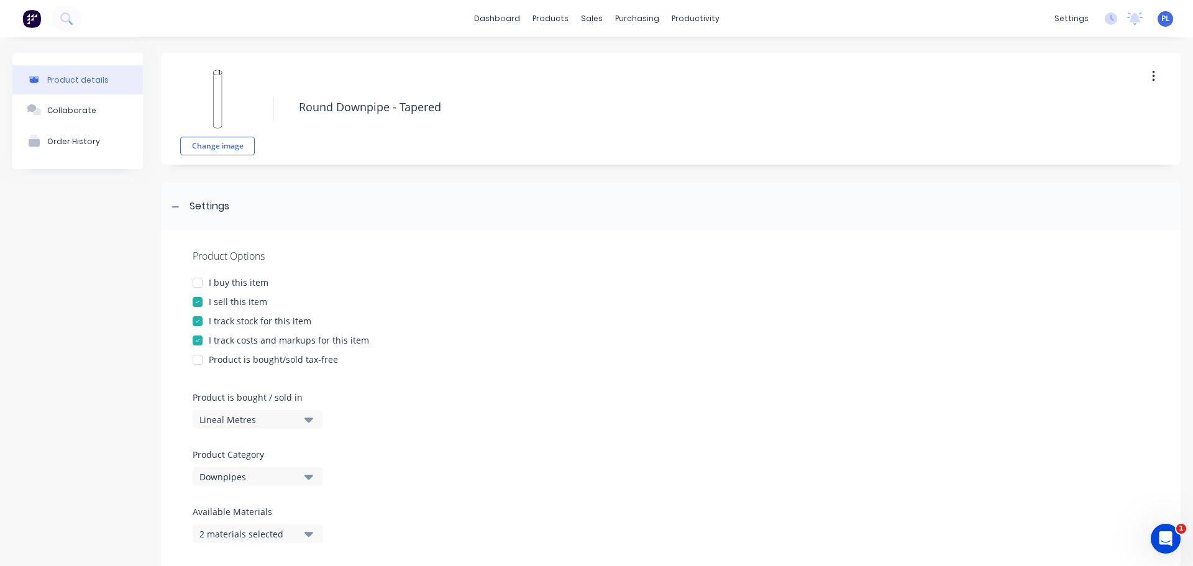
click at [232, 423] on div "Lineal Metres" at bounding box center [249, 419] width 99 height 13
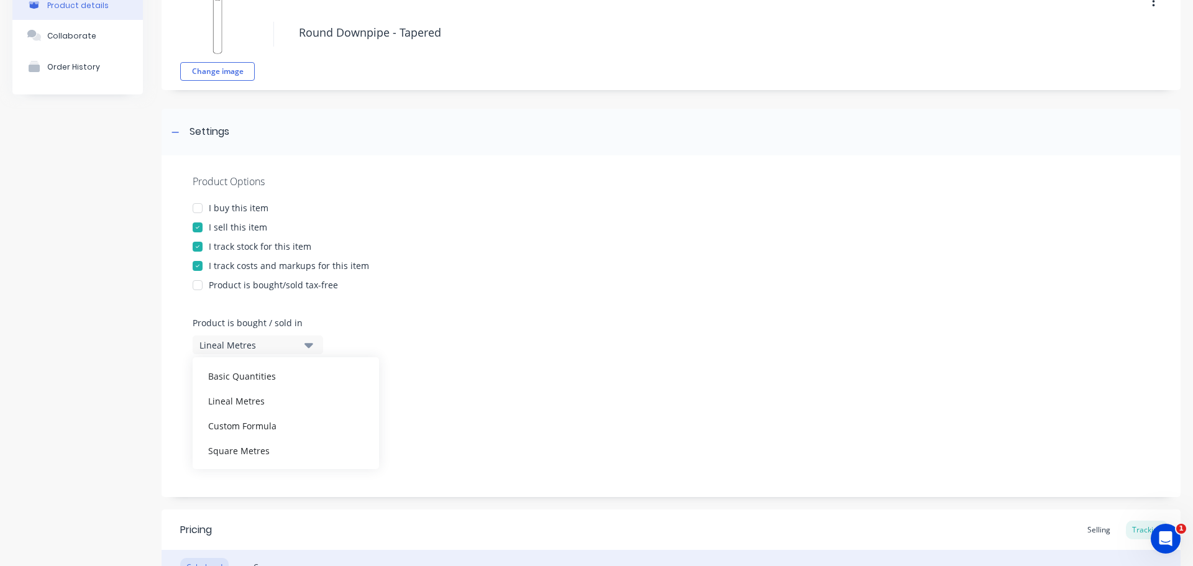
scroll to position [249, 0]
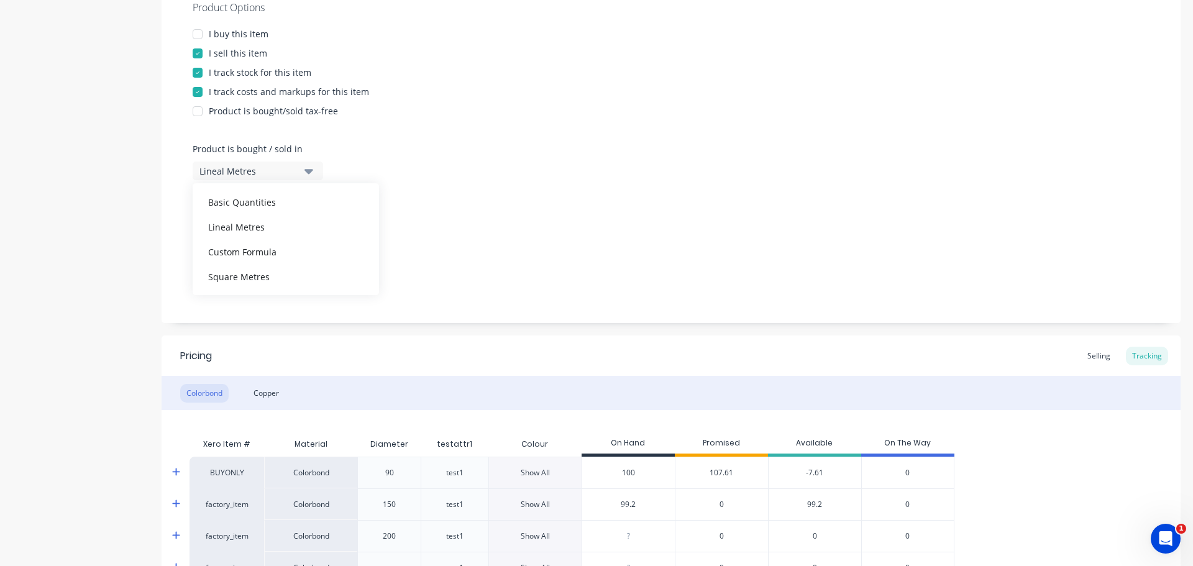
click at [701, 269] on div "Product Options I buy this item I sell this item I track stock for this item I …" at bounding box center [671, 152] width 1019 height 342
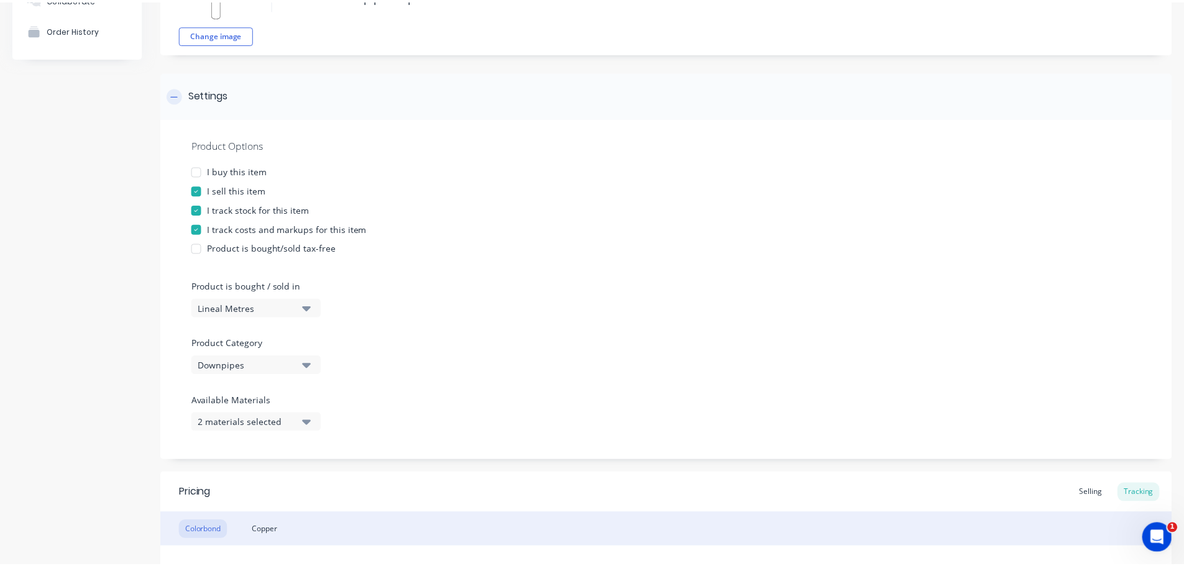
scroll to position [0, 0]
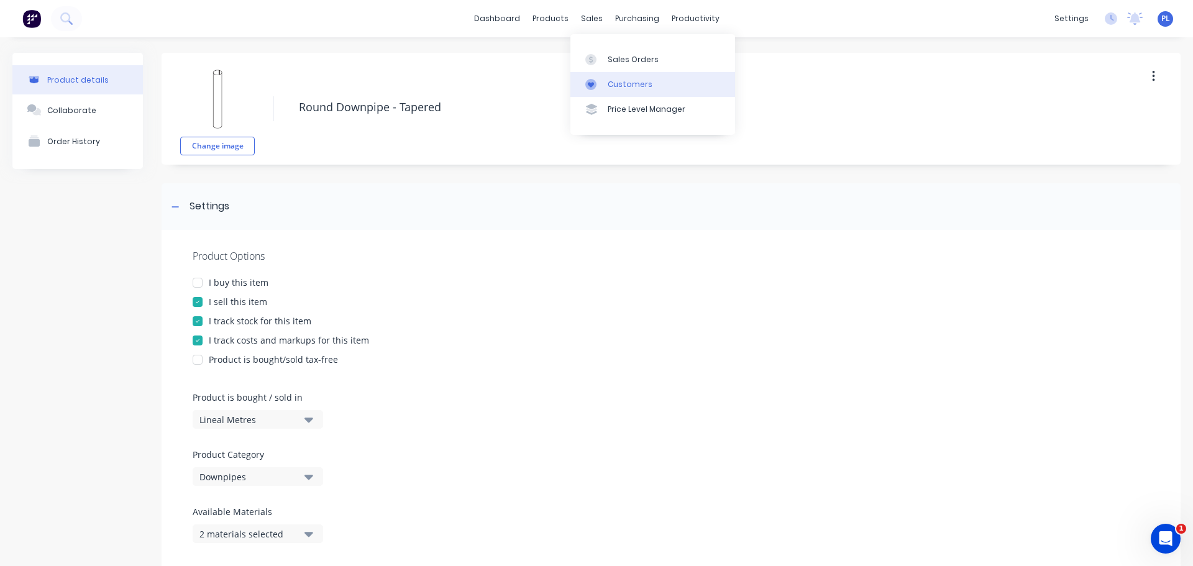
click at [622, 86] on div "Customers" at bounding box center [630, 84] width 45 height 11
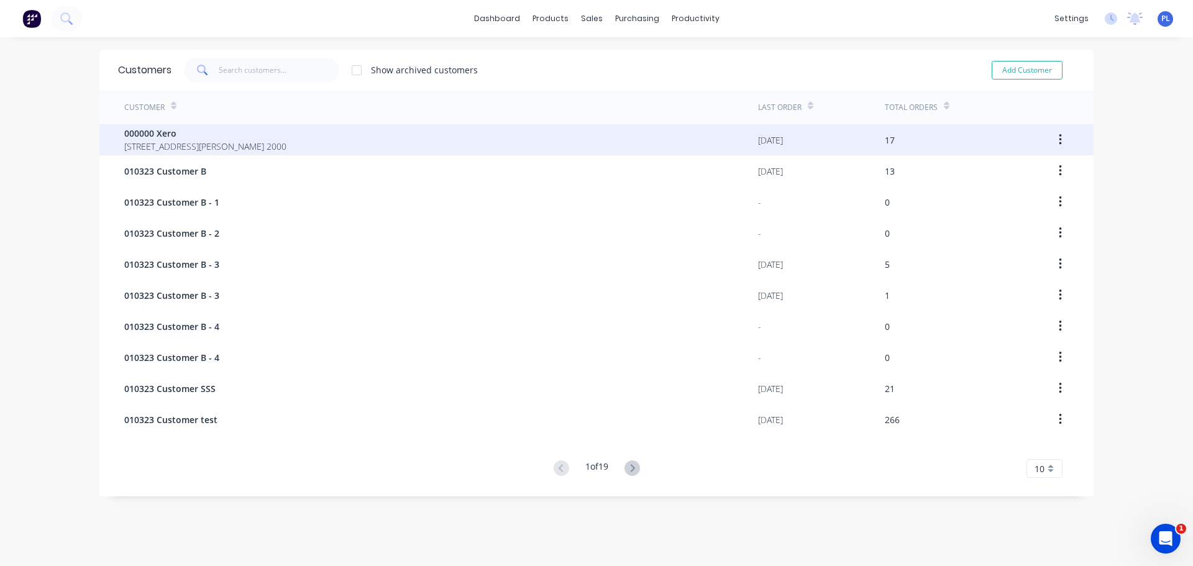
click at [224, 151] on span "281 Elizabeth St SYDNEY 2000" at bounding box center [205, 146] width 162 height 13
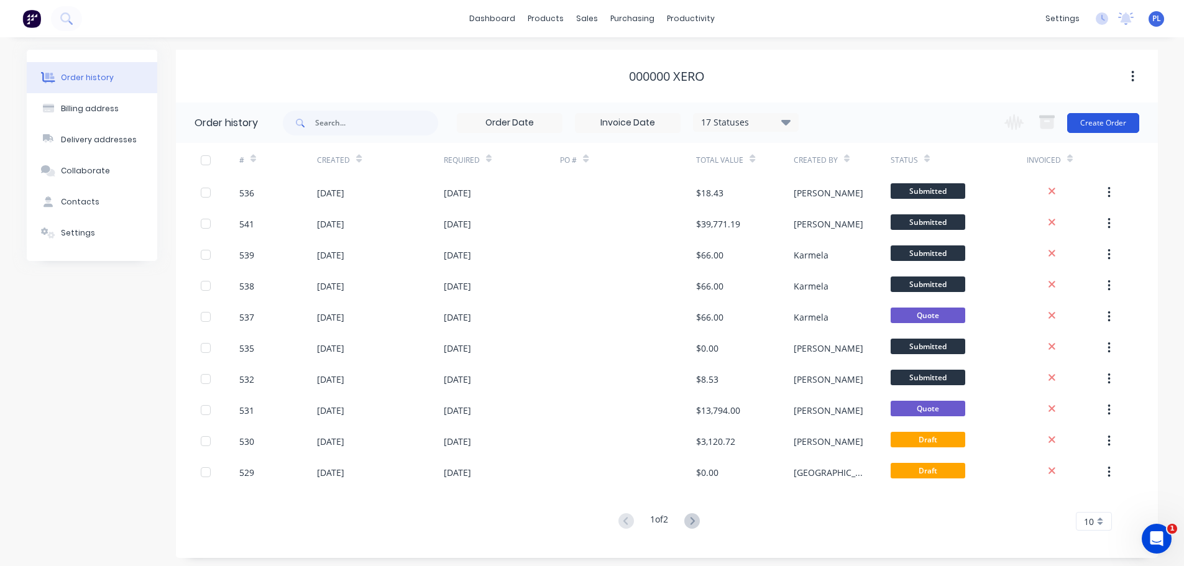
click at [1094, 125] on button "Create Order" at bounding box center [1103, 123] width 72 height 20
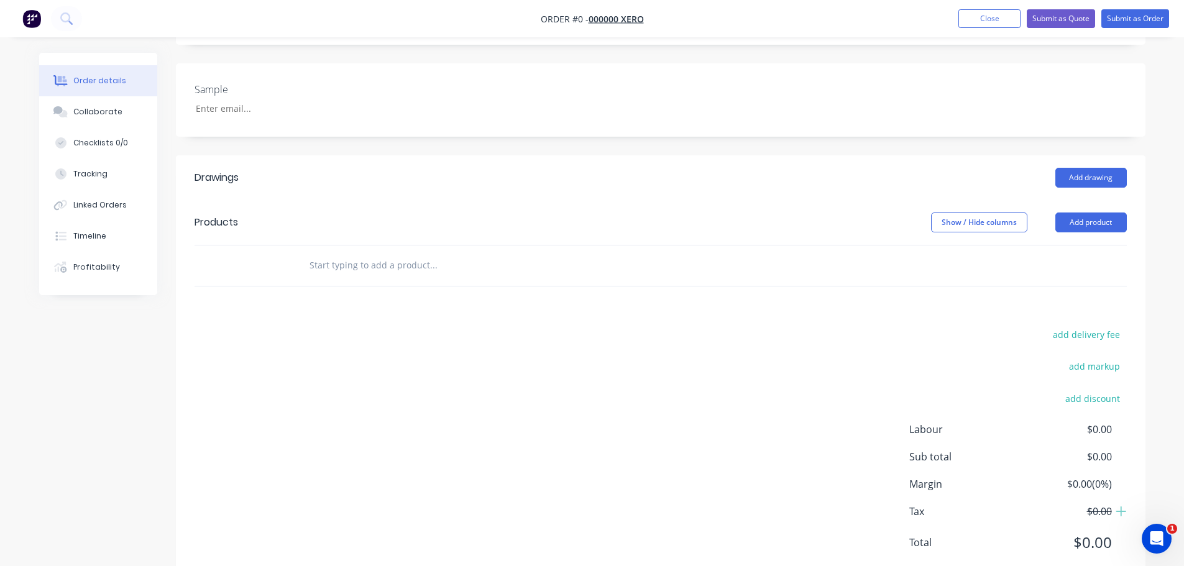
scroll to position [308, 0]
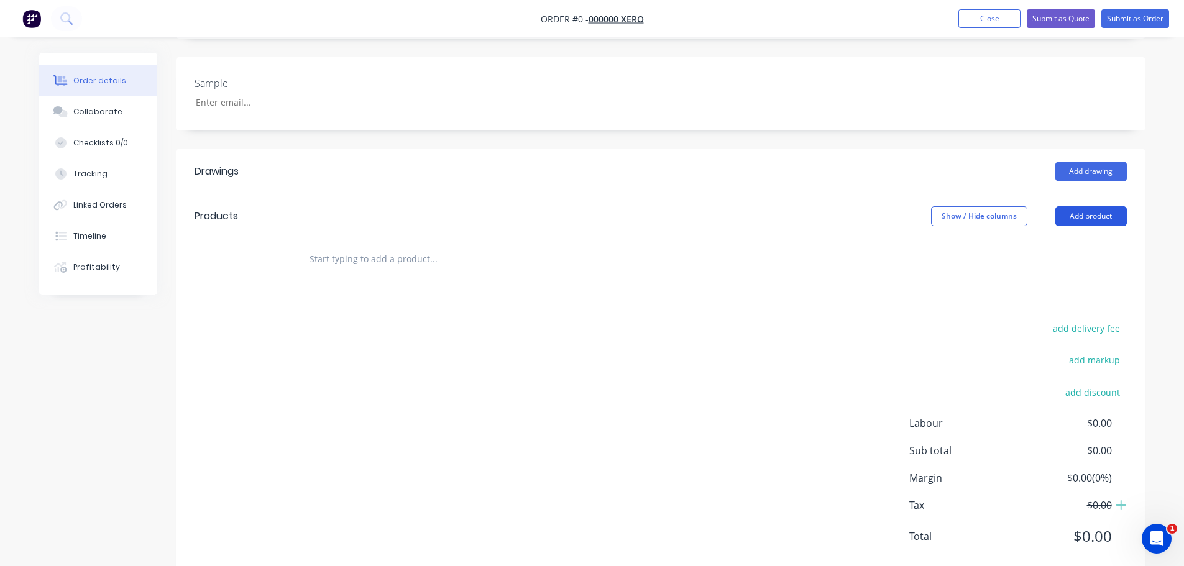
click at [1077, 206] on button "Add product" at bounding box center [1090, 216] width 71 height 20
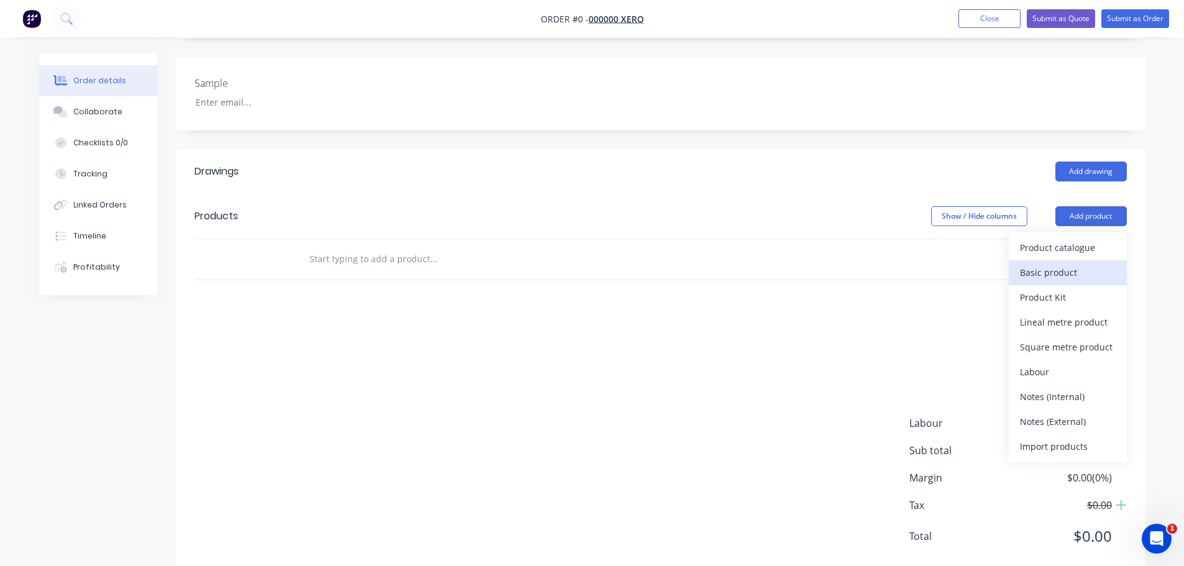
click at [1047, 264] on div "Basic product" at bounding box center [1068, 273] width 96 height 18
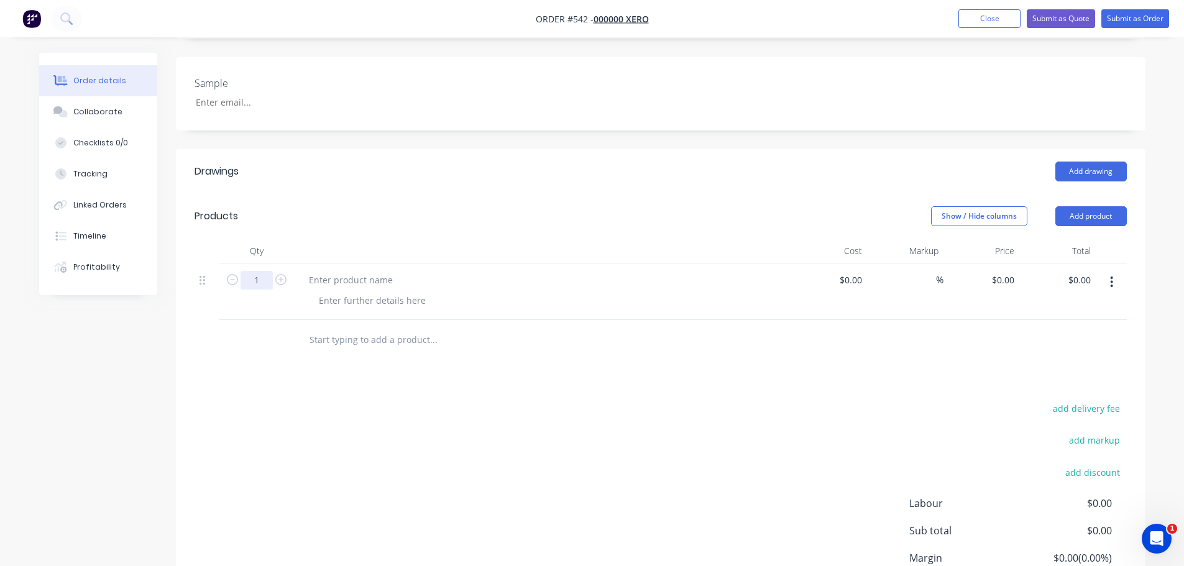
click at [253, 271] on input "1" at bounding box center [257, 280] width 32 height 19
click at [231, 320] on div at bounding box center [256, 340] width 75 height 40
click at [1002, 271] on div "0 $0.00" at bounding box center [1003, 280] width 34 height 18
type input "$5.00"
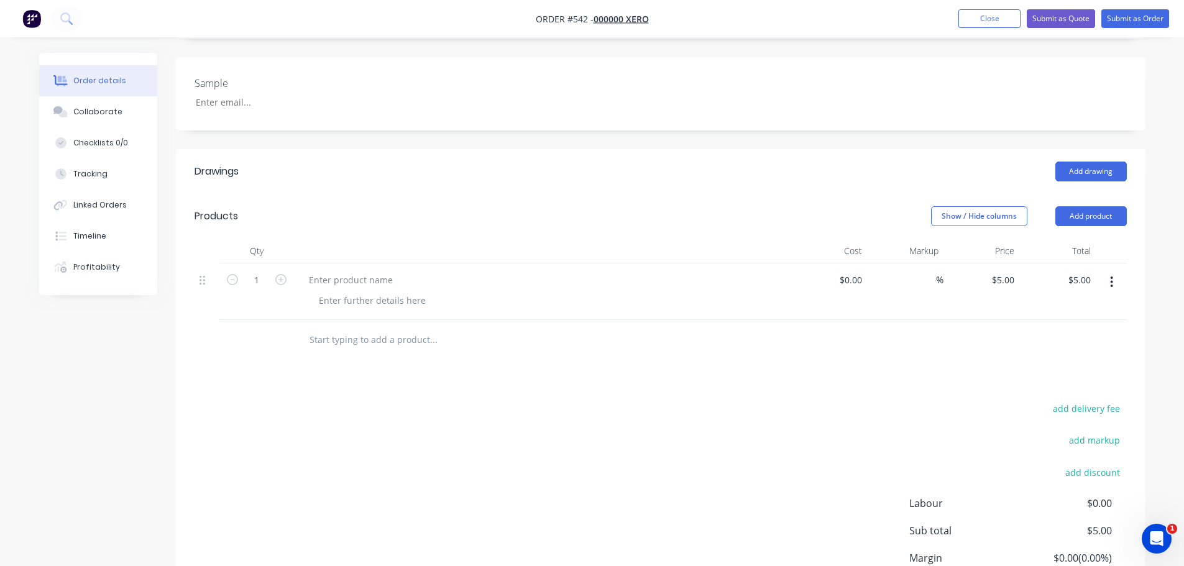
drag, startPoint x: 954, startPoint y: 324, endPoint x: 881, endPoint y: 292, distance: 80.2
click at [945, 320] on div at bounding box center [661, 340] width 932 height 40
click at [252, 271] on input "1" at bounding box center [257, 280] width 32 height 19
type input "5"
type input "$25.00"
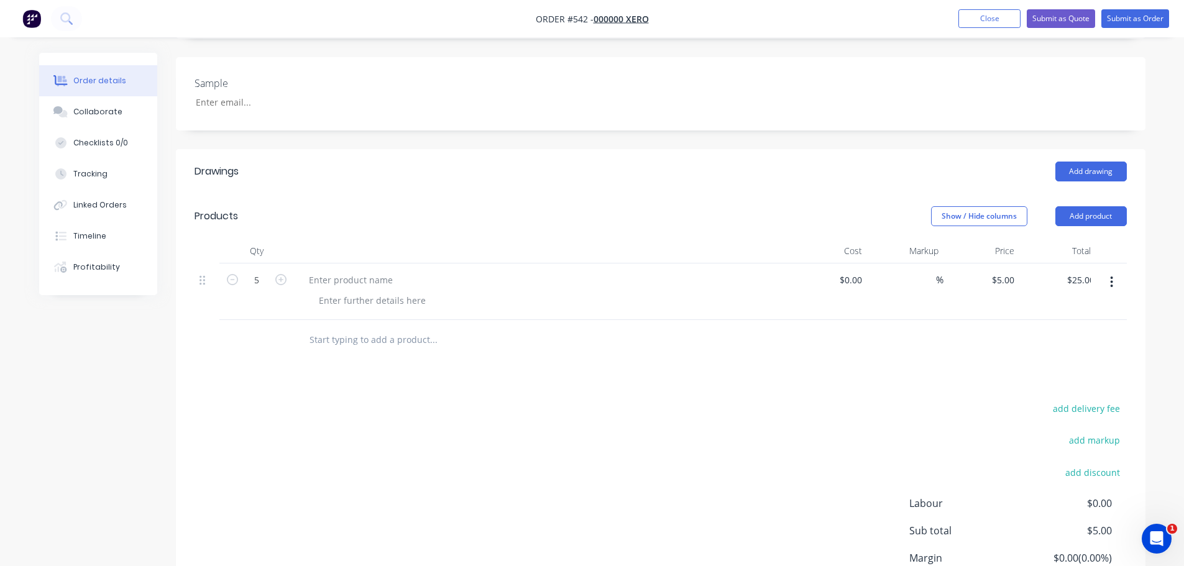
click at [708, 292] on div at bounding box center [547, 301] width 477 height 18
click at [266, 271] on input "5" at bounding box center [257, 280] width 32 height 19
type input "1.1234"
type input "$5.62"
drag, startPoint x: 492, startPoint y: 316, endPoint x: 493, endPoint y: 328, distance: 11.3
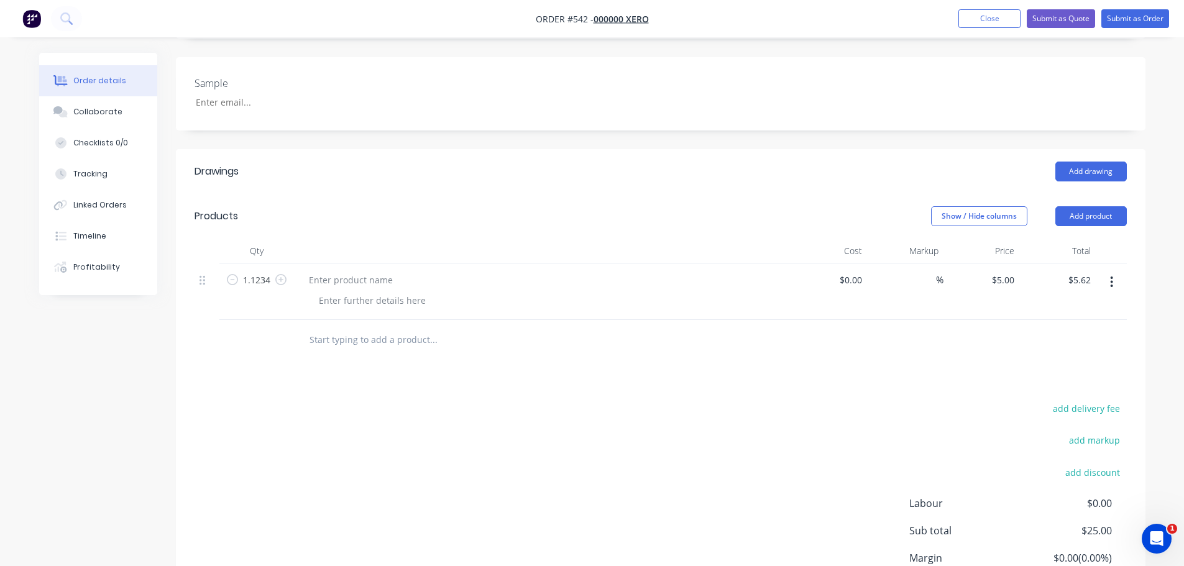
click at [492, 328] on input "text" at bounding box center [433, 340] width 249 height 25
click at [1102, 206] on button "Add product" at bounding box center [1090, 216] width 71 height 20
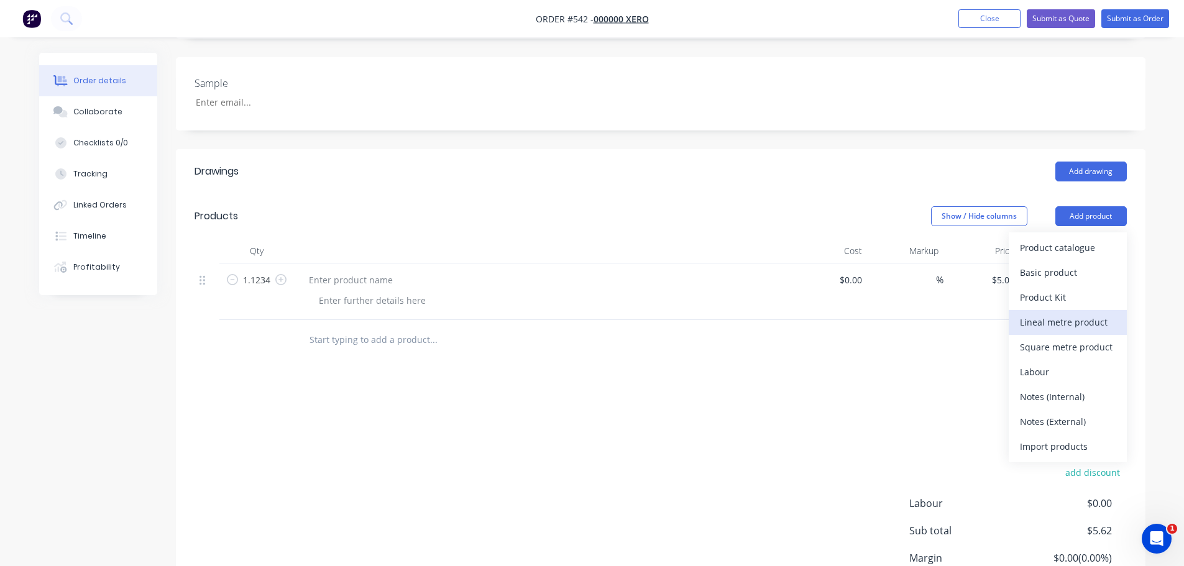
click at [1050, 313] on div "Lineal metre product" at bounding box center [1068, 322] width 96 height 18
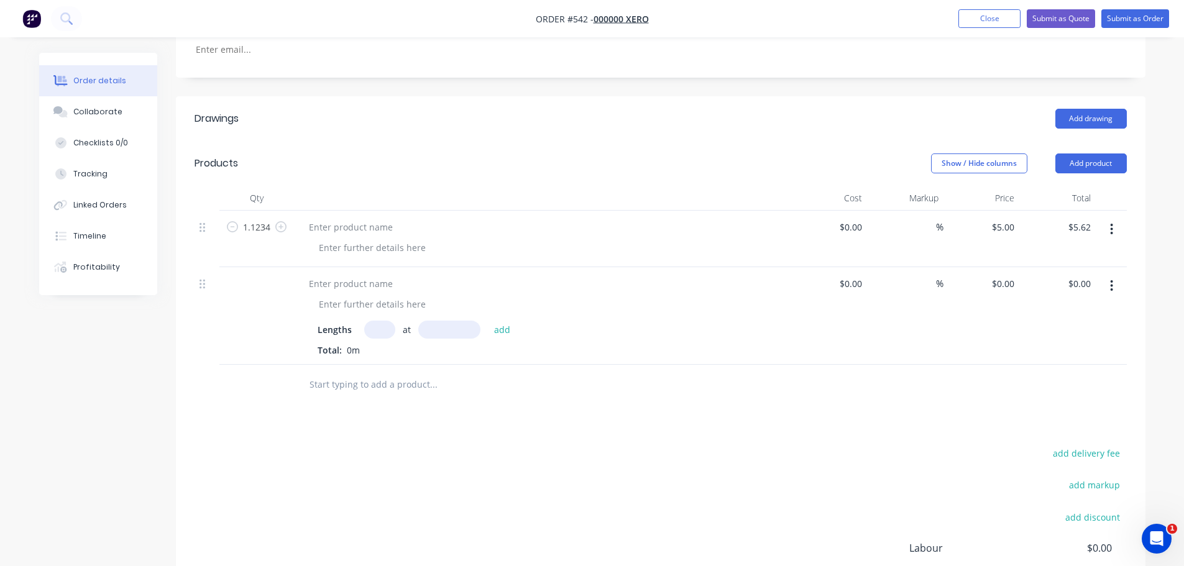
scroll to position [433, 0]
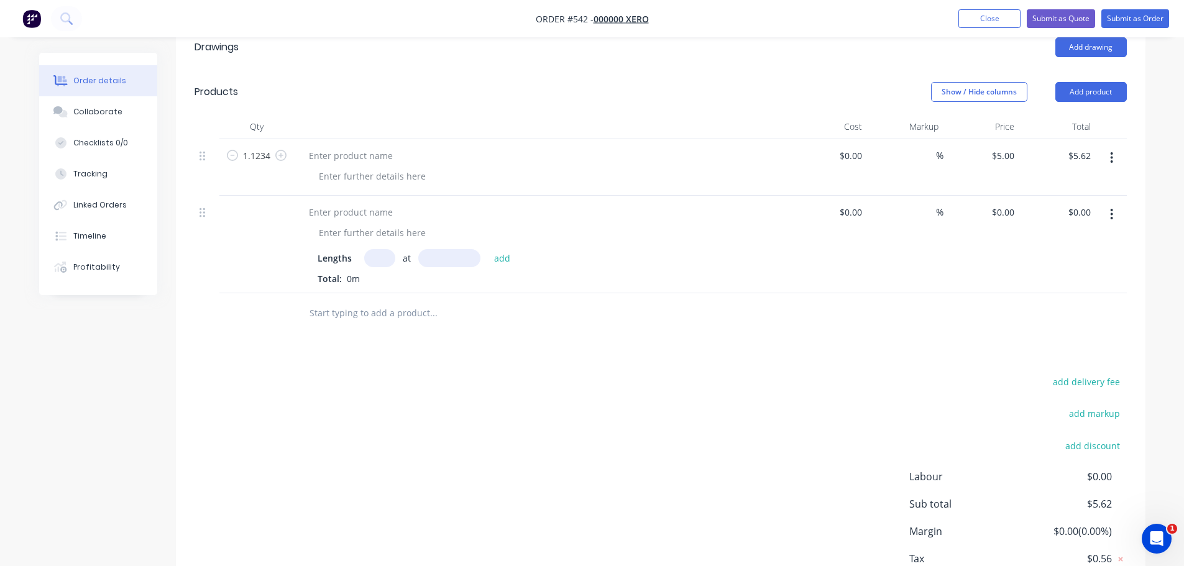
drag, startPoint x: 251, startPoint y: 173, endPoint x: 271, endPoint y: 199, distance: 32.3
click at [275, 203] on div at bounding box center [256, 245] width 75 height 98
click at [377, 249] on input "text" at bounding box center [379, 258] width 31 height 18
type input "3"
type input "1000"
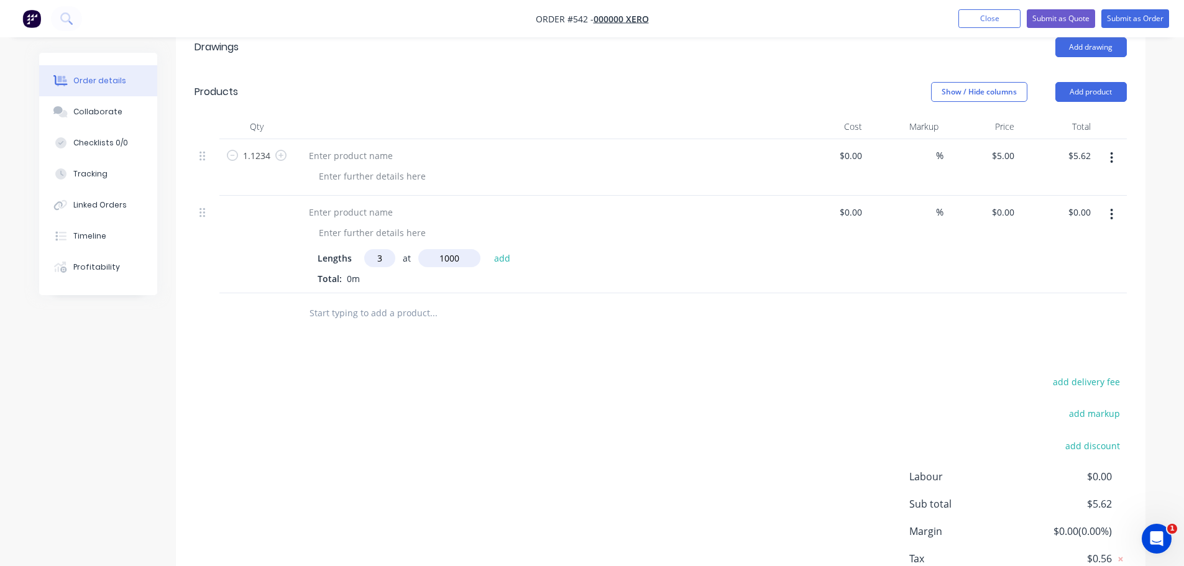
click at [488, 249] on button "add" at bounding box center [502, 257] width 29 height 17
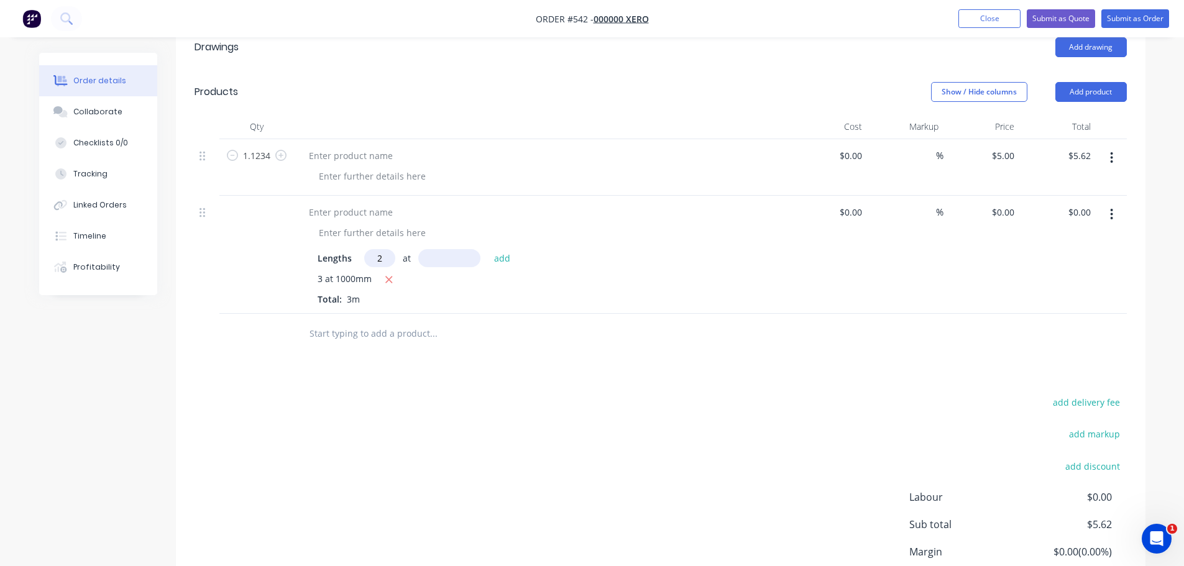
type input "2"
click at [449, 249] on input "text" at bounding box center [449, 258] width 62 height 18
type input "550"
click at [488, 249] on button "add" at bounding box center [502, 257] width 29 height 17
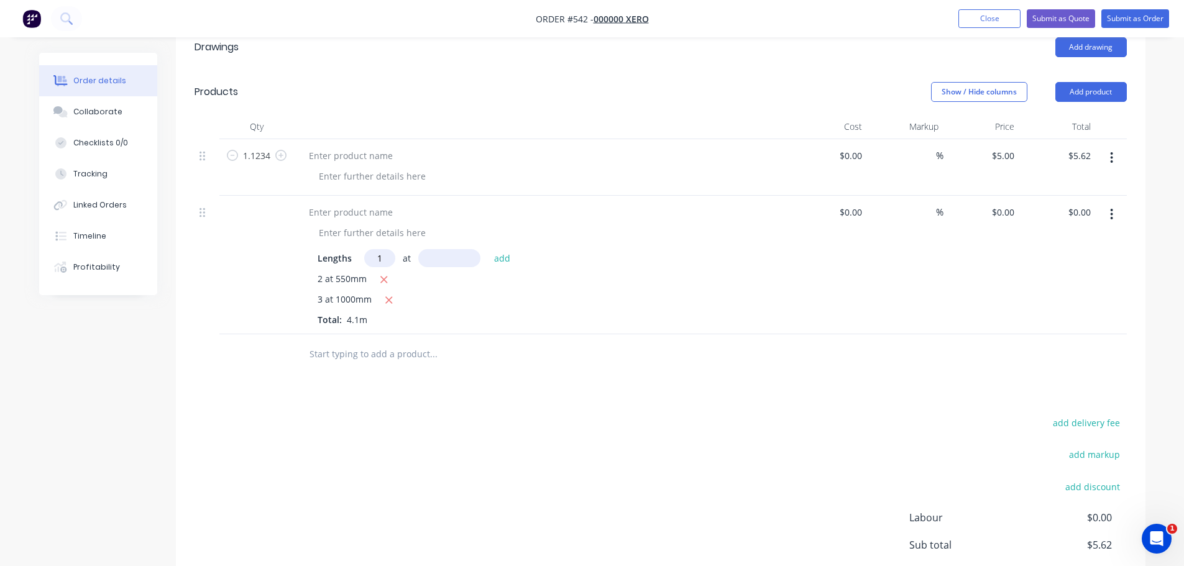
type input "1"
click at [474, 249] on input "text" at bounding box center [449, 258] width 62 height 18
type input "123mm"
click at [498, 249] on button "add" at bounding box center [502, 257] width 29 height 17
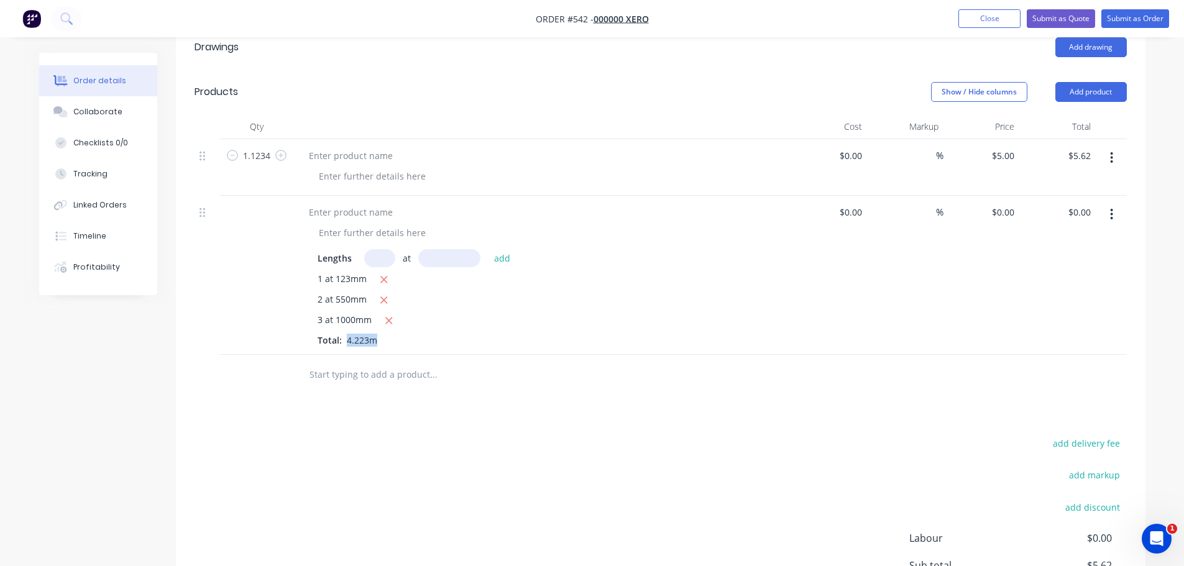
drag, startPoint x: 342, startPoint y: 310, endPoint x: 381, endPoint y: 320, distance: 40.6
click at [381, 320] on div "Lengths at add 1 at 123mm 2 at 550mm 3 at 1000mm Total: 4.223m" at bounding box center [542, 275] width 497 height 159
click at [359, 319] on div "Lengths at add 1 at 123mm 2 at 550mm 3 at 1000mm Total: 4.223m" at bounding box center [542, 275] width 497 height 159
click at [1003, 203] on div "0 0" at bounding box center [1009, 212] width 19 height 18
type input "$5.00"
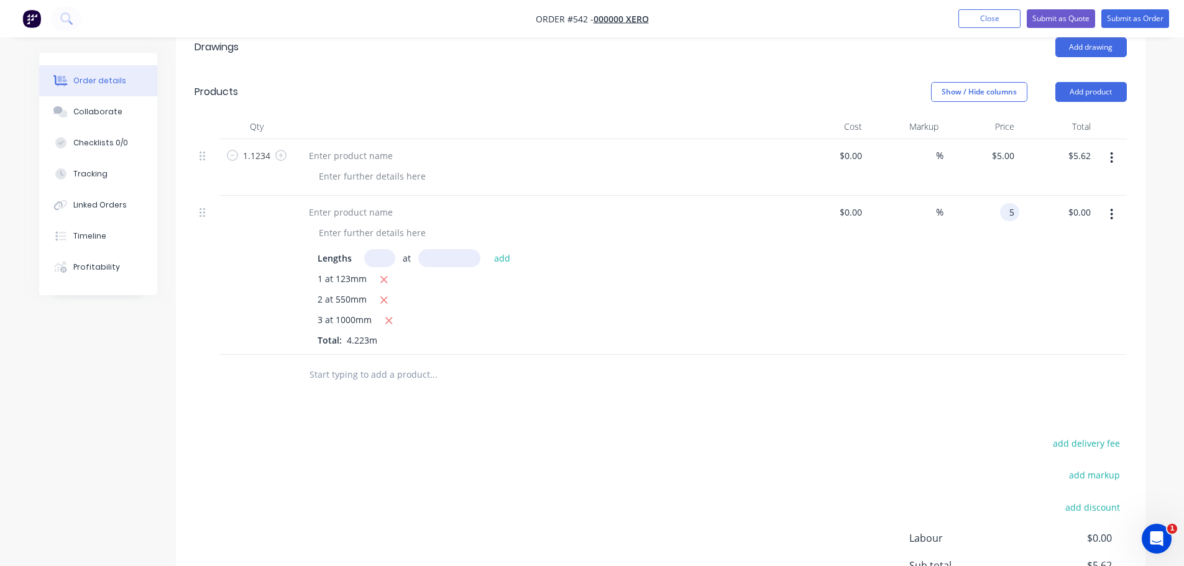
type input "$30.00"
click at [751, 355] on div at bounding box center [661, 375] width 932 height 40
drag, startPoint x: 335, startPoint y: 288, endPoint x: 372, endPoint y: 295, distance: 37.8
click at [372, 313] on div "3 at 1000mm" at bounding box center [543, 321] width 450 height 16
click at [342, 313] on span "3 at 1000mm" at bounding box center [345, 321] width 54 height 16
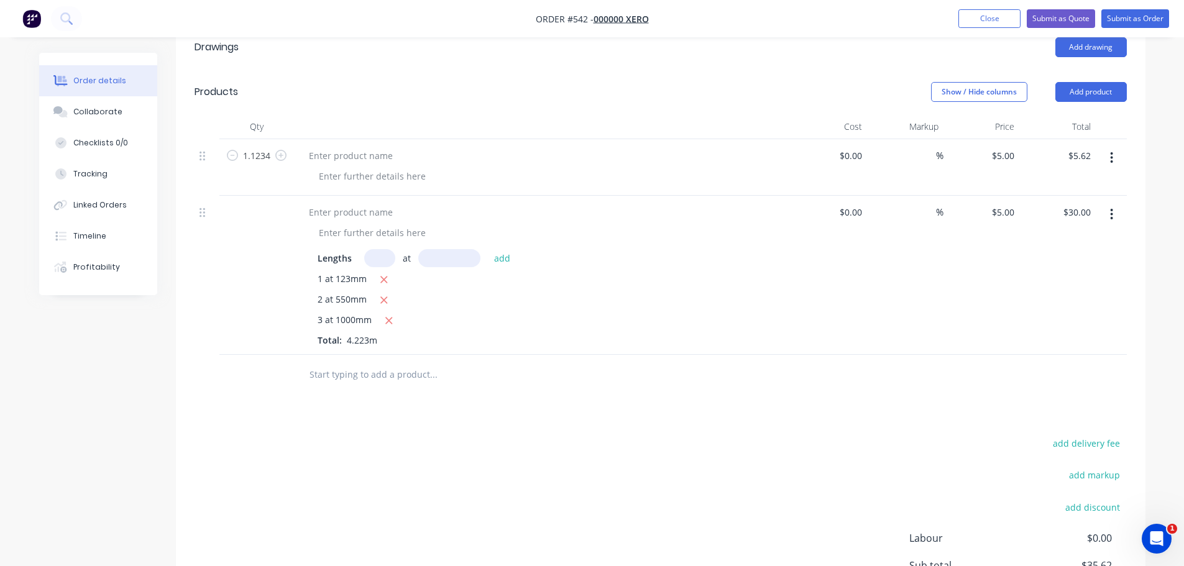
click at [812, 311] on div "$0.00 $0.00" at bounding box center [829, 275] width 76 height 159
drag, startPoint x: 334, startPoint y: 247, endPoint x: 363, endPoint y: 248, distance: 28.6
click at [363, 272] on span "1 at 123mm" at bounding box center [342, 280] width 49 height 16
drag, startPoint x: 340, startPoint y: 268, endPoint x: 365, endPoint y: 267, distance: 24.9
click at [365, 293] on span "2 at 550mm" at bounding box center [342, 301] width 49 height 16
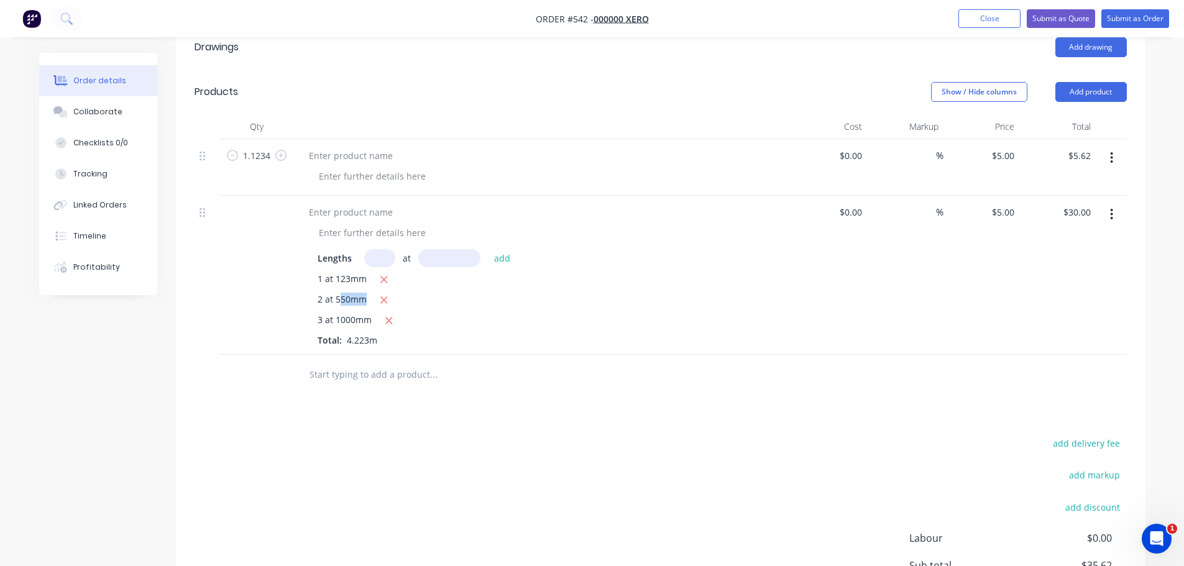
click at [361, 293] on span "2 at 550mm" at bounding box center [342, 301] width 49 height 16
drag, startPoint x: 332, startPoint y: 265, endPoint x: 374, endPoint y: 264, distance: 42.3
click at [374, 293] on div "2 at 550mm" at bounding box center [543, 301] width 450 height 16
click at [1100, 82] on button "Add product" at bounding box center [1090, 92] width 71 height 20
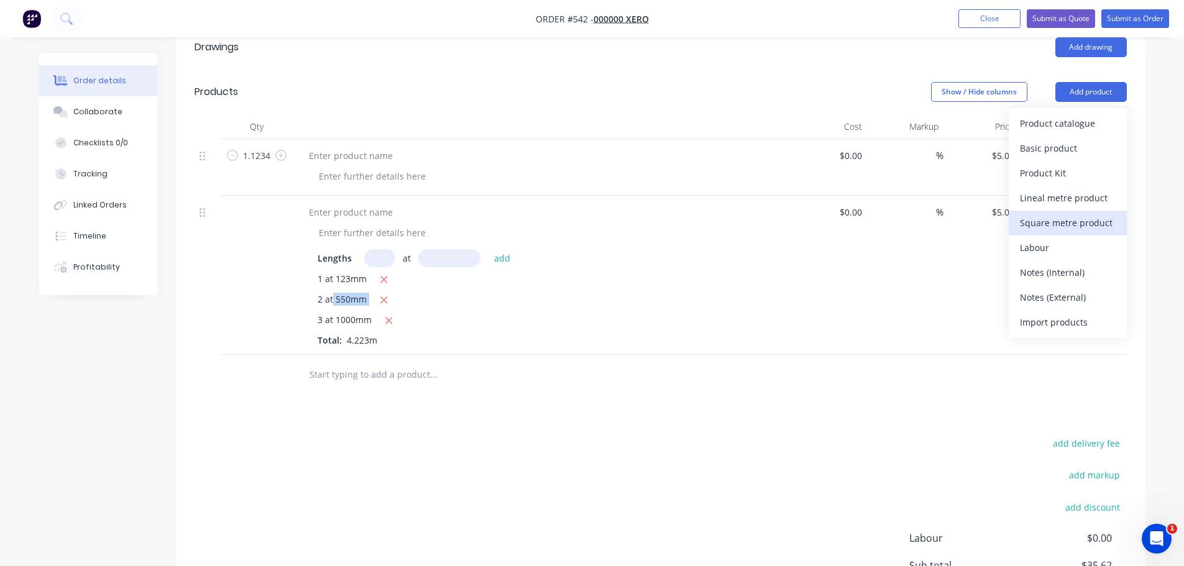
click at [1057, 214] on div "Square metre product" at bounding box center [1068, 223] width 96 height 18
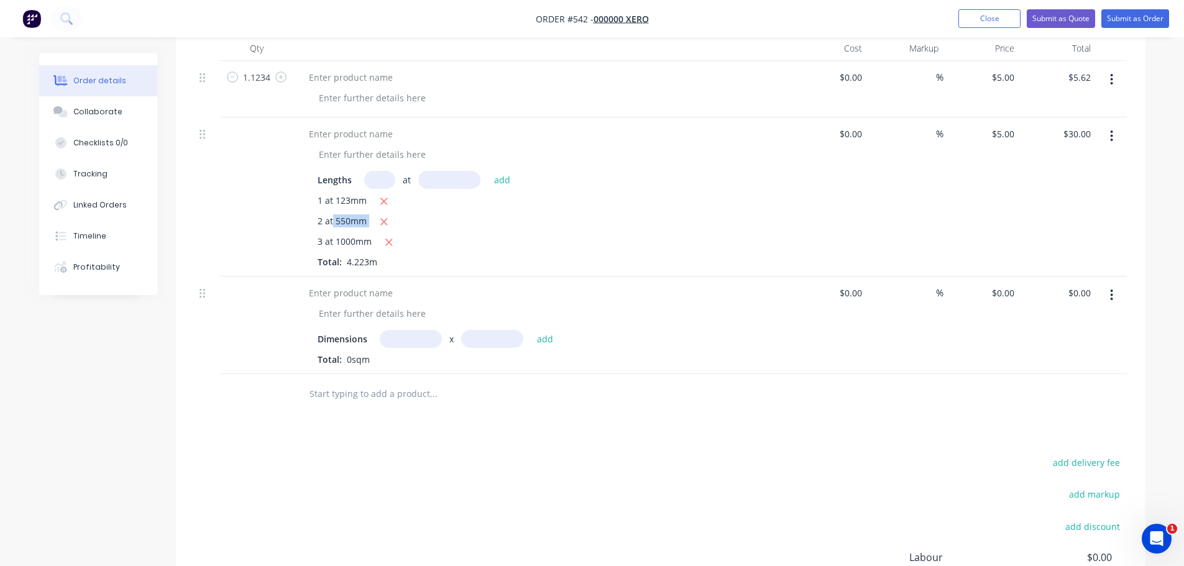
scroll to position [645, 0]
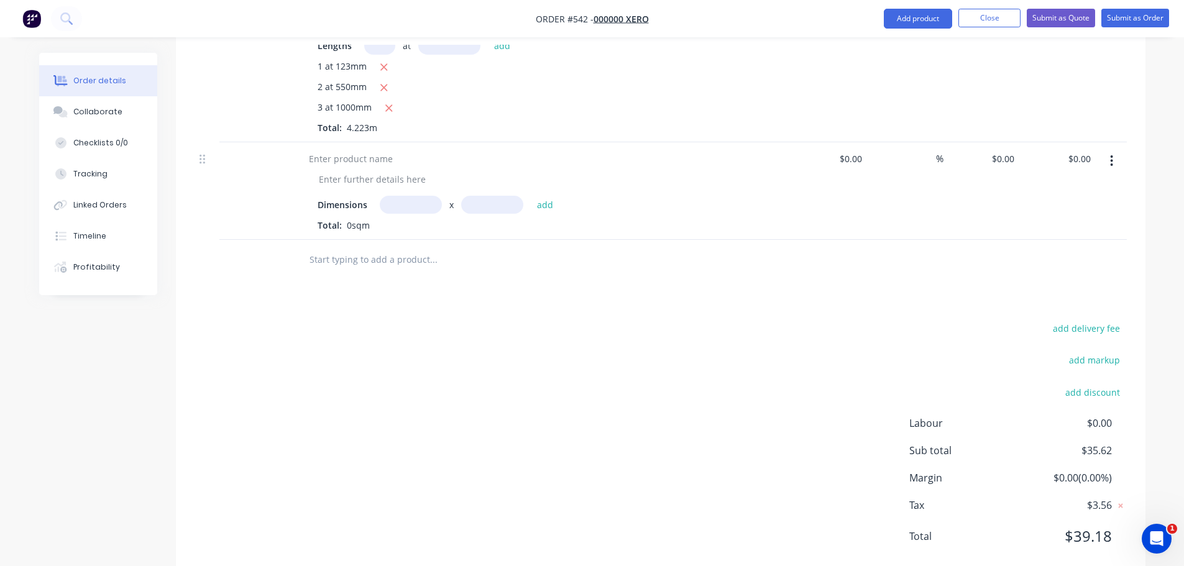
click at [413, 196] on input "text" at bounding box center [411, 205] width 62 height 18
type input "2m"
click at [476, 196] on input "text" at bounding box center [492, 205] width 62 height 18
type input "2m"
click at [544, 196] on button "add" at bounding box center [545, 204] width 29 height 17
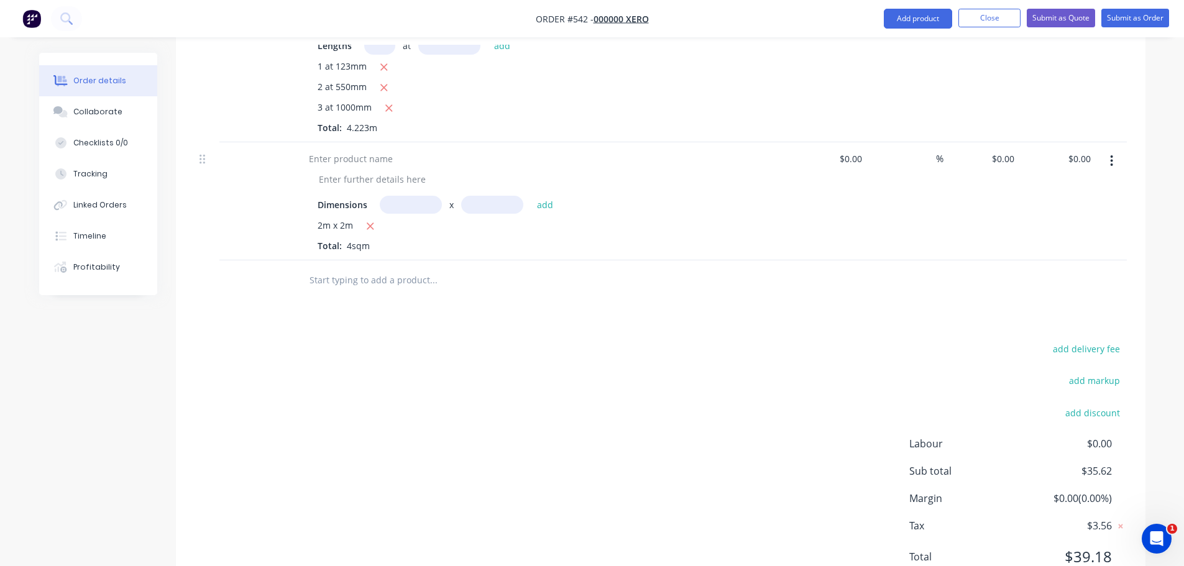
click at [406, 196] on div "Dimensions x add 2m x 2m Total: 4sqm" at bounding box center [543, 224] width 450 height 57
drag, startPoint x: 349, startPoint y: 205, endPoint x: 367, endPoint y: 218, distance: 22.3
click at [367, 219] on div "2m x 2m Total: 4sqm" at bounding box center [543, 236] width 450 height 34
click at [367, 240] on span "4sqm" at bounding box center [358, 246] width 33 height 12
drag, startPoint x: 344, startPoint y: 213, endPoint x: 459, endPoint y: 212, distance: 115.6
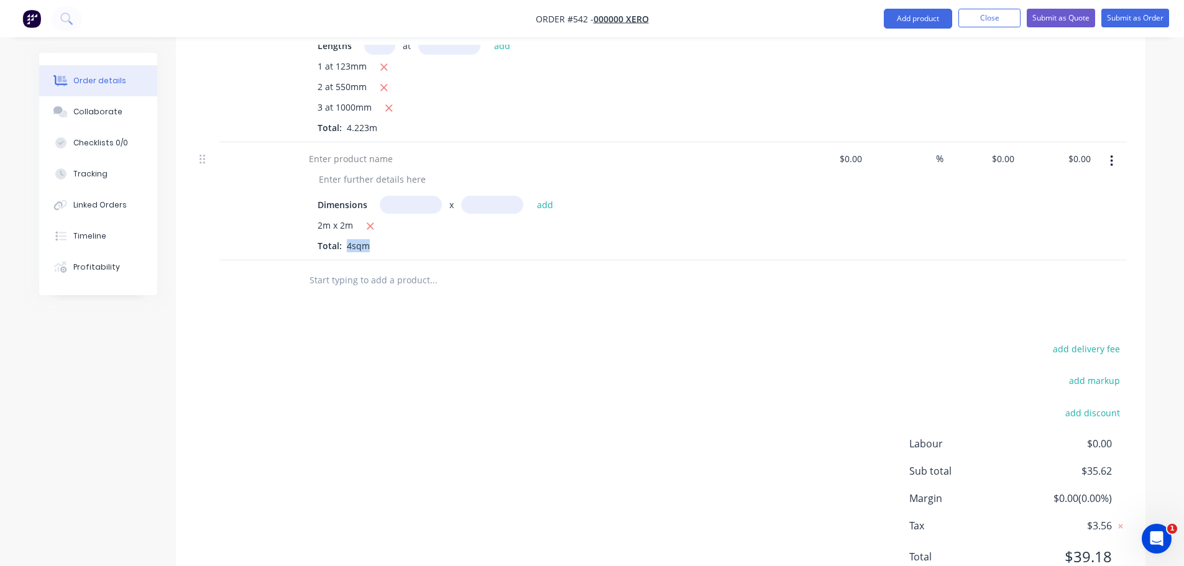
click at [459, 219] on div "2m x 2m Total: 4sqm" at bounding box center [543, 236] width 450 height 34
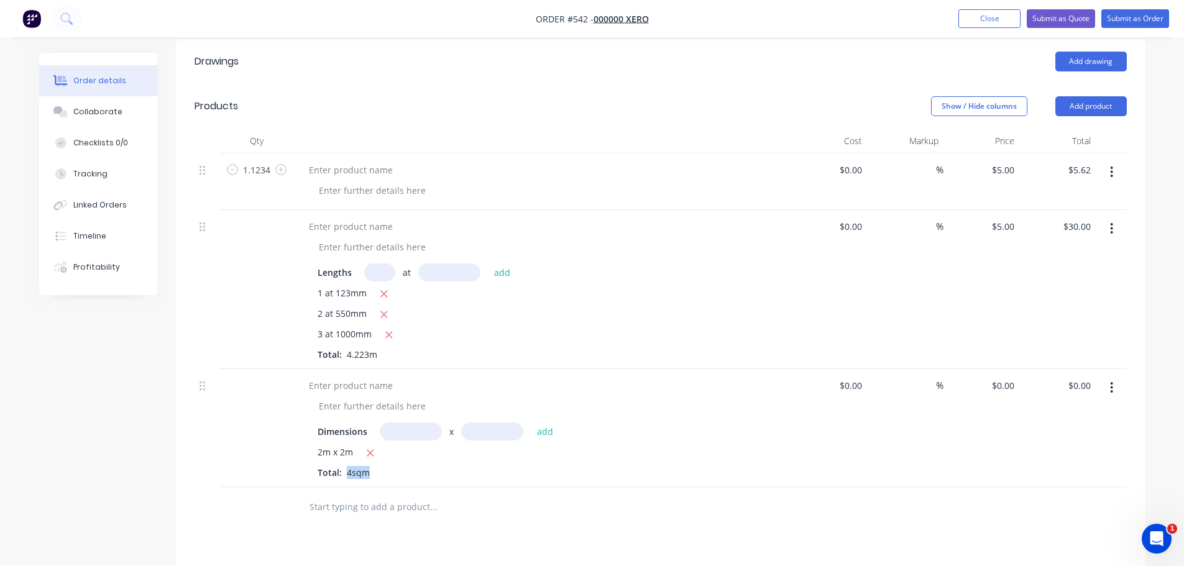
scroll to position [397, 0]
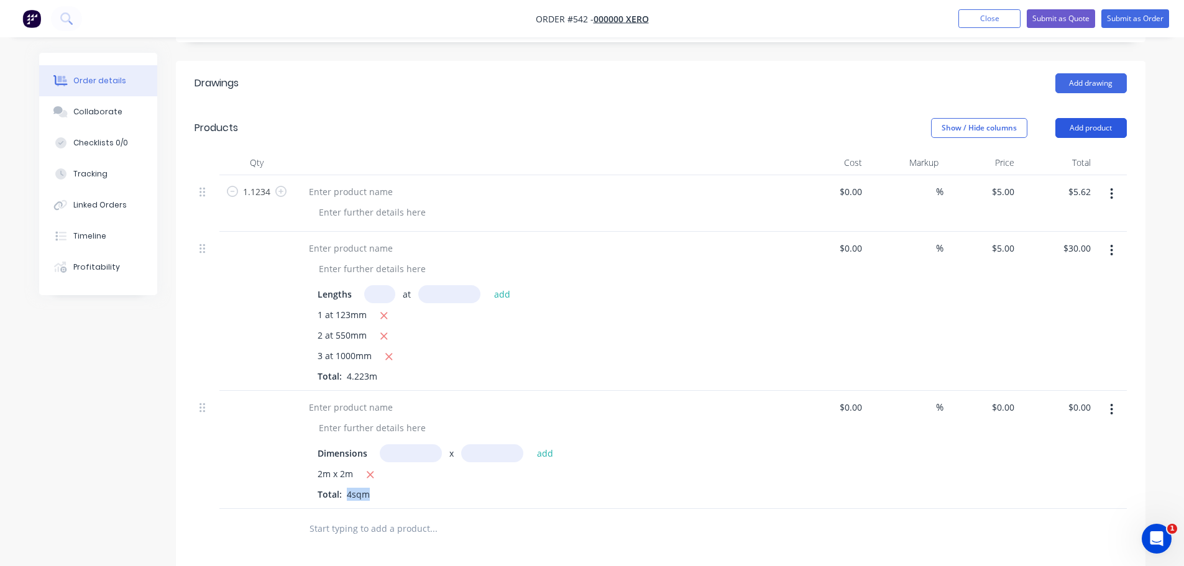
click at [1095, 118] on button "Add product" at bounding box center [1090, 128] width 71 height 20
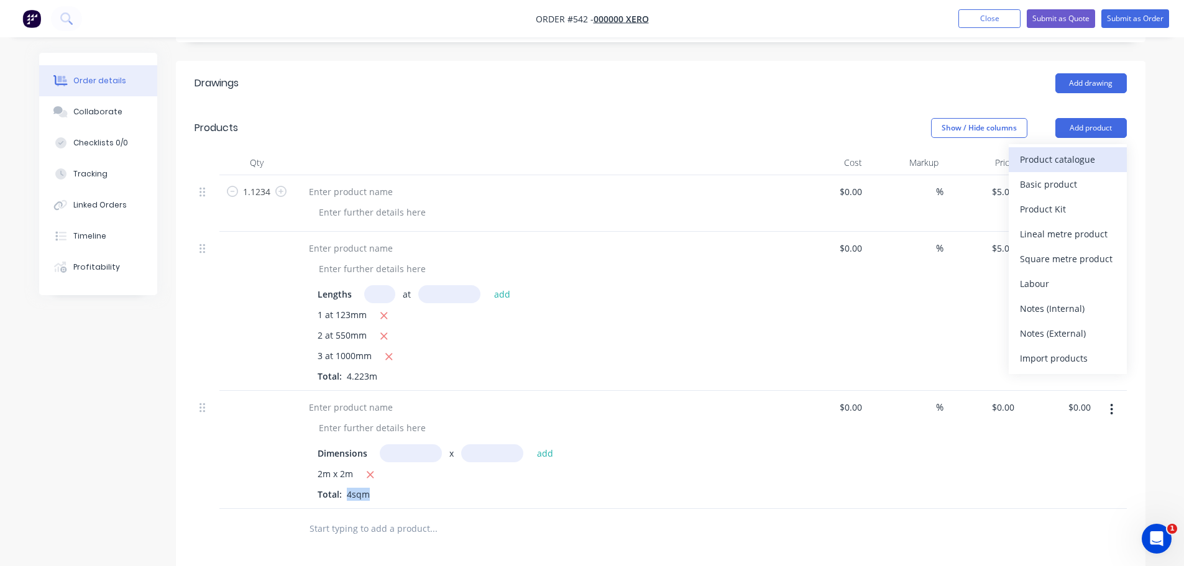
click at [1066, 150] on div "Product catalogue" at bounding box center [1068, 159] width 96 height 18
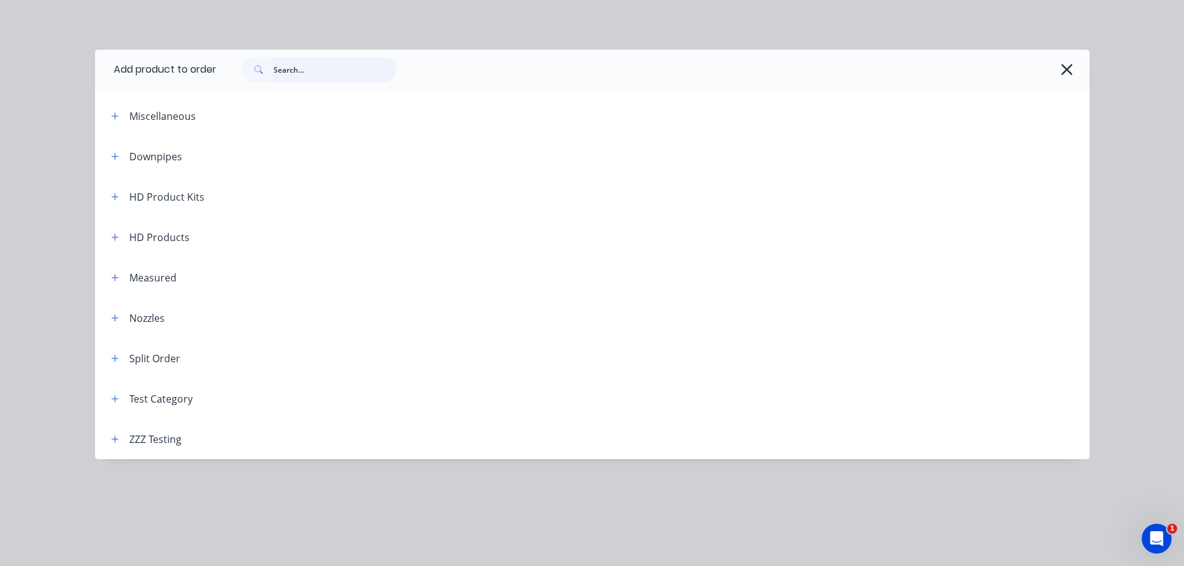
click at [303, 68] on input "text" at bounding box center [334, 69] width 123 height 25
type input "CF"
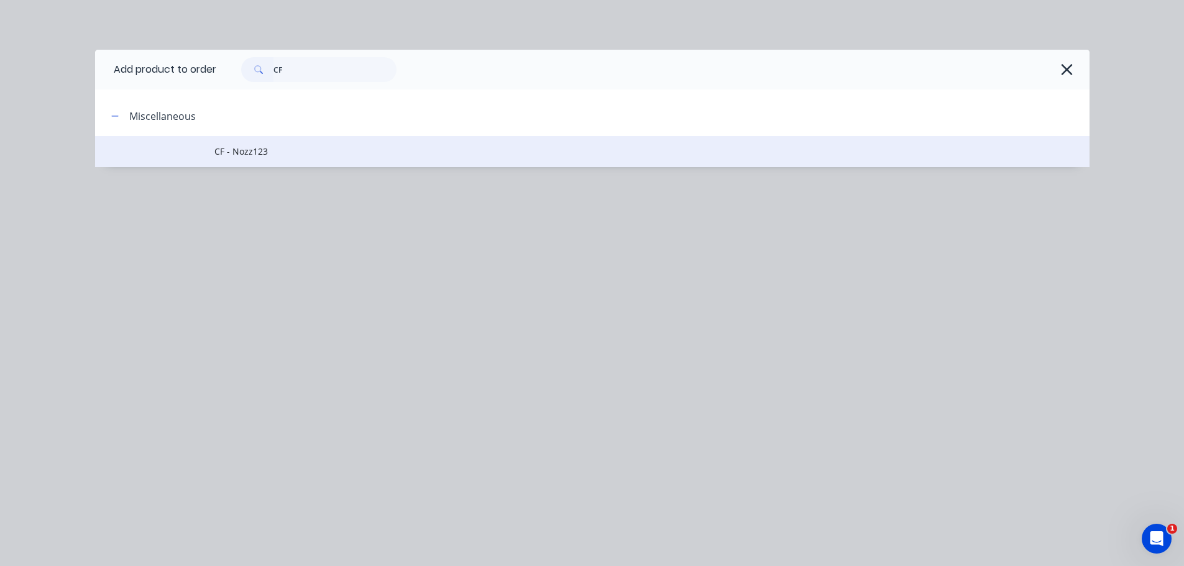
click at [291, 136] on td "CF - Nozz123" at bounding box center [651, 151] width 875 height 31
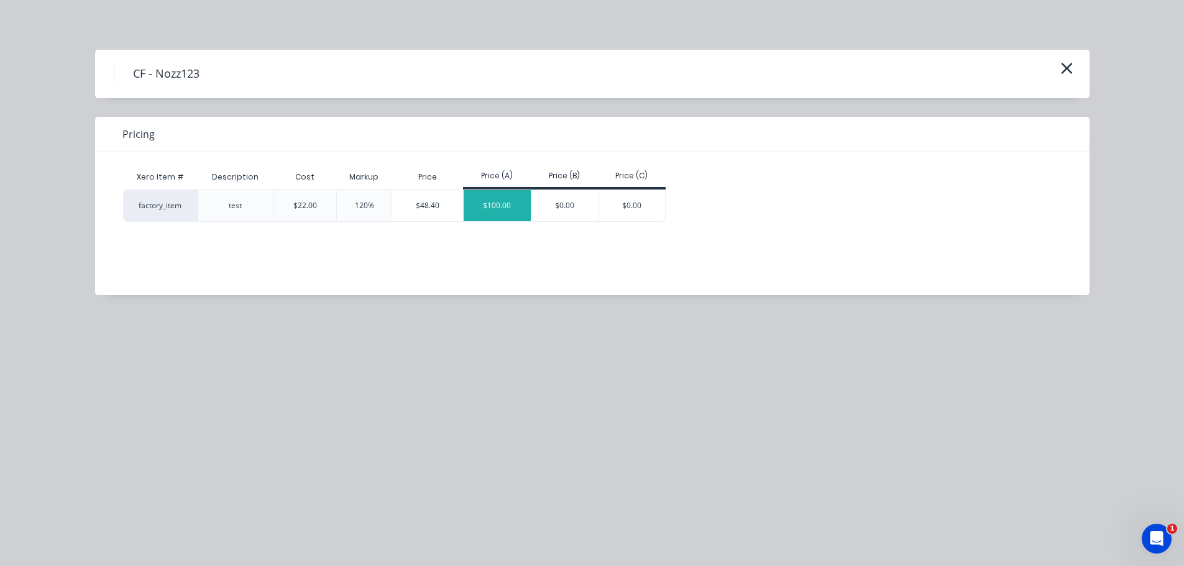
click at [468, 206] on div "$100.00" at bounding box center [497, 205] width 67 height 31
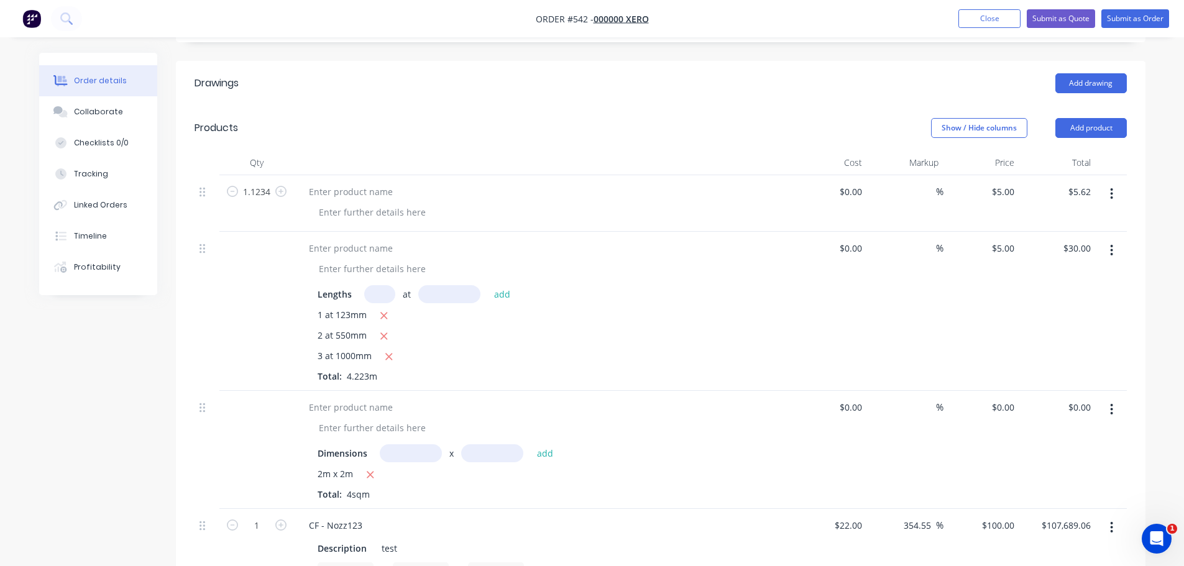
scroll to position [583, 0]
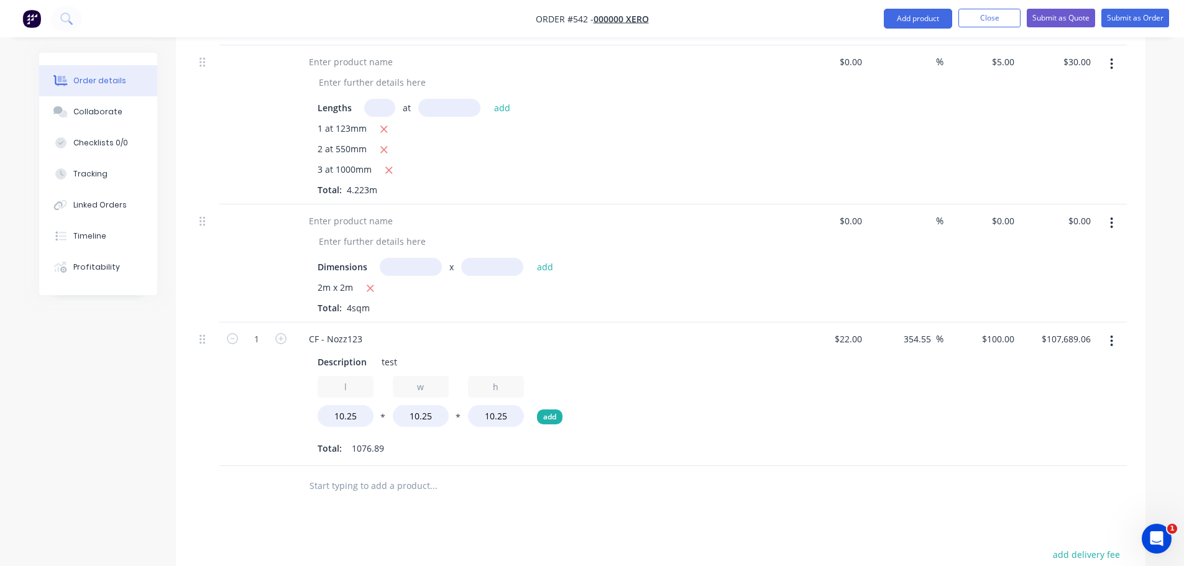
click at [559, 410] on button "add" at bounding box center [549, 417] width 25 height 15
drag, startPoint x: 586, startPoint y: 385, endPoint x: 559, endPoint y: 383, distance: 26.8
click at [559, 405] on input "0" at bounding box center [571, 416] width 56 height 22
click at [526, 385] on div "l 10.25 * w 10.25 * h 10.25 * Label4 0 add" at bounding box center [543, 404] width 450 height 56
click at [532, 415] on button "*" at bounding box center [533, 419] width 12 height 9
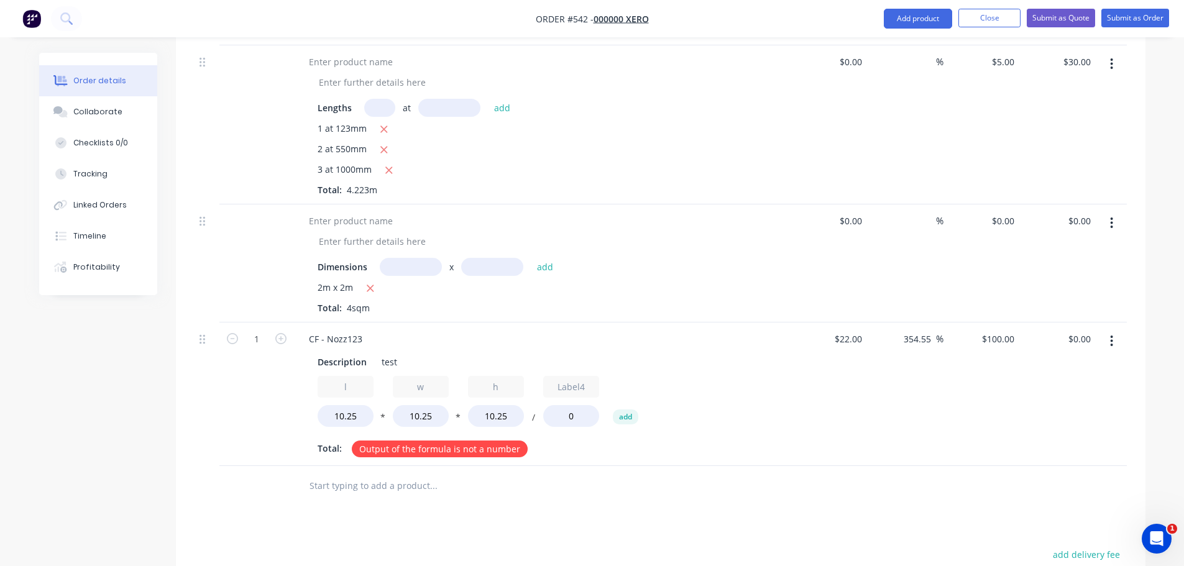
click at [531, 415] on button "/" at bounding box center [533, 419] width 12 height 9
click at [532, 415] on button "+" at bounding box center [533, 419] width 12 height 9
click at [529, 415] on button "-" at bounding box center [533, 419] width 12 height 9
click at [602, 374] on icon "button" at bounding box center [597, 379] width 10 height 10
type input "$107,689.06"
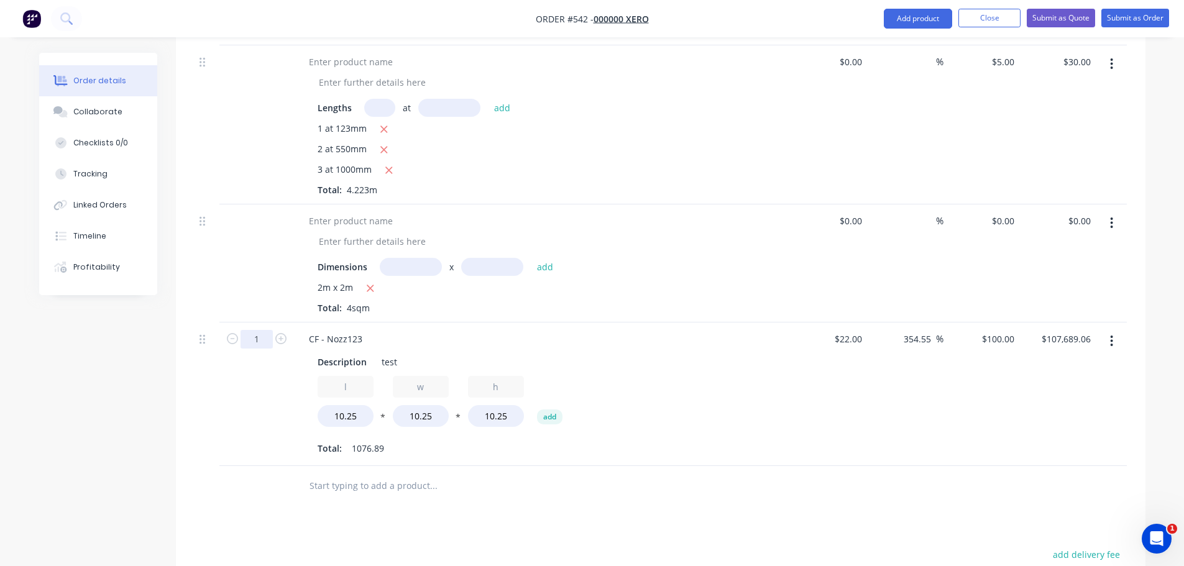
click at [250, 330] on input "1" at bounding box center [257, 339] width 32 height 19
type input "4"
type input "$430,756.24"
drag, startPoint x: 242, startPoint y: 344, endPoint x: 241, endPoint y: 308, distance: 36.1
click at [238, 339] on div "4" at bounding box center [256, 395] width 75 height 144
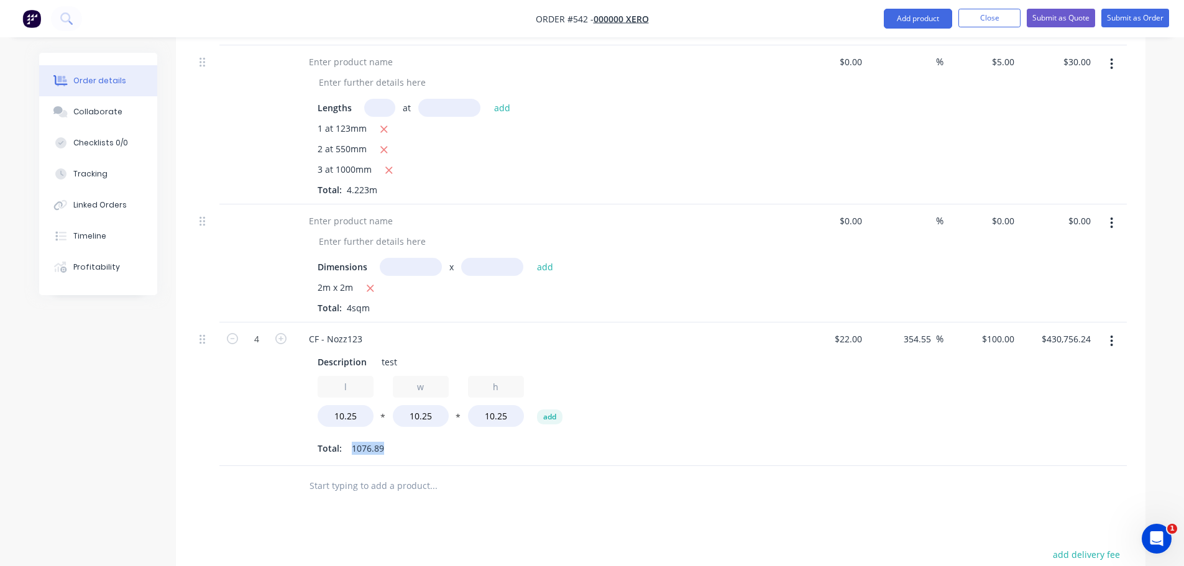
drag, startPoint x: 350, startPoint y: 413, endPoint x: 402, endPoint y: 413, distance: 51.6
click at [402, 439] on div "Total: 1076.89" at bounding box center [543, 448] width 450 height 19
drag, startPoint x: 997, startPoint y: 307, endPoint x: 1053, endPoint y: 304, distance: 56.0
click at [1053, 323] on div "4 CF - Nozz123 Description test l 10.25 * w 10.25 * h 10.25 add Total: 1076.89 …" at bounding box center [661, 395] width 932 height 144
type input "$100.00"
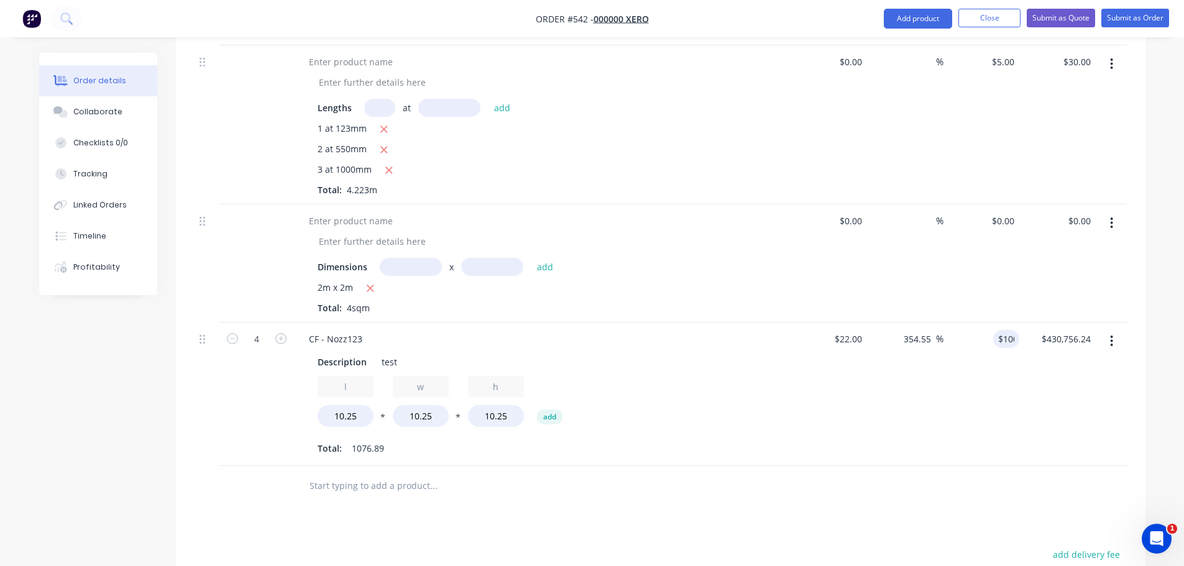
click at [1074, 324] on div "$430,756.24 $430,756.24" at bounding box center [1057, 395] width 76 height 144
click at [357, 405] on input "10.25" at bounding box center [346, 416] width 56 height 22
click at [384, 415] on button "*" at bounding box center [383, 419] width 12 height 9
type input "$4,100.00"
drag, startPoint x: 1002, startPoint y: 343, endPoint x: 965, endPoint y: 365, distance: 42.6
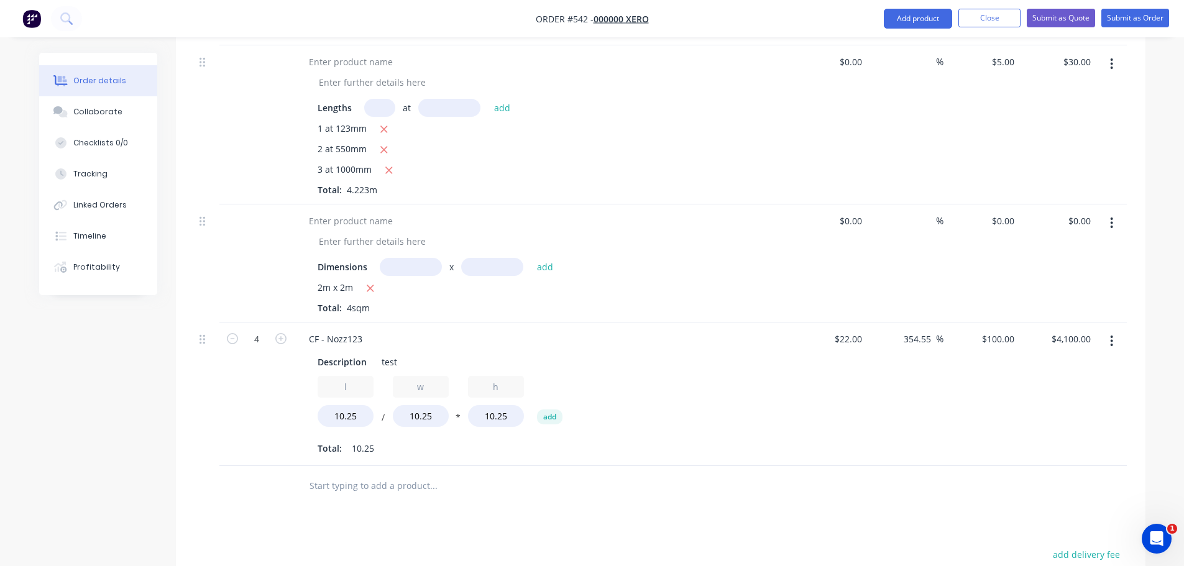
click at [1001, 344] on div "$100.00 $100.00" at bounding box center [982, 395] width 76 height 144
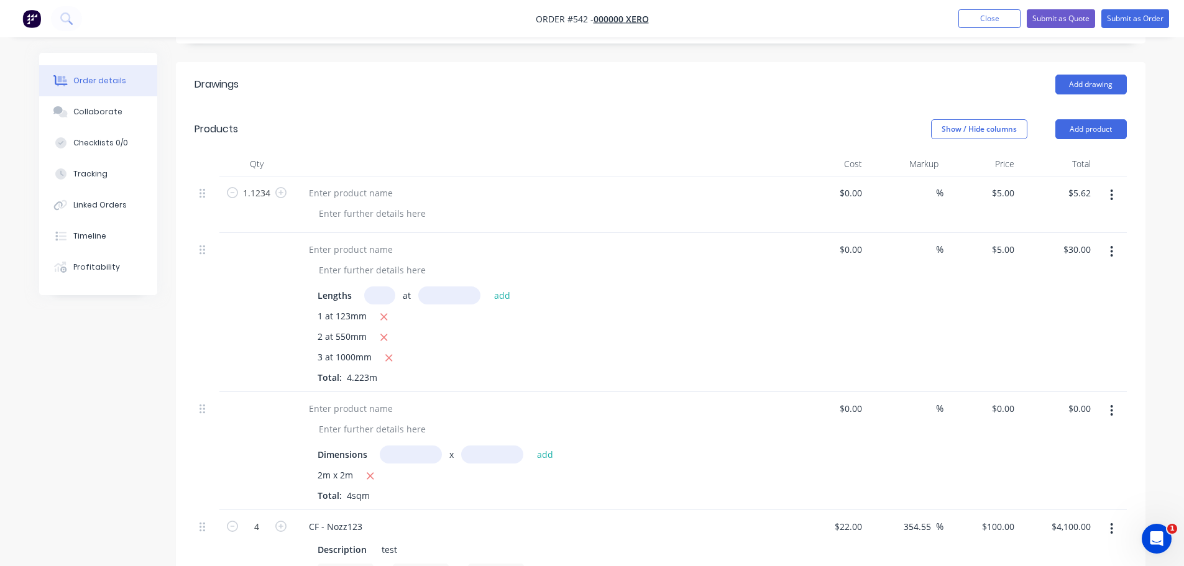
scroll to position [210, 0]
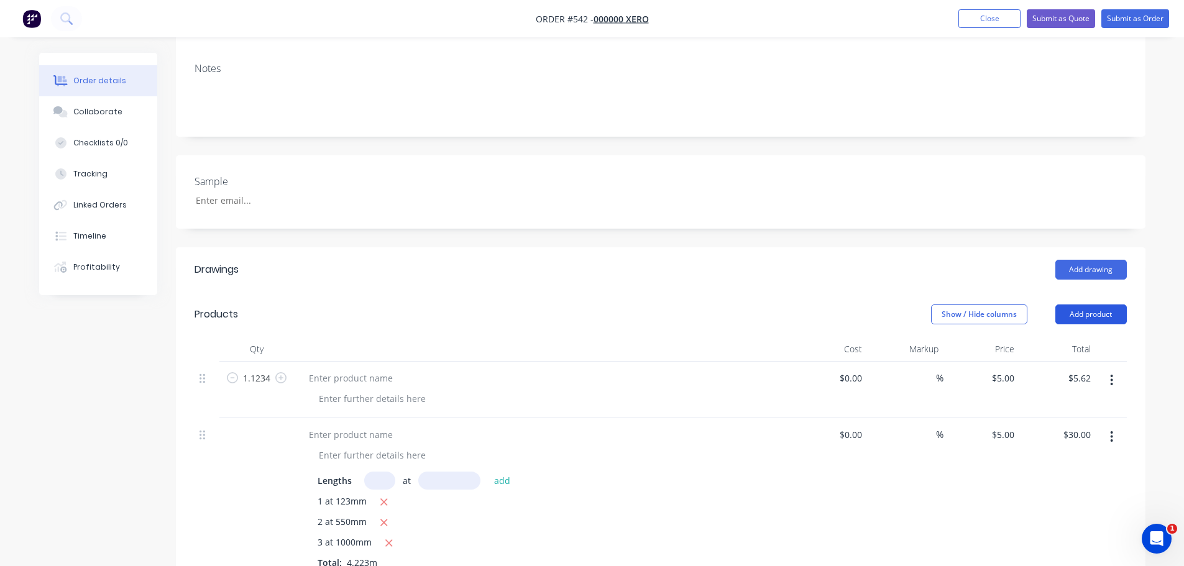
click at [1077, 305] on button "Add product" at bounding box center [1090, 315] width 71 height 20
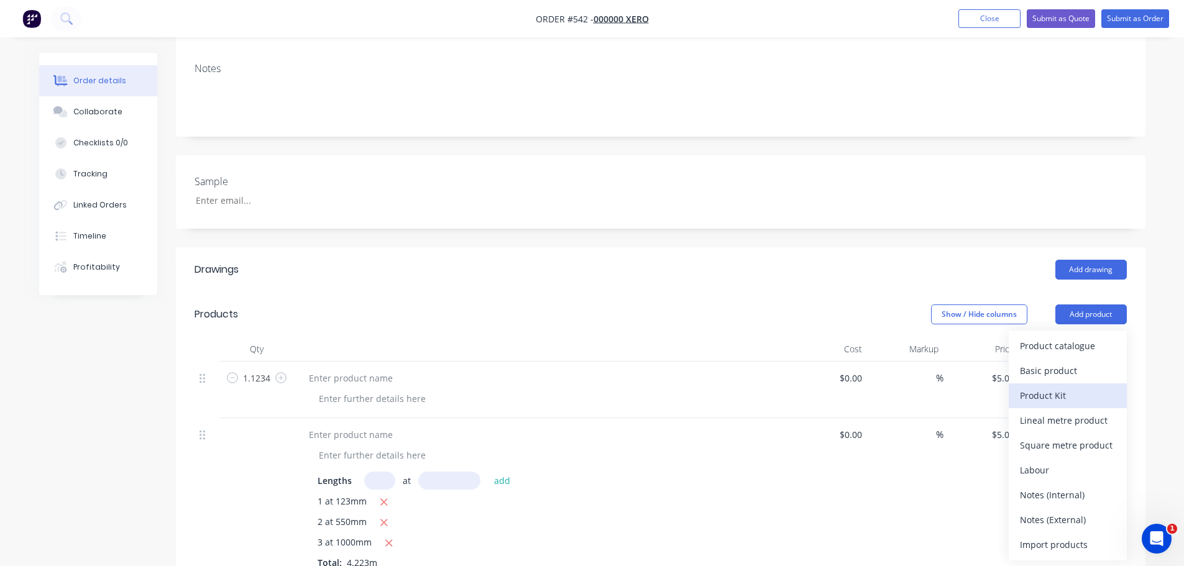
drag, startPoint x: 1029, startPoint y: 317, endPoint x: 1057, endPoint y: 375, distance: 63.9
click at [1057, 375] on div "Product catalogue Basic product Product Kit Lineal metre product Square metre p…" at bounding box center [1068, 446] width 118 height 230
click at [1052, 387] on div "Product Kit" at bounding box center [1068, 396] width 96 height 18
click at [823, 418] on div "$0.00 $0.00" at bounding box center [829, 497] width 76 height 159
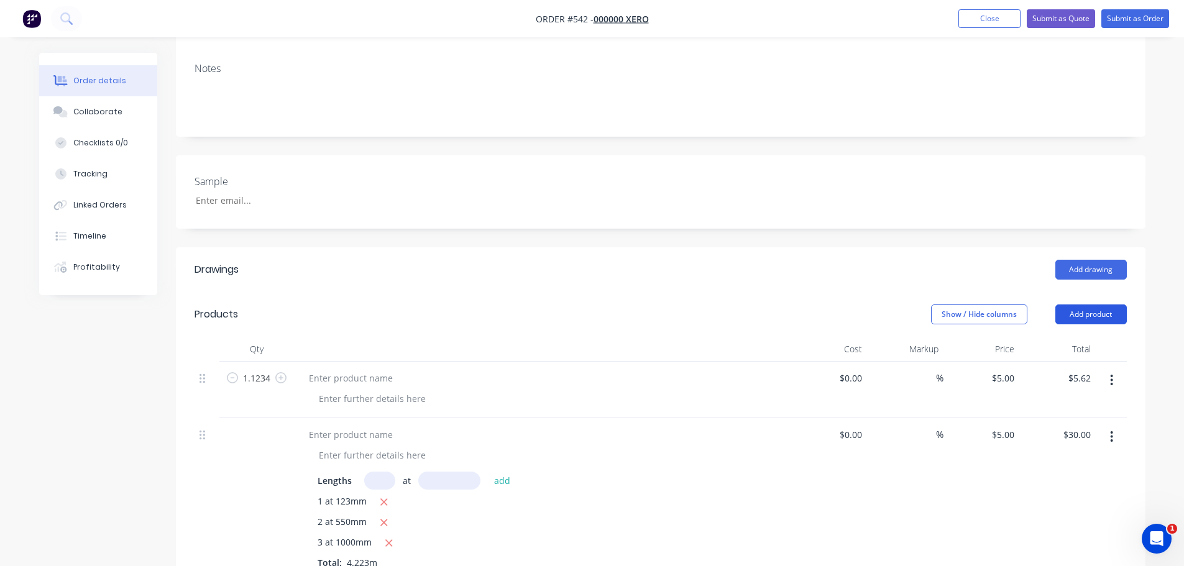
click at [1067, 305] on button "Add product" at bounding box center [1090, 315] width 71 height 20
click at [1065, 411] on div "Back" at bounding box center [1068, 420] width 96 height 18
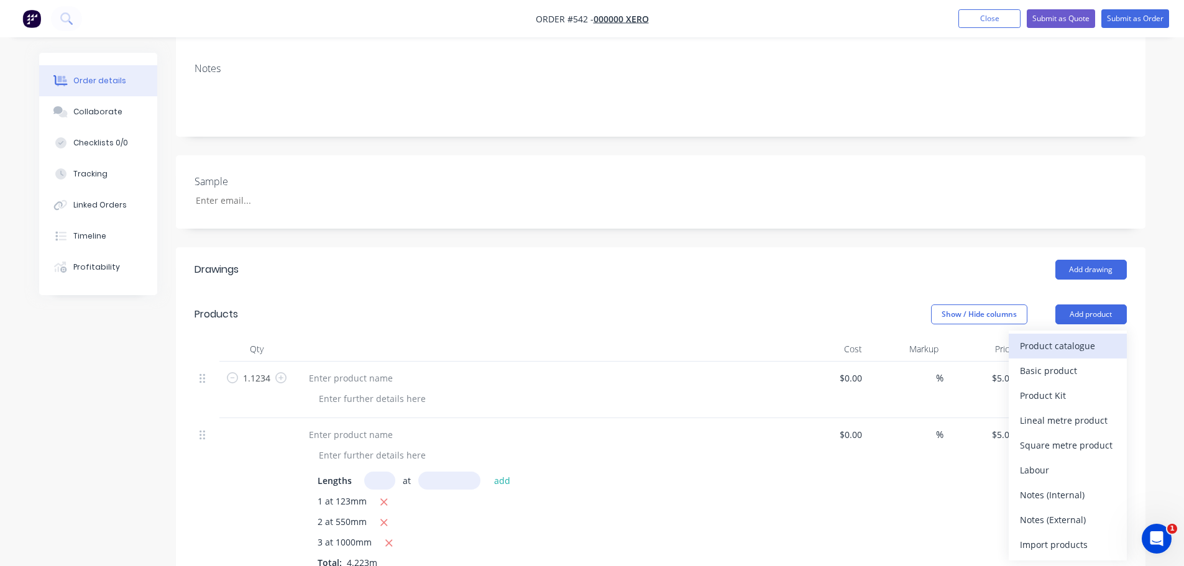
click at [1070, 337] on div "Product catalogue" at bounding box center [1068, 346] width 96 height 18
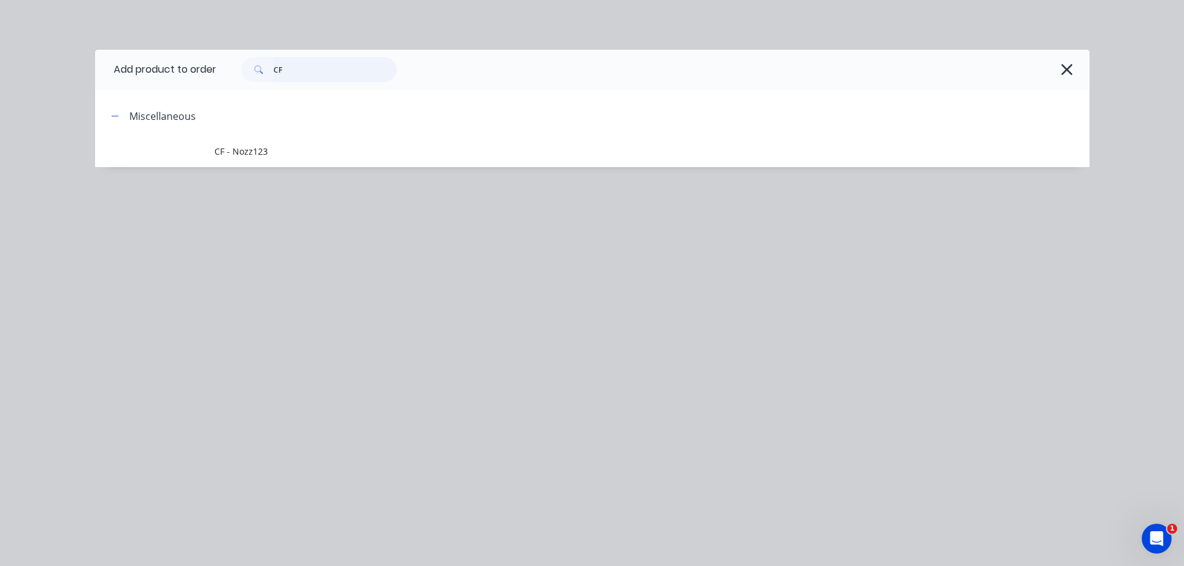
click at [302, 62] on input "CF" at bounding box center [334, 69] width 123 height 25
type input "C"
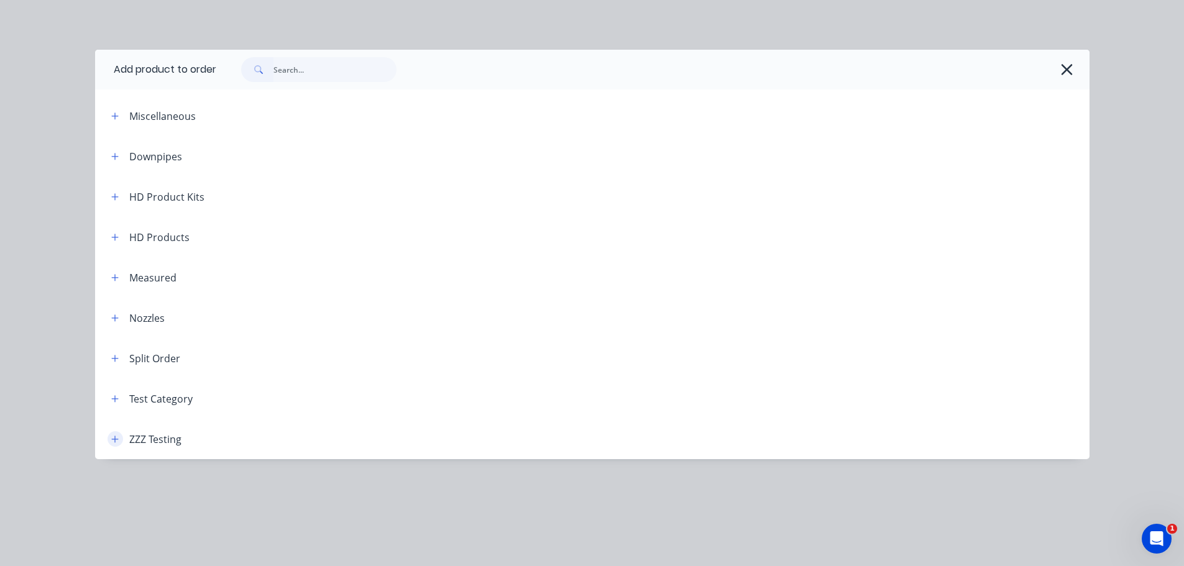
click at [116, 431] on button "button" at bounding box center [116, 439] width 16 height 16
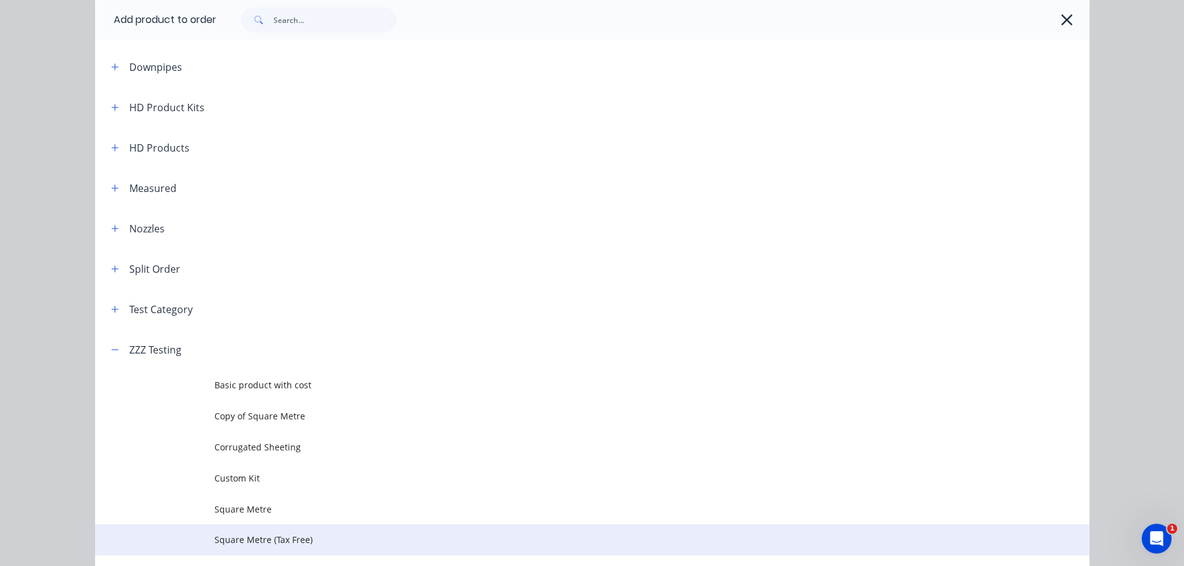
scroll to position [164, 0]
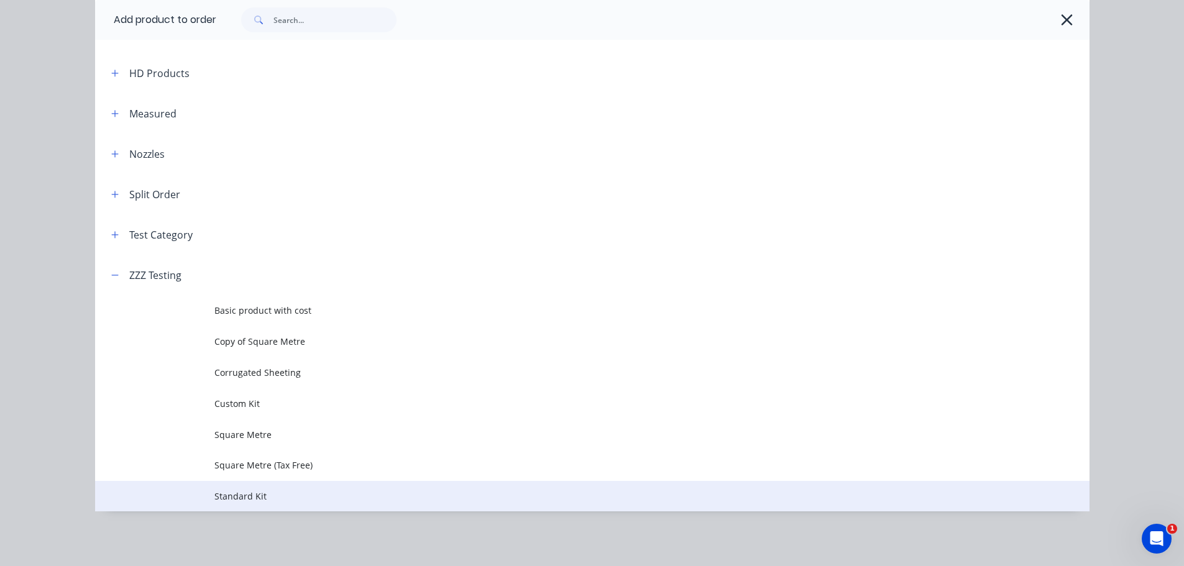
drag, startPoint x: 250, startPoint y: 492, endPoint x: 322, endPoint y: 354, distance: 156.0
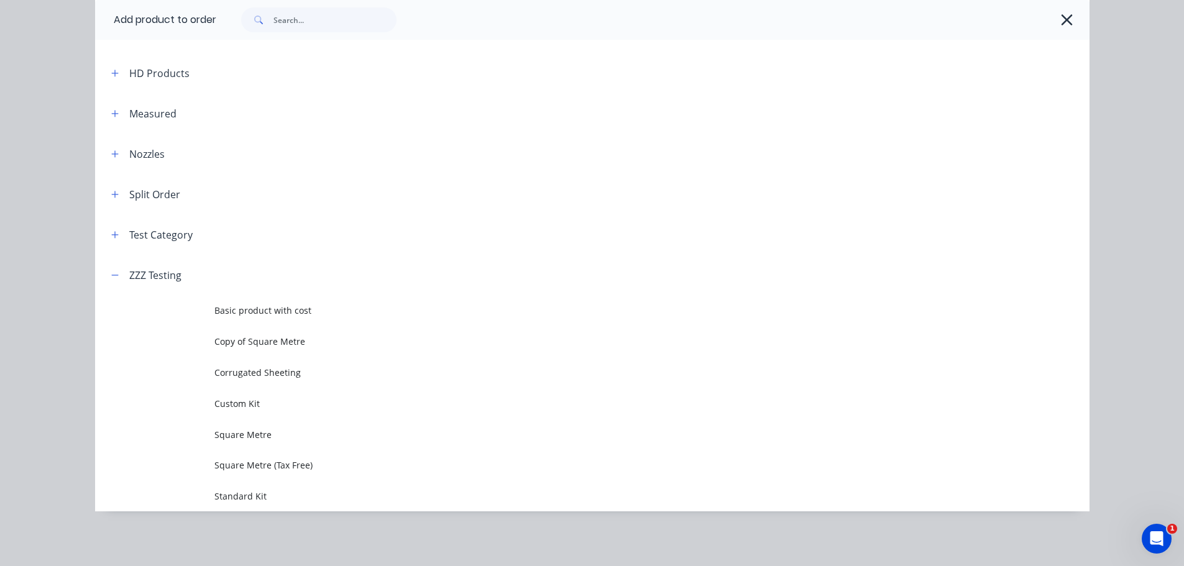
click at [250, 492] on span "Standard Kit" at bounding box center [564, 496] width 700 height 13
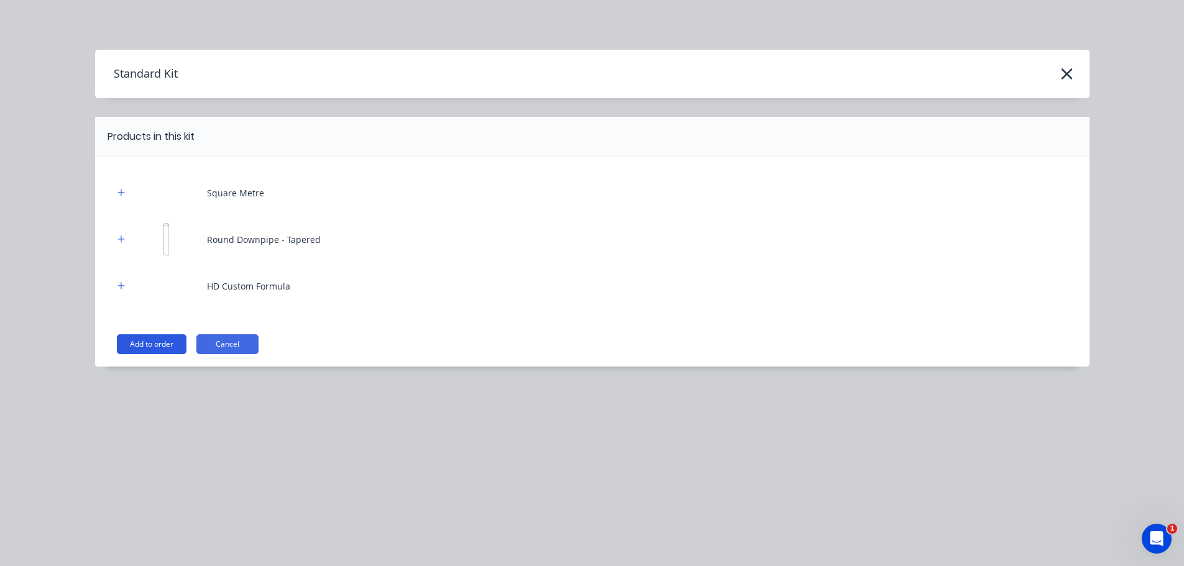
click at [165, 350] on button "Add to order" at bounding box center [152, 344] width 70 height 20
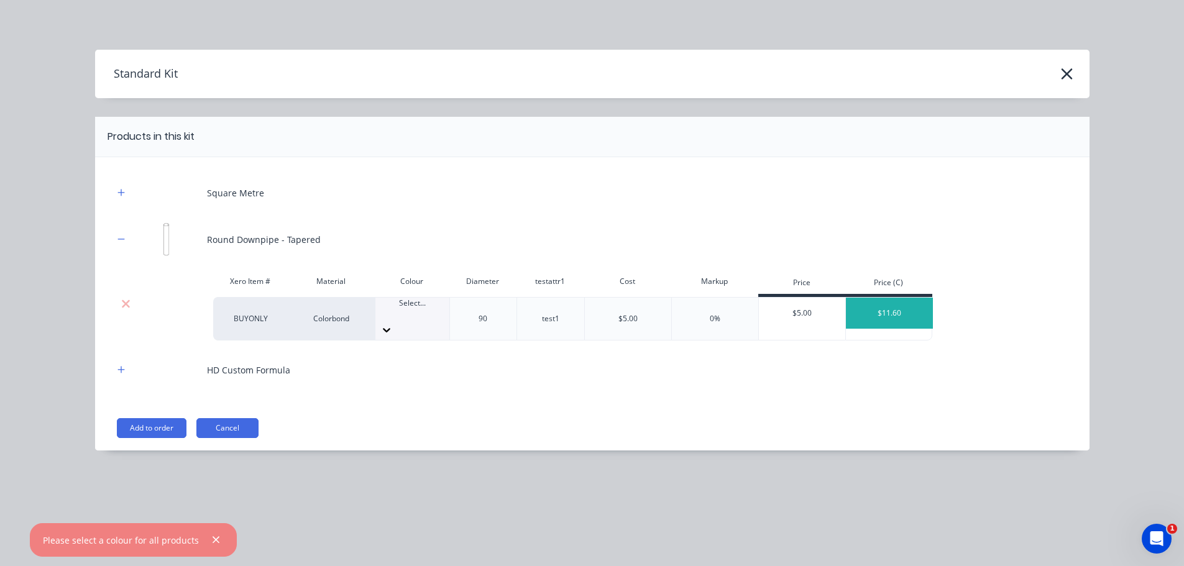
click at [394, 318] on div at bounding box center [412, 314] width 74 height 11
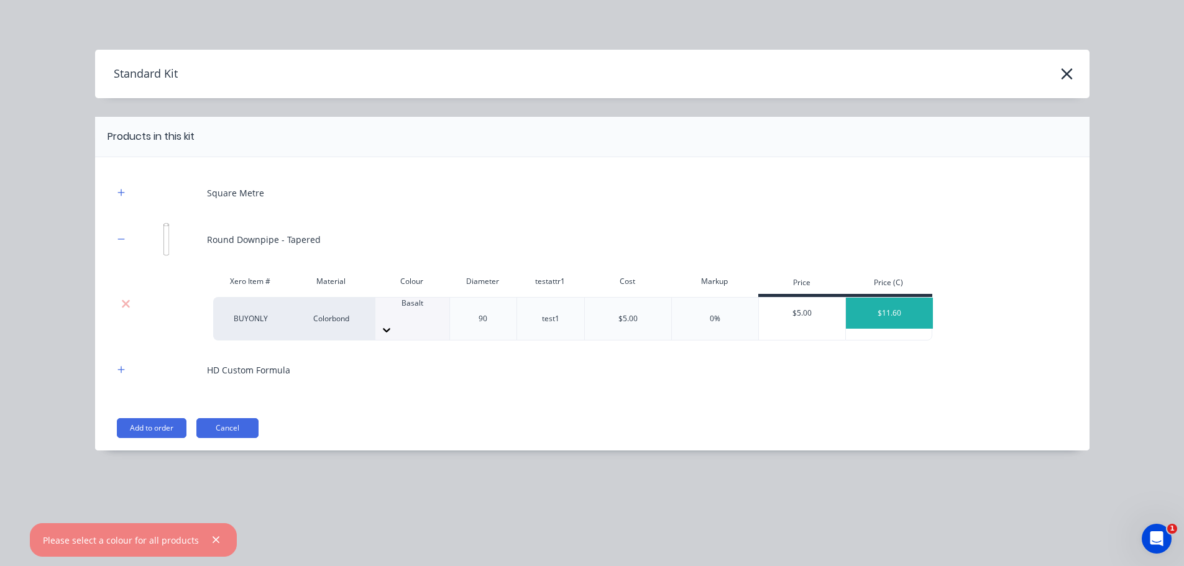
click at [154, 418] on button "Add to order" at bounding box center [152, 428] width 70 height 20
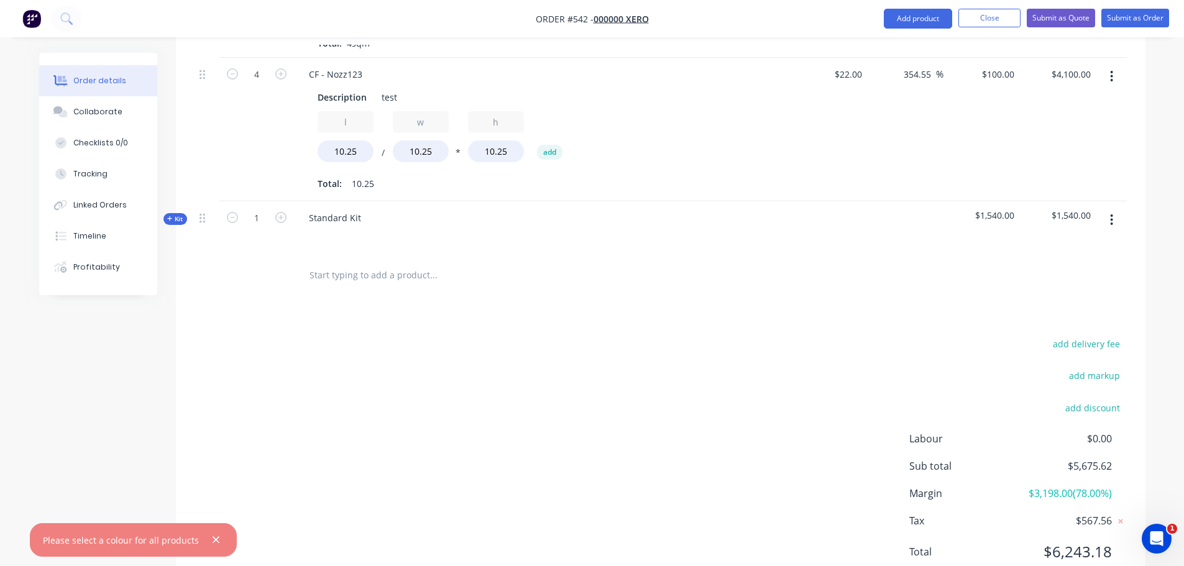
scroll to position [863, 0]
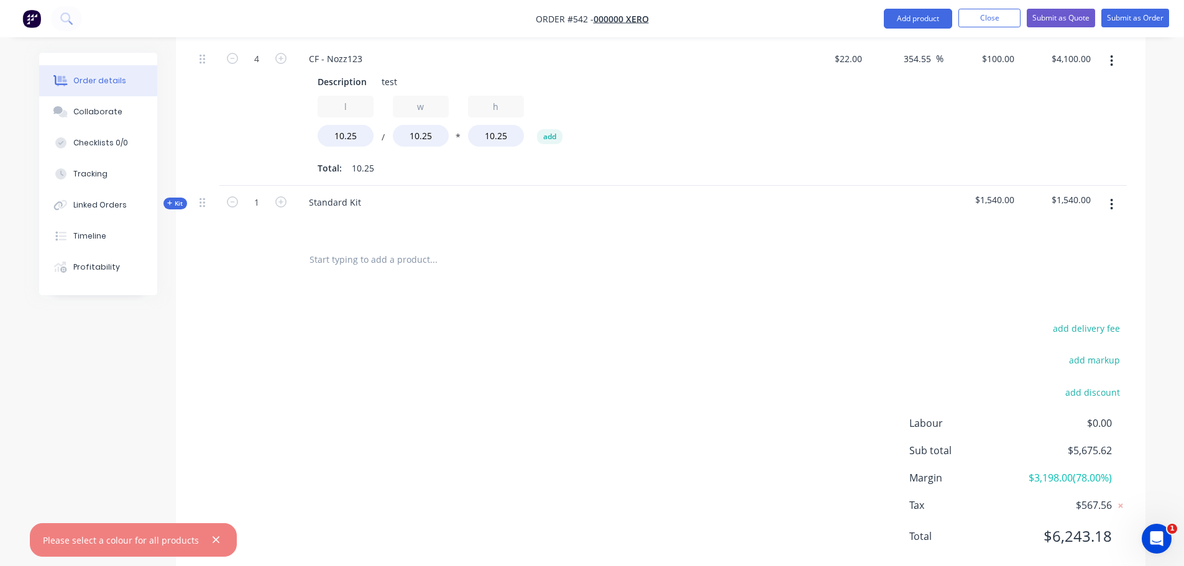
click at [173, 199] on span "Kit" at bounding box center [175, 203] width 16 height 9
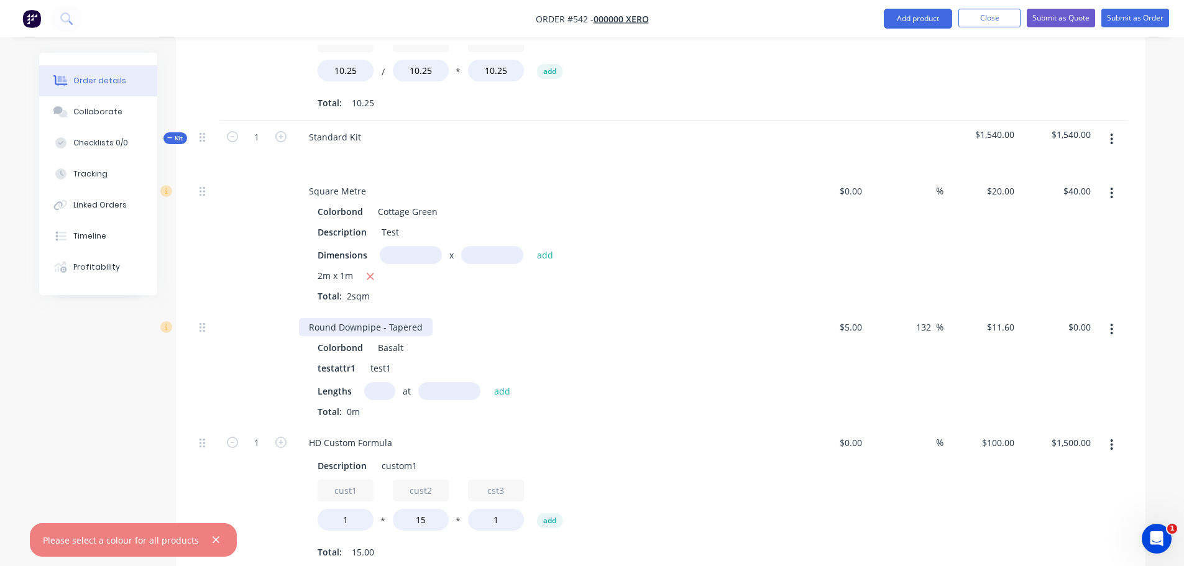
scroll to position [926, 0]
click at [1106, 131] on button "button" at bounding box center [1111, 142] width 29 height 22
click at [1071, 191] on div "Add sub kit to kit" at bounding box center [1068, 200] width 96 height 18
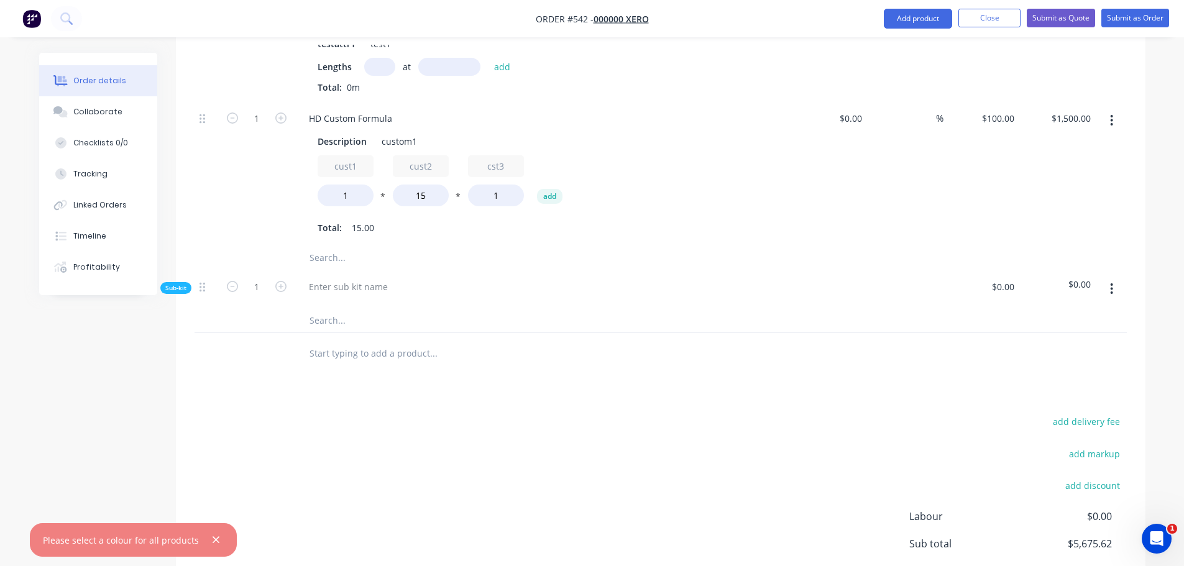
scroll to position [1160, 0]
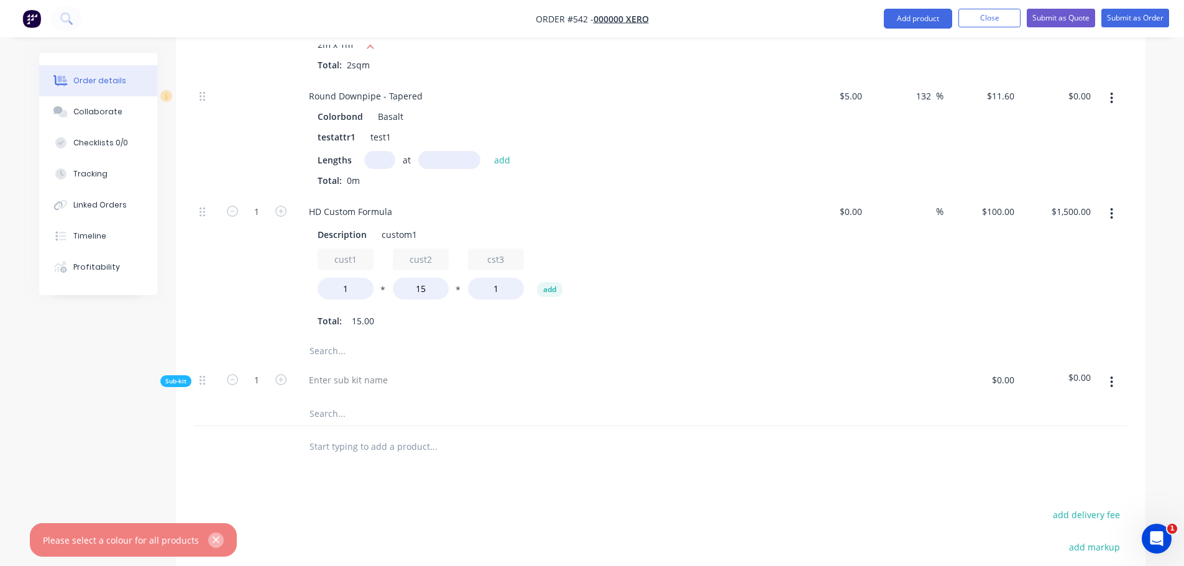
click at [212, 538] on icon "button" at bounding box center [216, 540] width 8 height 11
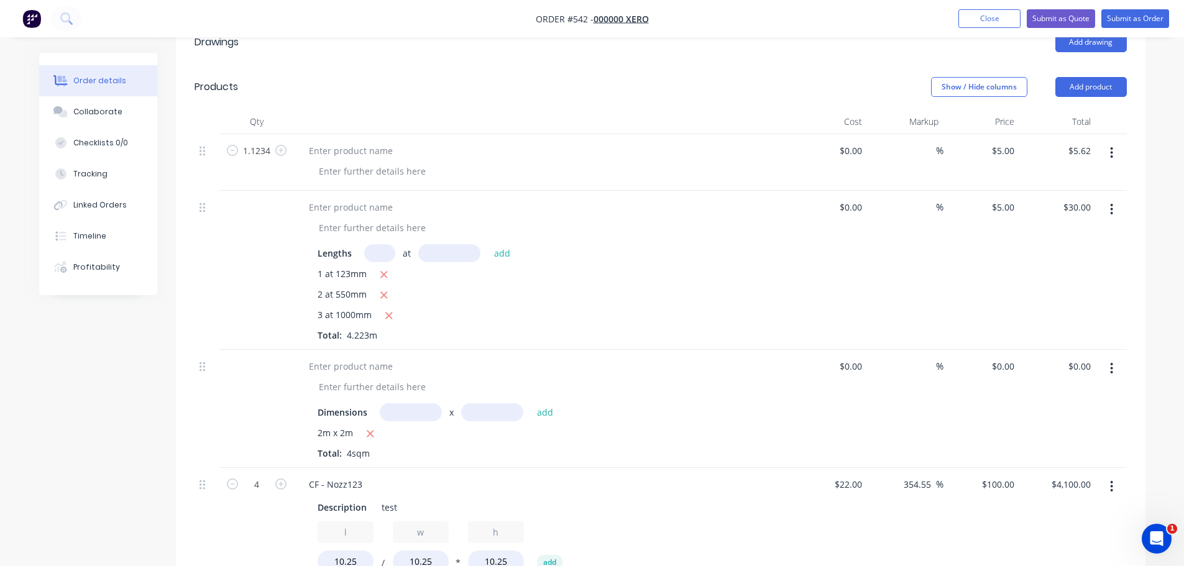
scroll to position [290, 0]
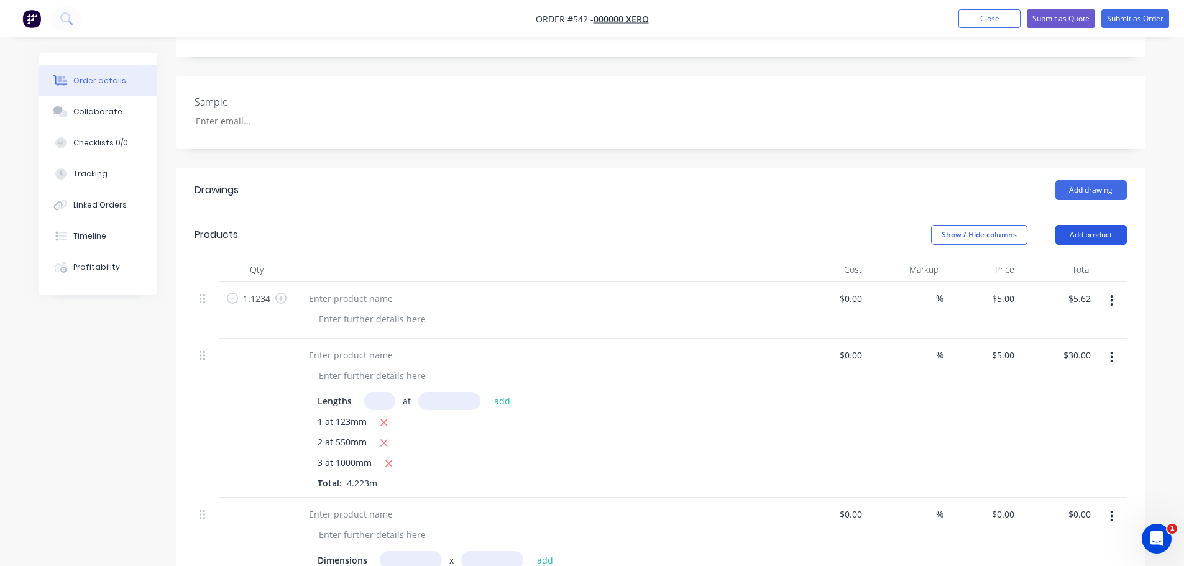
click at [1114, 225] on button "Add product" at bounding box center [1090, 235] width 71 height 20
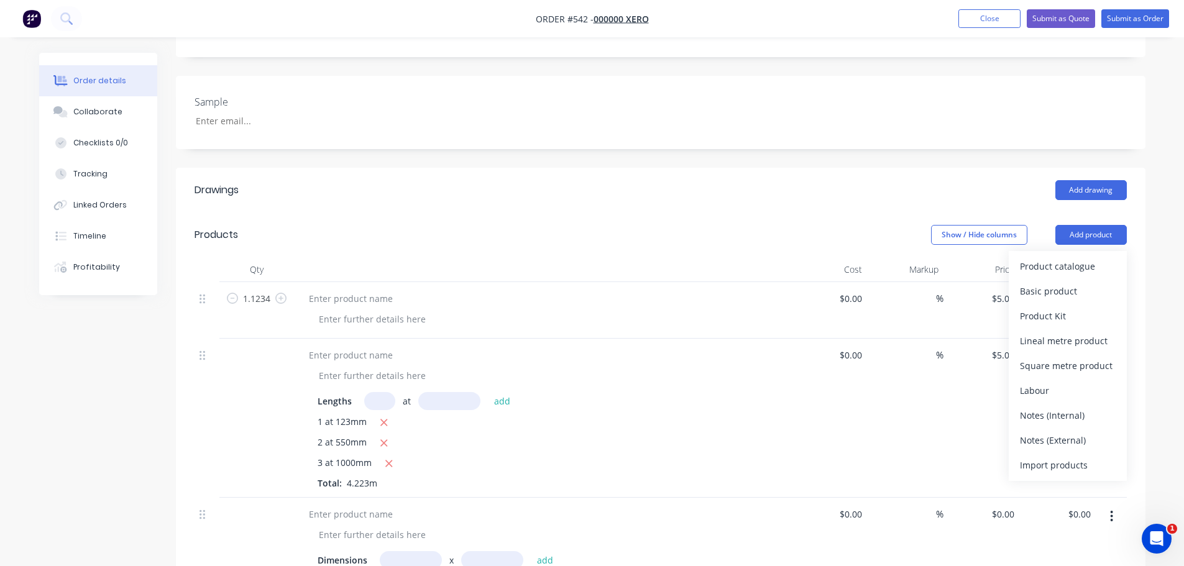
drag, startPoint x: 796, startPoint y: 453, endPoint x: 791, endPoint y: 448, distance: 7.5
click at [793, 450] on div "Lengths at add 1 at 123mm 2 at 550mm 3 at 1000mm Total: 4.223m $0.00 $0.00 % $5…" at bounding box center [661, 418] width 932 height 159
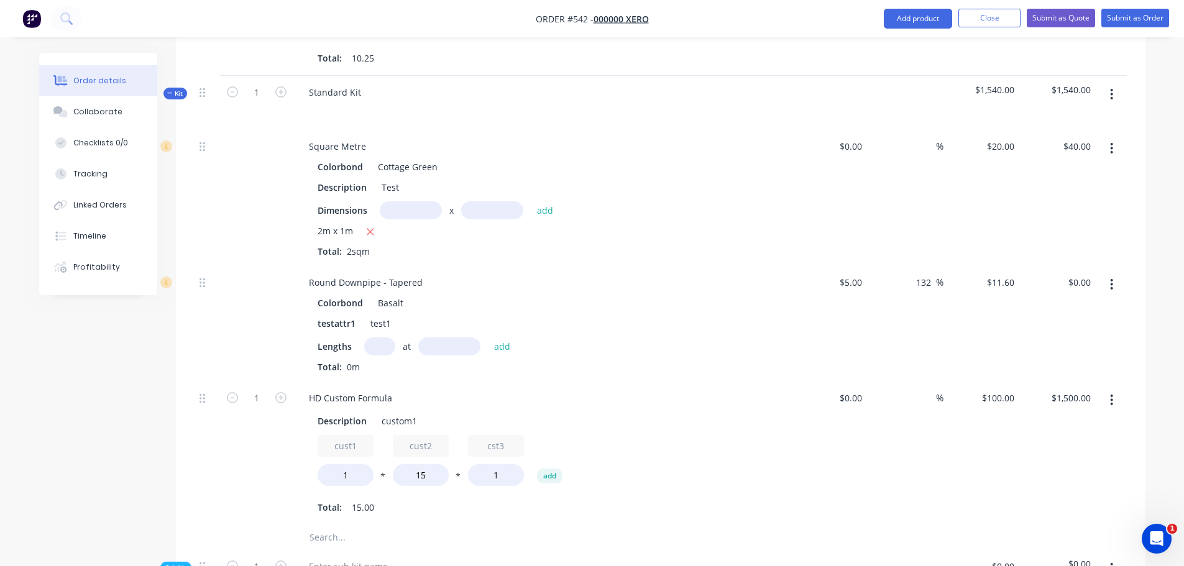
scroll to position [849, 0]
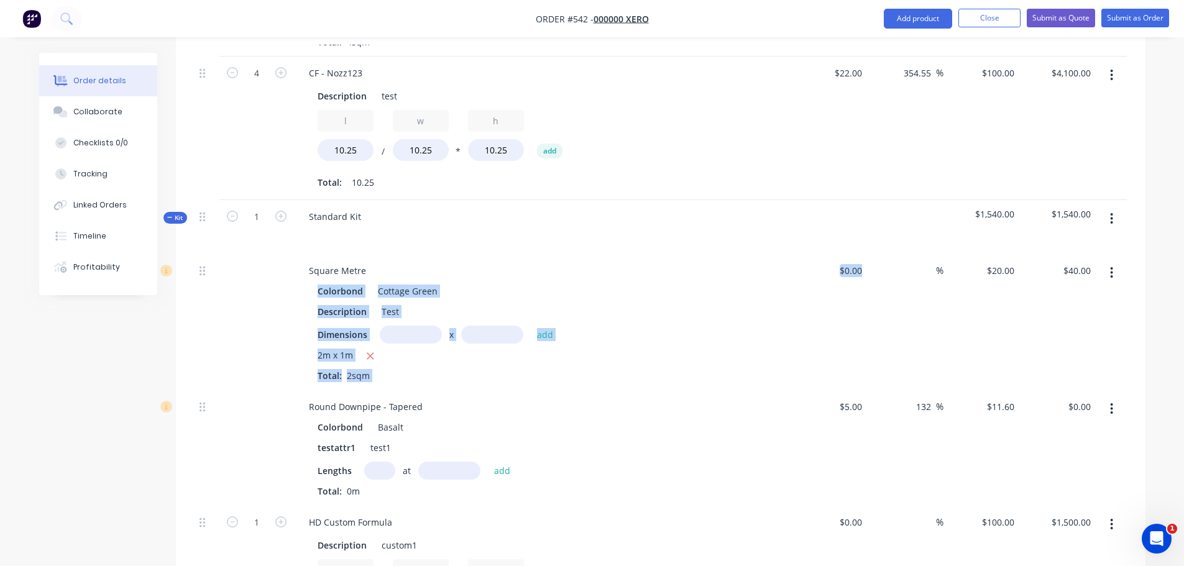
drag, startPoint x: 745, startPoint y: 236, endPoint x: 974, endPoint y: 308, distance: 239.6
click at [1075, 262] on div "Square Metre Colorbond Cottage Green Description Test Dimensions x add 2m x 1m …" at bounding box center [661, 322] width 932 height 136
click at [917, 278] on div "%" at bounding box center [905, 322] width 76 height 136
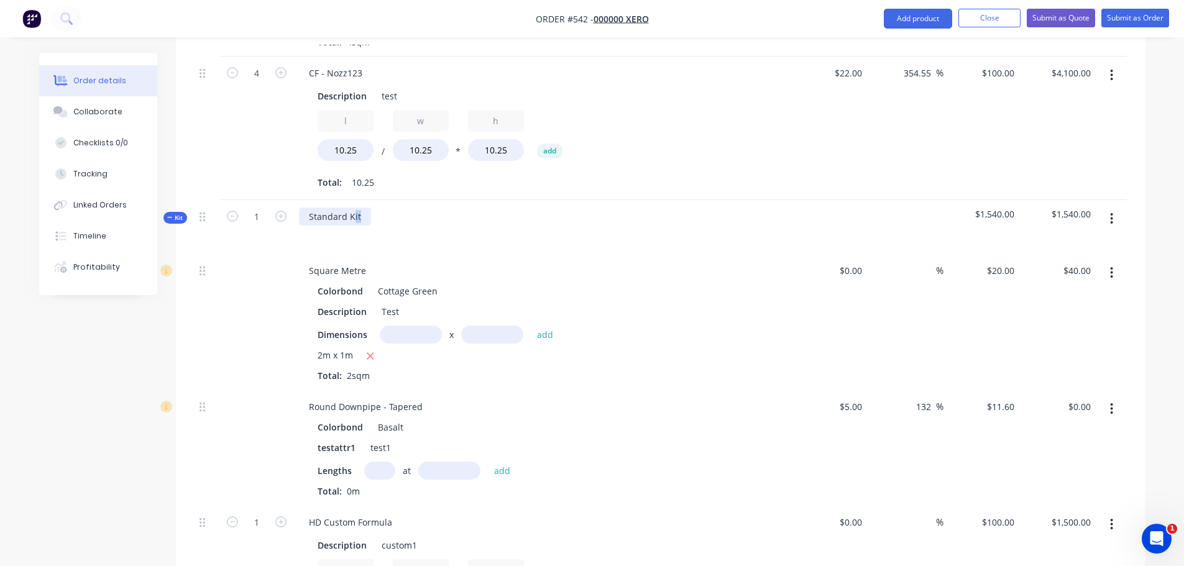
drag, startPoint x: 352, startPoint y: 191, endPoint x: 957, endPoint y: 209, distance: 605.0
click at [896, 206] on div "Kit 1 Standard Kit $1,540.00 $1,540.00" at bounding box center [661, 227] width 932 height 54
drag, startPoint x: 1010, startPoint y: 184, endPoint x: 978, endPoint y: 183, distance: 32.3
click at [1001, 208] on span "$1,540.00" at bounding box center [982, 214] width 67 height 13
click at [978, 208] on span "$1,540.00" at bounding box center [982, 214] width 67 height 13
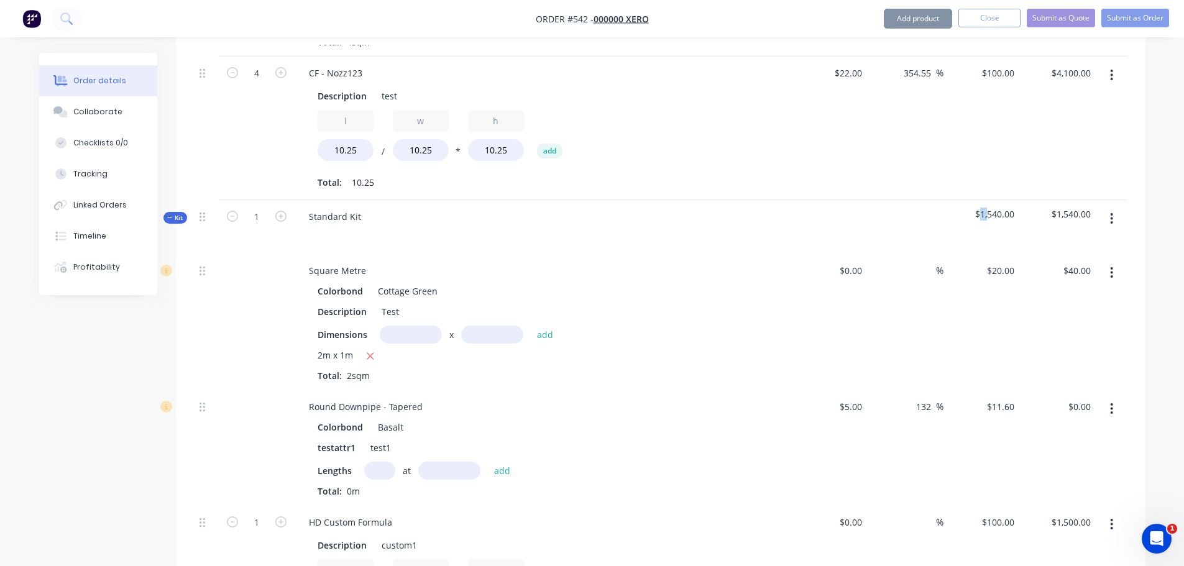
click at [988, 208] on span "$1,540.00" at bounding box center [982, 214] width 67 height 13
click at [993, 208] on span "$1,540.00" at bounding box center [982, 214] width 67 height 13
click at [1049, 208] on span "$1,540.00" at bounding box center [1057, 214] width 67 height 13
click at [1072, 208] on span "$1,540.00" at bounding box center [1057, 214] width 67 height 13
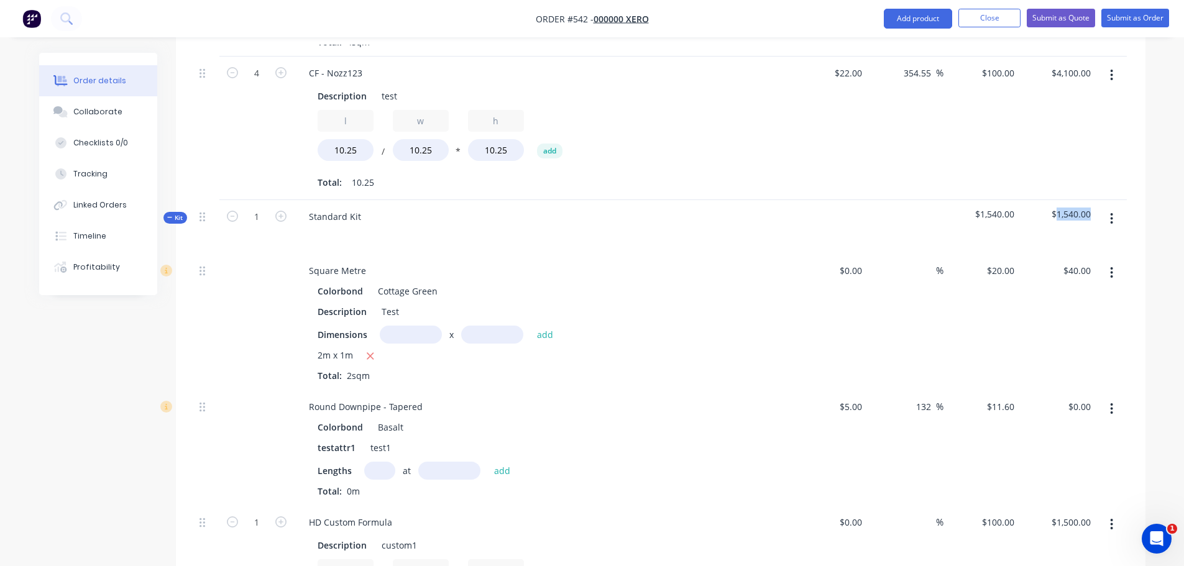
drag, startPoint x: 1072, startPoint y: 187, endPoint x: 976, endPoint y: 248, distance: 113.5
click at [1071, 208] on span "$1,540.00" at bounding box center [1057, 214] width 67 height 13
click at [1003, 262] on div "20 20" at bounding box center [1008, 271] width 21 height 18
type input "$555.00"
type input "$1,110.00"
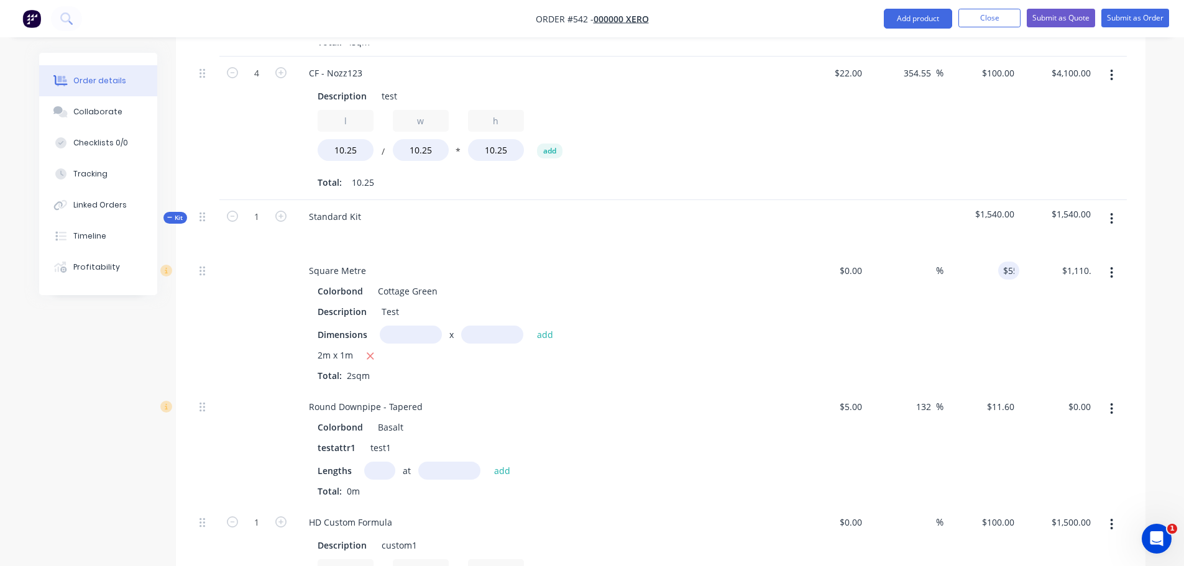
drag, startPoint x: 945, startPoint y: 318, endPoint x: 939, endPoint y: 312, distance: 8.4
click at [944, 316] on div "$555.00 55" at bounding box center [982, 322] width 76 height 136
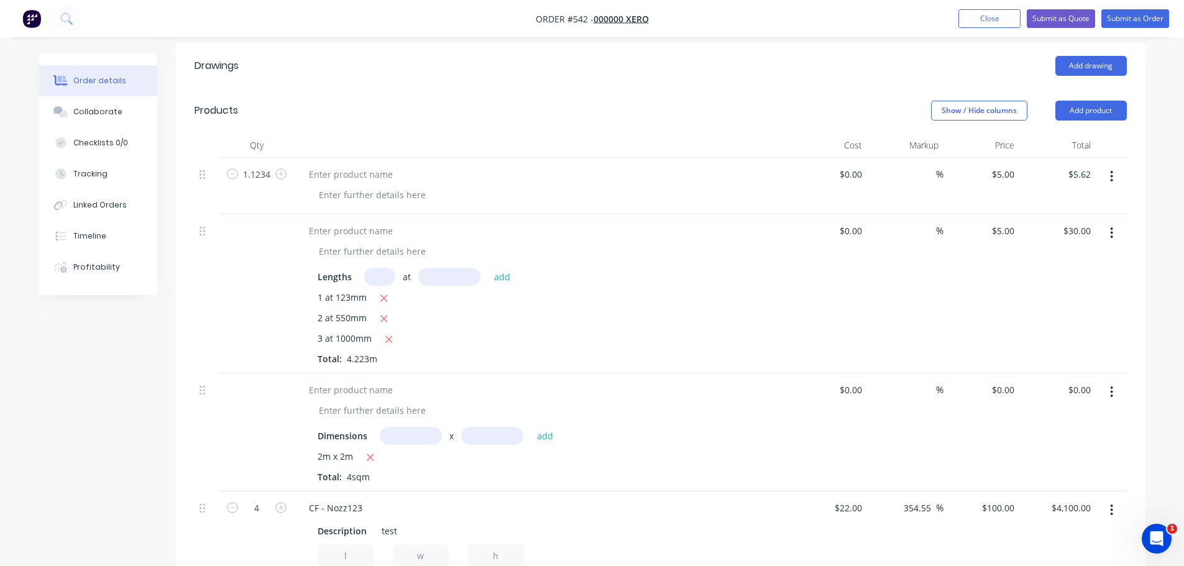
scroll to position [41, 0]
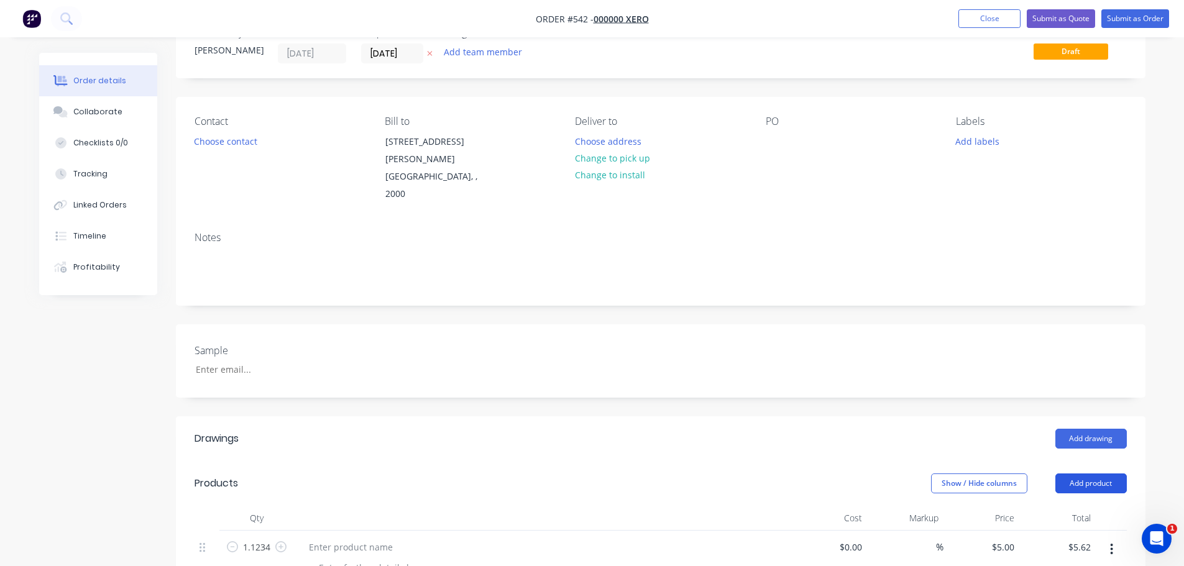
click at [1072, 474] on button "Add product" at bounding box center [1090, 484] width 71 height 20
click at [1024, 506] on div "Product catalogue" at bounding box center [1068, 515] width 96 height 18
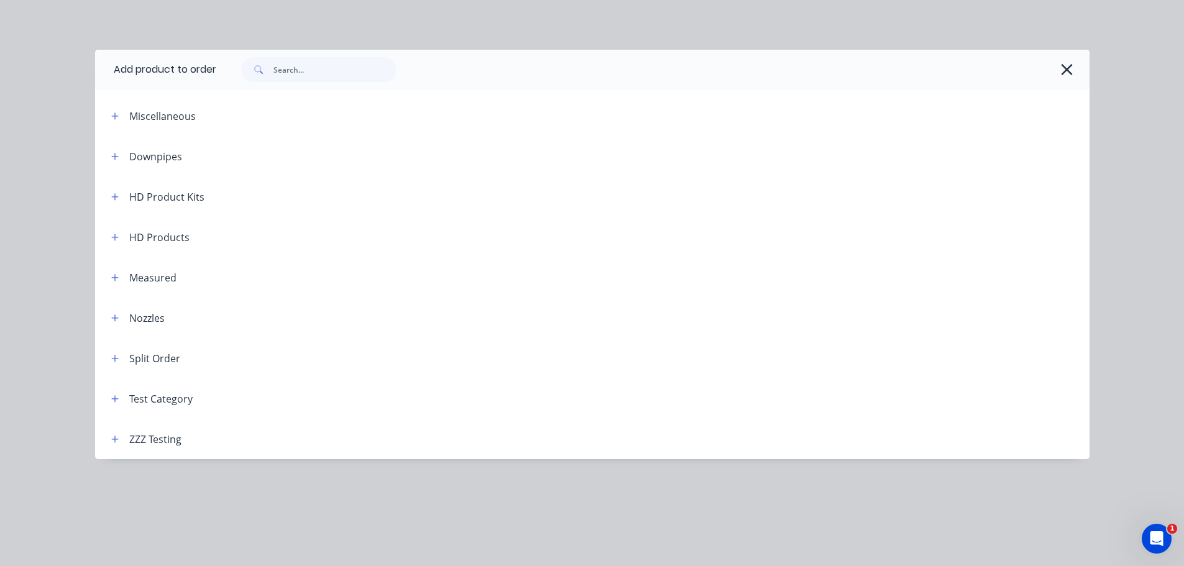
scroll to position [227, 0]
click at [115, 431] on header "ZZZ Testing" at bounding box center [592, 439] width 995 height 40
click at [119, 443] on button "button" at bounding box center [116, 439] width 16 height 16
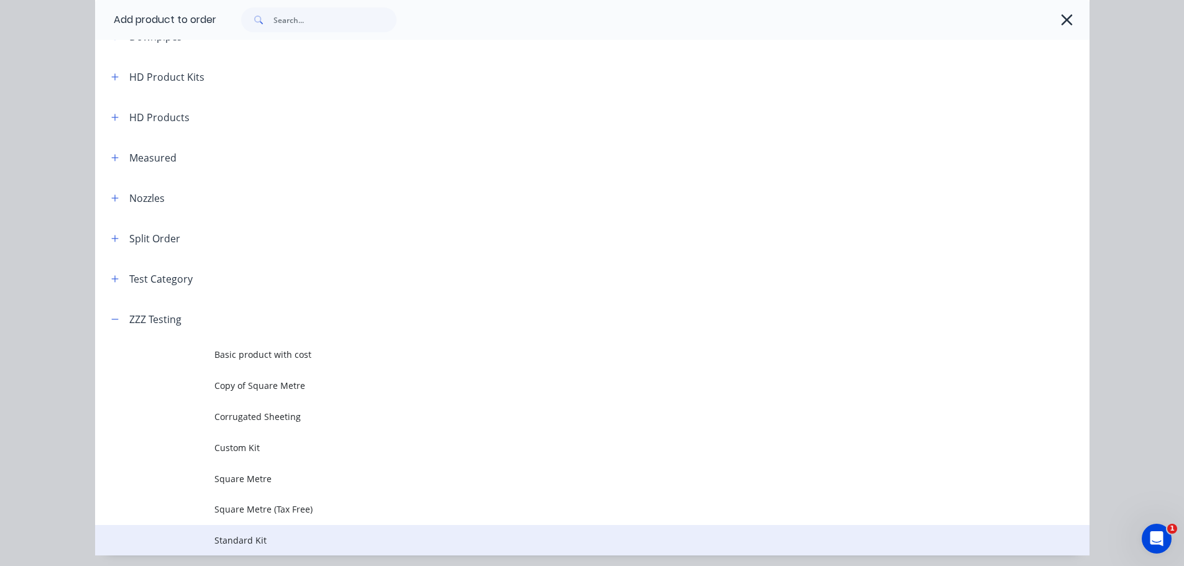
scroll to position [164, 0]
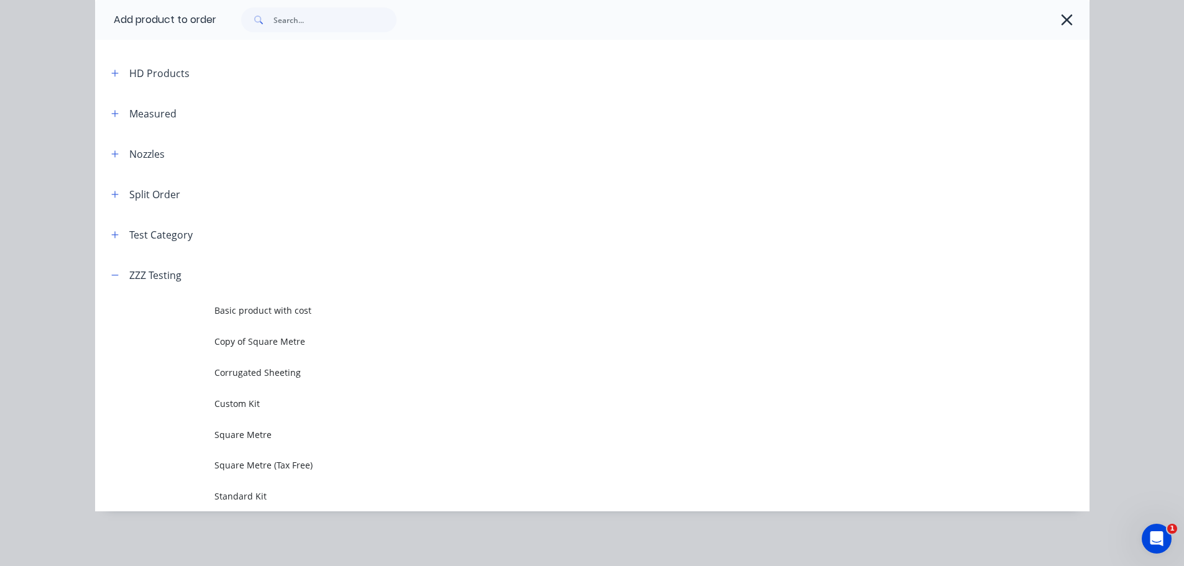
drag, startPoint x: 241, startPoint y: 400, endPoint x: 245, endPoint y: 408, distance: 8.6
click at [241, 400] on span "Custom Kit" at bounding box center [564, 403] width 700 height 13
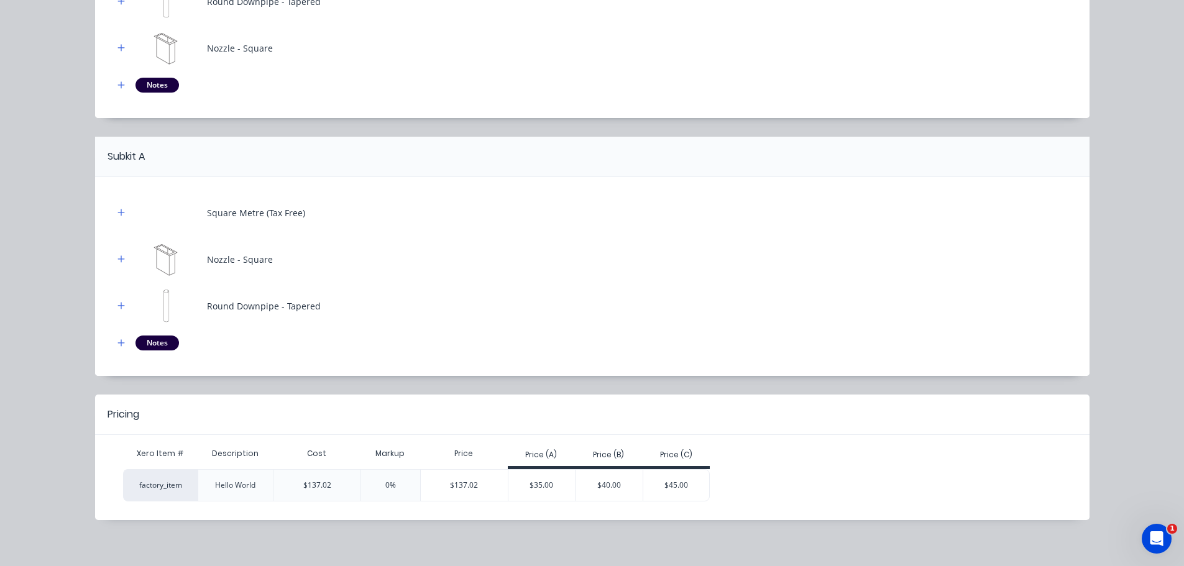
scroll to position [247, 0]
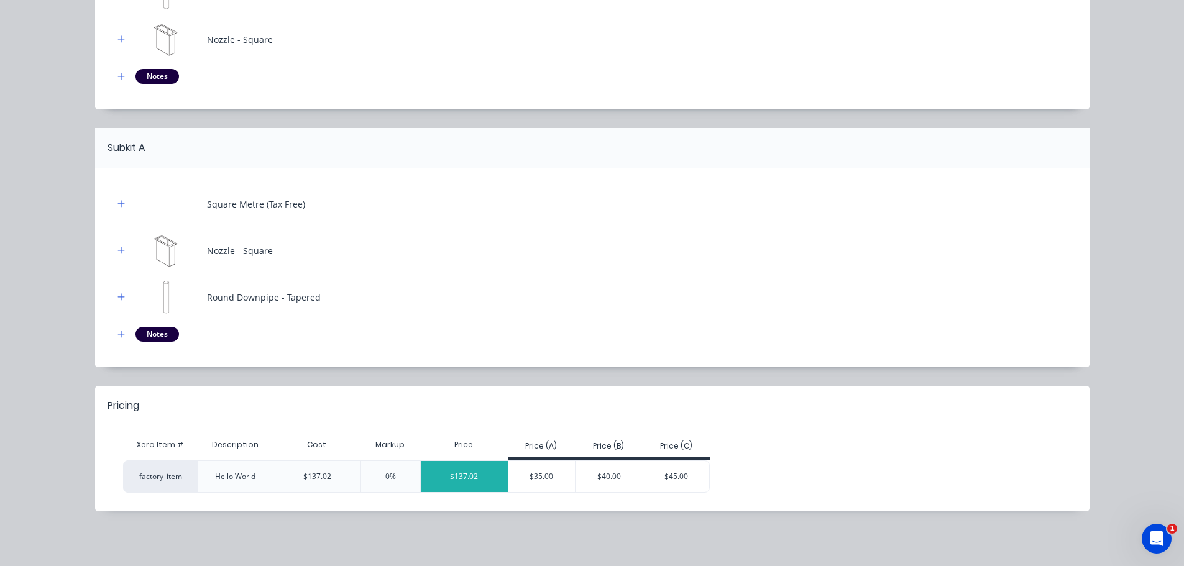
click at [450, 480] on div "$137.02" at bounding box center [464, 476] width 87 height 31
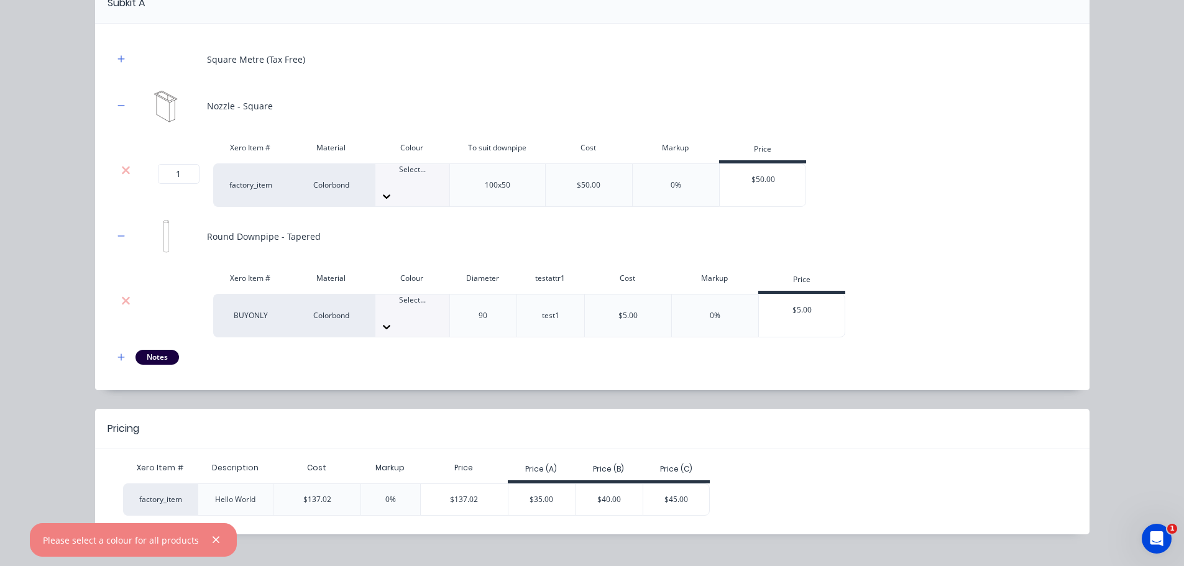
scroll to position [392, 0]
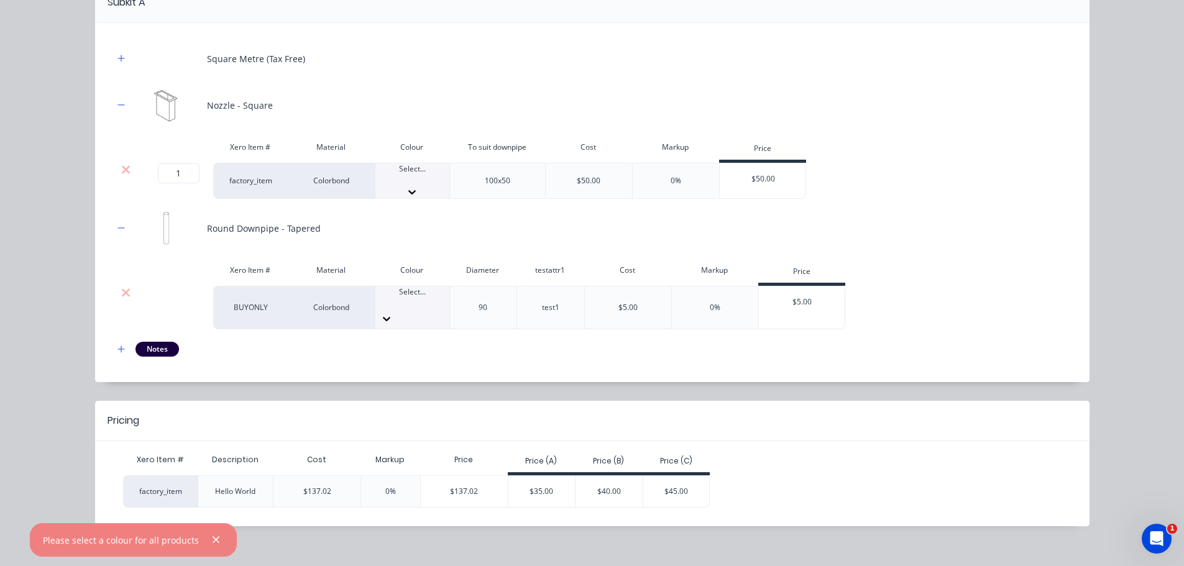
click at [405, 173] on div "Select..." at bounding box center [412, 180] width 74 height 35
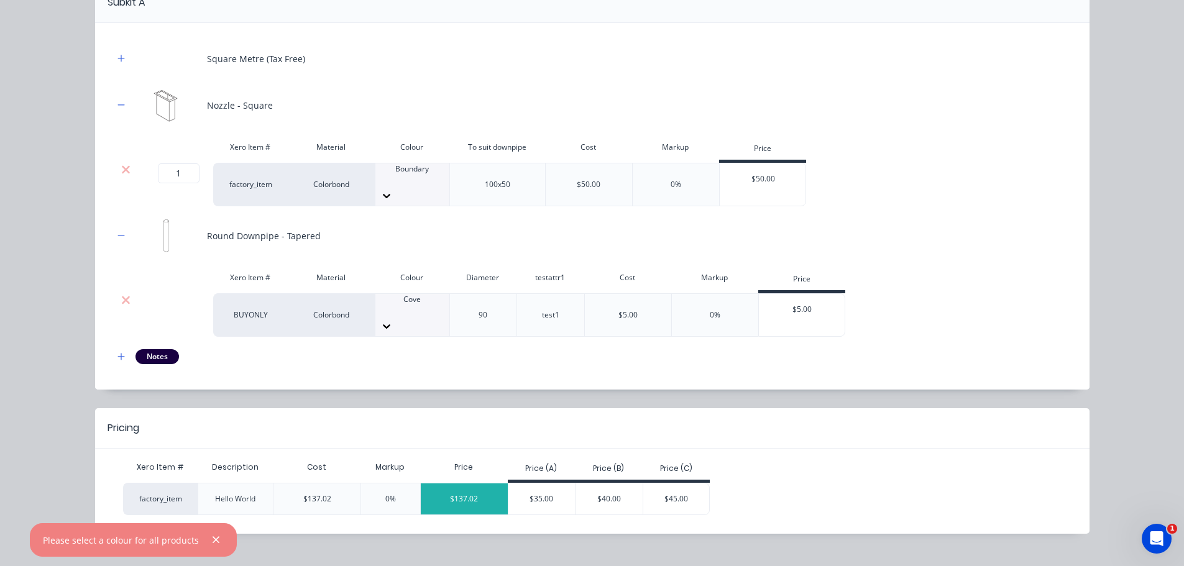
click at [474, 484] on div "$137.02" at bounding box center [464, 499] width 87 height 31
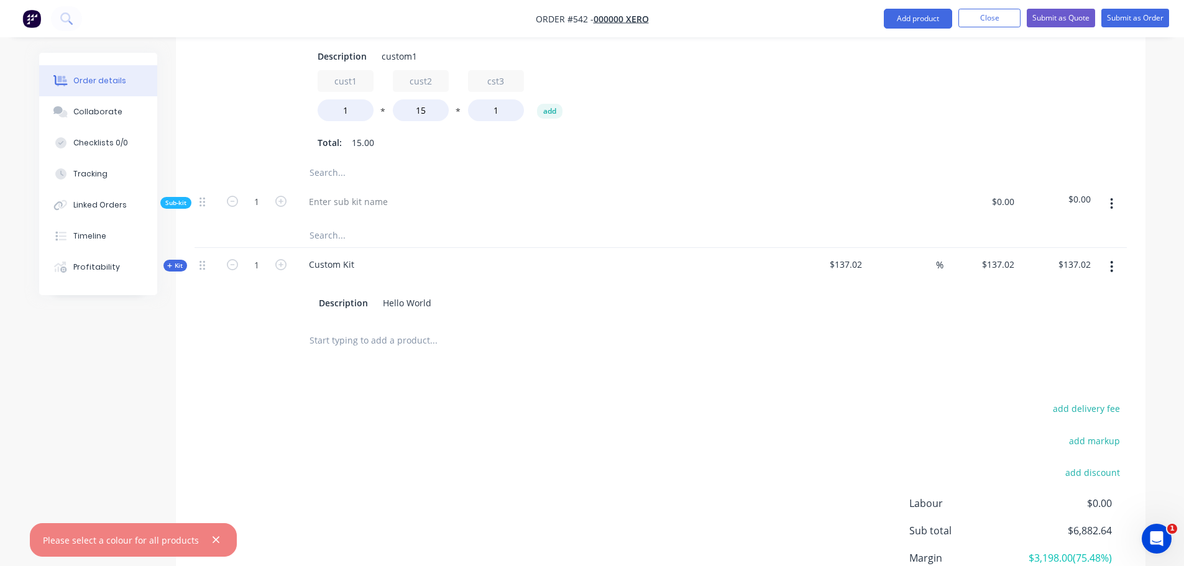
scroll to position [1418, 0]
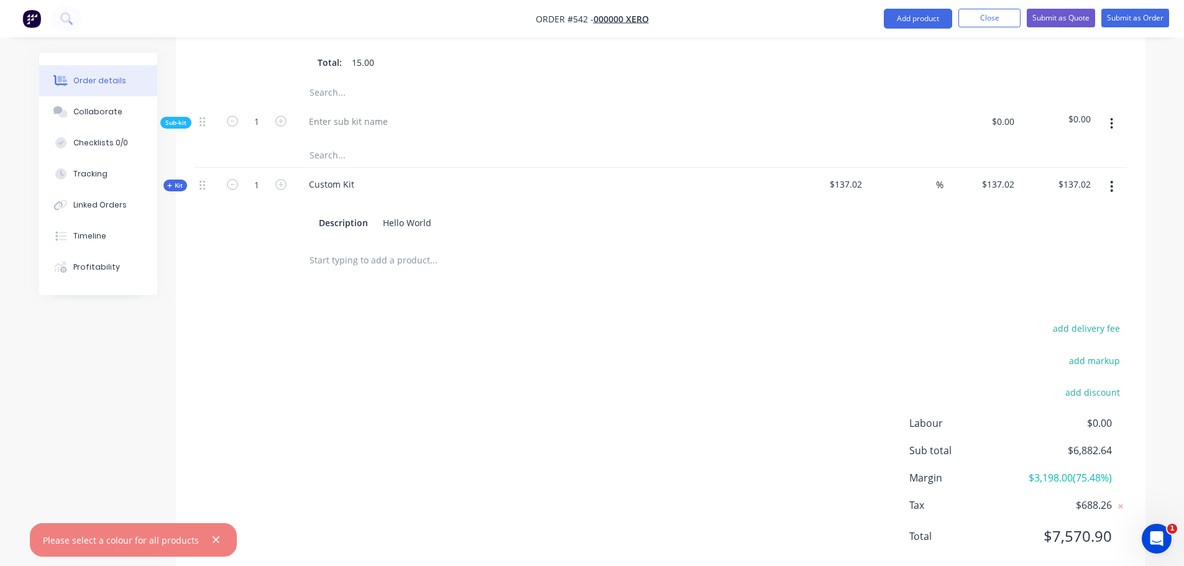
click at [181, 181] on span "Kit" at bounding box center [175, 185] width 16 height 9
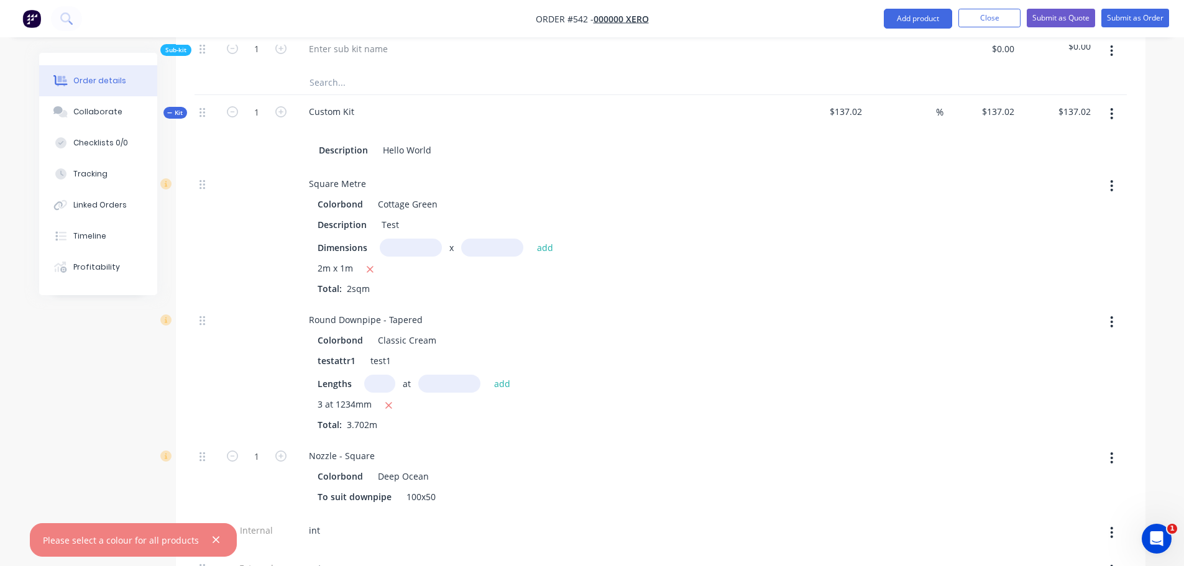
scroll to position [1481, 0]
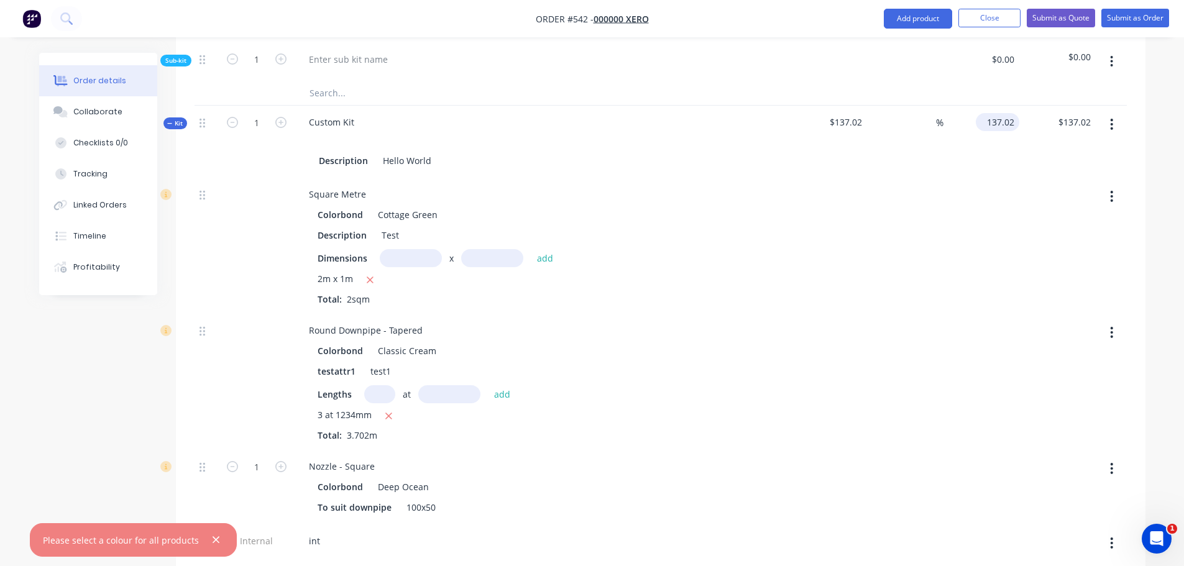
click at [1000, 113] on input "137.02" at bounding box center [1000, 122] width 39 height 18
type input "123123"
click at [973, 188] on div at bounding box center [982, 246] width 76 height 136
type input "89757.69"
type input "$123,123.00"
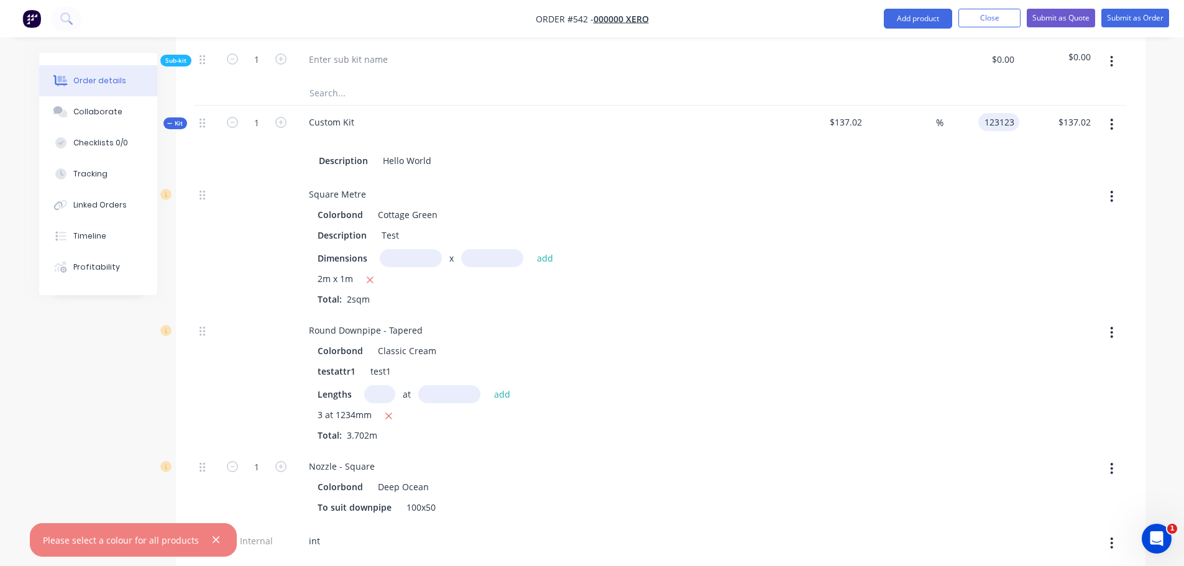
type input "$123,123.00"
click at [844, 178] on div at bounding box center [829, 246] width 76 height 136
drag, startPoint x: 836, startPoint y: 86, endPoint x: 865, endPoint y: 101, distance: 32.0
click at [865, 106] on div "$137.02" at bounding box center [829, 142] width 76 height 72
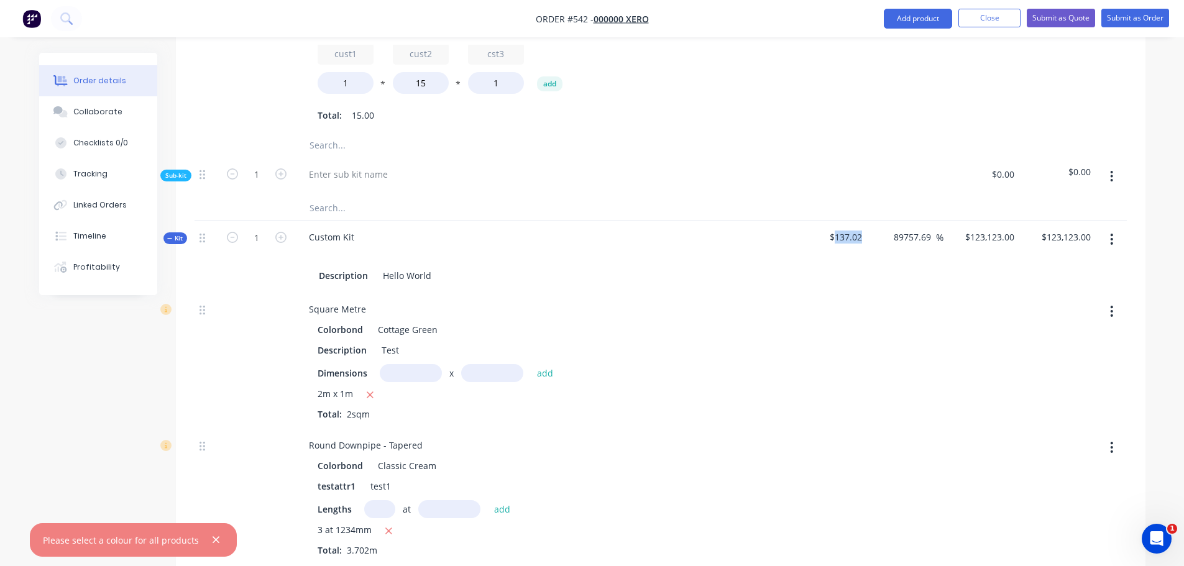
scroll to position [1356, 0]
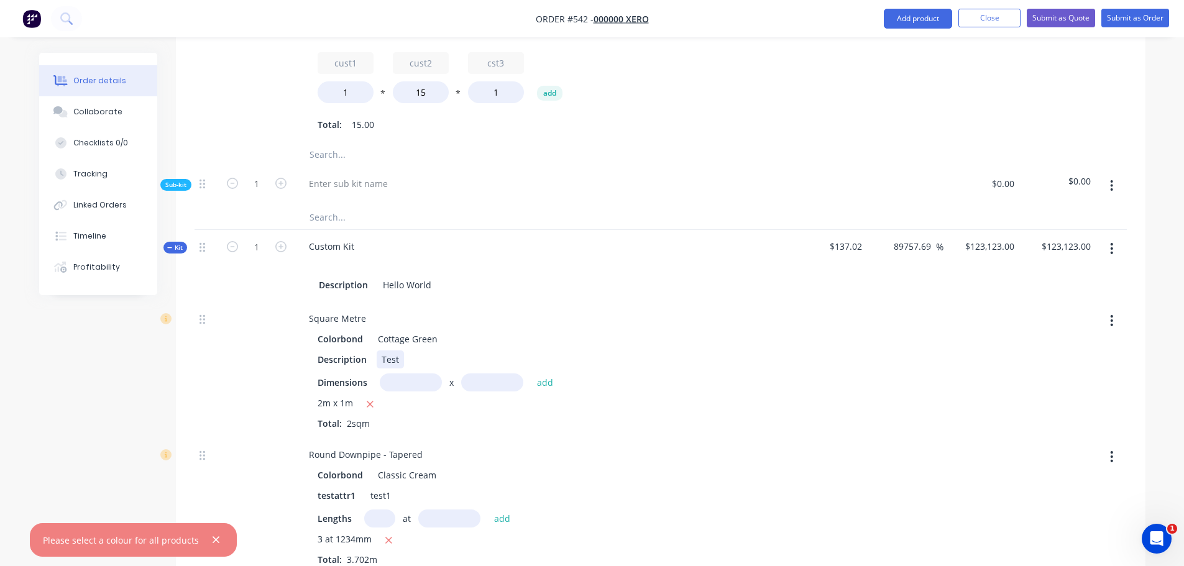
click at [612, 351] on div "Description Test" at bounding box center [540, 360] width 455 height 18
click at [920, 237] on input "89757.69" at bounding box center [915, 246] width 42 height 18
type input "55"
type input "$212.381"
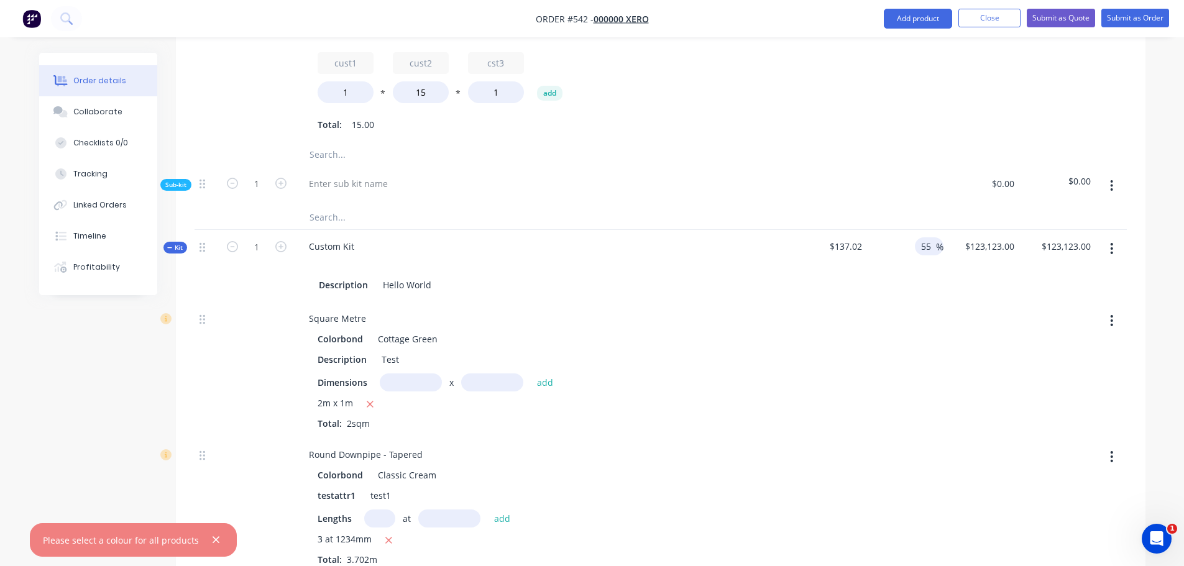
type input "$212.38"
drag, startPoint x: 978, startPoint y: 272, endPoint x: 977, endPoint y: 239, distance: 33.6
click at [978, 302] on div at bounding box center [982, 370] width 76 height 136
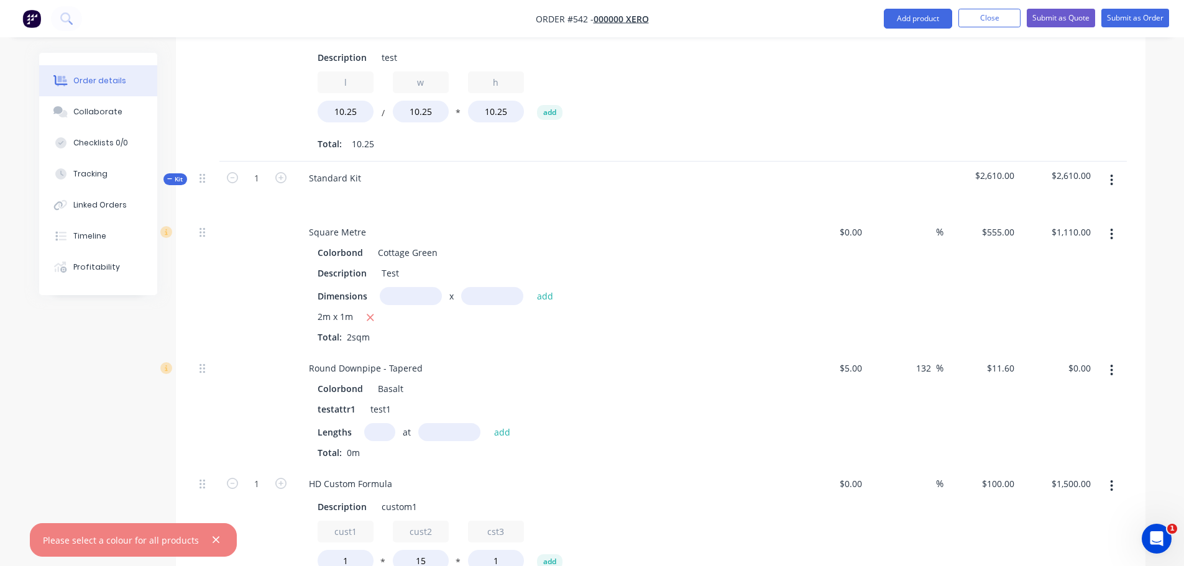
scroll to position [797, 0]
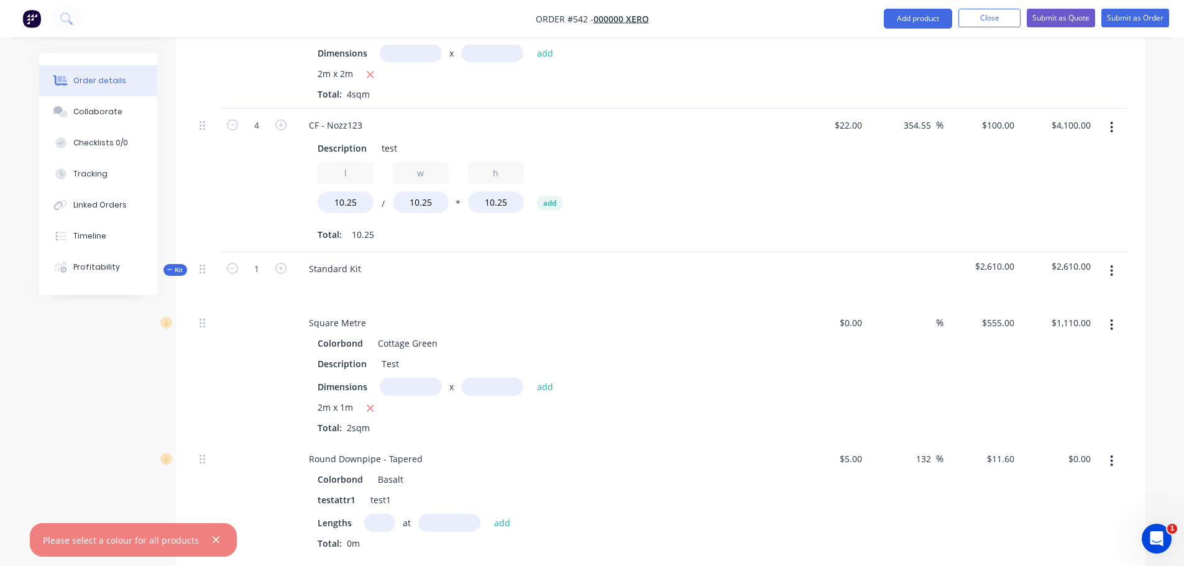
type input "$212.381"
drag, startPoint x: 983, startPoint y: 243, endPoint x: 926, endPoint y: 352, distance: 122.6
click at [931, 341] on div "Kit 1 Standard Kit $2,610.00 $2,610.00 Square Metre Colorbond Cottage Green Des…" at bounding box center [661, 521] width 932 height 538
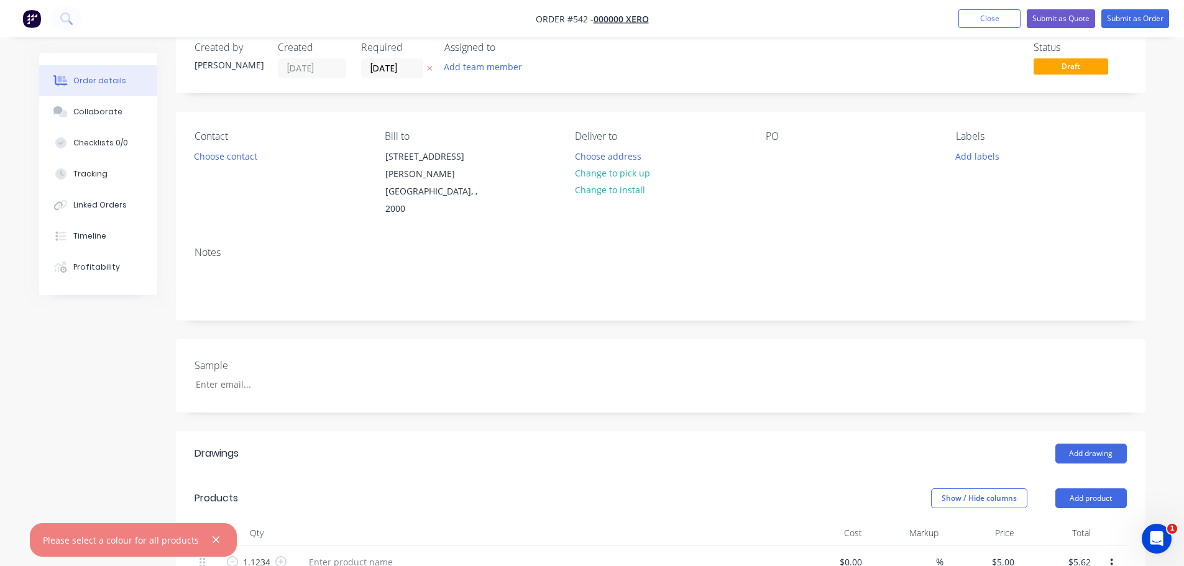
scroll to position [0, 0]
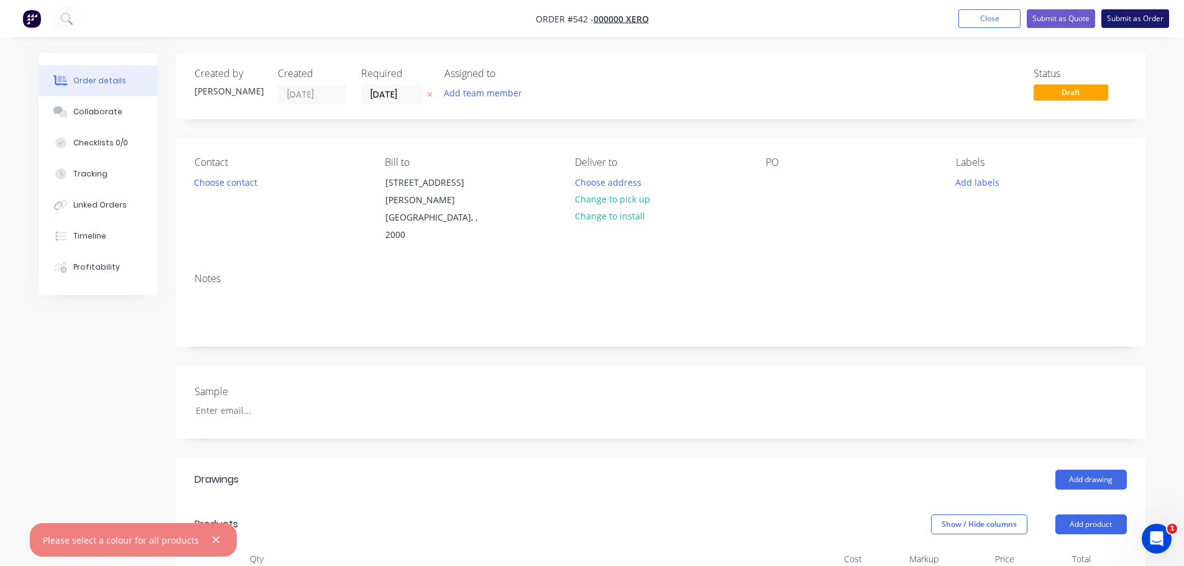
click at [1146, 19] on button "Submit as Order" at bounding box center [1135, 18] width 68 height 19
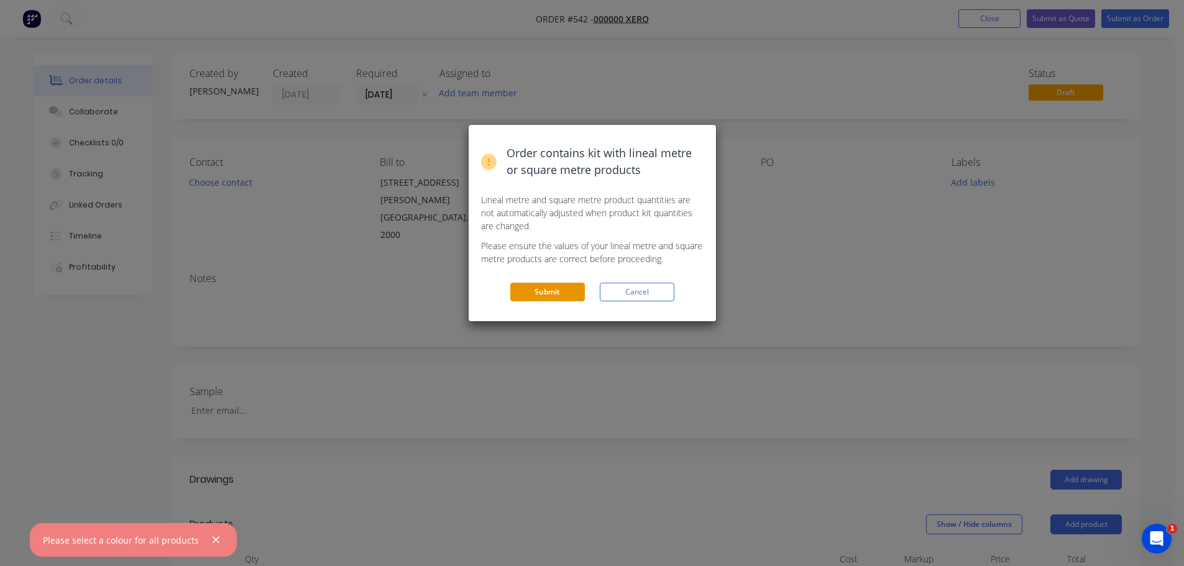
click at [568, 287] on button "Submit" at bounding box center [547, 292] width 75 height 19
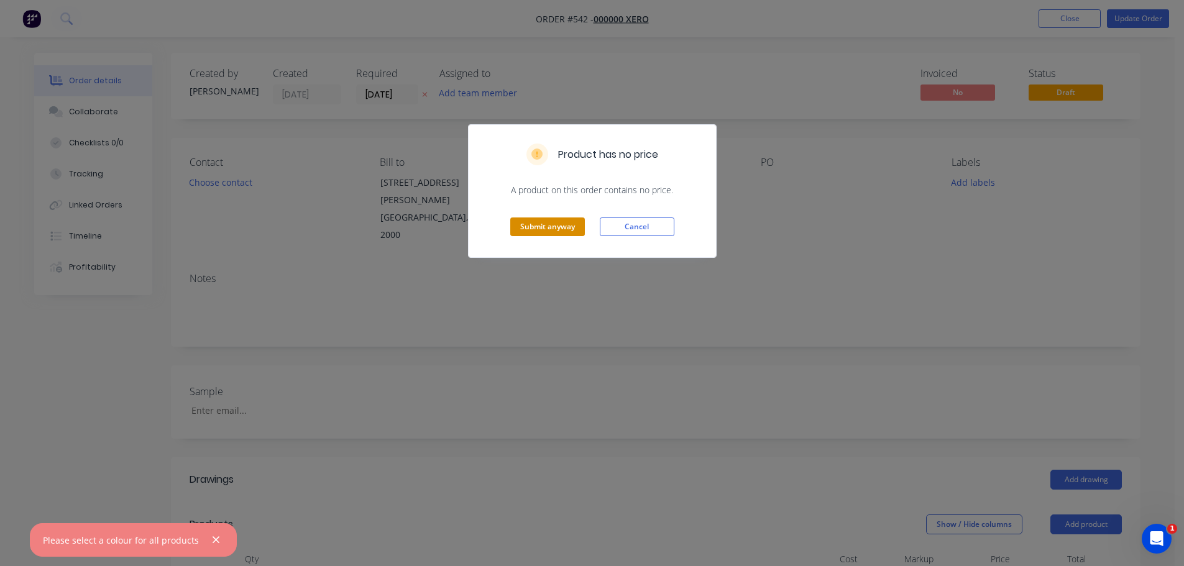
drag, startPoint x: 508, startPoint y: 238, endPoint x: 519, endPoint y: 231, distance: 12.9
click at [518, 231] on div "Submit anyway Cancel" at bounding box center [592, 226] width 247 height 61
click at [519, 230] on button "Submit anyway" at bounding box center [547, 227] width 75 height 19
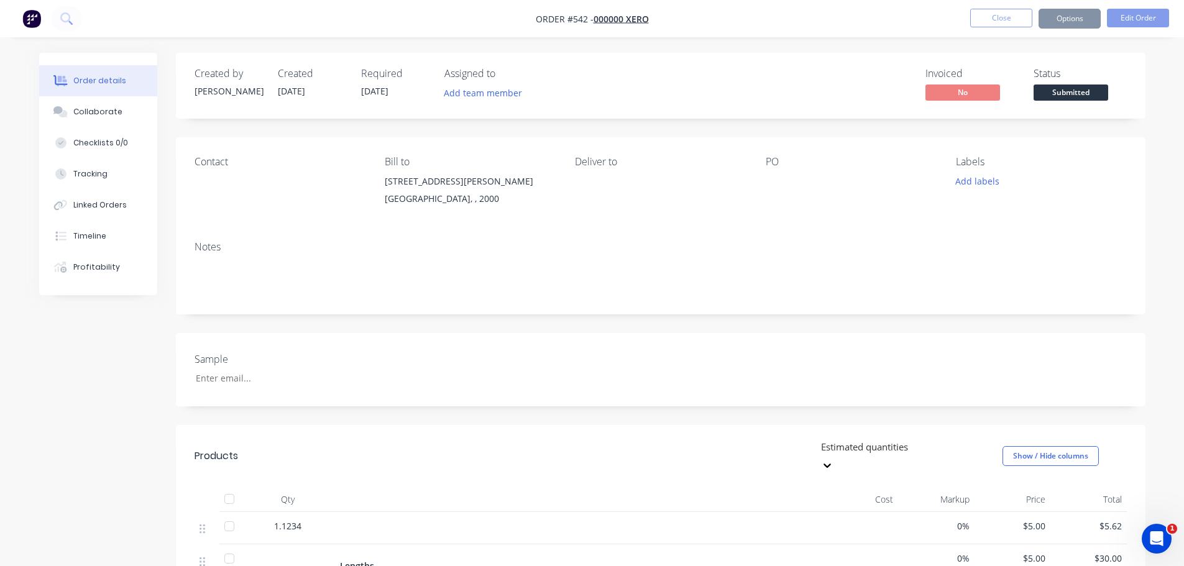
drag, startPoint x: 847, startPoint y: 98, endPoint x: 889, endPoint y: 99, distance: 41.7
click at [889, 99] on div "Invoiced No Status Submitted" at bounding box center [848, 86] width 558 height 36
click at [87, 111] on div "Collaborate" at bounding box center [97, 111] width 49 height 11
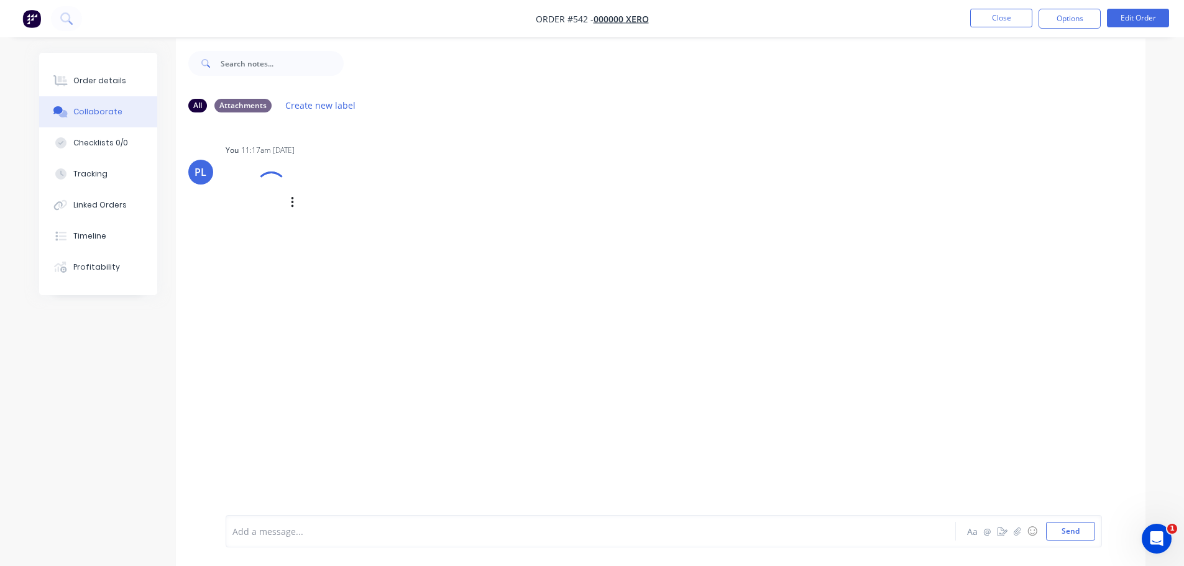
scroll to position [19, 0]
click at [342, 515] on div "Add a message... Aa @ ☺ Send" at bounding box center [661, 532] width 970 height 70
click at [340, 529] on div at bounding box center [556, 531] width 646 height 13
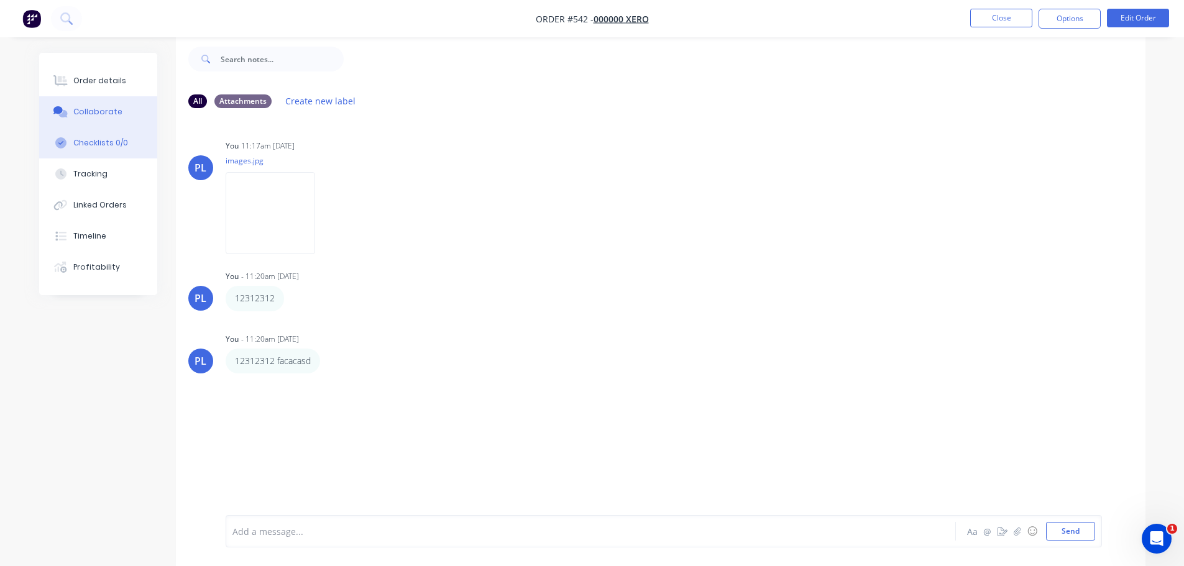
click at [89, 132] on button "Checklists 0/0" at bounding box center [98, 142] width 118 height 31
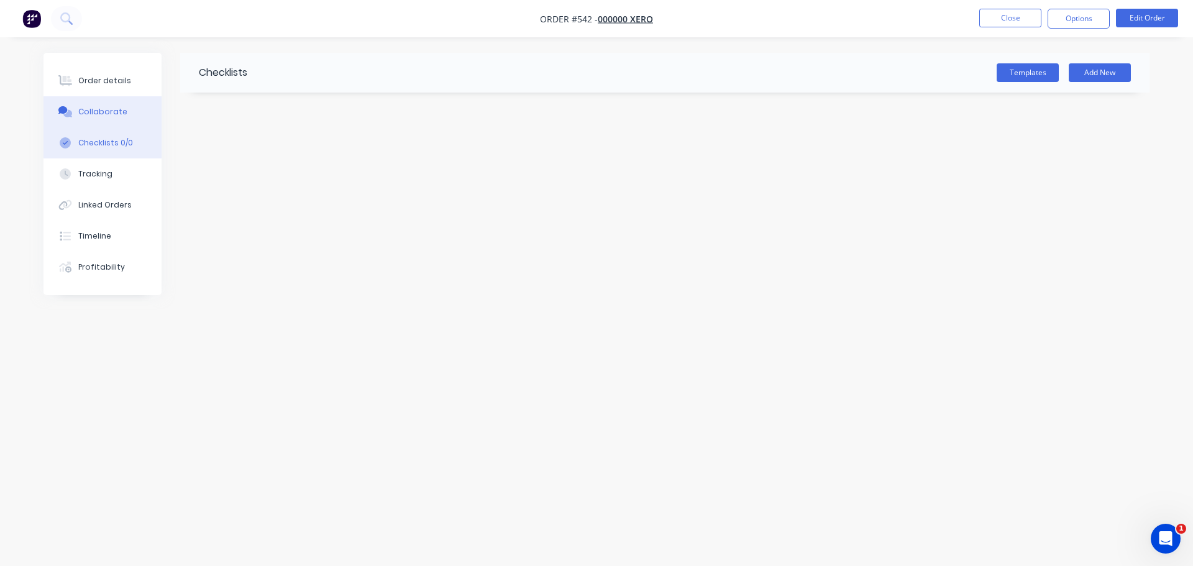
click at [107, 116] on div "Collaborate" at bounding box center [102, 111] width 49 height 11
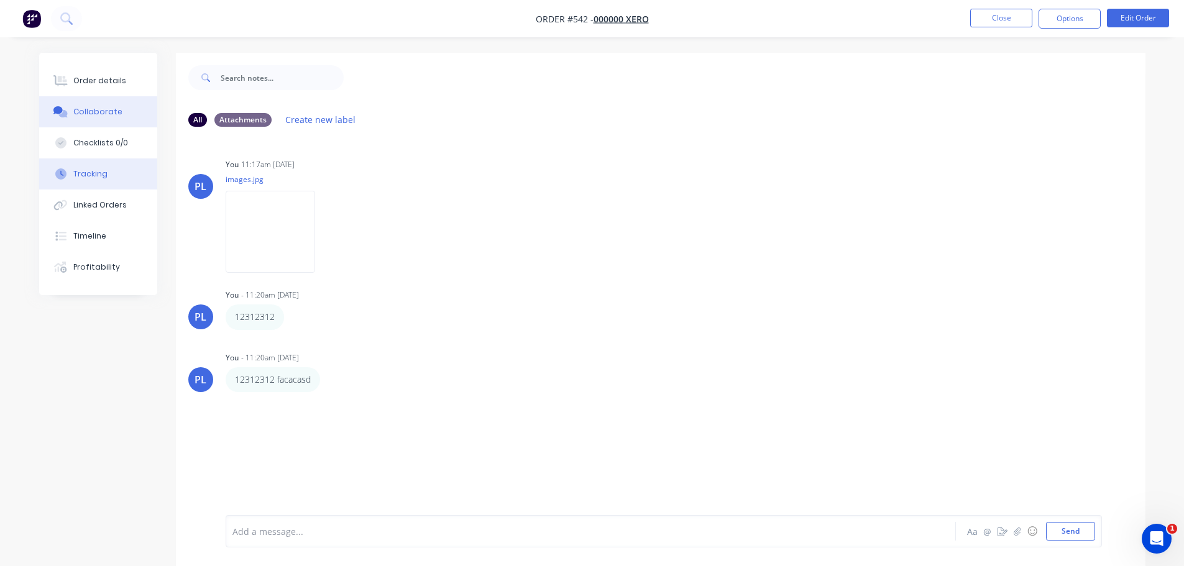
click at [86, 166] on button "Tracking" at bounding box center [98, 174] width 118 height 31
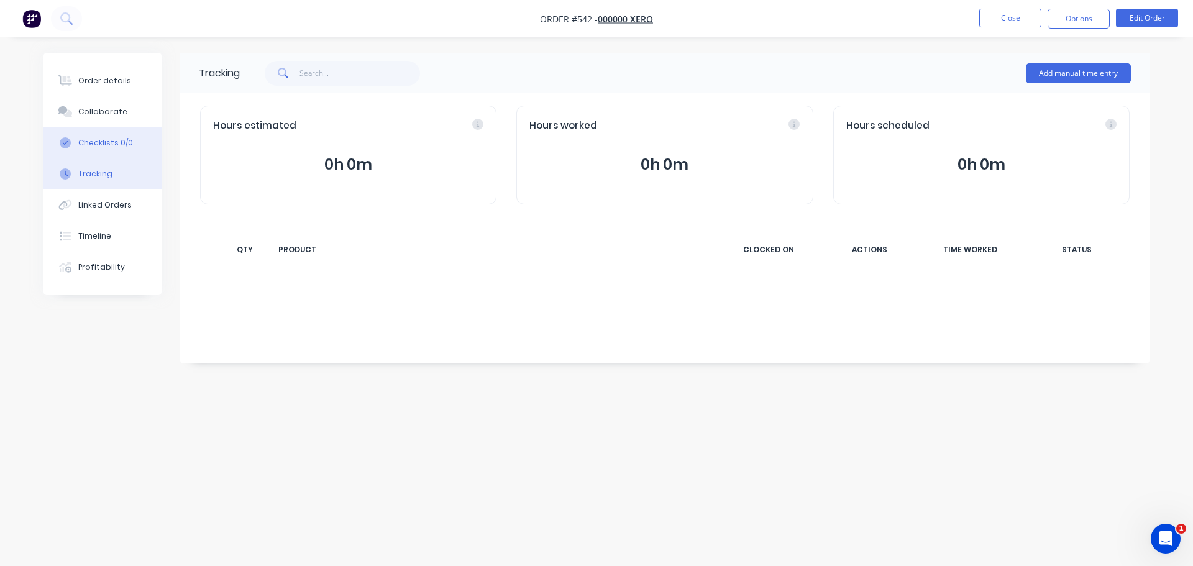
click at [96, 142] on div "Checklists 0/0" at bounding box center [105, 142] width 55 height 11
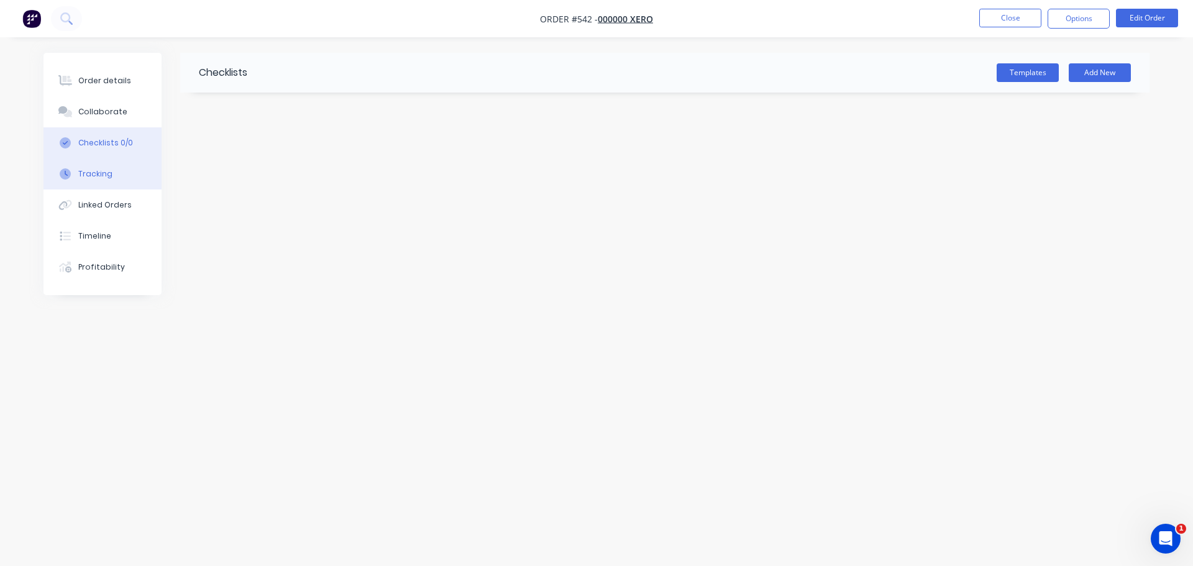
click at [109, 159] on button "Tracking" at bounding box center [103, 174] width 118 height 31
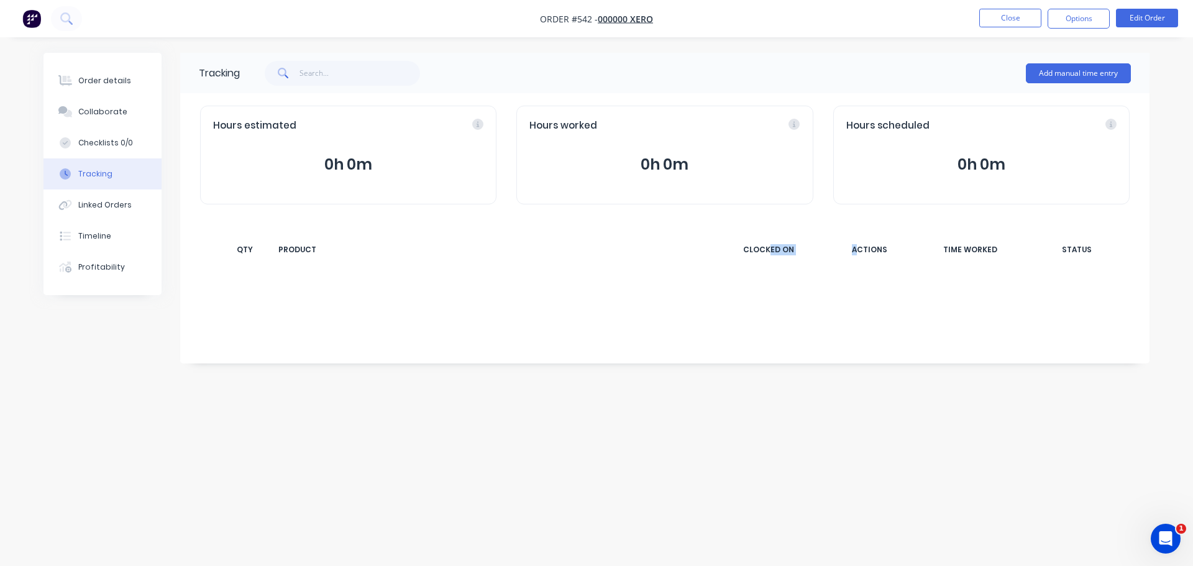
drag, startPoint x: 819, startPoint y: 280, endPoint x: 823, endPoint y: 339, distance: 59.2
click at [980, 274] on div "Tracking Add manual time entry Hours estimated 0h 0m Hours worked 0h 0m Hours s…" at bounding box center [665, 208] width 970 height 311
click at [483, 348] on div "Tracking Add manual time entry Hours estimated 0h 0m Hours worked 0h 0m Hours s…" at bounding box center [665, 208] width 970 height 311
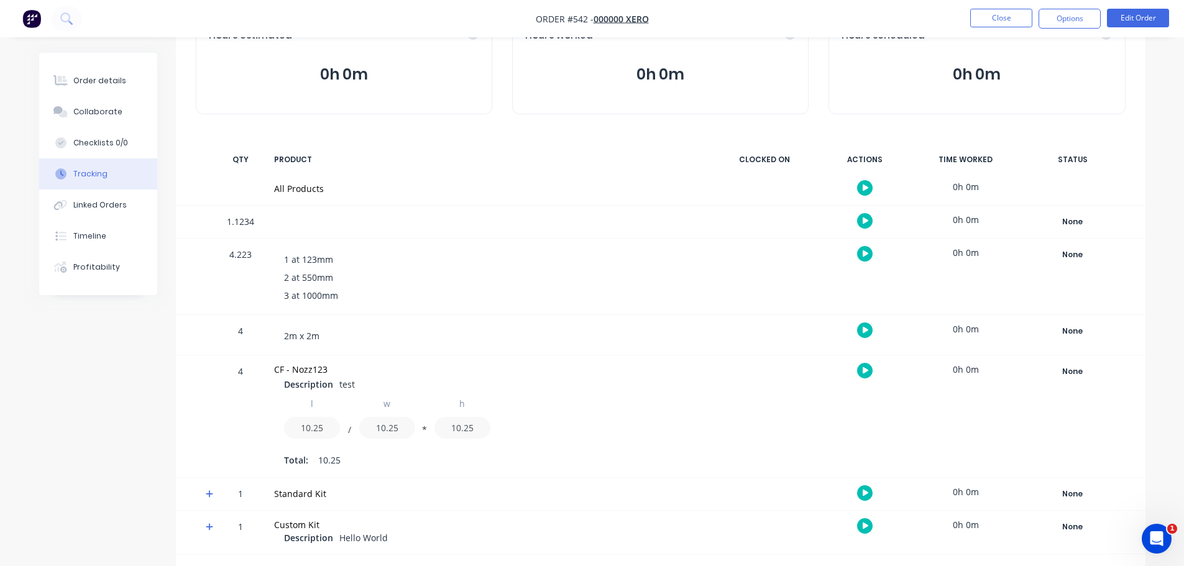
scroll to position [91, 0]
click at [858, 206] on div at bounding box center [865, 220] width 93 height 30
click at [857, 214] on div at bounding box center [865, 220] width 93 height 30
click at [862, 218] on button "button" at bounding box center [865, 221] width 16 height 16
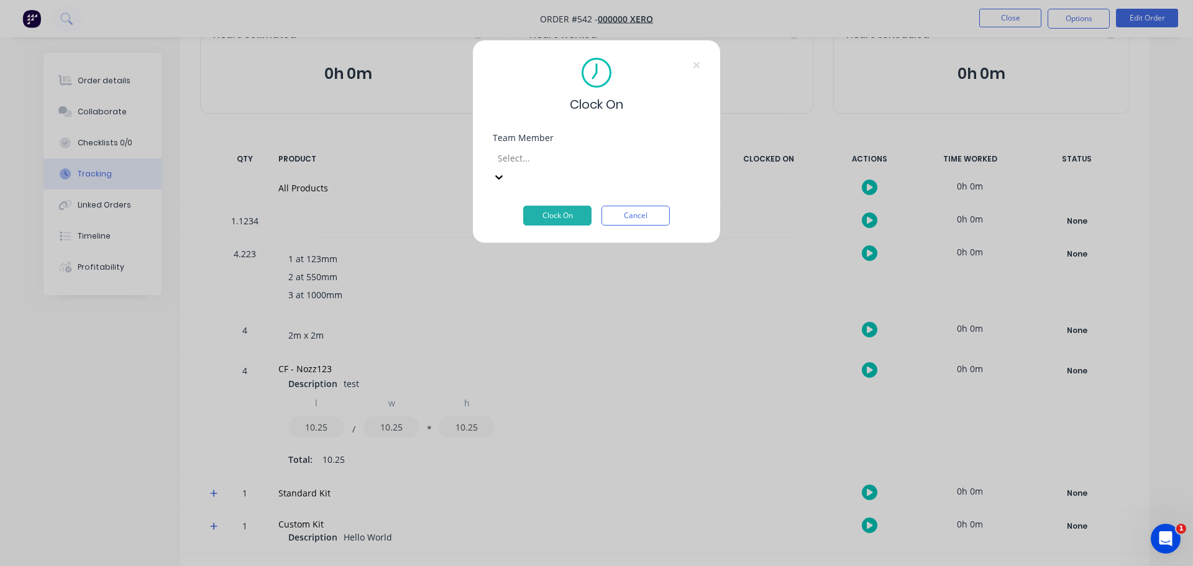
click at [573, 154] on div at bounding box center [586, 158] width 179 height 16
click at [553, 206] on button "Clock On" at bounding box center [557, 216] width 68 height 20
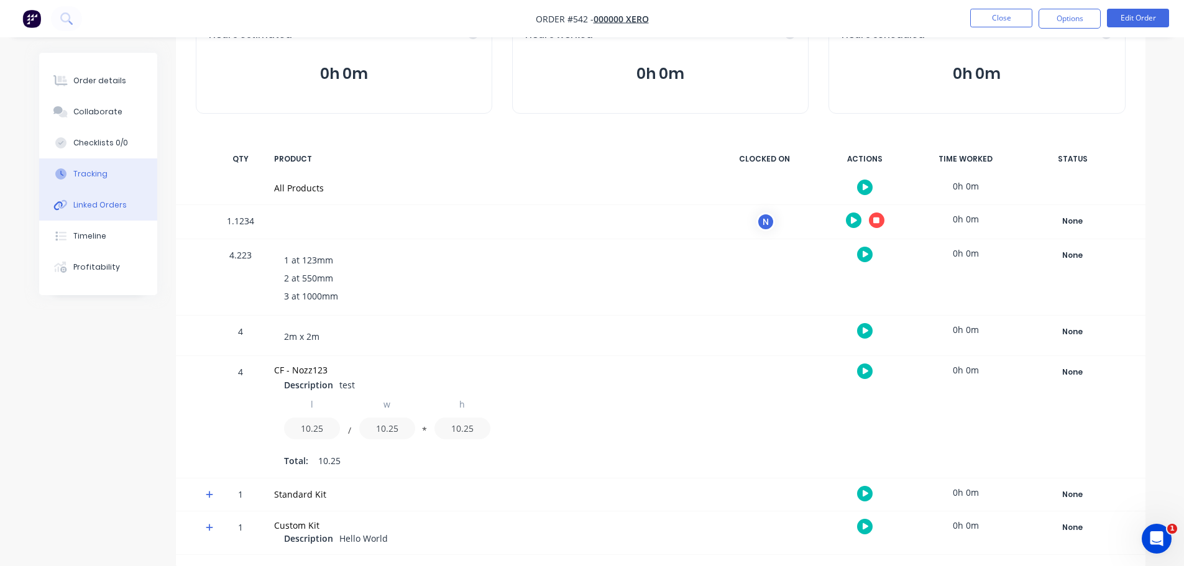
click at [86, 203] on div "Linked Orders" at bounding box center [99, 205] width 53 height 11
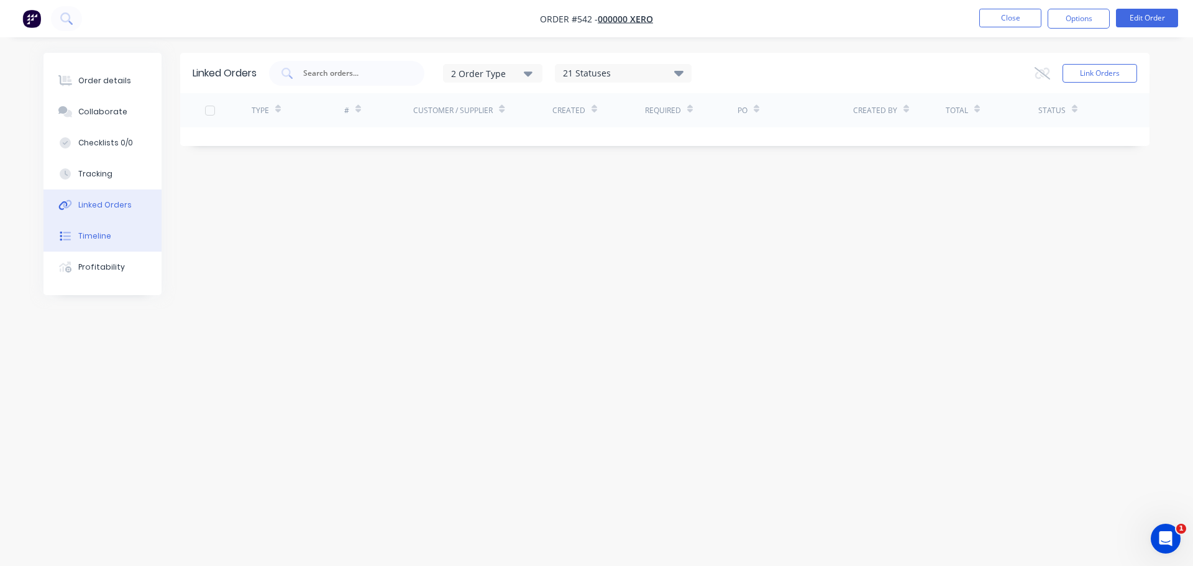
click at [100, 233] on div "Timeline" at bounding box center [94, 236] width 33 height 11
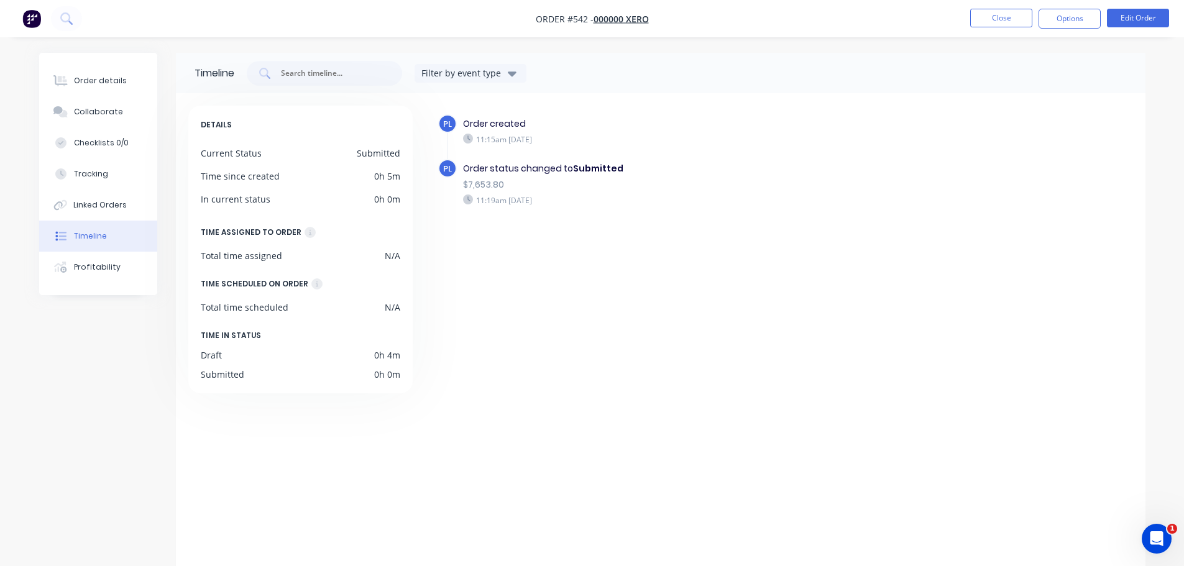
scroll to position [22, 0]
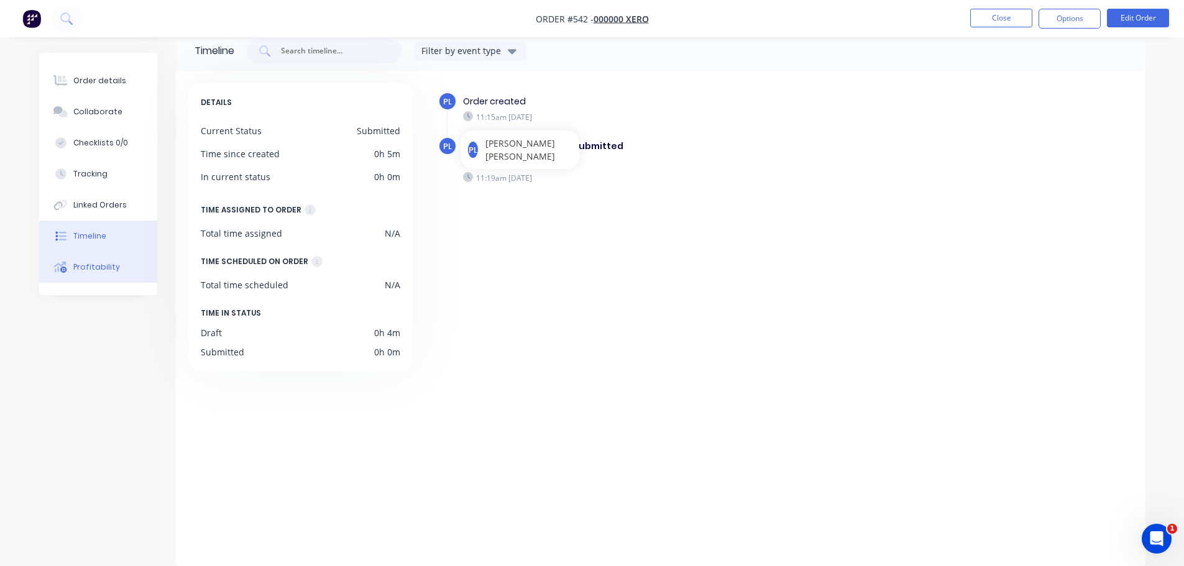
click at [106, 271] on div "Profitability" at bounding box center [96, 267] width 47 height 11
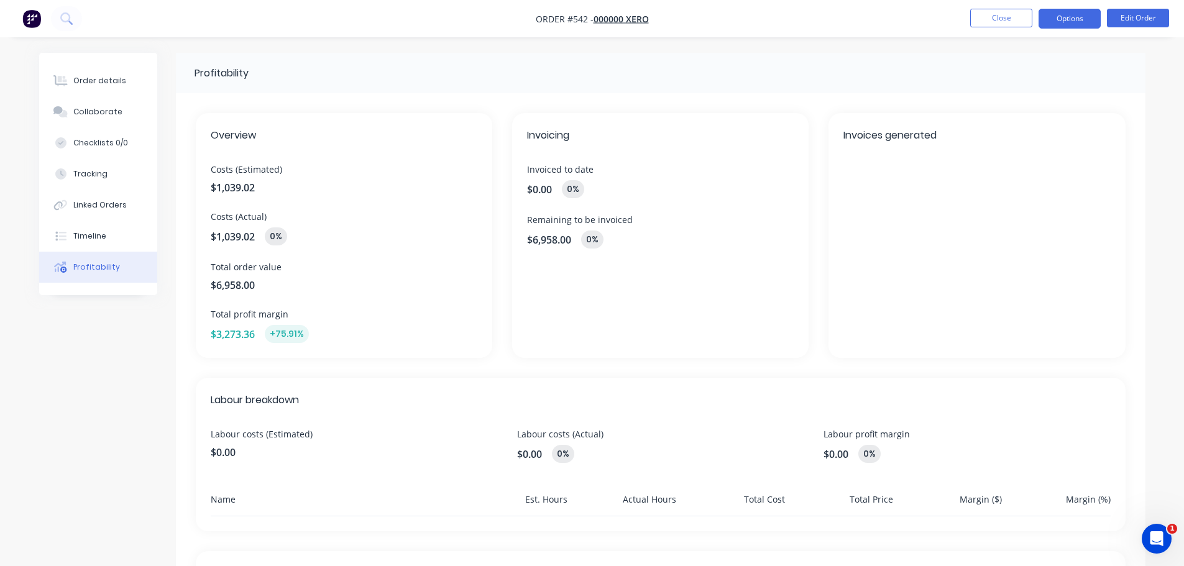
click at [1063, 25] on button "Options" at bounding box center [1070, 19] width 62 height 20
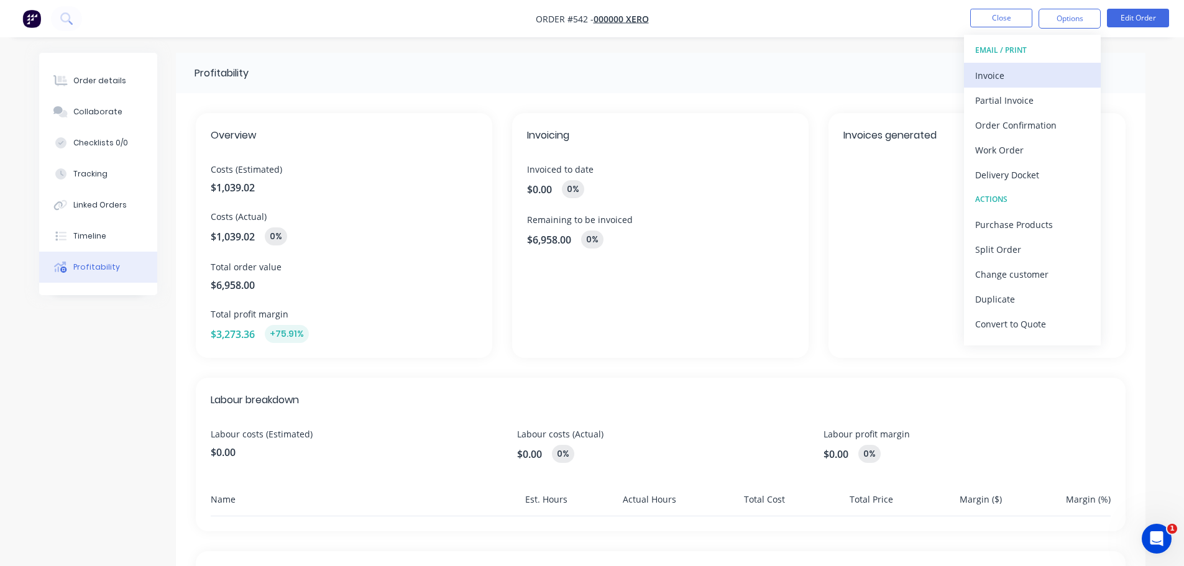
click at [1022, 70] on div "Invoice" at bounding box center [1032, 76] width 114 height 18
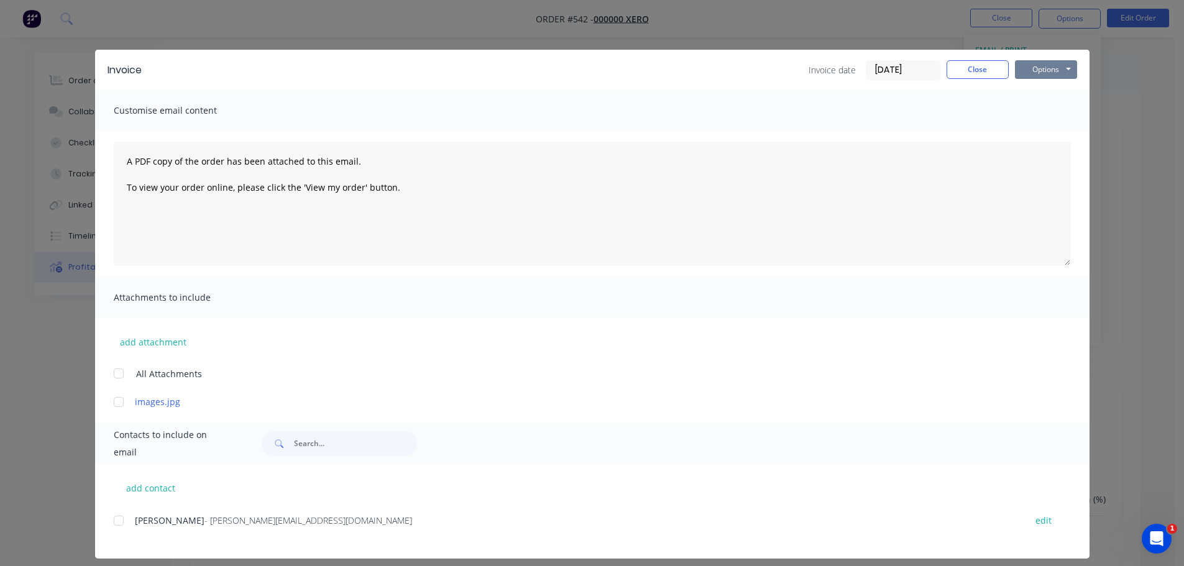
click at [1044, 73] on button "Options" at bounding box center [1046, 69] width 62 height 19
click at [1041, 106] on button "Print" at bounding box center [1055, 112] width 80 height 21
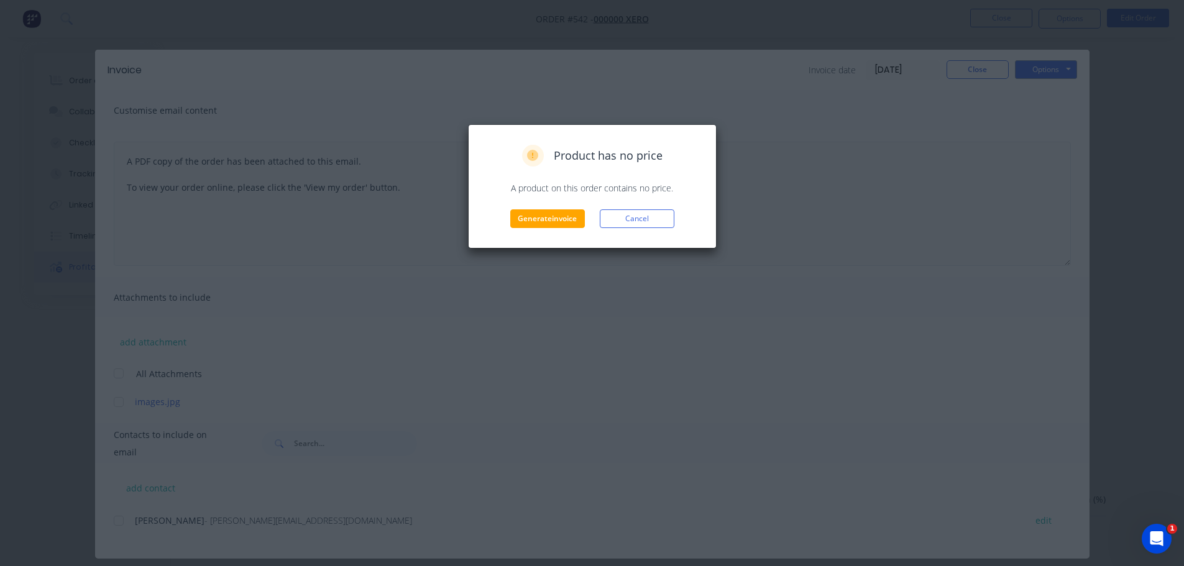
drag, startPoint x: 628, startPoint y: 215, endPoint x: 418, endPoint y: 230, distance: 210.0
click at [629, 215] on button "Cancel" at bounding box center [637, 218] width 75 height 19
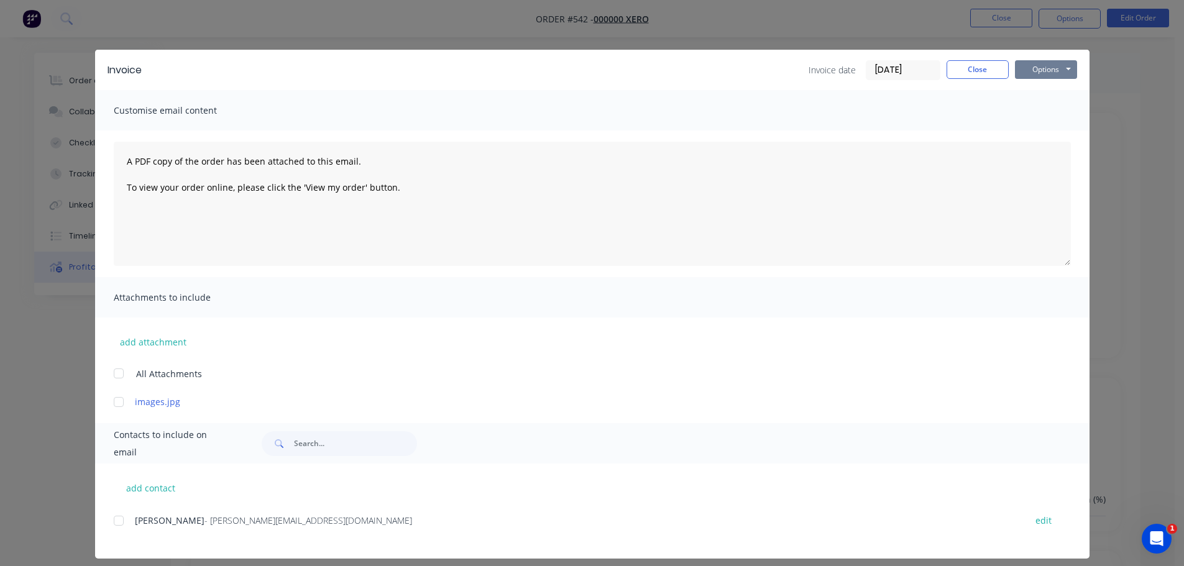
click at [1040, 75] on button "Options" at bounding box center [1046, 69] width 62 height 19
click at [1045, 88] on button "Preview" at bounding box center [1055, 91] width 80 height 21
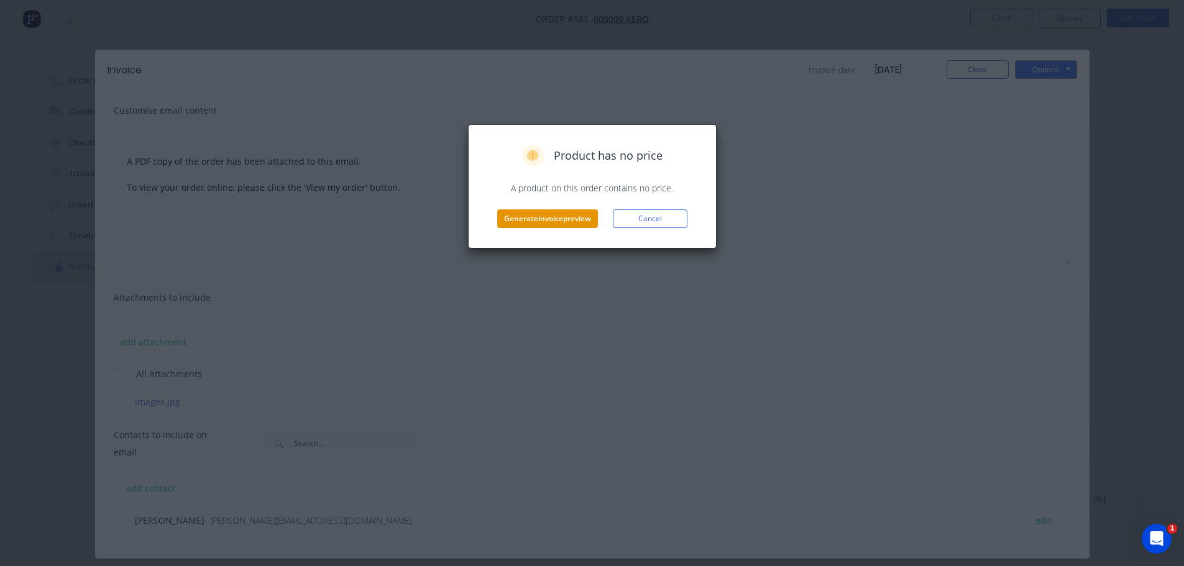
click at [548, 220] on button "Generate invoice preview" at bounding box center [547, 218] width 101 height 19
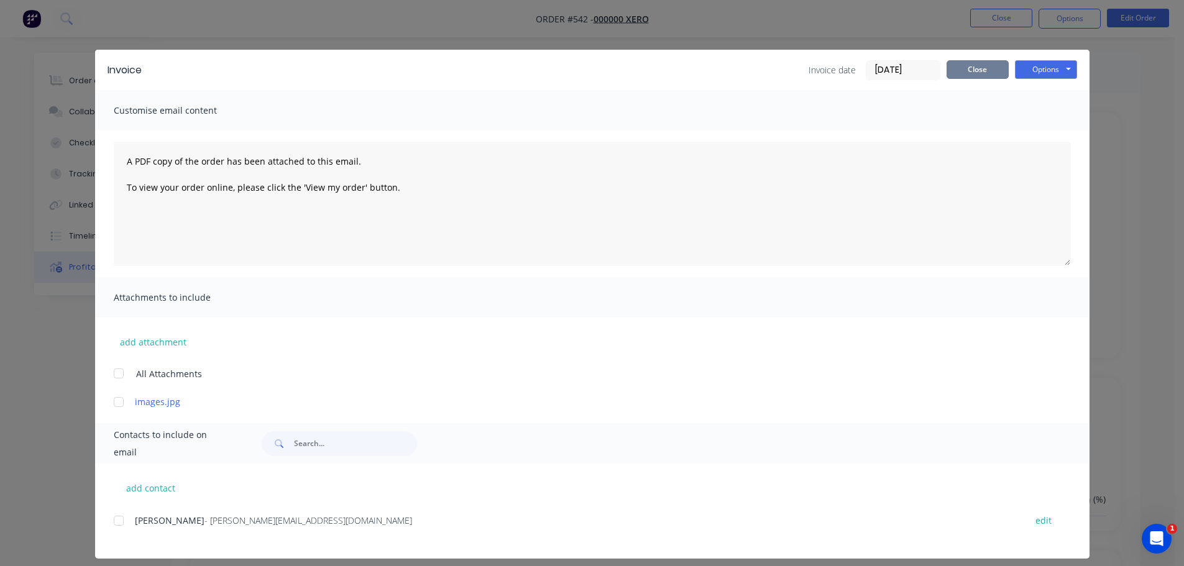
click at [953, 65] on button "Close" at bounding box center [978, 69] width 62 height 19
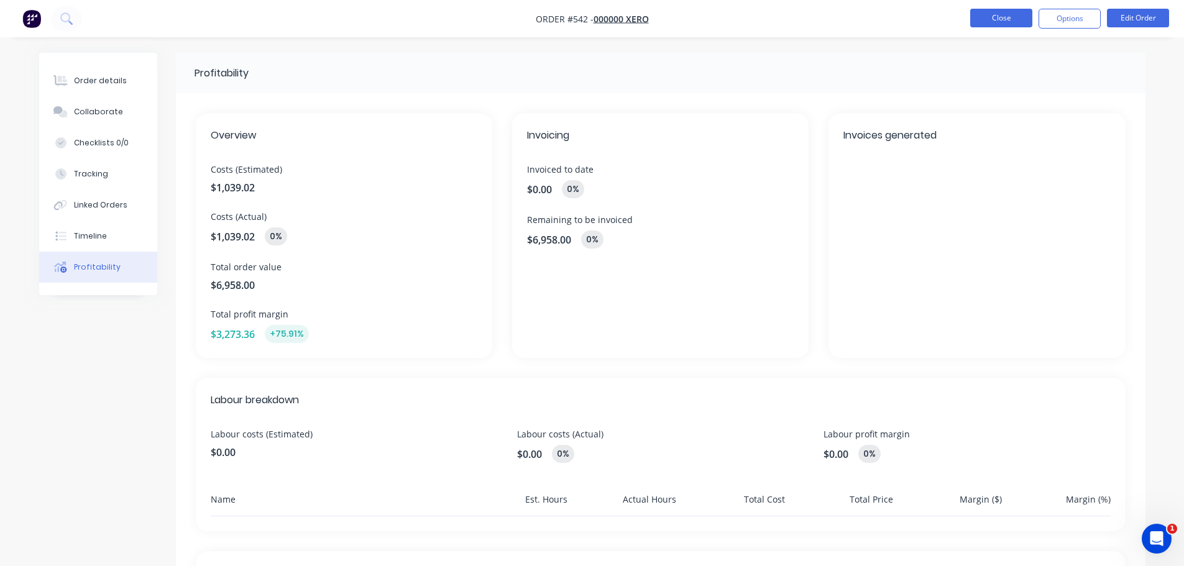
click at [978, 14] on button "Close" at bounding box center [1001, 18] width 62 height 19
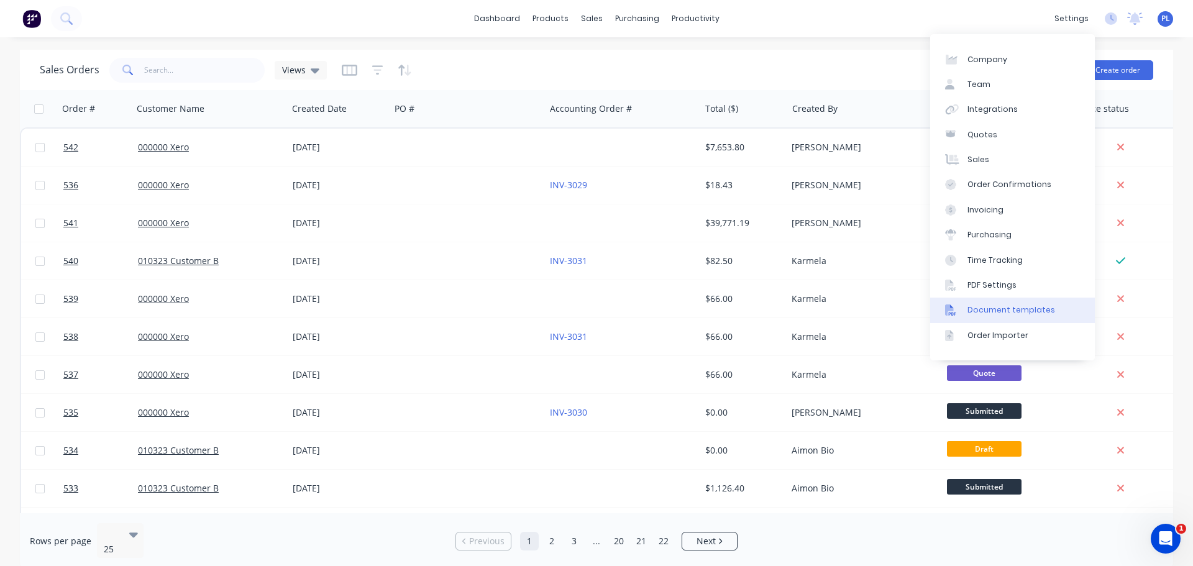
click at [991, 310] on div "Document templates" at bounding box center [1012, 310] width 88 height 11
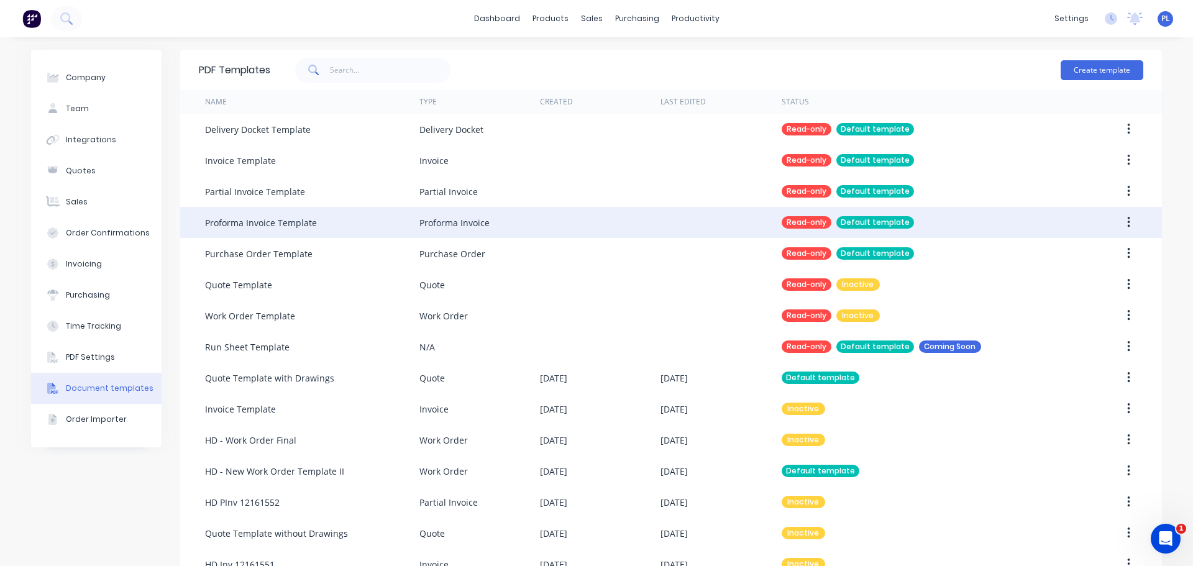
scroll to position [31, 0]
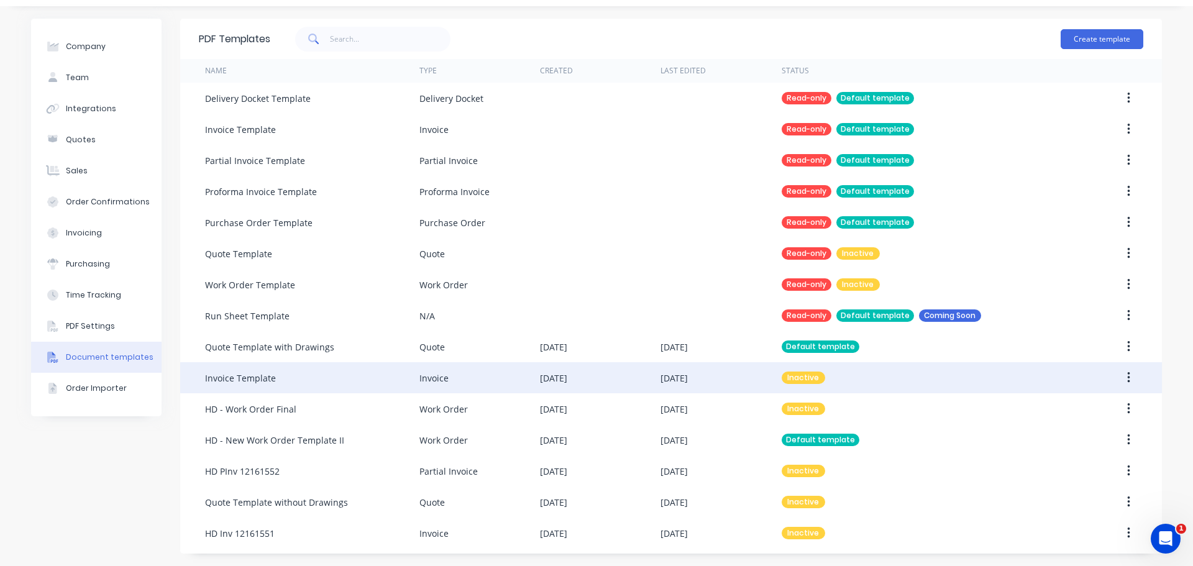
click at [275, 377] on div "Invoice Template" at bounding box center [312, 377] width 214 height 31
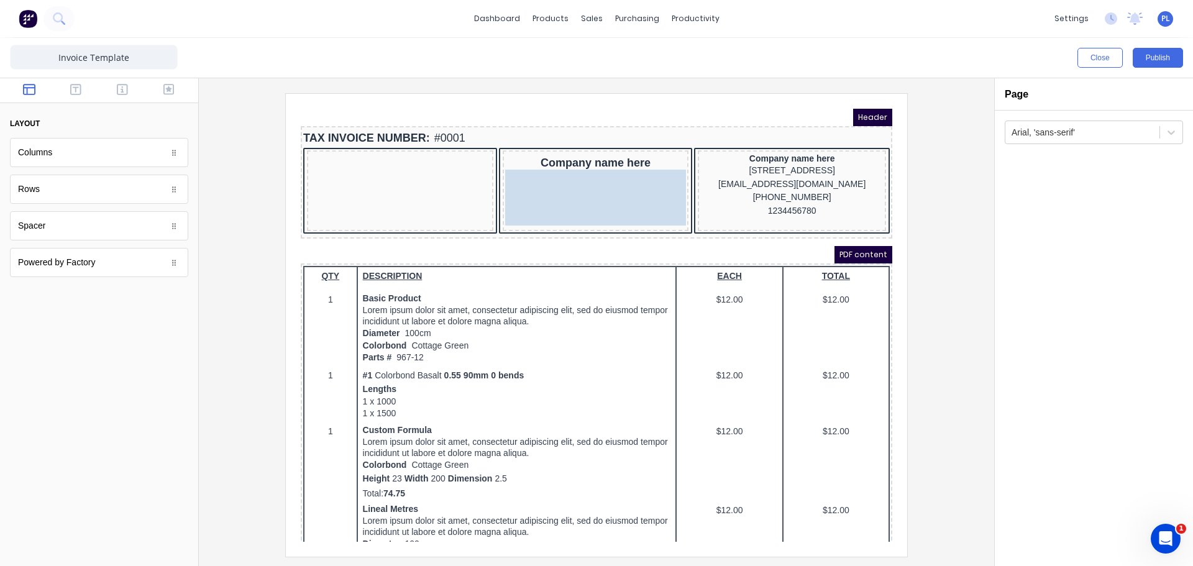
drag, startPoint x: 383, startPoint y: 173, endPoint x: 593, endPoint y: 181, distance: 210.2
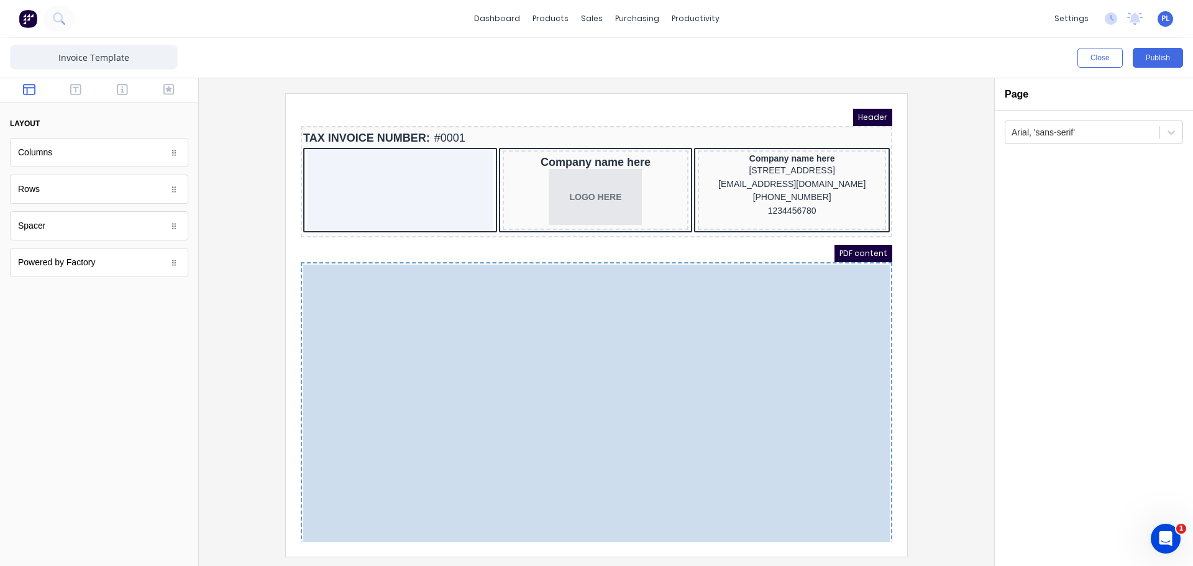
drag, startPoint x: 530, startPoint y: 272, endPoint x: 556, endPoint y: 286, distance: 30.3
click at [556, 286] on body "Header TAX INVOICE NUMBER: #0001 Company name here LOGO HERE Company name here …" at bounding box center [582, 310] width 592 height 433
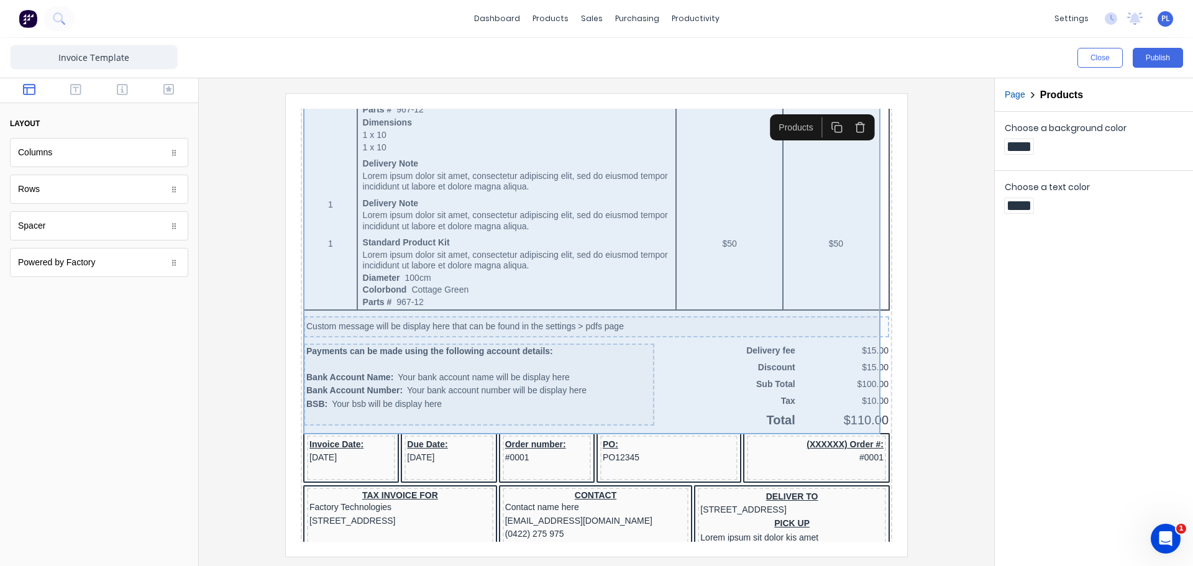
scroll to position [424, 0]
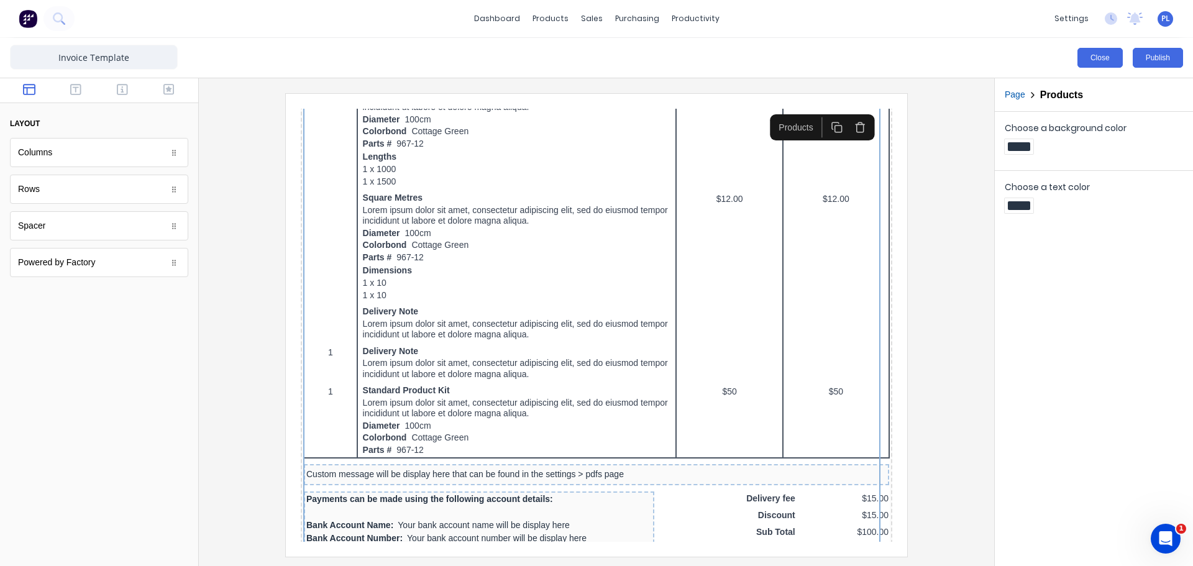
click at [1105, 59] on button "Close" at bounding box center [1100, 58] width 45 height 20
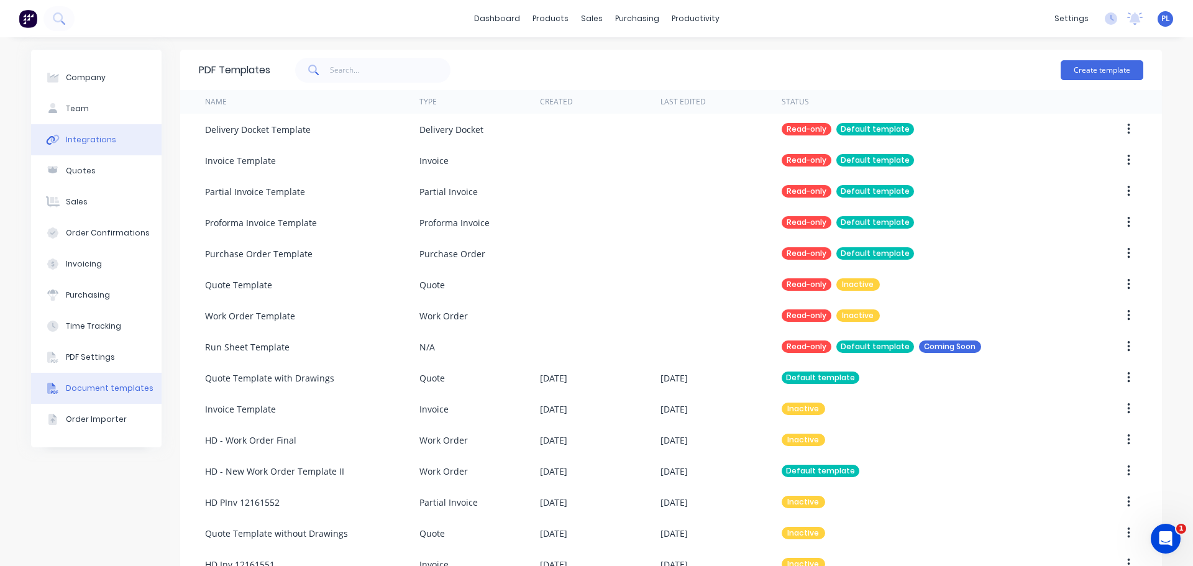
click at [57, 139] on div at bounding box center [53, 139] width 19 height 11
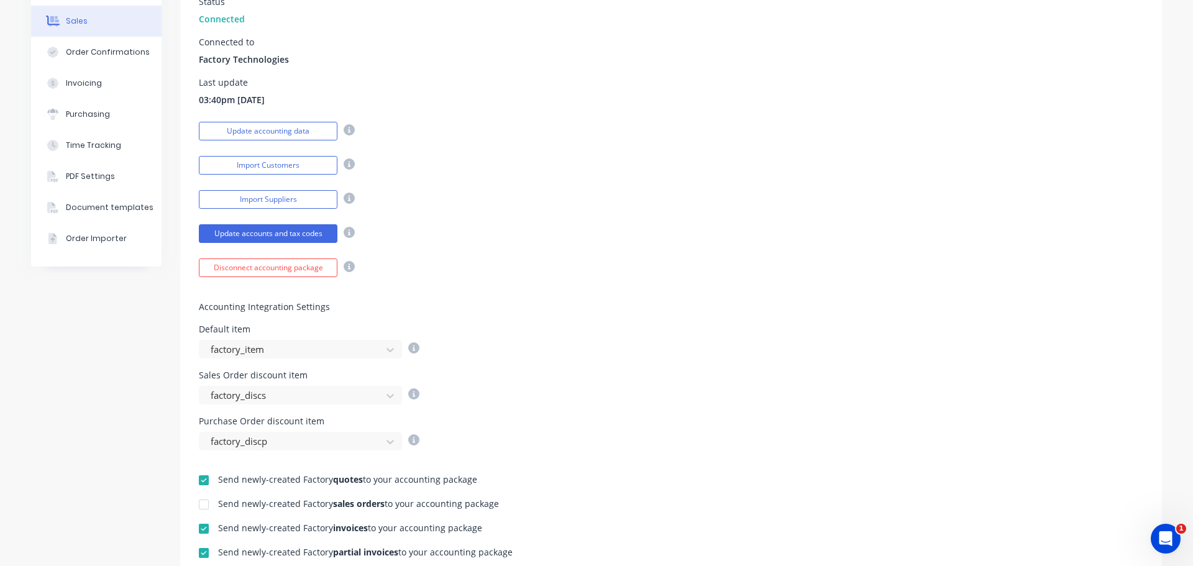
scroll to position [124, 0]
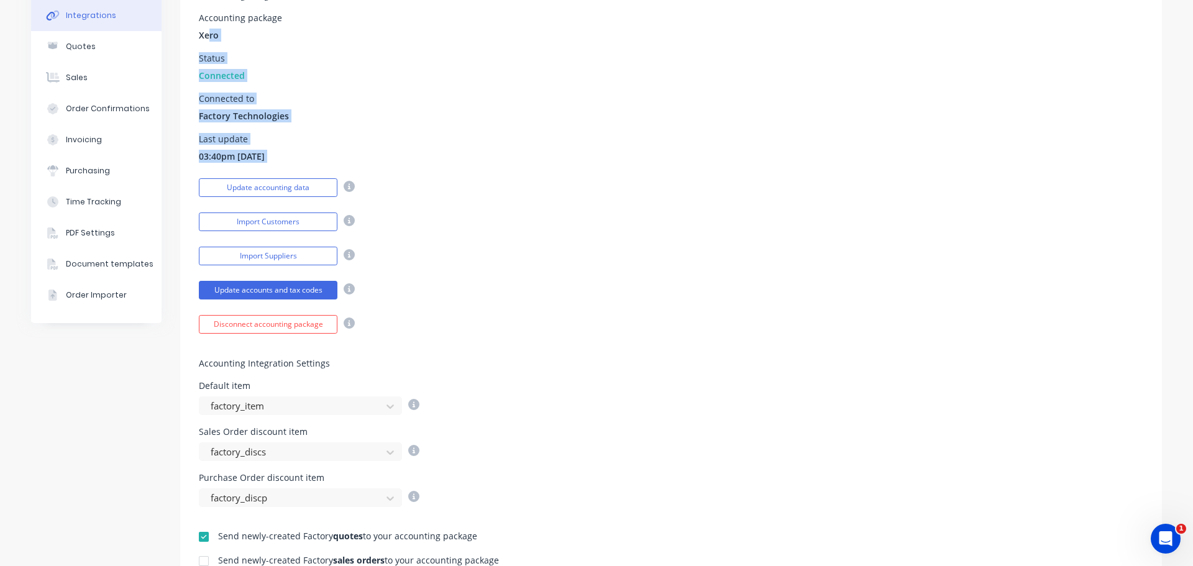
drag, startPoint x: 211, startPoint y: 37, endPoint x: 448, endPoint y: 172, distance: 272.8
click at [439, 181] on div "Accounting Integration Details Accounting package Xero Status Connected Connect…" at bounding box center [671, 150] width 982 height 368
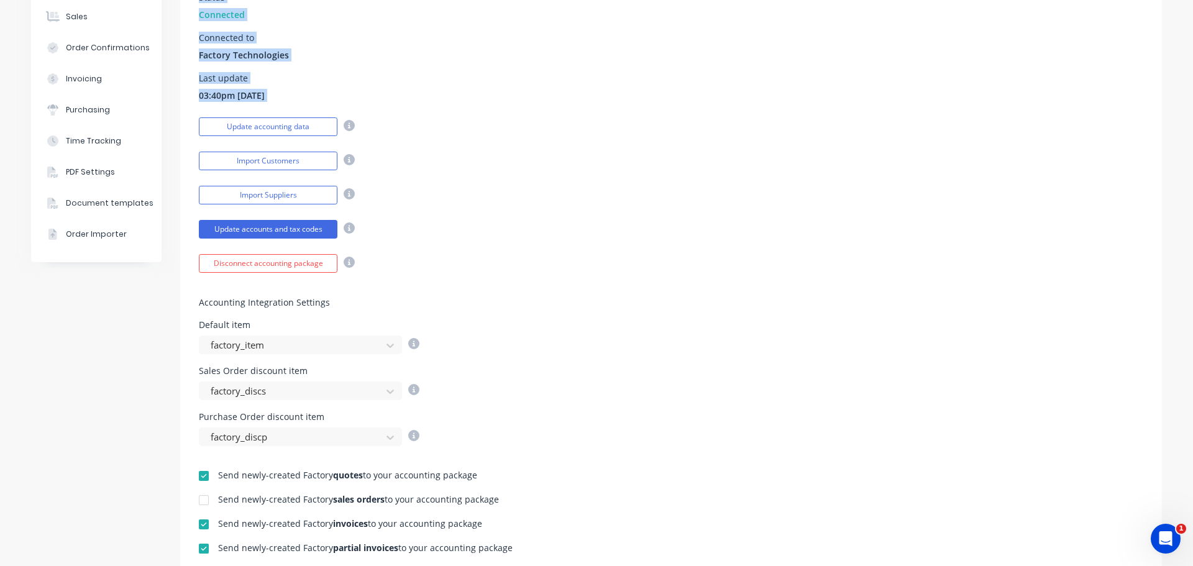
scroll to position [373, 0]
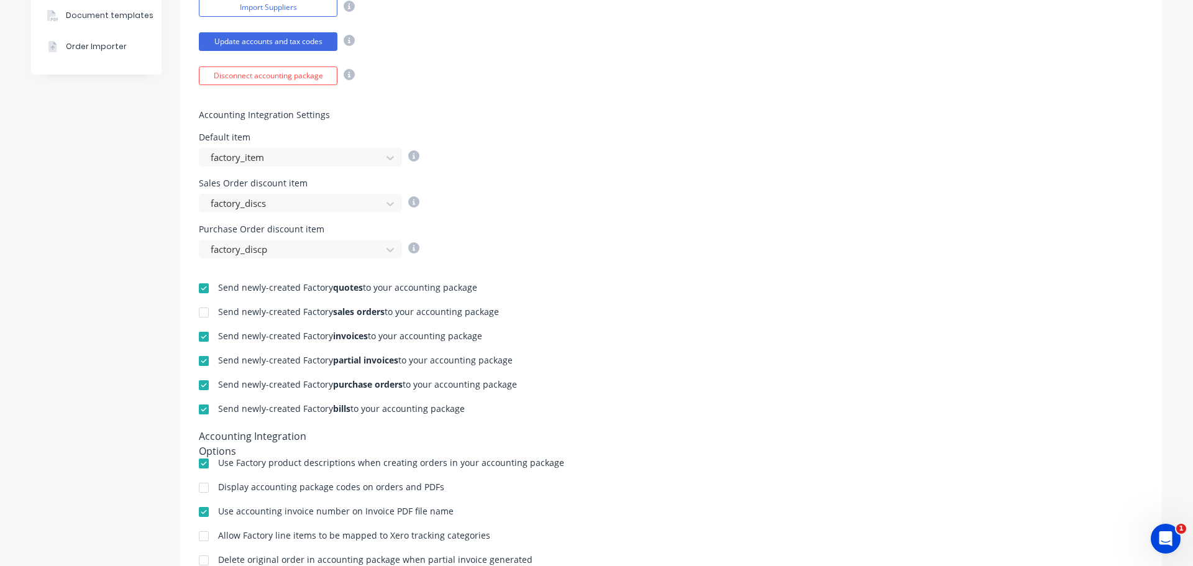
drag, startPoint x: 229, startPoint y: 310, endPoint x: 448, endPoint y: 330, distance: 219.1
click at [549, 303] on div "Send newly-created Factory quotes to your accounting package Send newly-created…" at bounding box center [671, 437] width 982 height 357
click at [575, 318] on div "Send newly-created Factory sales orders to your accounting package" at bounding box center [671, 314] width 945 height 12
drag, startPoint x: 553, startPoint y: 305, endPoint x: 208, endPoint y: 321, distance: 346.0
click at [208, 321] on div "Send newly-created Factory quotes to your accounting package Send newly-created…" at bounding box center [671, 437] width 982 height 357
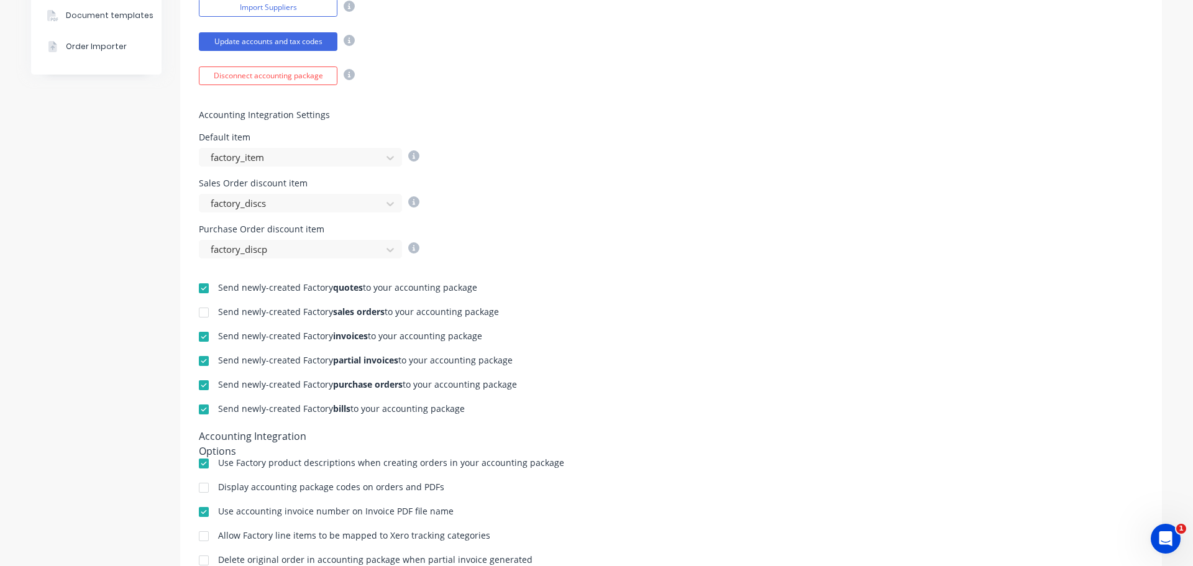
click at [203, 310] on div at bounding box center [203, 312] width 25 height 25
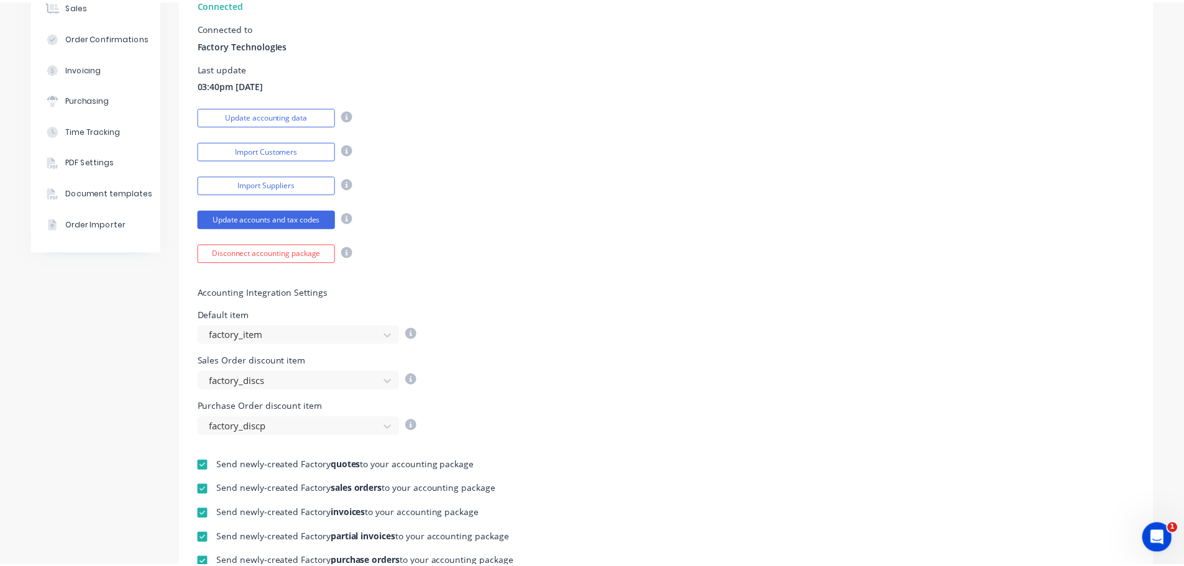
scroll to position [0, 0]
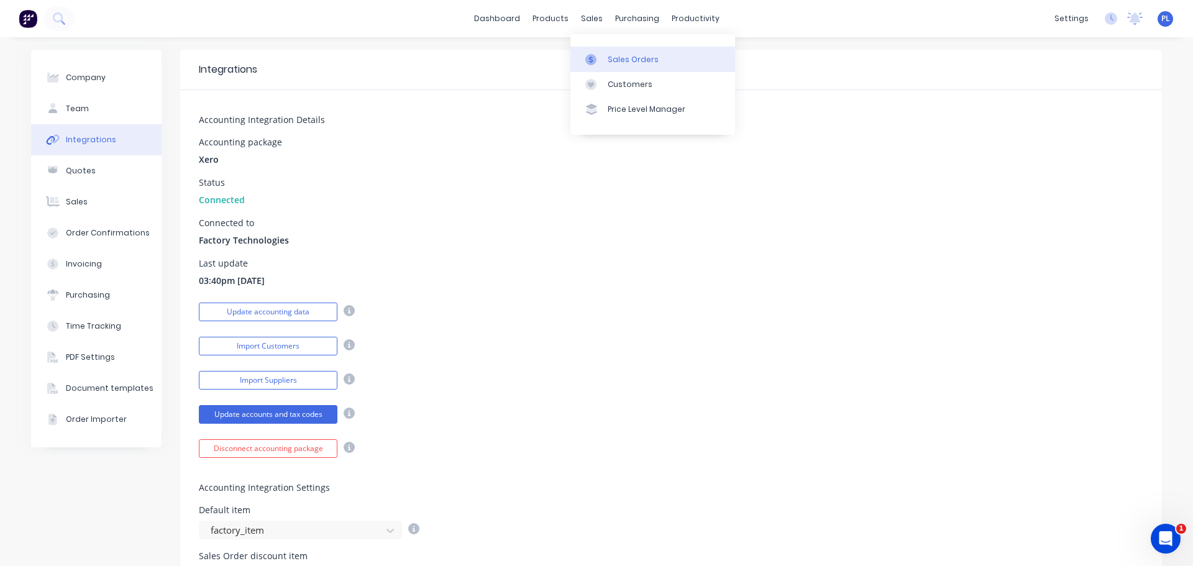
click at [604, 54] on div at bounding box center [595, 59] width 19 height 11
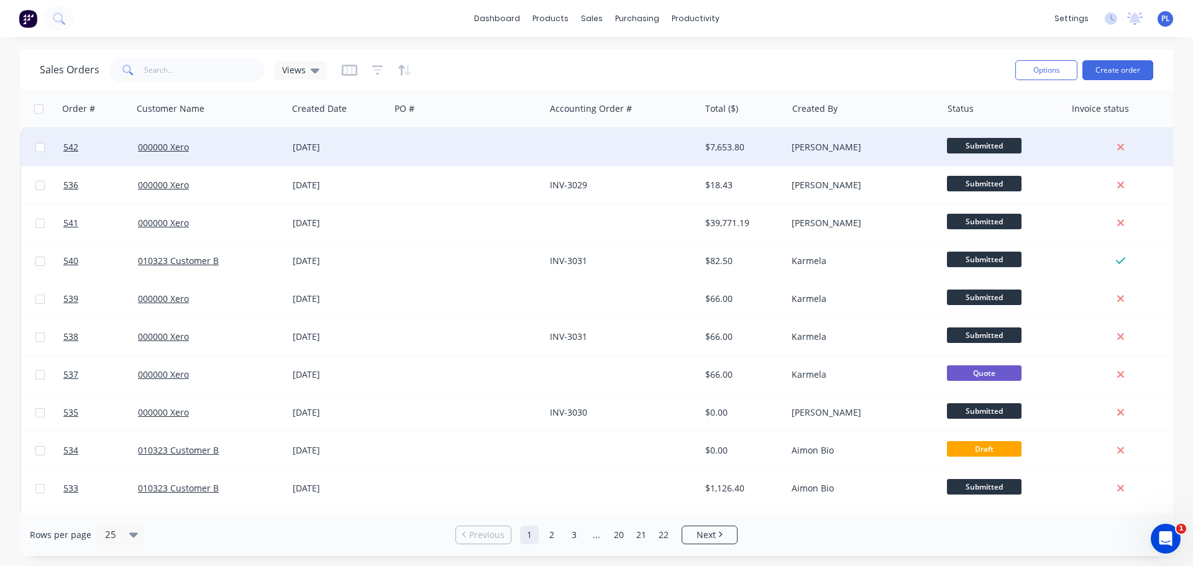
click at [672, 162] on div at bounding box center [622, 147] width 155 height 37
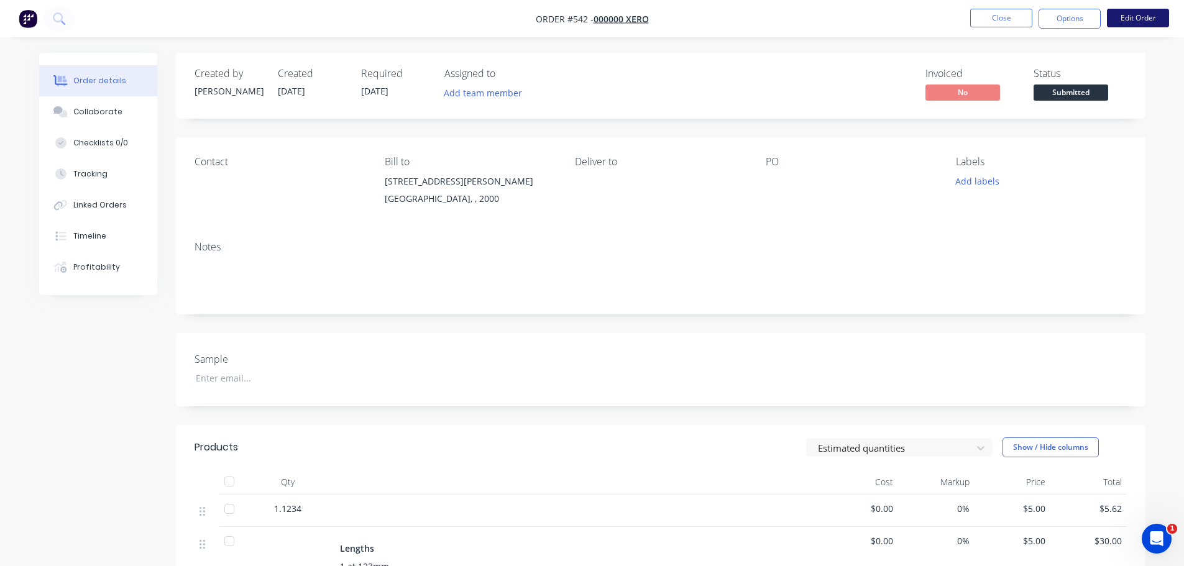
click at [1150, 18] on button "Edit Order" at bounding box center [1138, 18] width 62 height 19
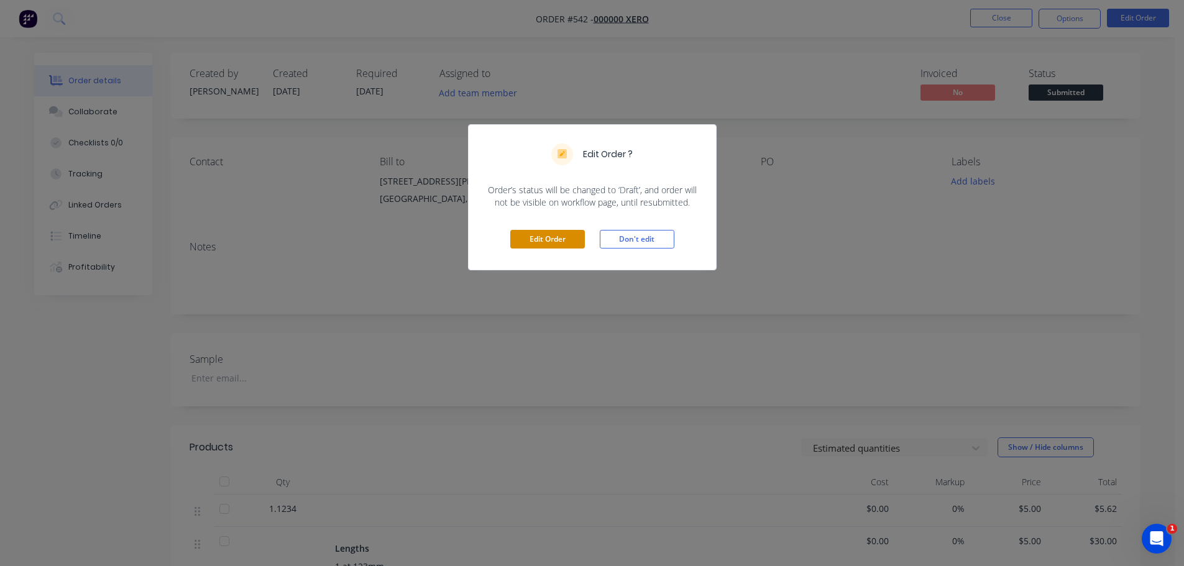
drag, startPoint x: 586, startPoint y: 236, endPoint x: 569, endPoint y: 237, distance: 16.9
click at [579, 236] on div "Edit Order Don't edit" at bounding box center [592, 239] width 247 height 61
click at [556, 241] on button "Edit Order" at bounding box center [547, 239] width 75 height 19
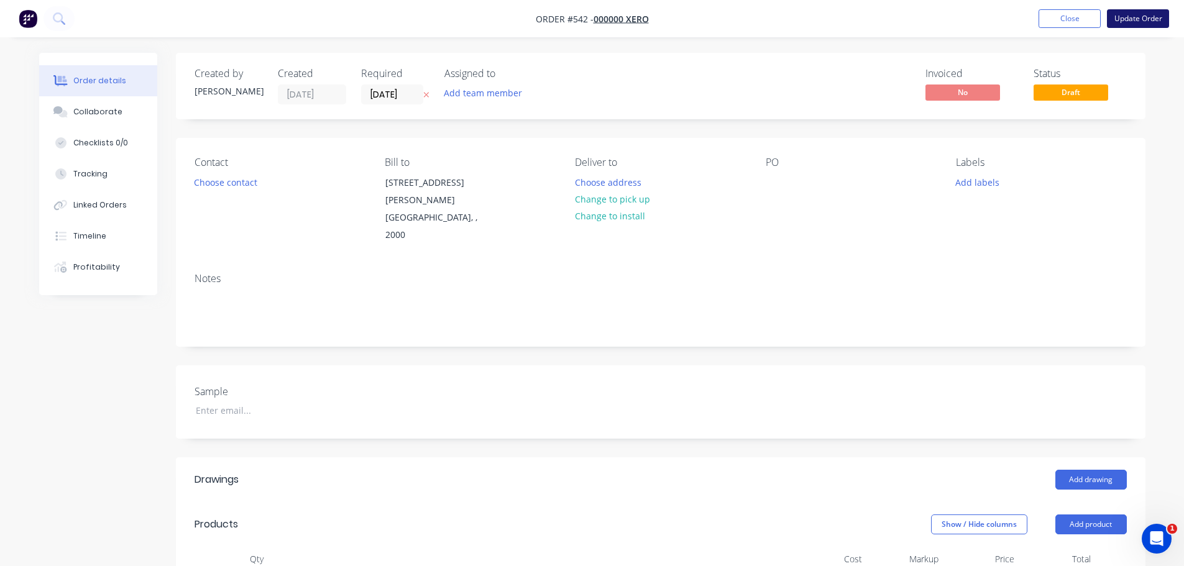
click at [1132, 18] on button "Update Order" at bounding box center [1138, 18] width 62 height 19
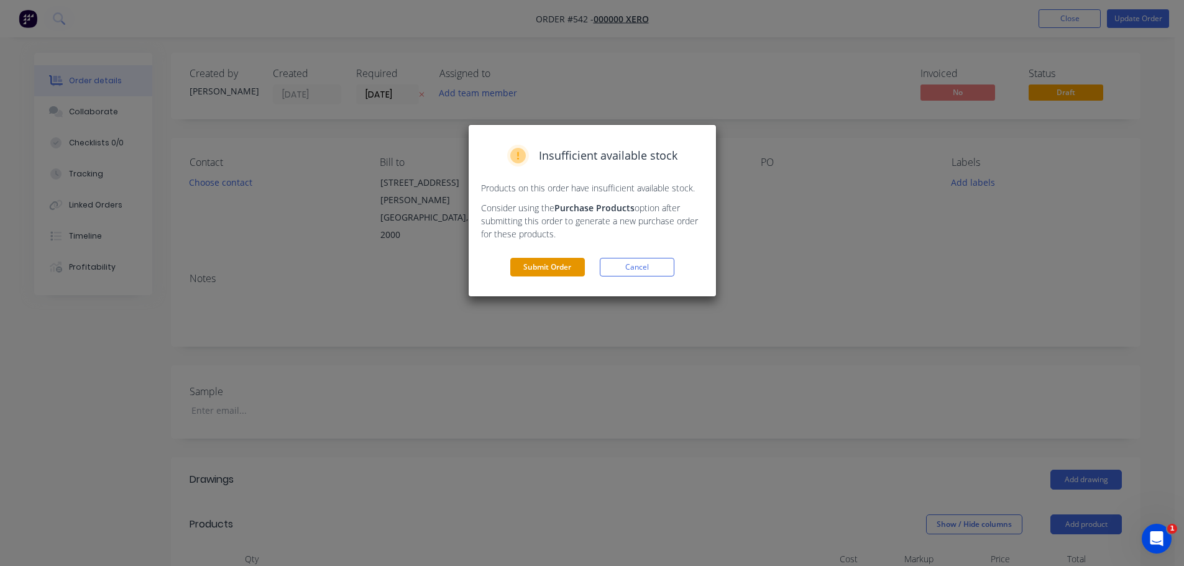
click at [549, 260] on button "Submit Order" at bounding box center [547, 267] width 75 height 19
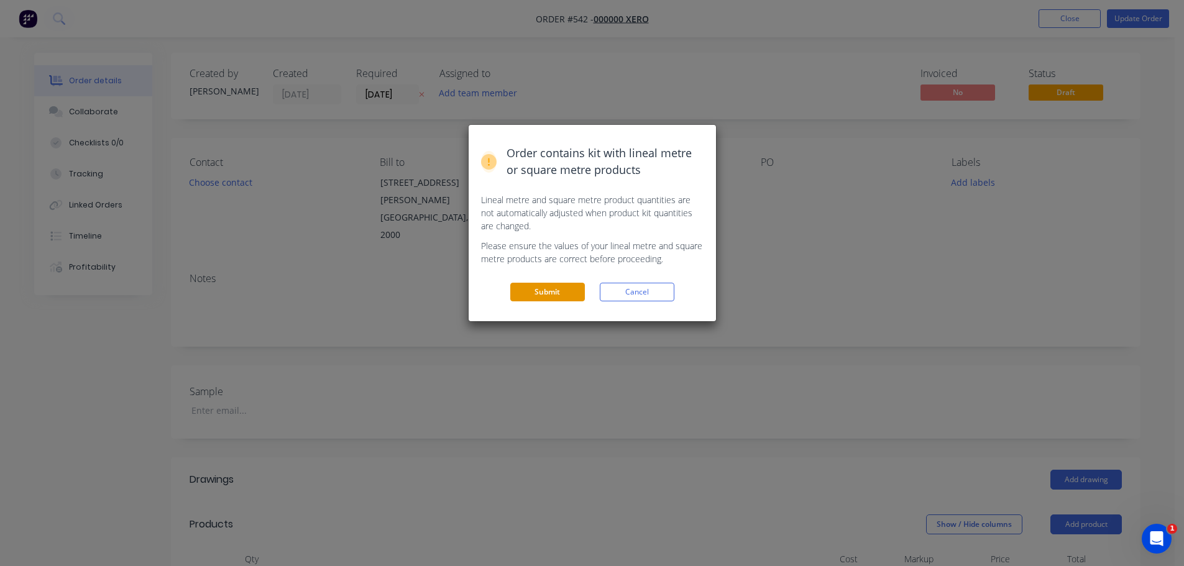
click at [536, 290] on button "Submit" at bounding box center [547, 292] width 75 height 19
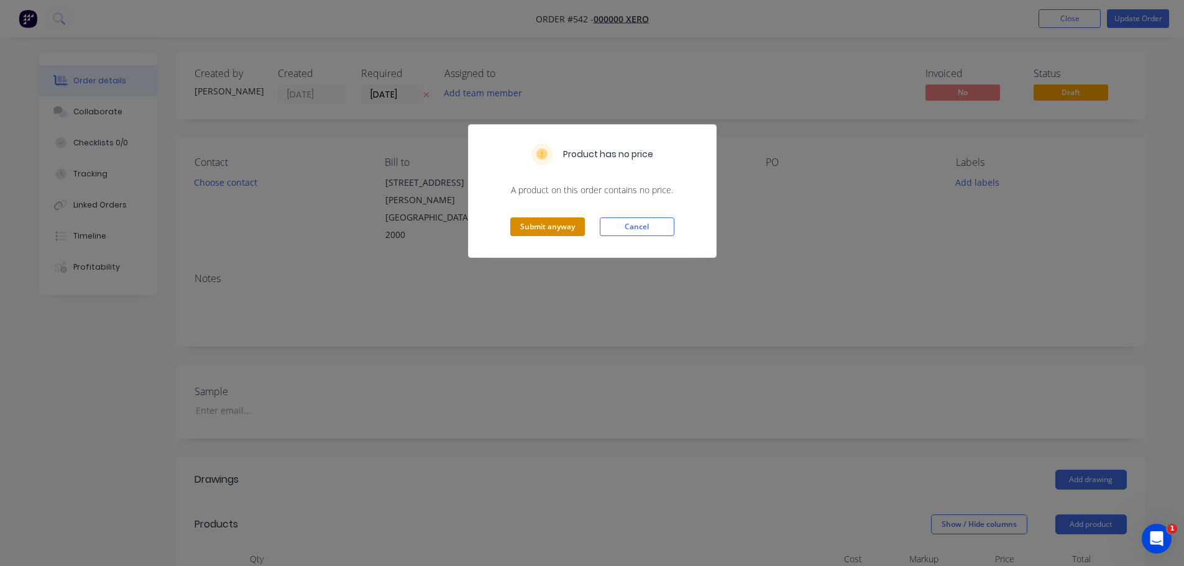
click at [515, 231] on button "Submit anyway" at bounding box center [547, 227] width 75 height 19
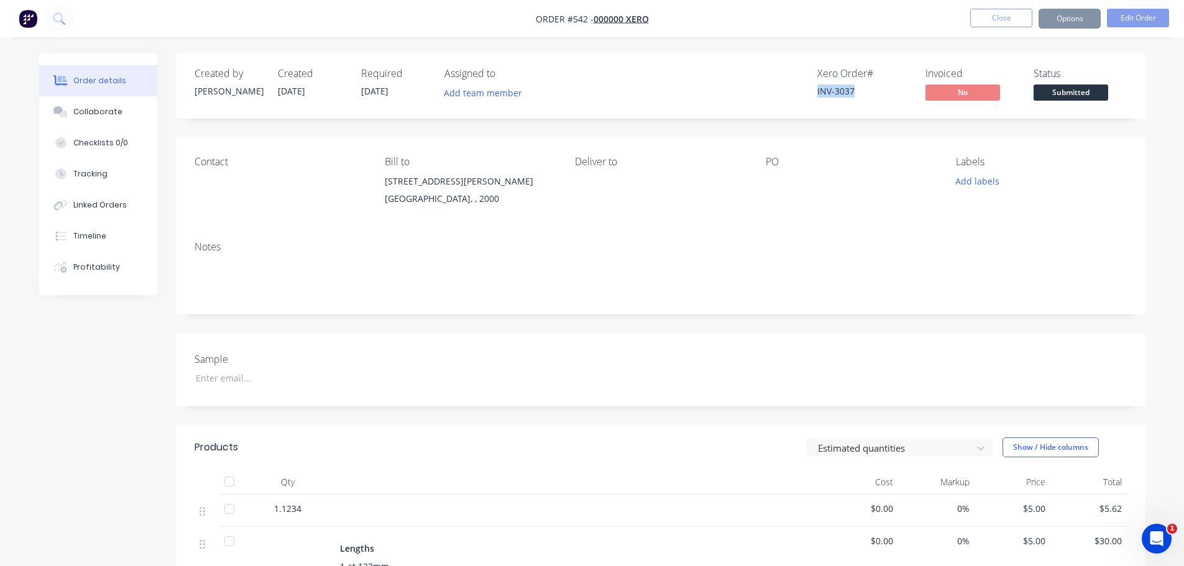
drag, startPoint x: 811, startPoint y: 89, endPoint x: 881, endPoint y: 89, distance: 70.2
click at [881, 89] on div "Xero Order # INV-3037 Invoiced No Status Submitted" at bounding box center [848, 86] width 558 height 36
click at [881, 90] on div "INV-3037" at bounding box center [863, 91] width 93 height 13
click at [832, 86] on link "INV-3037" at bounding box center [835, 91] width 37 height 12
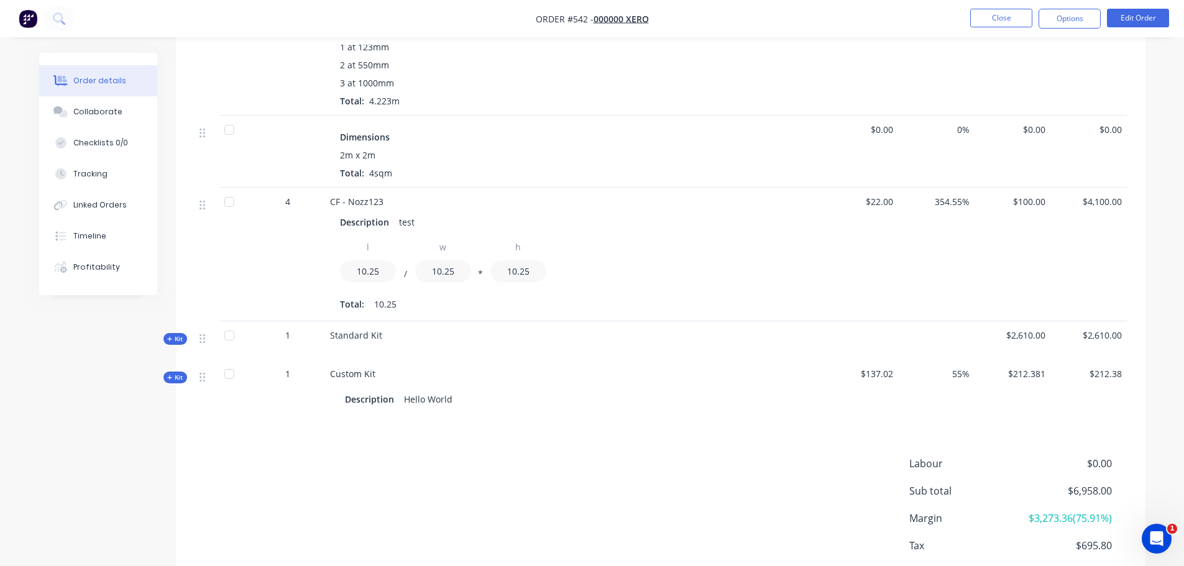
scroll to position [497, 0]
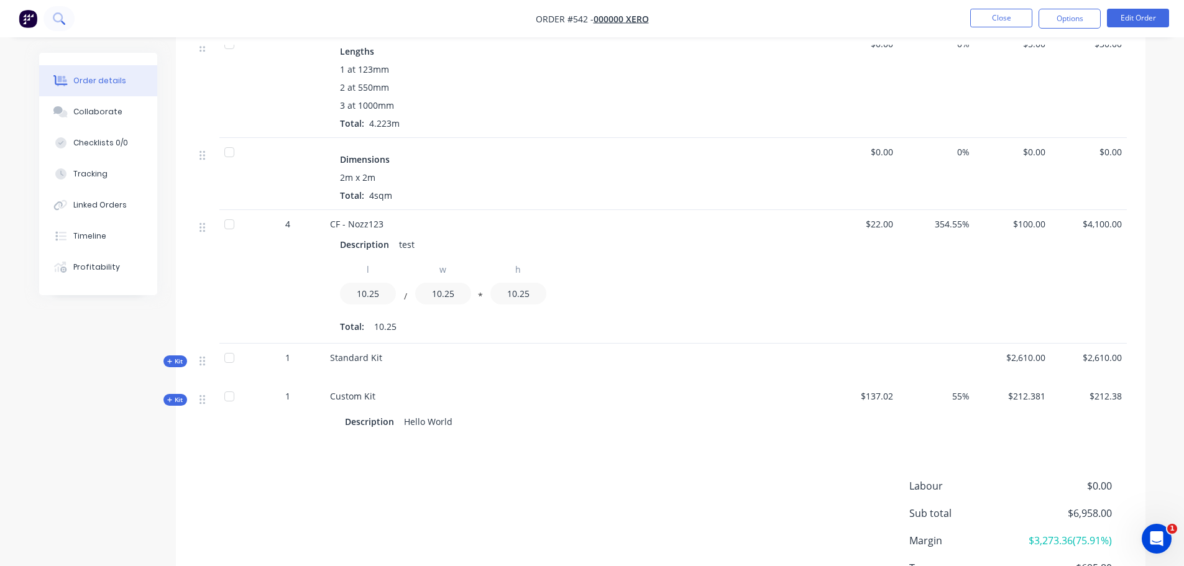
click at [53, 14] on button at bounding box center [59, 18] width 31 height 25
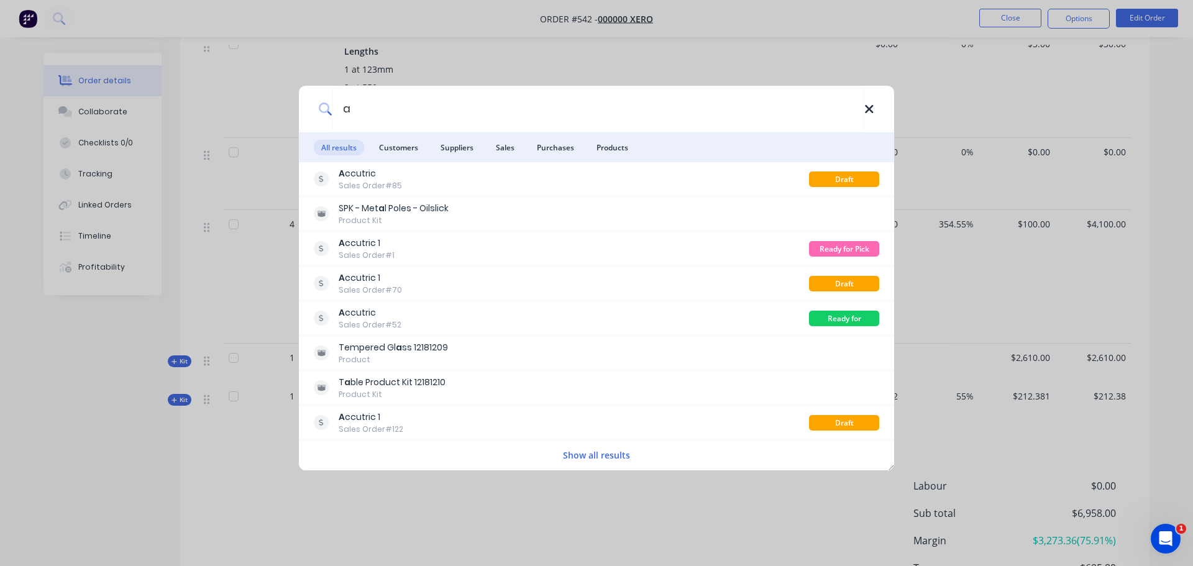
type input "a"
click at [870, 106] on icon at bounding box center [870, 110] width 10 height 14
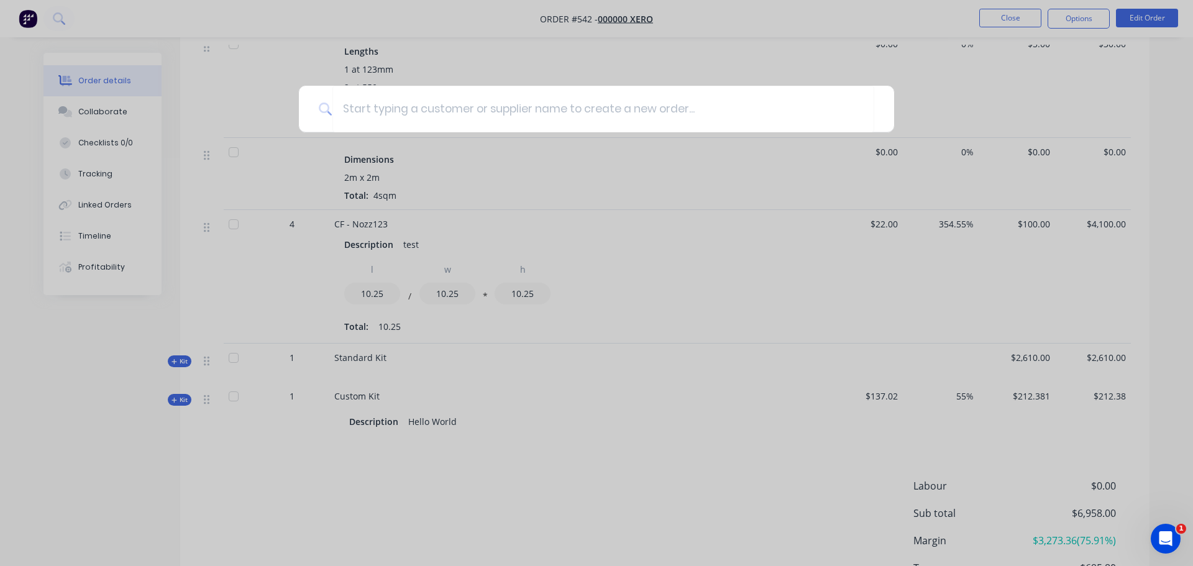
click at [58, 64] on div at bounding box center [596, 283] width 1193 height 566
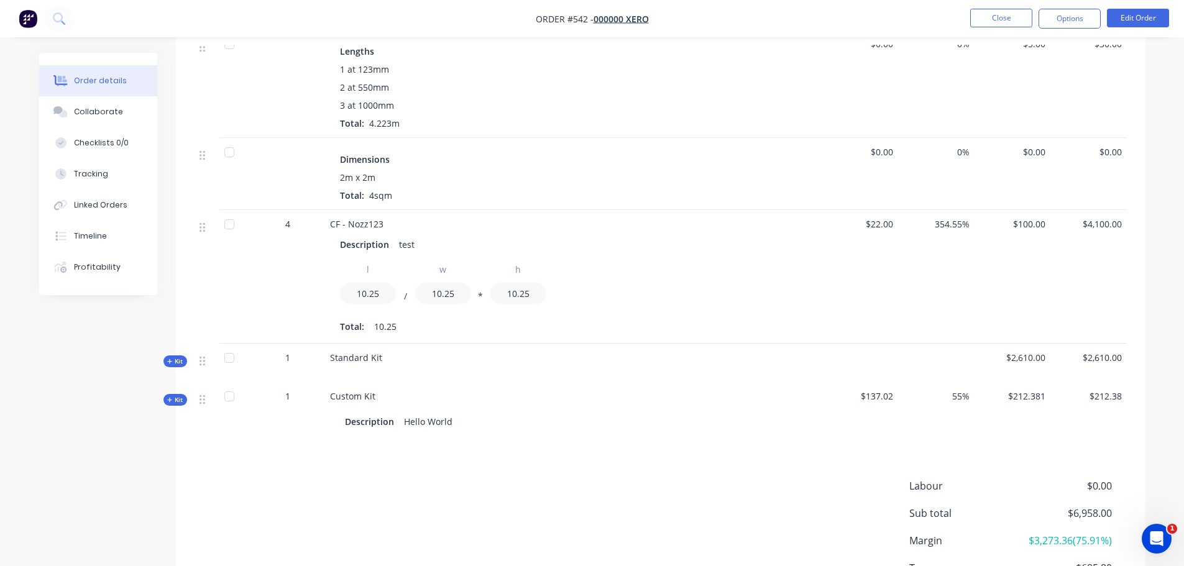
click at [27, 26] on img "button" at bounding box center [28, 18] width 19 height 19
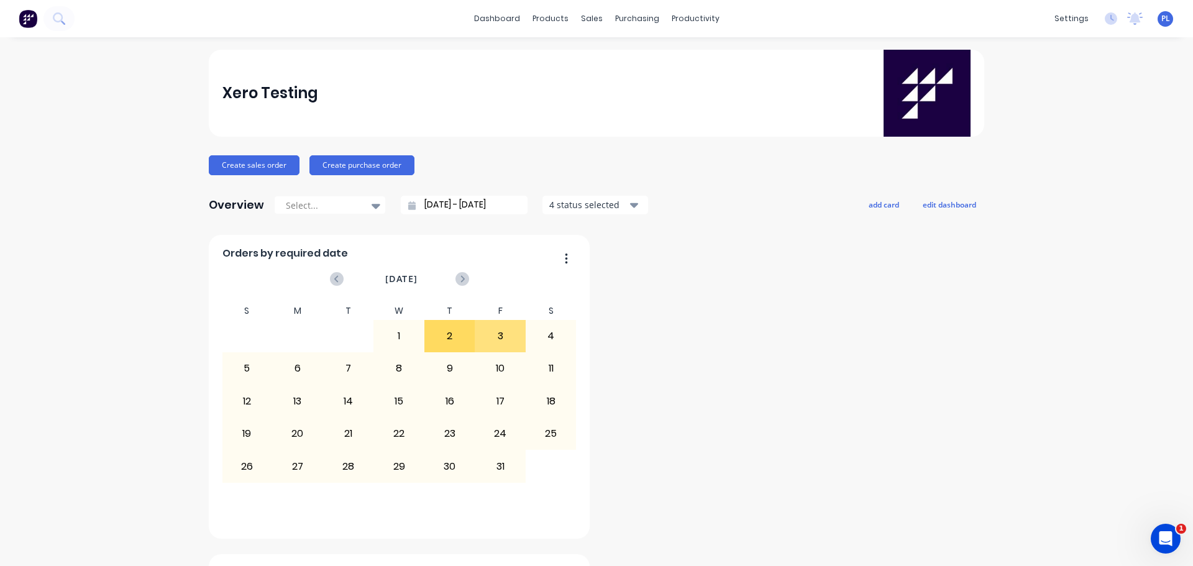
drag, startPoint x: 901, startPoint y: 308, endPoint x: 846, endPoint y: 268, distance: 67.6
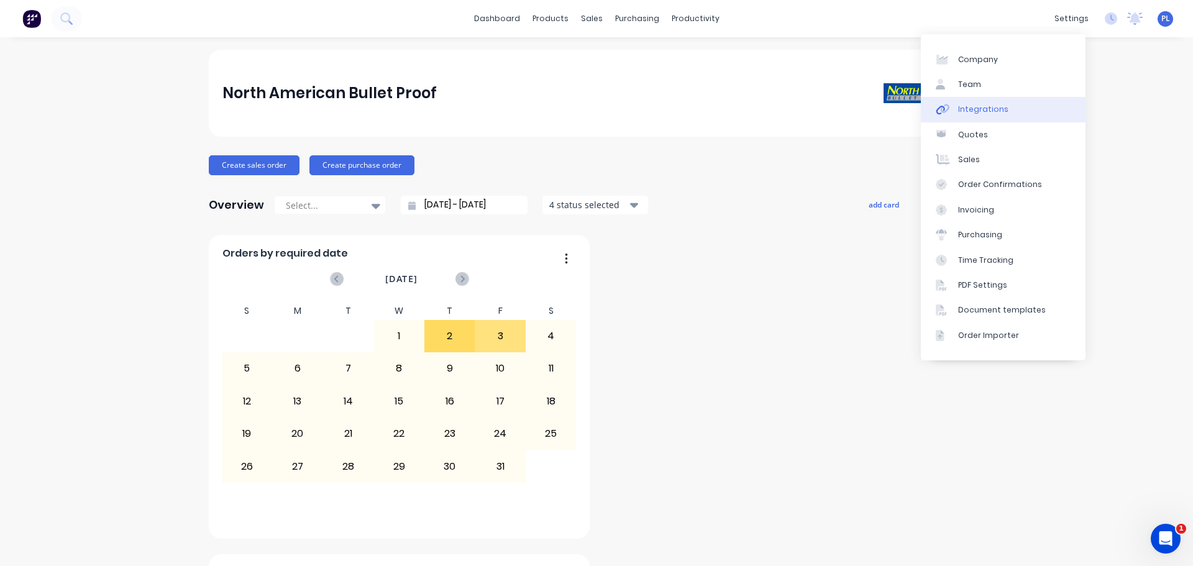
click at [990, 106] on div "Integrations" at bounding box center [983, 109] width 50 height 11
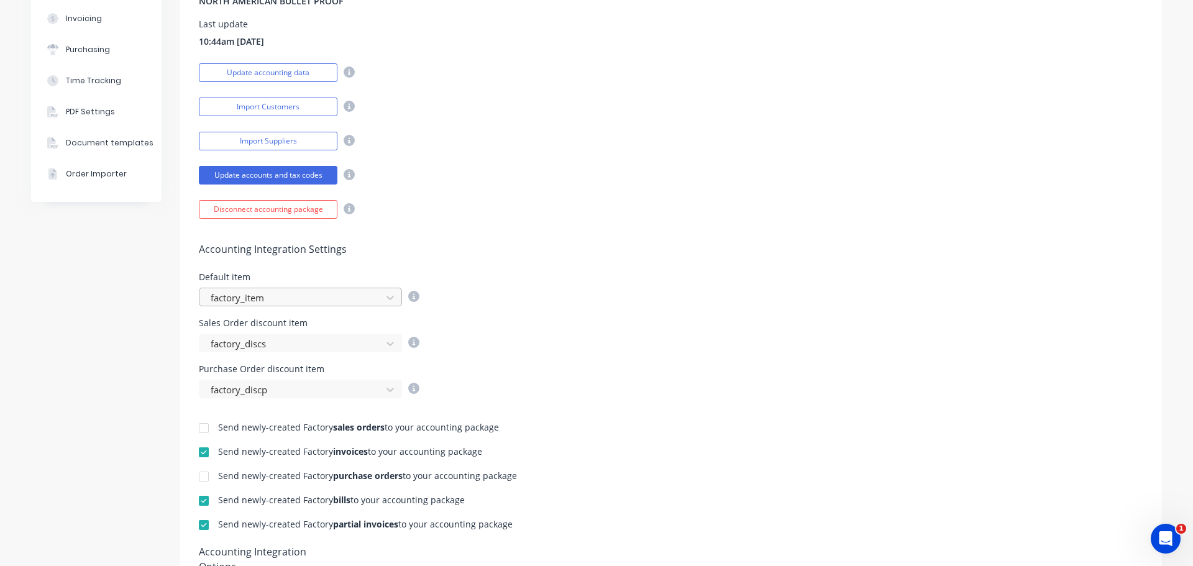
scroll to position [186, 0]
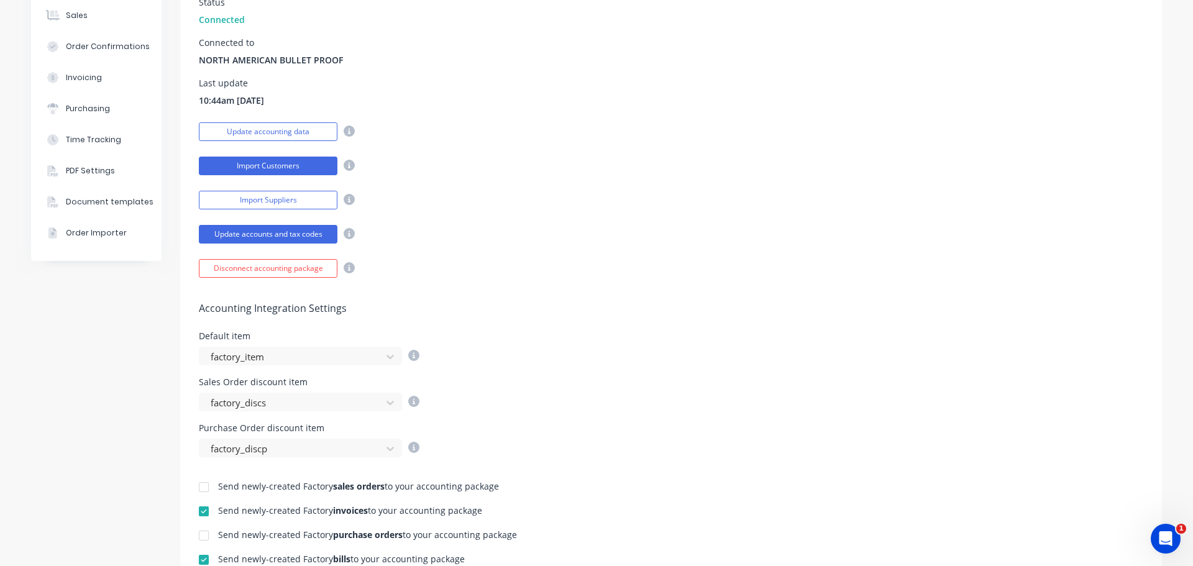
click at [246, 166] on button "Import Customers" at bounding box center [268, 166] width 139 height 19
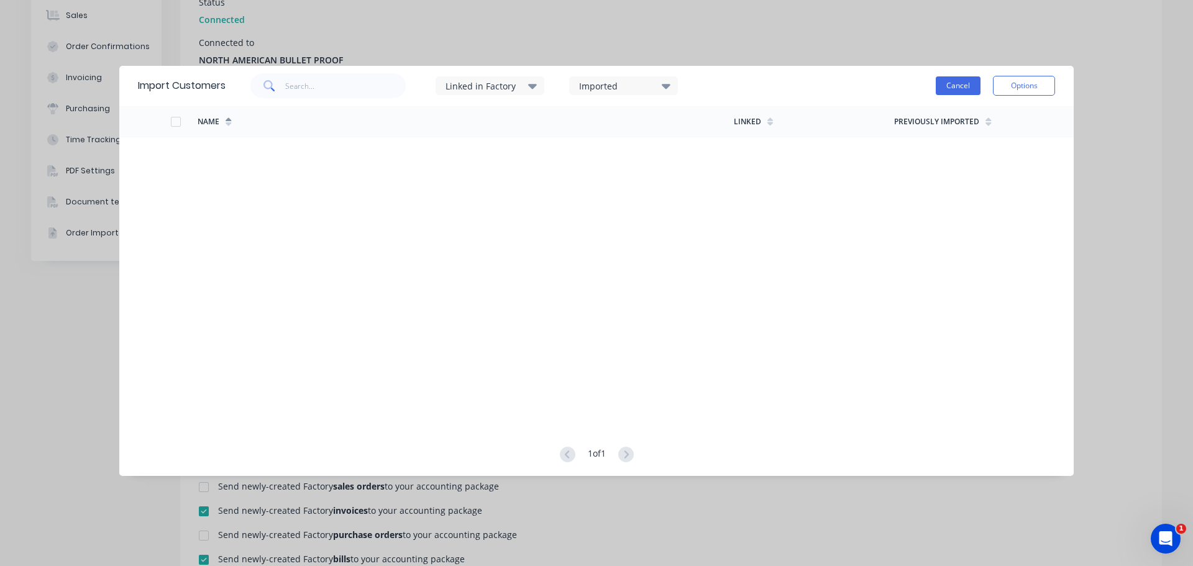
click at [950, 88] on button "Cancel" at bounding box center [958, 85] width 45 height 19
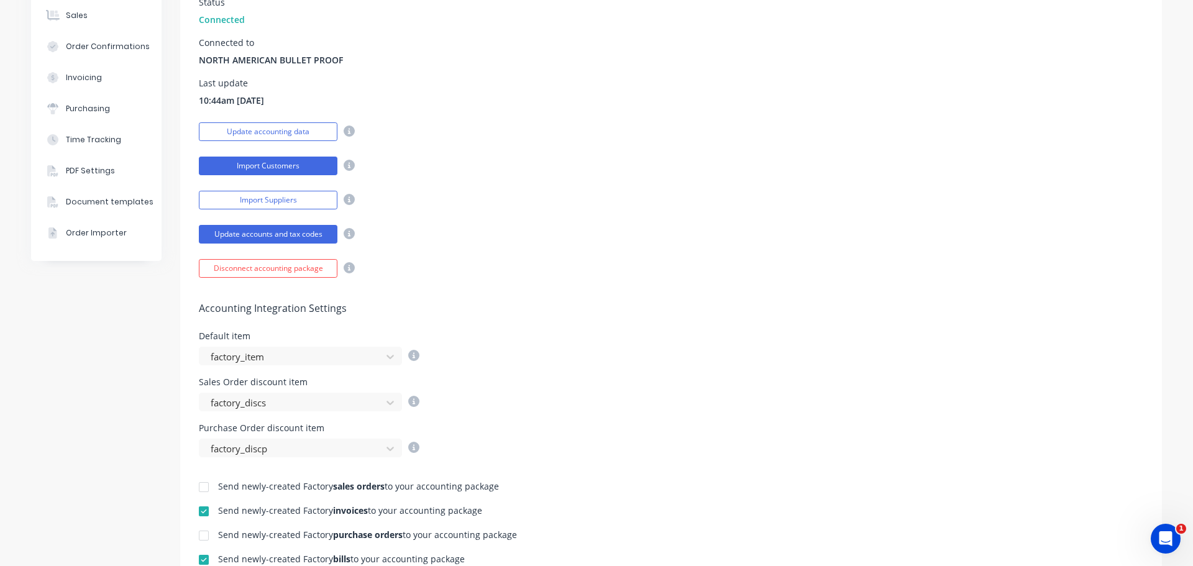
drag, startPoint x: 283, startPoint y: 156, endPoint x: 285, endPoint y: 163, distance: 7.1
click at [285, 159] on div "Import Customers" at bounding box center [277, 165] width 156 height 22
click at [285, 164] on button "Import Customers" at bounding box center [268, 166] width 139 height 19
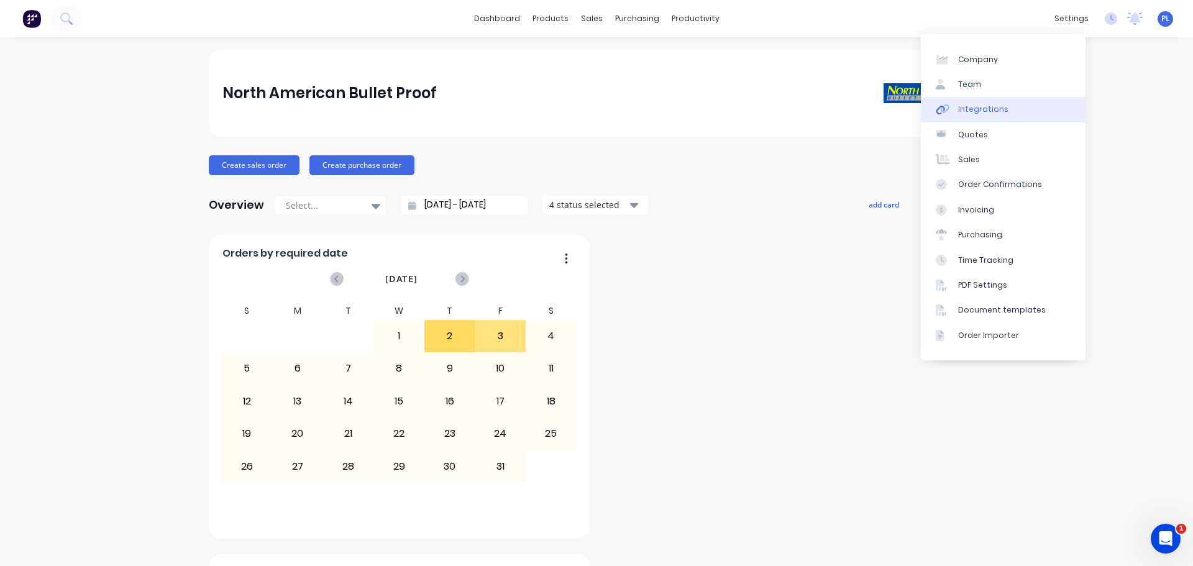
click at [986, 113] on div "Integrations" at bounding box center [983, 109] width 50 height 11
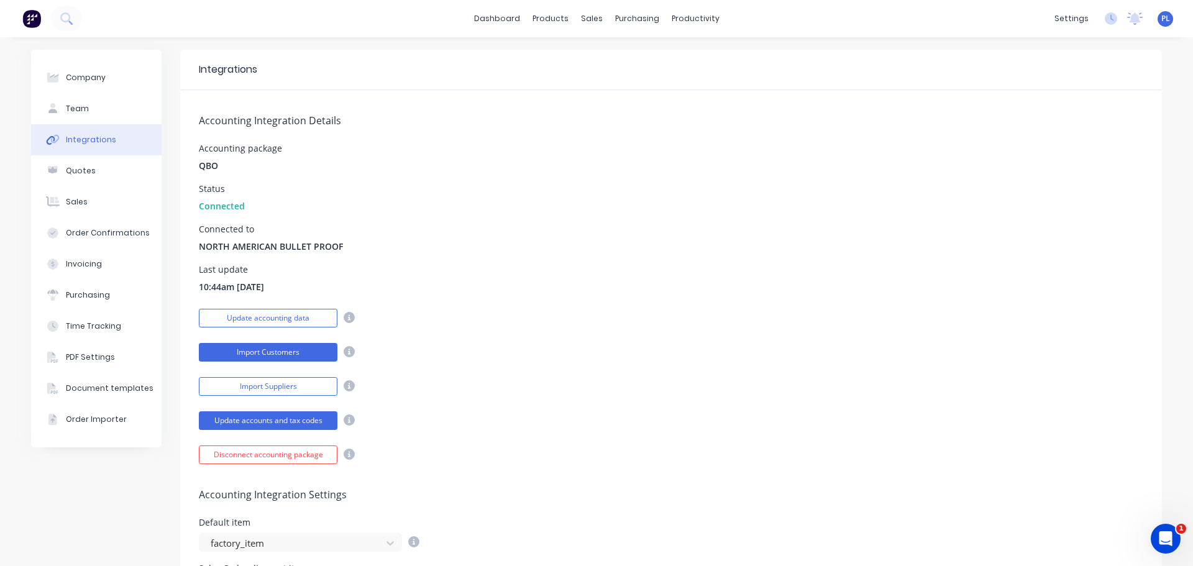
click at [241, 355] on button "Import Customers" at bounding box center [268, 352] width 139 height 19
